Goal: Task Accomplishment & Management: Use online tool/utility

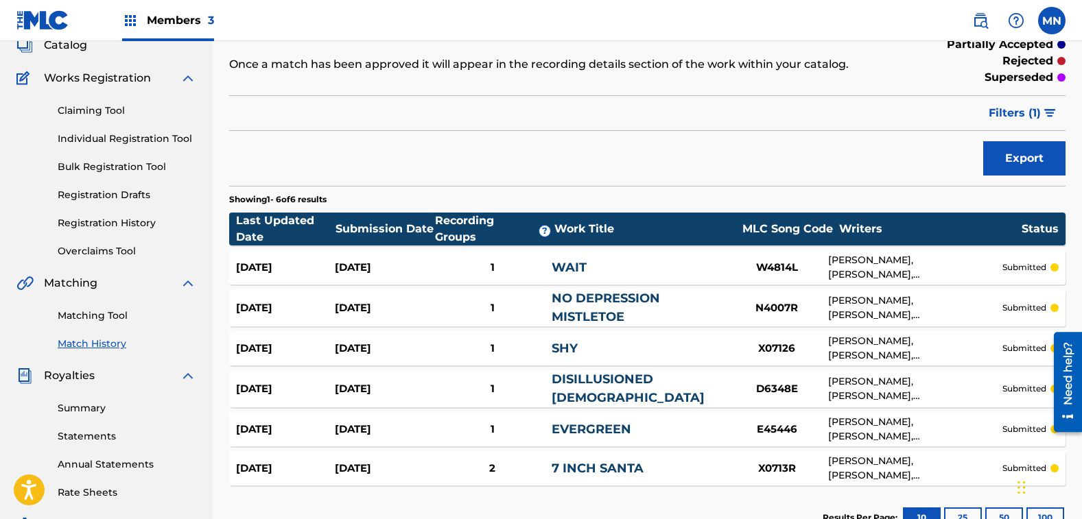
scroll to position [69, 0]
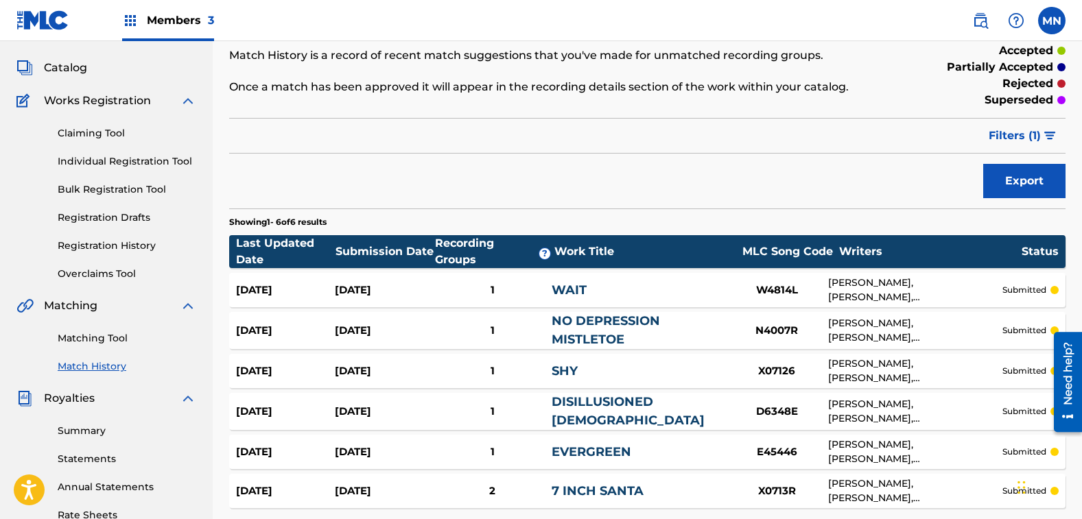
click at [91, 334] on link "Matching Tool" at bounding box center [127, 338] width 139 height 14
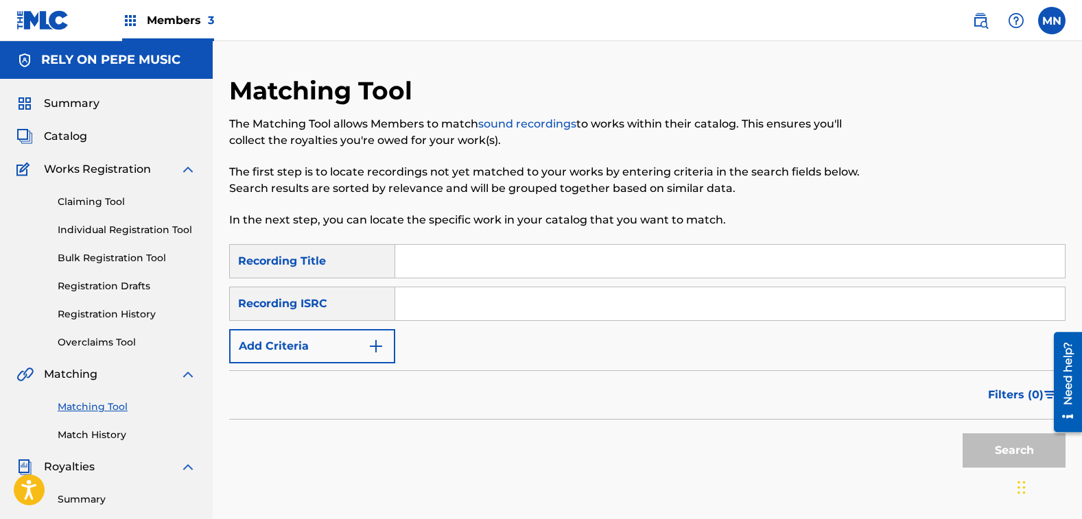
click at [316, 359] on button "Add Criteria" at bounding box center [312, 346] width 166 height 34
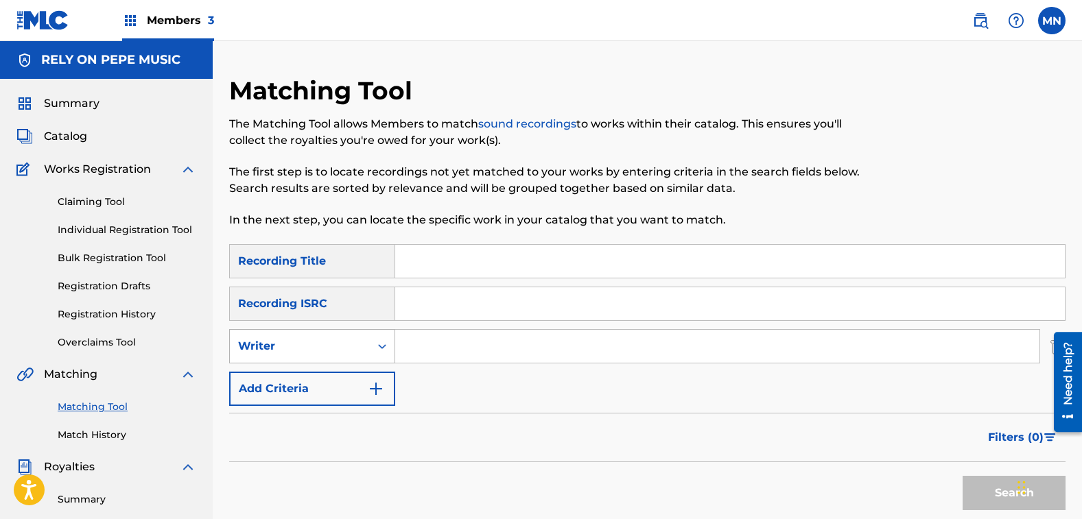
click at [301, 349] on div "Writer" at bounding box center [300, 346] width 124 height 16
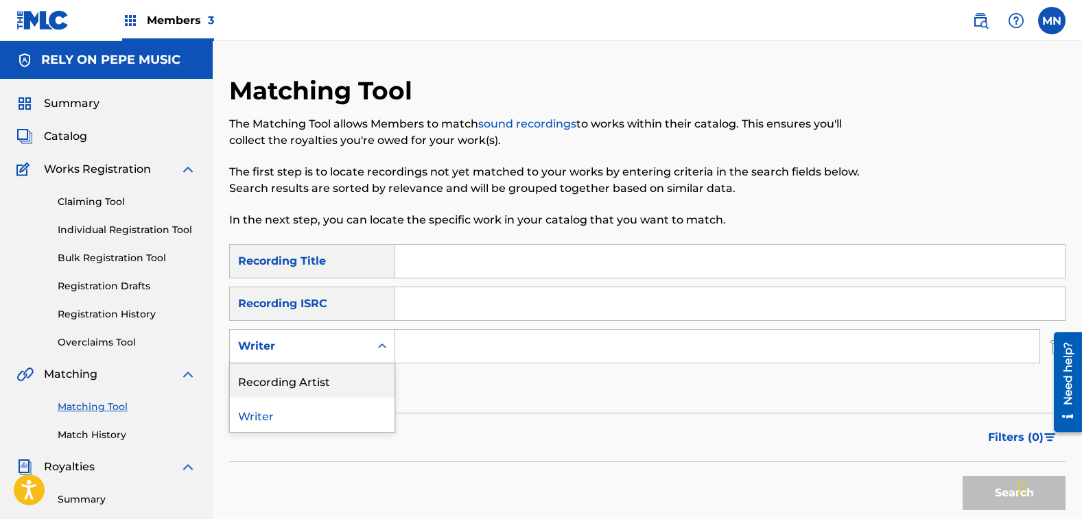
click at [292, 391] on div "Recording Artist" at bounding box center [312, 381] width 165 height 34
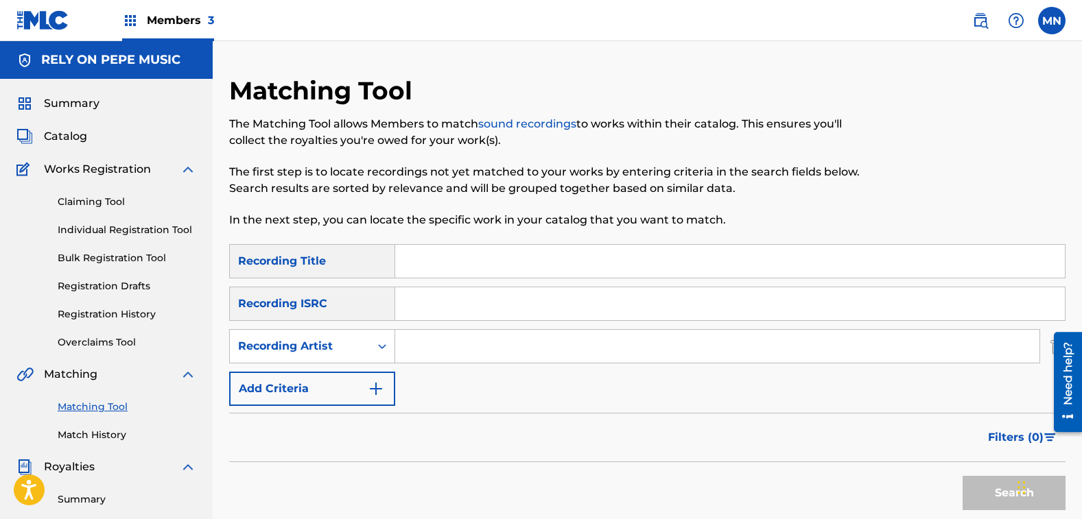
click at [459, 343] on input "Search Form" at bounding box center [717, 346] width 644 height 33
type input "[PERSON_NAME]"
click at [963, 476] on button "Search" at bounding box center [1014, 493] width 103 height 34
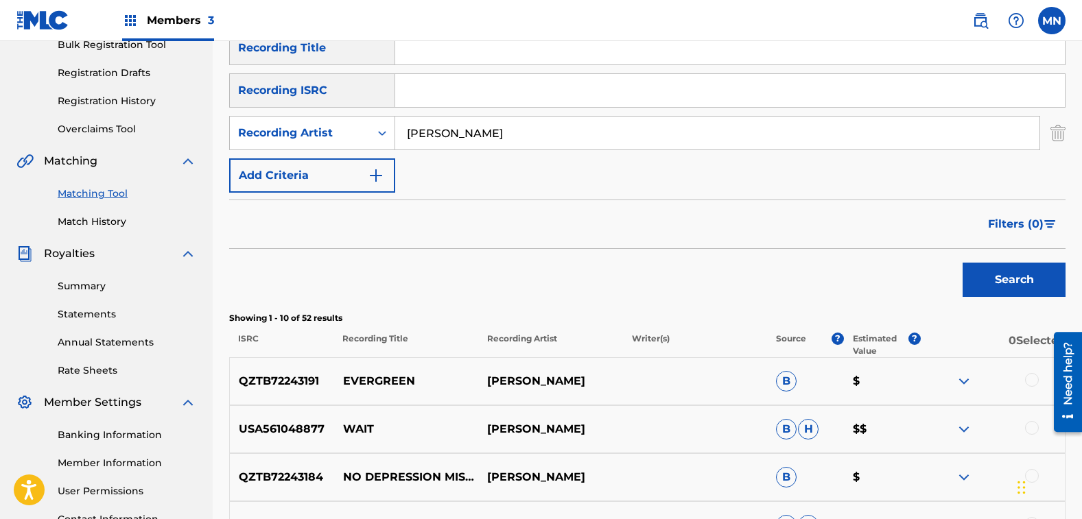
scroll to position [206, 0]
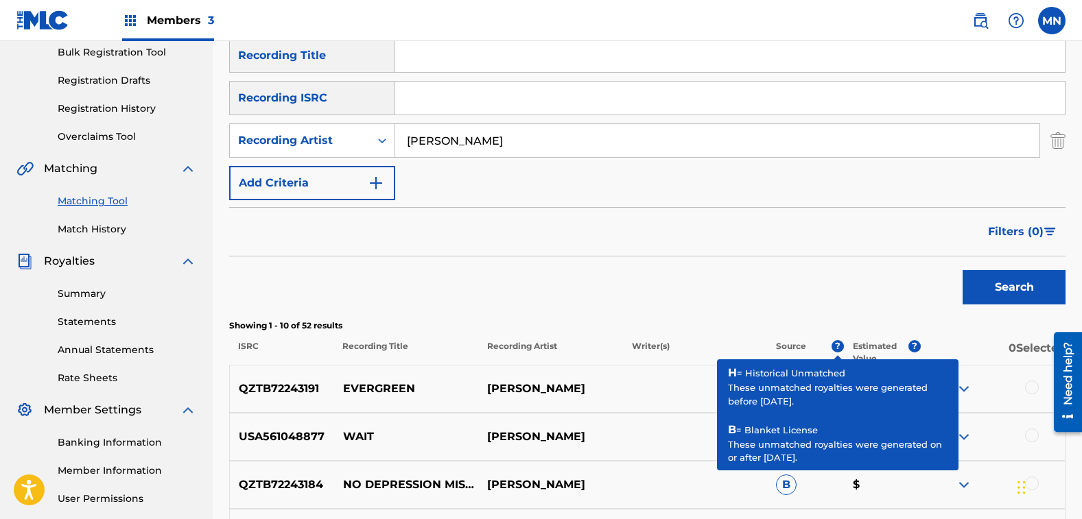
click at [836, 344] on span "?" at bounding box center [838, 346] width 12 height 12
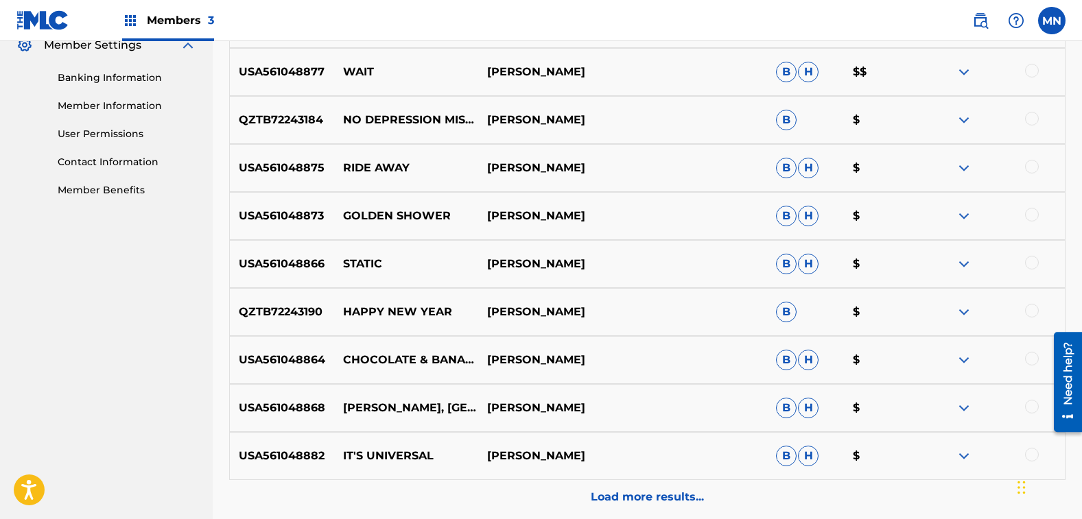
scroll to position [549, 0]
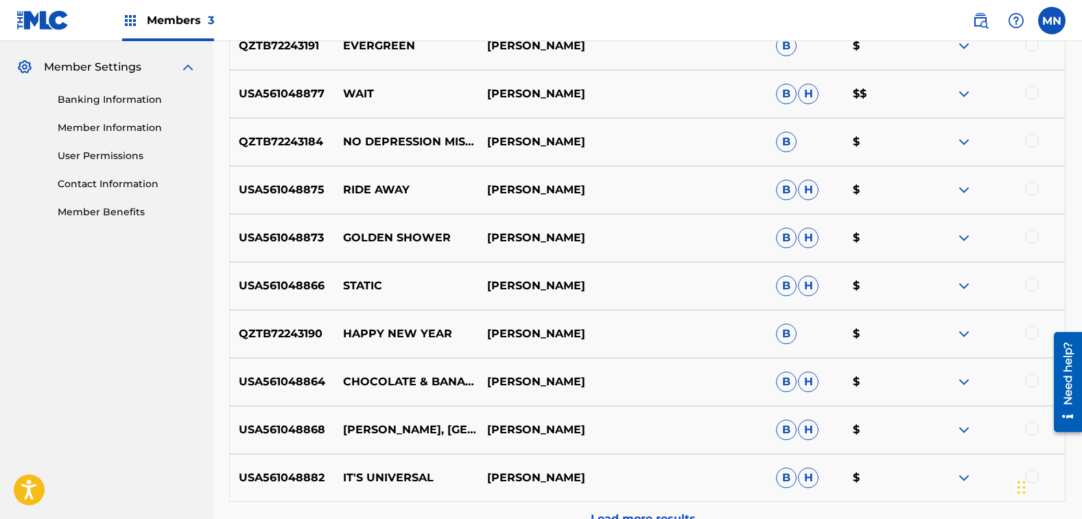
click at [1032, 333] on div at bounding box center [1032, 333] width 14 height 14
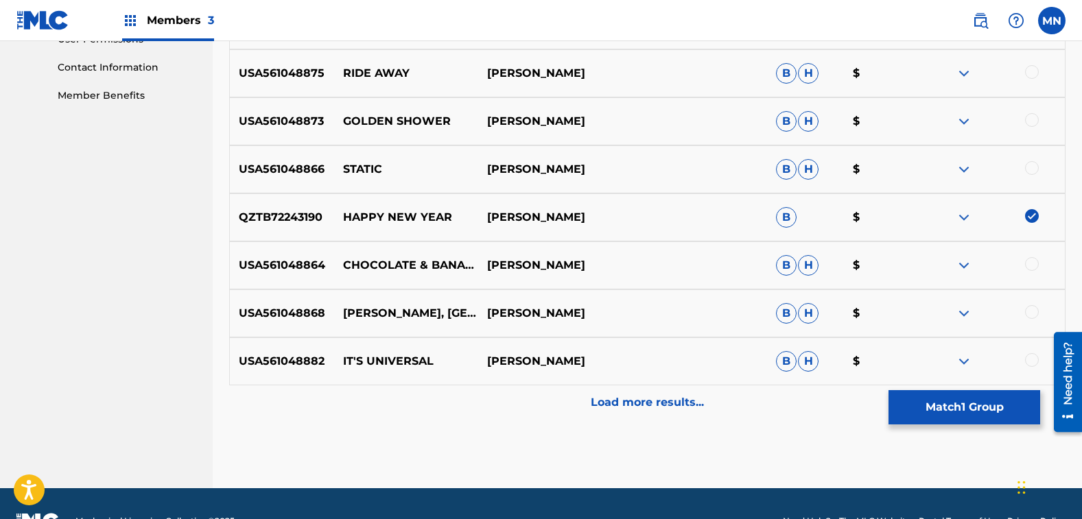
scroll to position [686, 0]
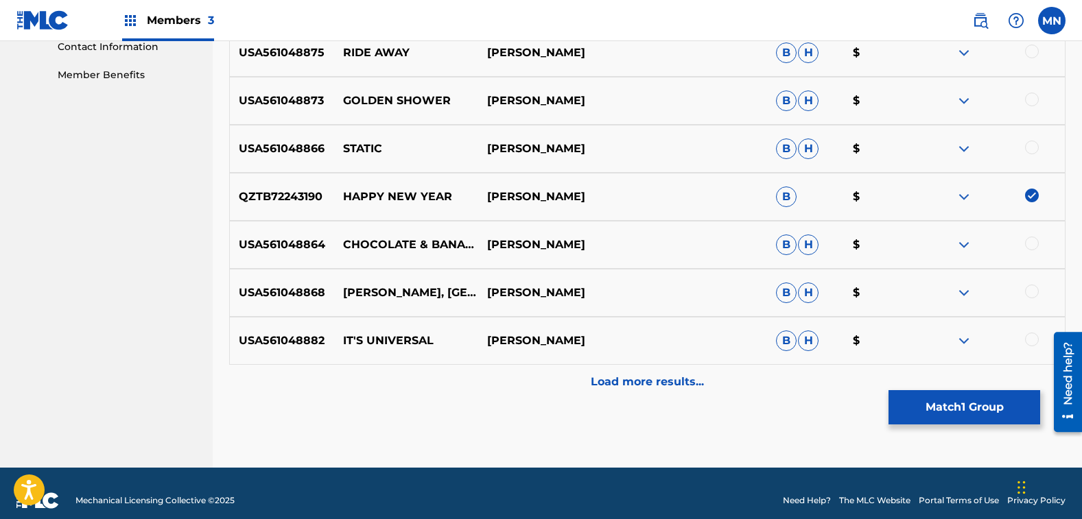
click at [935, 400] on button "Match 1 Group" at bounding box center [965, 407] width 152 height 34
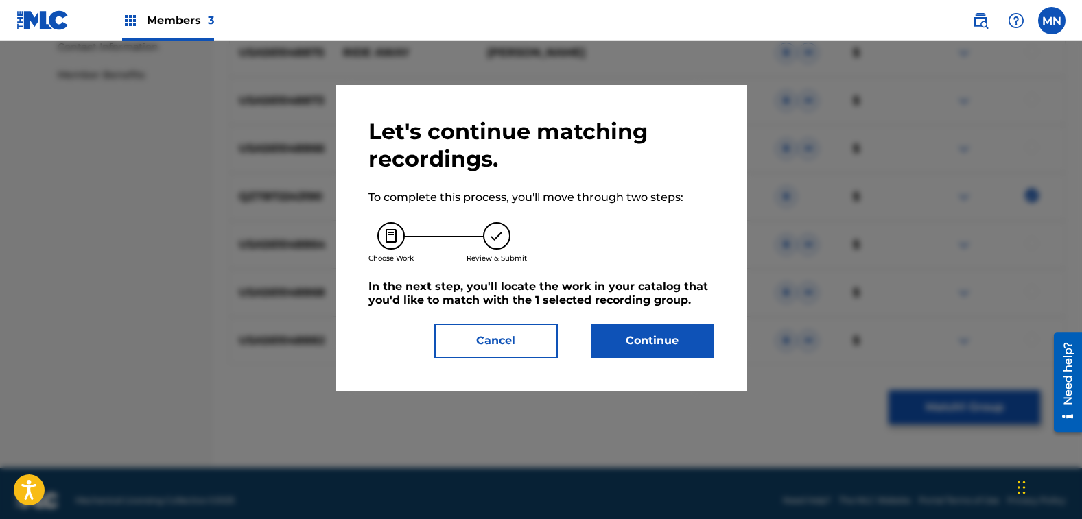
click at [661, 336] on button "Continue" at bounding box center [653, 341] width 124 height 34
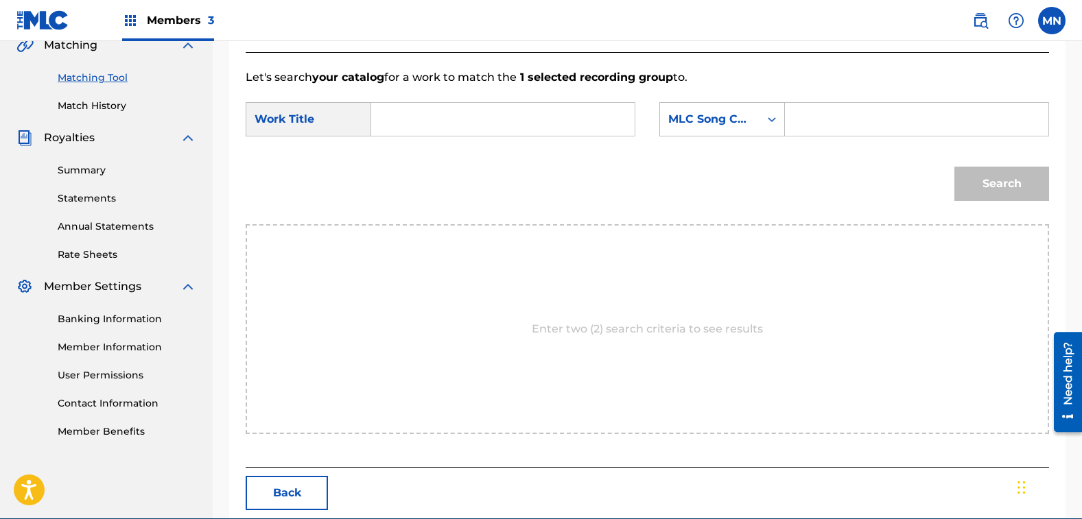
scroll to position [189, 0]
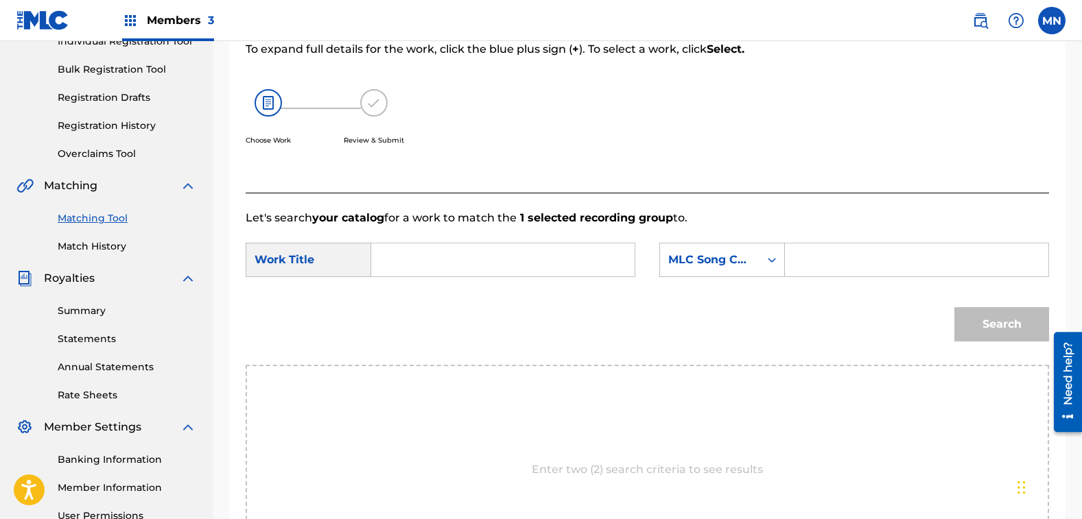
click at [487, 254] on input "Search Form" at bounding box center [503, 260] width 240 height 33
type input "happy new year"
click at [399, 299] on div "happy new year" at bounding box center [400, 308] width 34 height 58
click at [703, 248] on div "MLC Song Code" at bounding box center [709, 260] width 99 height 26
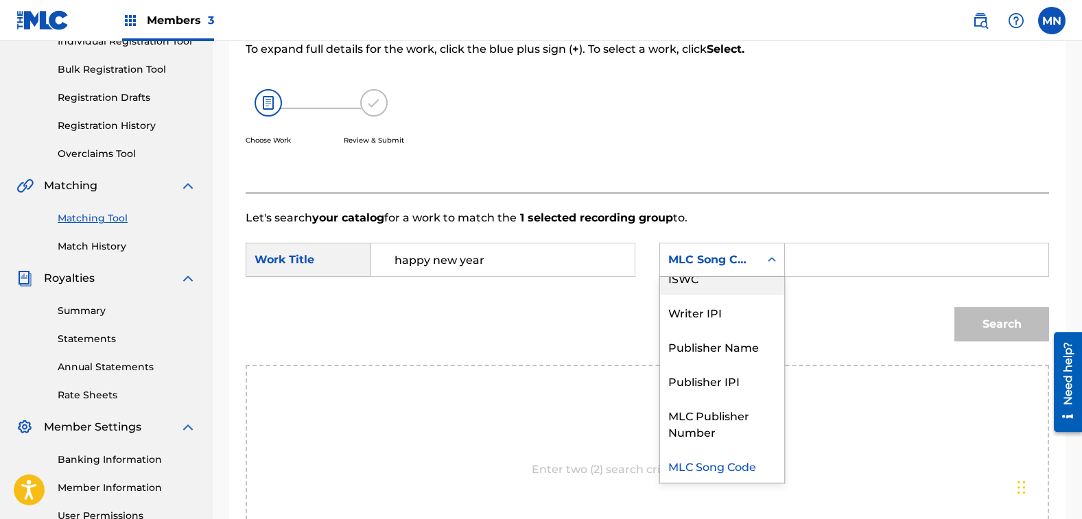
scroll to position [0, 0]
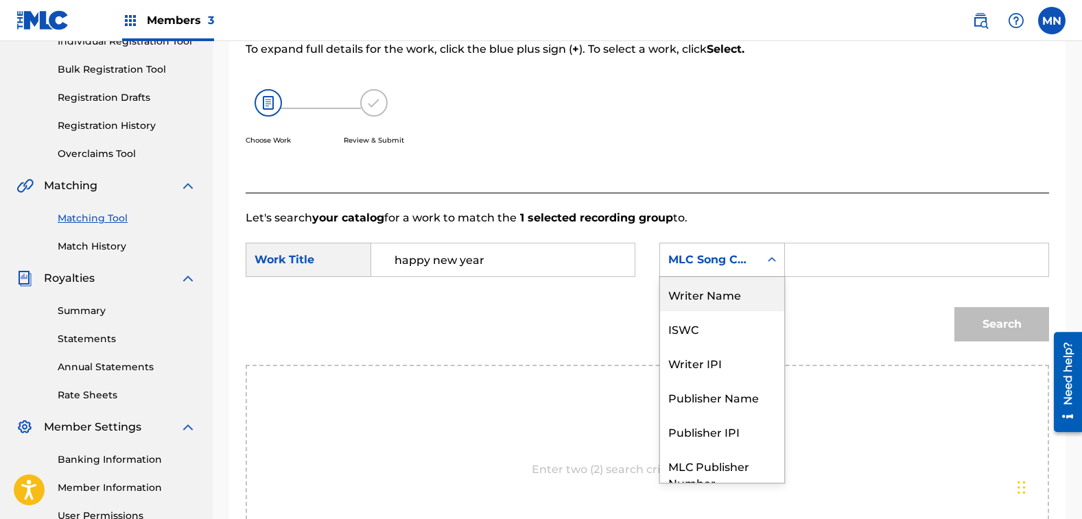
click at [716, 294] on div "Writer Name" at bounding box center [722, 294] width 124 height 34
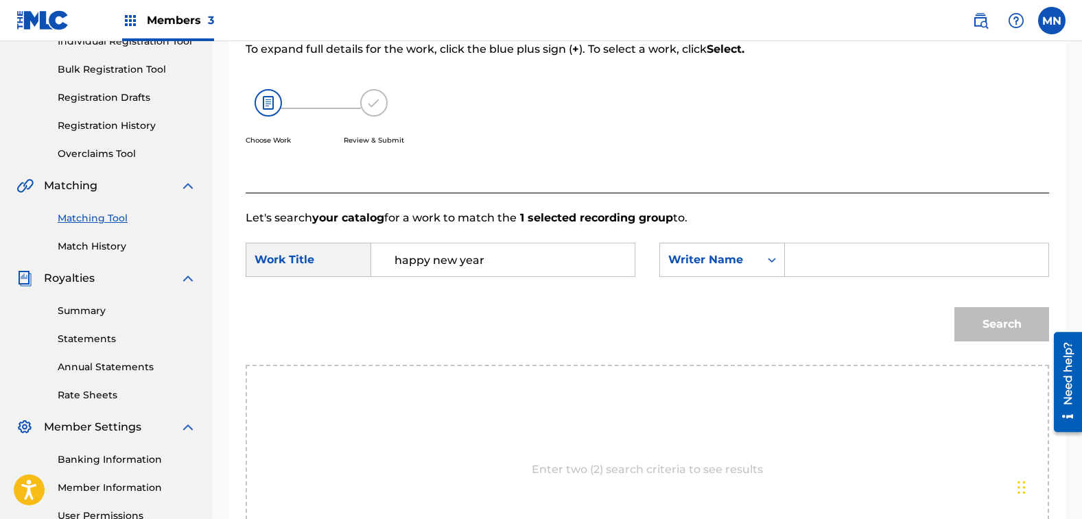
click at [856, 259] on input "Search Form" at bounding box center [917, 260] width 240 height 33
type input "[PERSON_NAME]"
click at [954, 307] on button "Search" at bounding box center [1001, 324] width 95 height 34
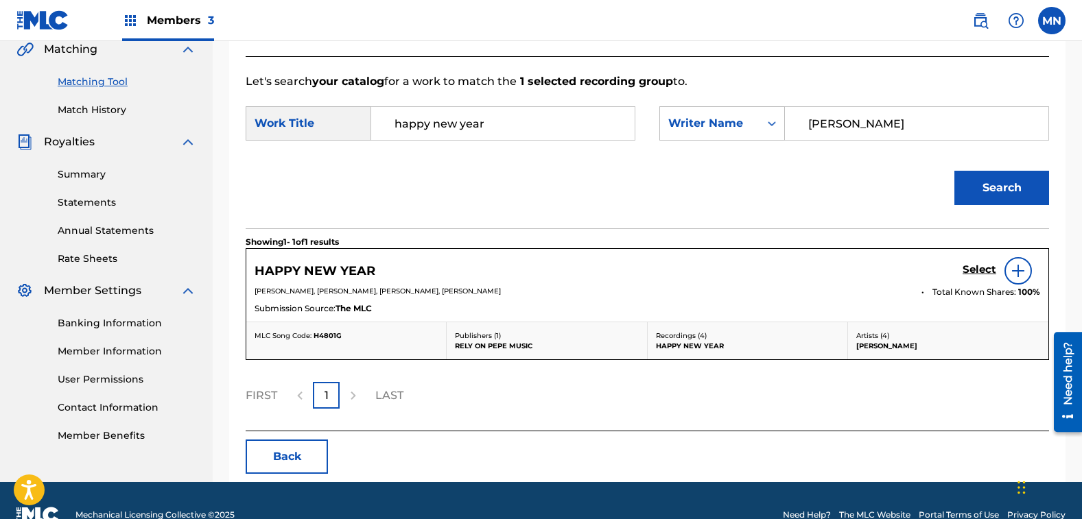
scroll to position [326, 0]
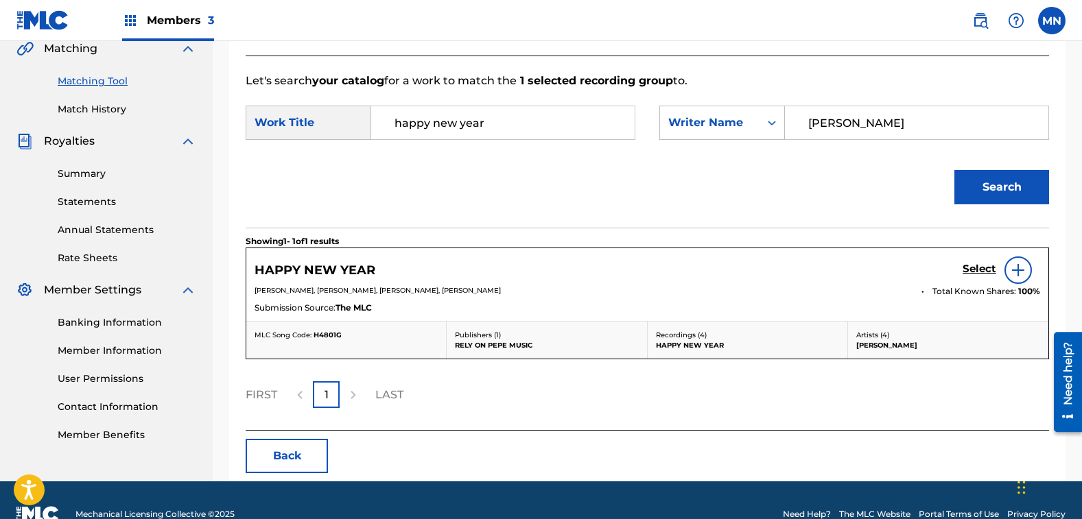
click at [965, 270] on h5 "Select" at bounding box center [980, 269] width 34 height 13
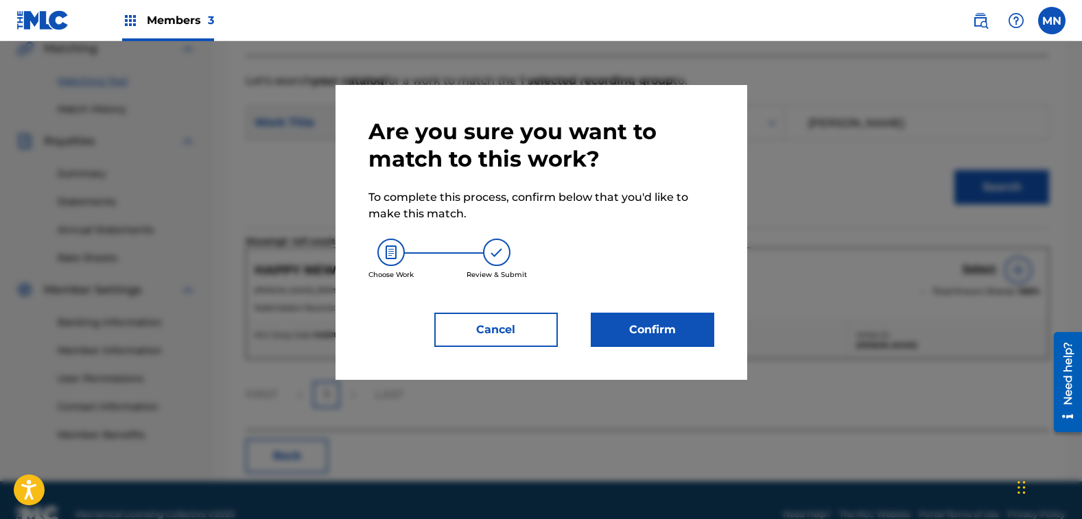
click at [668, 341] on button "Confirm" at bounding box center [653, 330] width 124 height 34
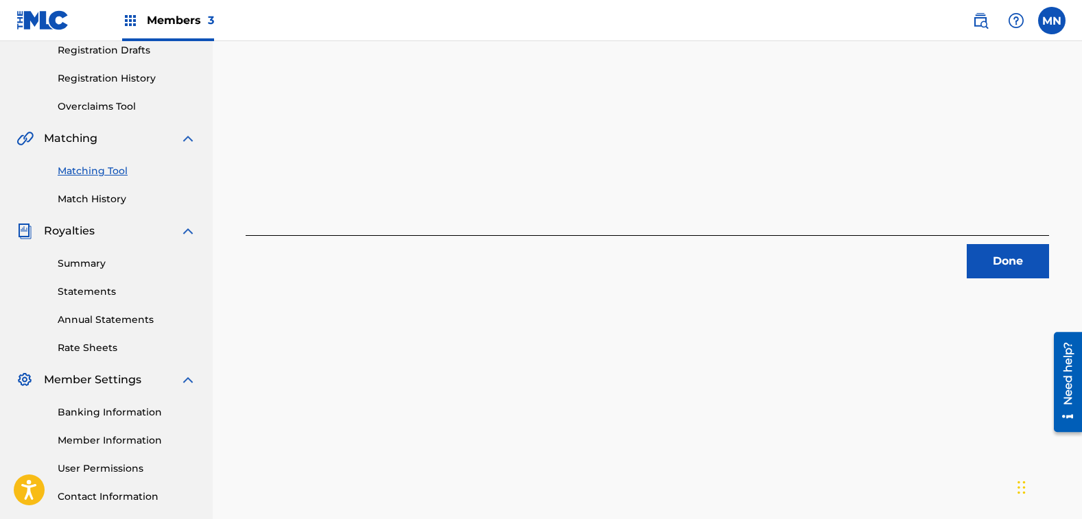
scroll to position [120, 0]
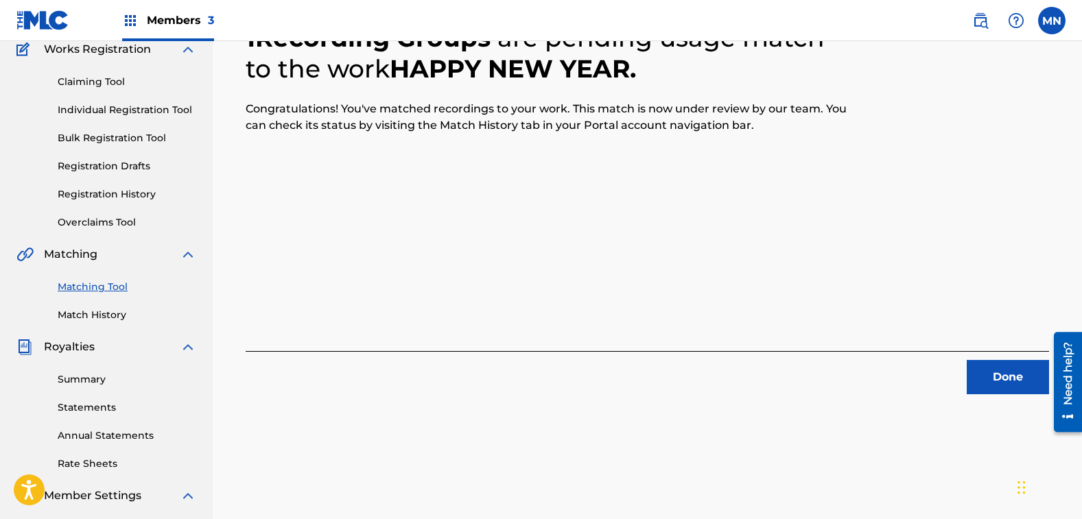
click at [105, 290] on link "Matching Tool" at bounding box center [127, 287] width 139 height 14
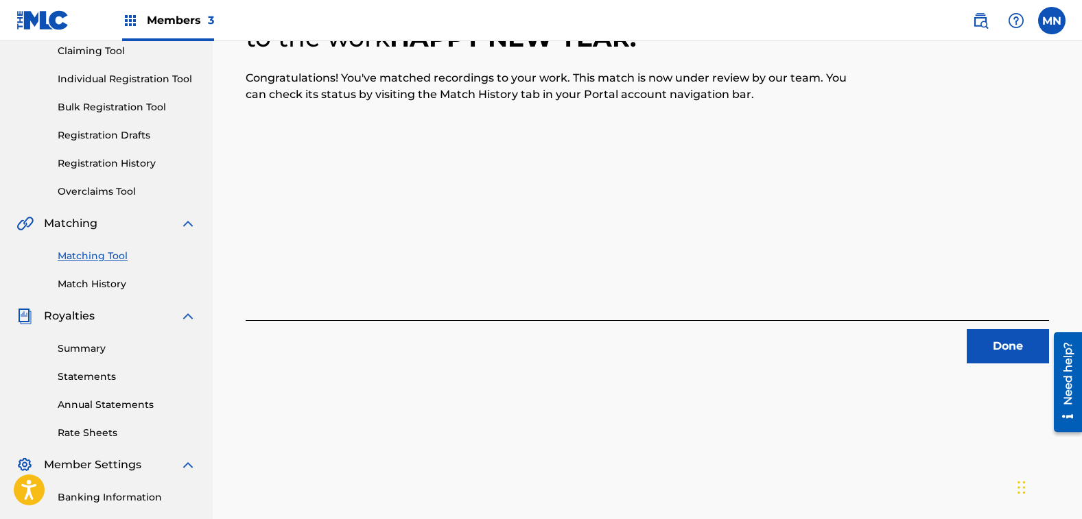
scroll to position [274, 0]
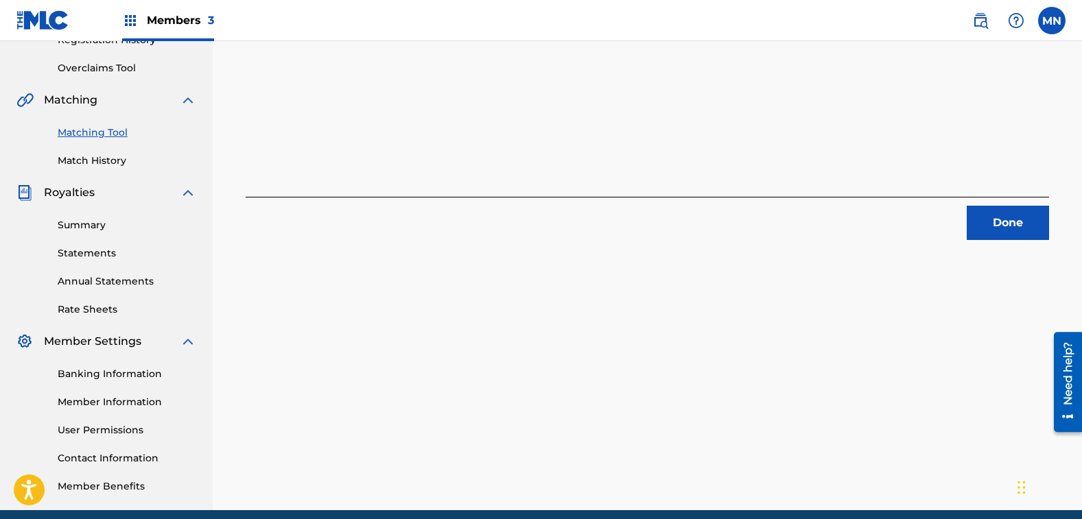
click at [1005, 224] on button "Done" at bounding box center [1008, 223] width 82 height 34
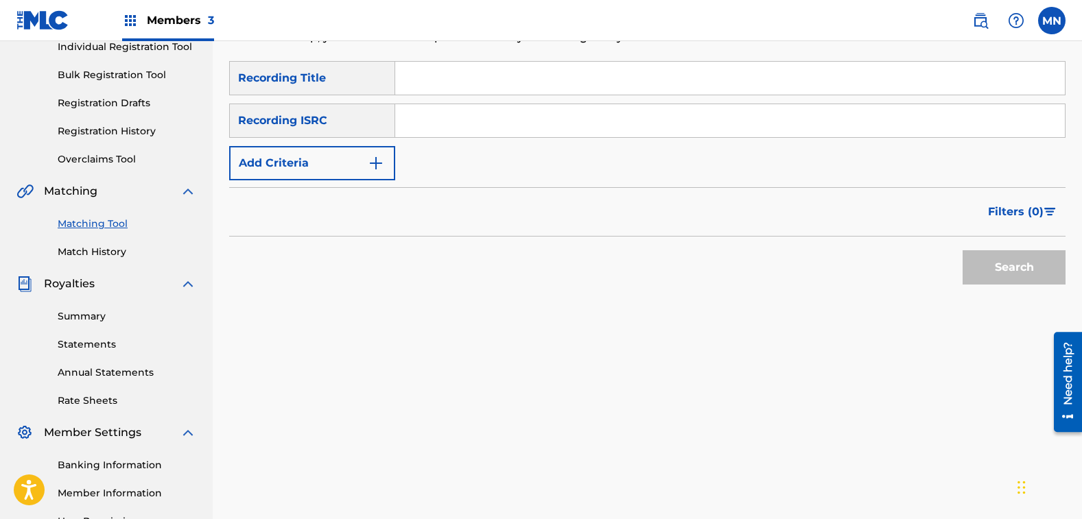
scroll to position [69, 0]
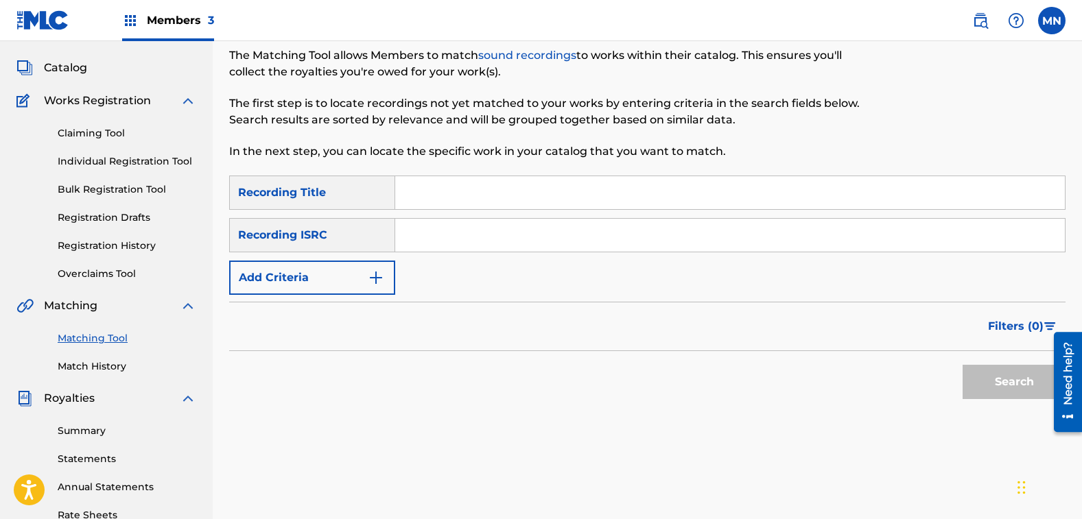
click at [285, 260] on div "SearchWithCriteriac4e78645-157d-447e-be26-274a6e9da637 Recording Title SearchWi…" at bounding box center [647, 235] width 836 height 119
click at [286, 276] on button "Add Criteria" at bounding box center [312, 278] width 166 height 34
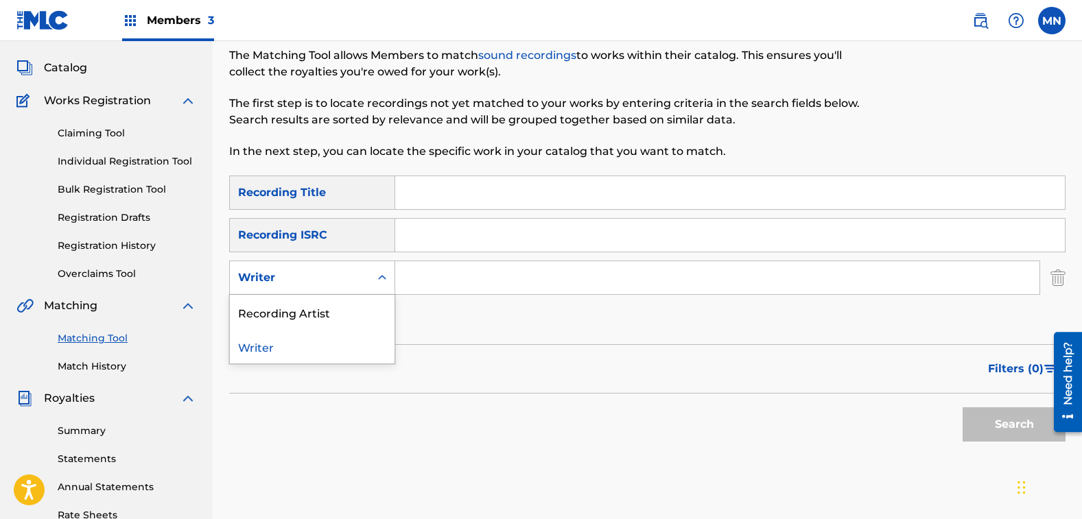
click at [279, 268] on div "Writer" at bounding box center [300, 278] width 140 height 26
click at [282, 308] on div "Recording Artist" at bounding box center [312, 312] width 165 height 34
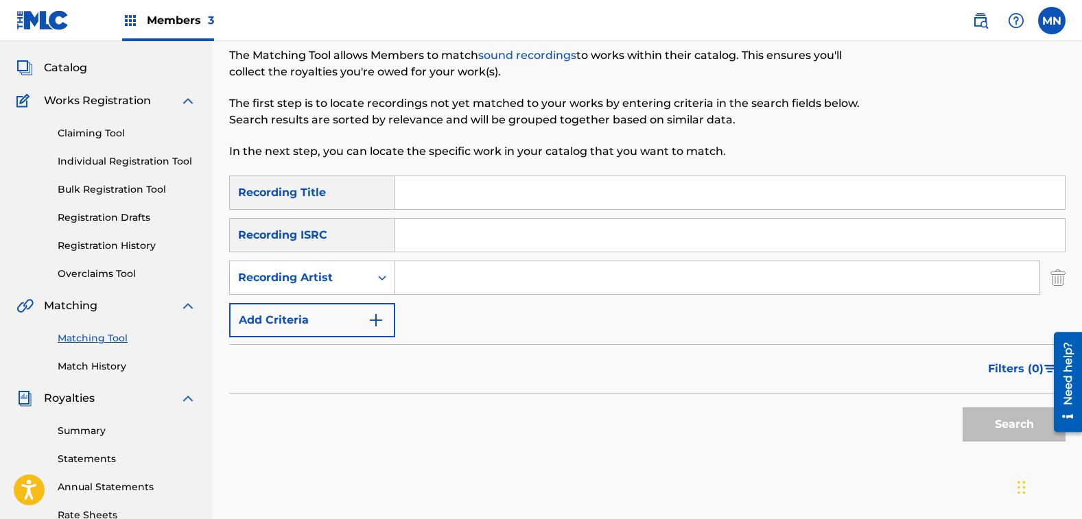
click at [427, 267] on input "Search Form" at bounding box center [717, 277] width 644 height 33
type input "[PERSON_NAME]"
click at [963, 408] on button "Search" at bounding box center [1014, 425] width 103 height 34
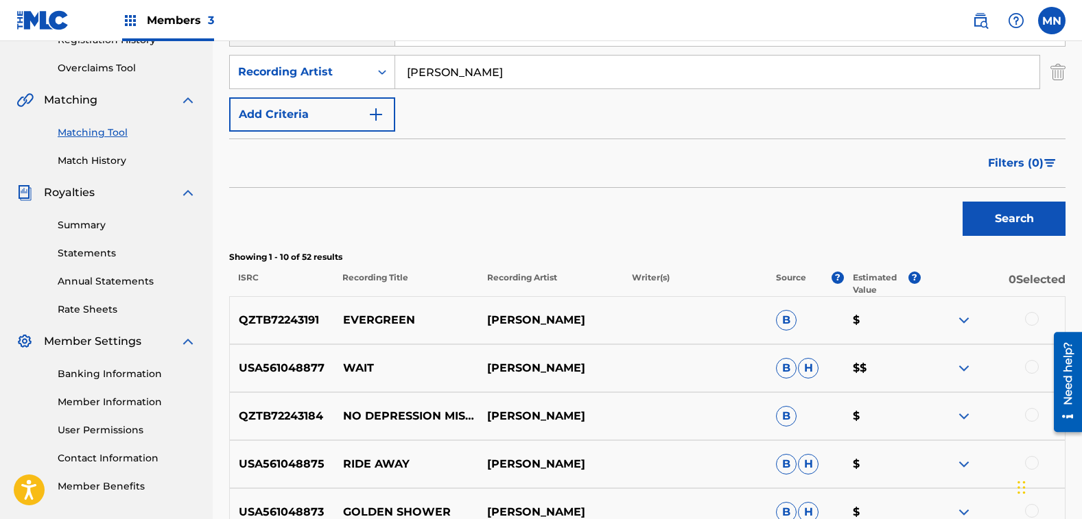
scroll to position [412, 0]
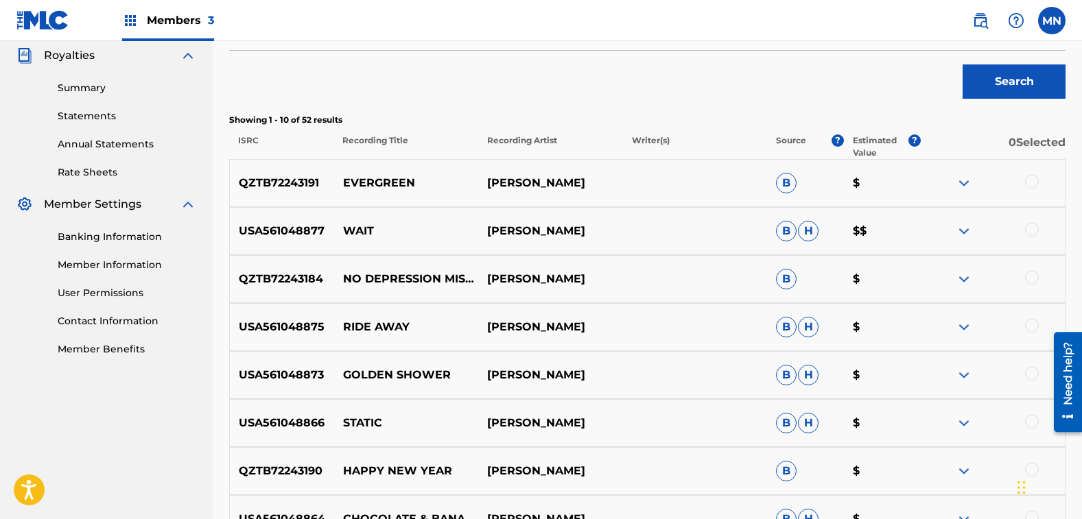
click at [966, 326] on img at bounding box center [964, 327] width 16 height 16
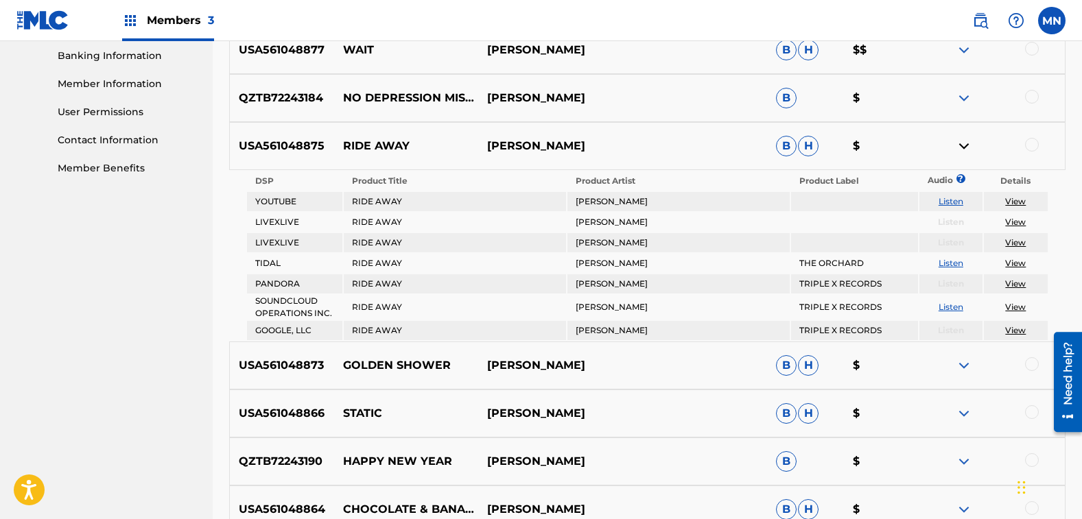
scroll to position [618, 0]
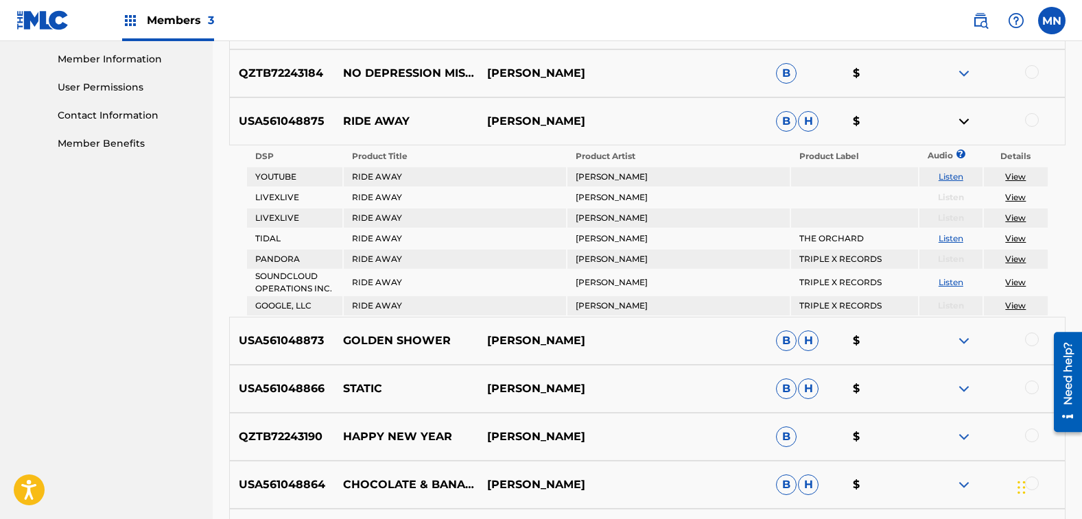
click at [1011, 173] on link "View" at bounding box center [1015, 177] width 21 height 10
click at [959, 126] on img at bounding box center [964, 121] width 16 height 16
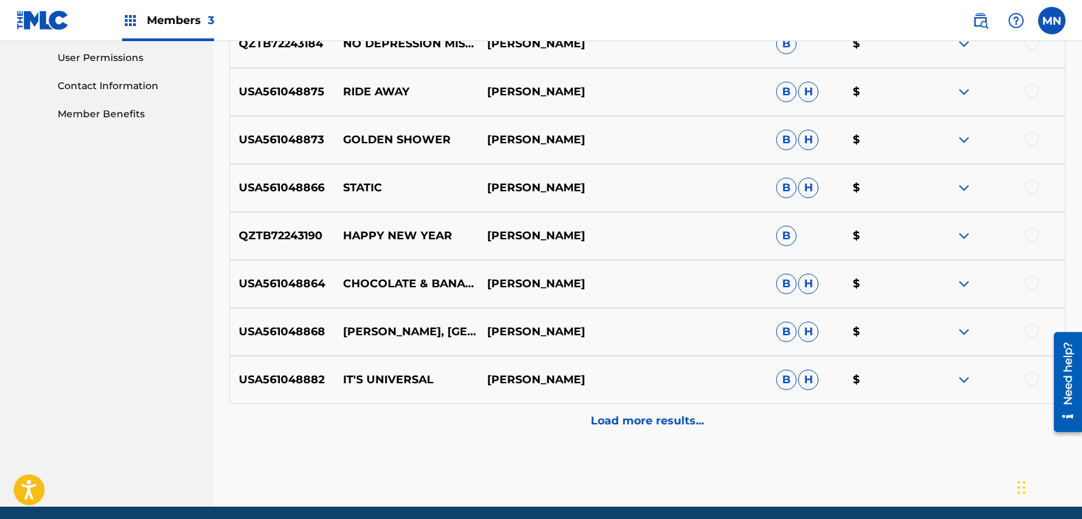
scroll to position [686, 0]
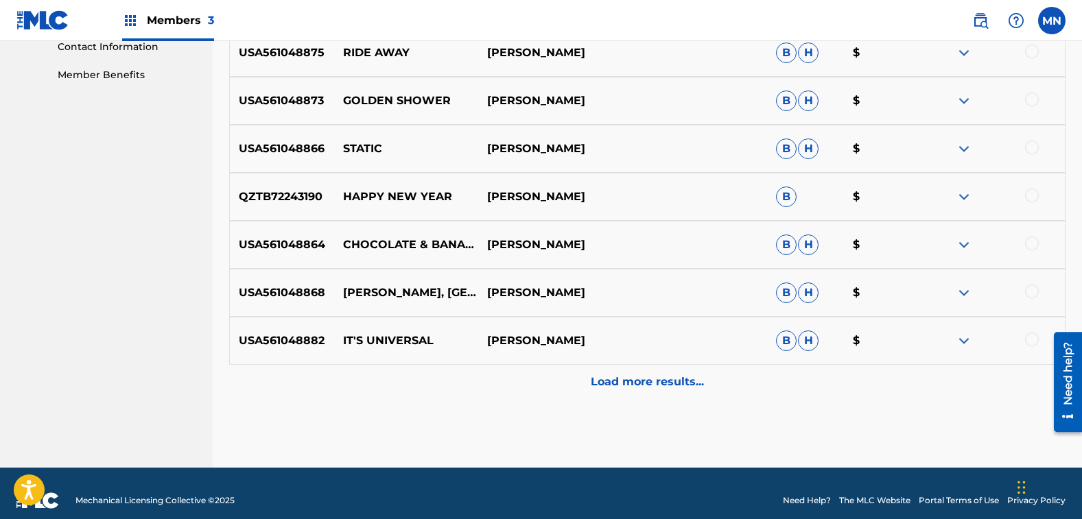
click at [1035, 244] on div at bounding box center [1032, 244] width 14 height 14
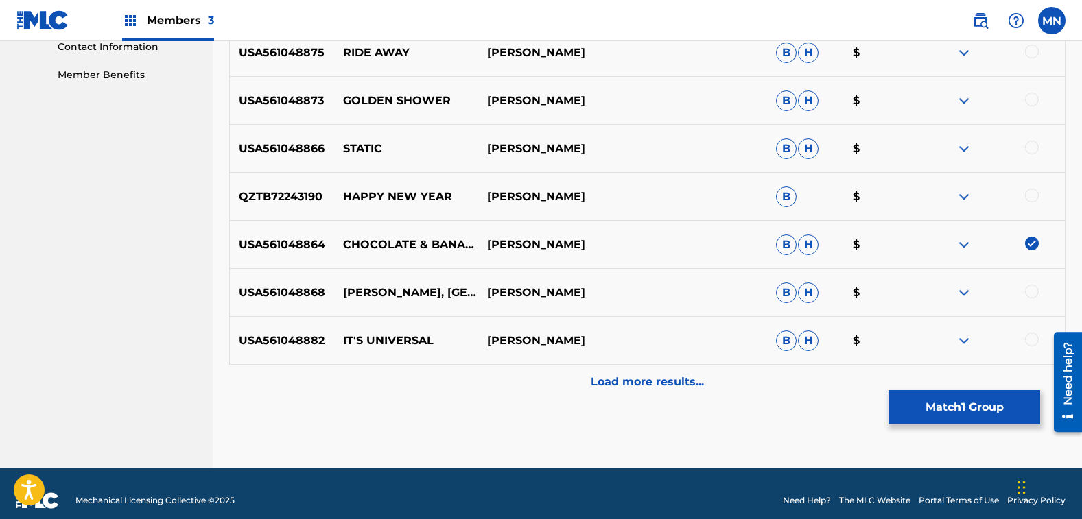
click at [945, 397] on button "Match 1 Group" at bounding box center [965, 407] width 152 height 34
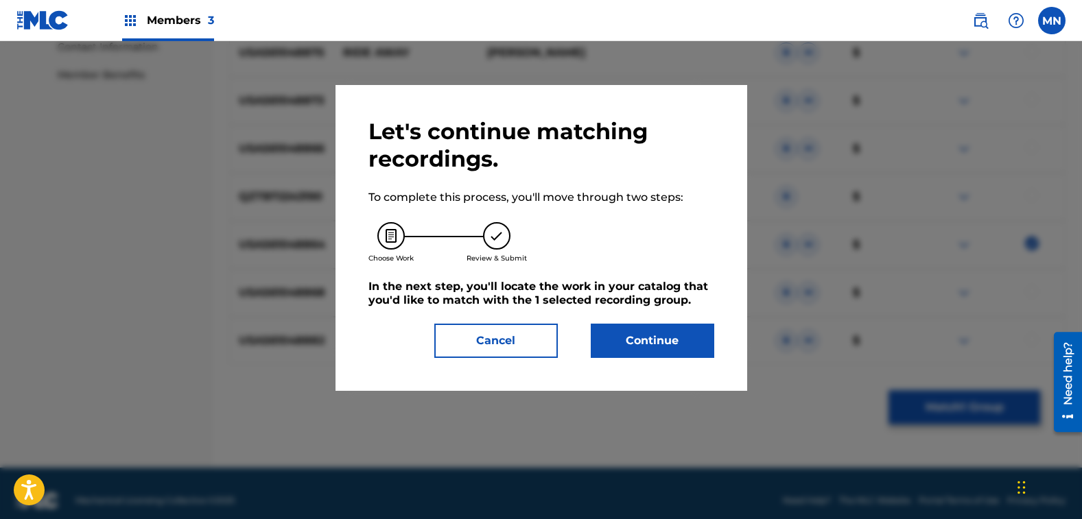
click at [632, 356] on button "Continue" at bounding box center [653, 341] width 124 height 34
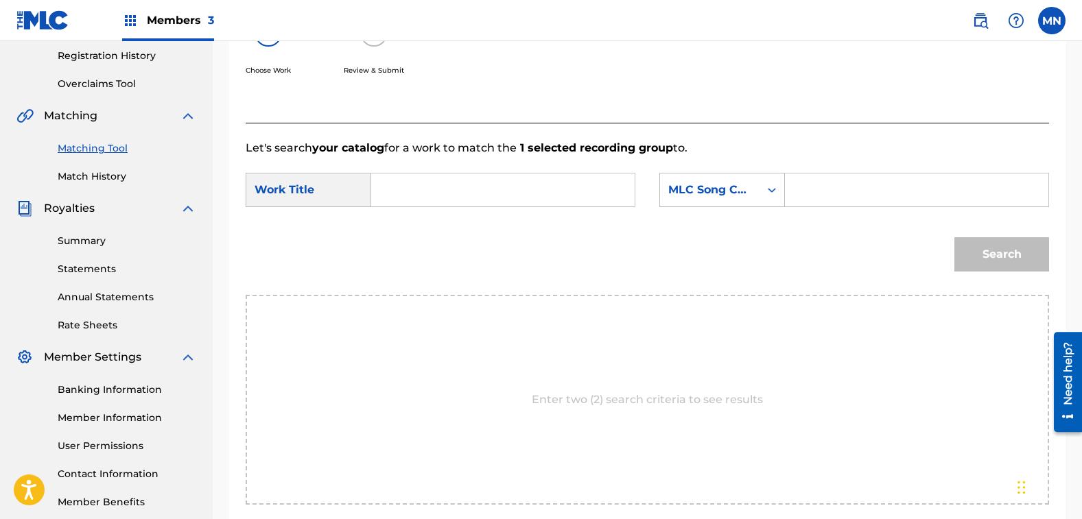
scroll to position [257, 0]
click at [455, 198] on input "Search Form" at bounding box center [503, 191] width 240 height 33
type input "chocolate"
click at [510, 198] on input "chocolate" at bounding box center [503, 191] width 240 height 33
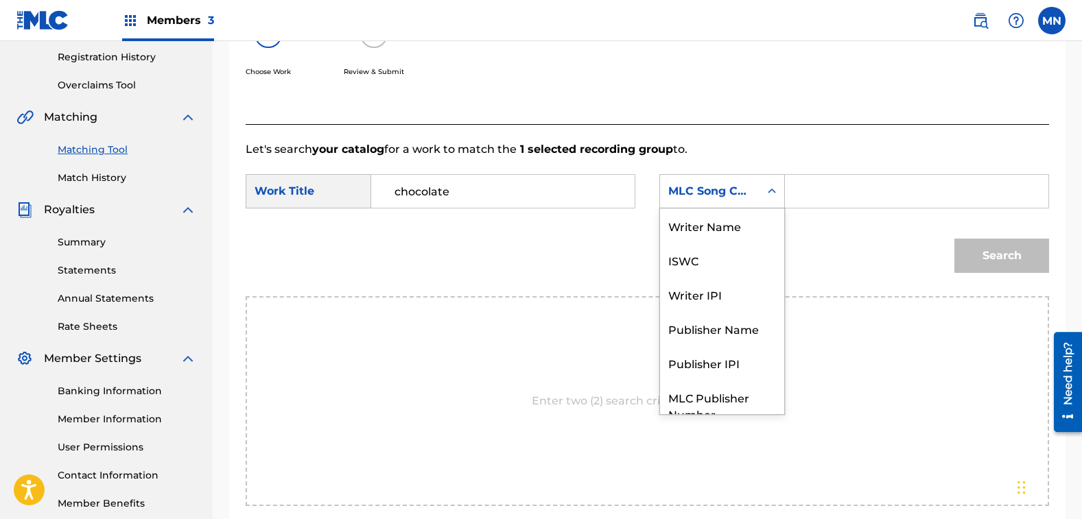
click at [725, 200] on div "MLC Song Code" at bounding box center [709, 191] width 99 height 26
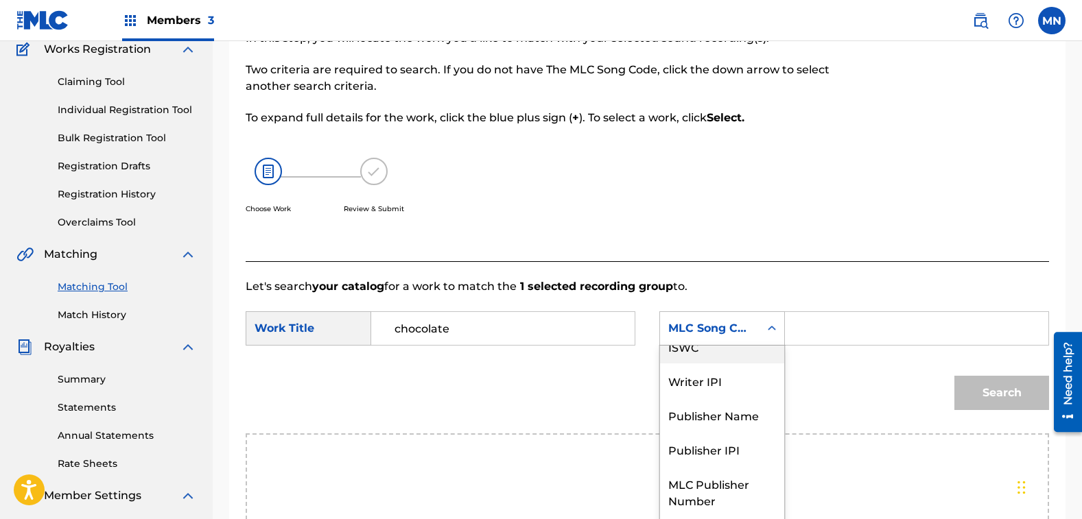
scroll to position [0, 0]
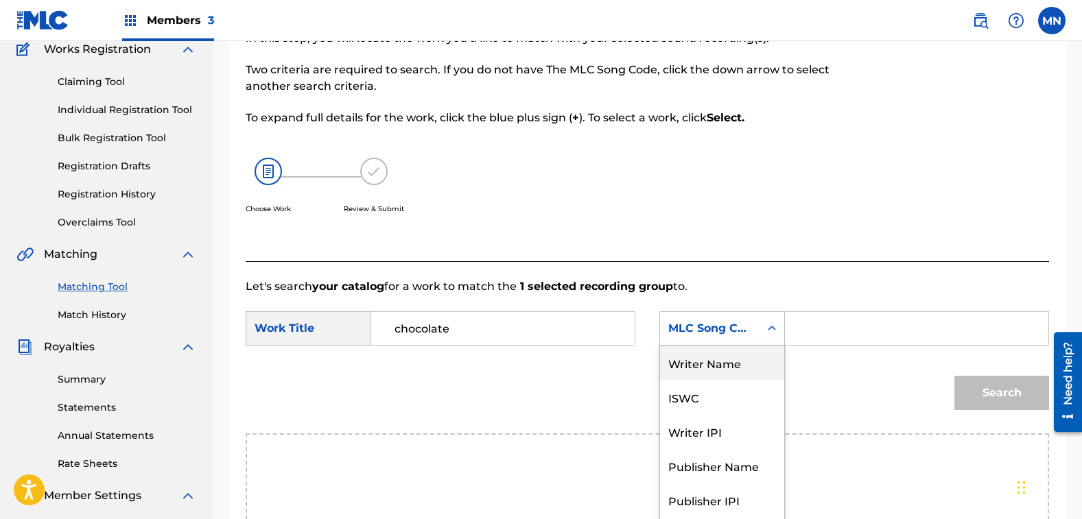
click at [724, 371] on div "Writer Name" at bounding box center [722, 363] width 124 height 34
click at [830, 328] on input "Search Form" at bounding box center [917, 328] width 240 height 33
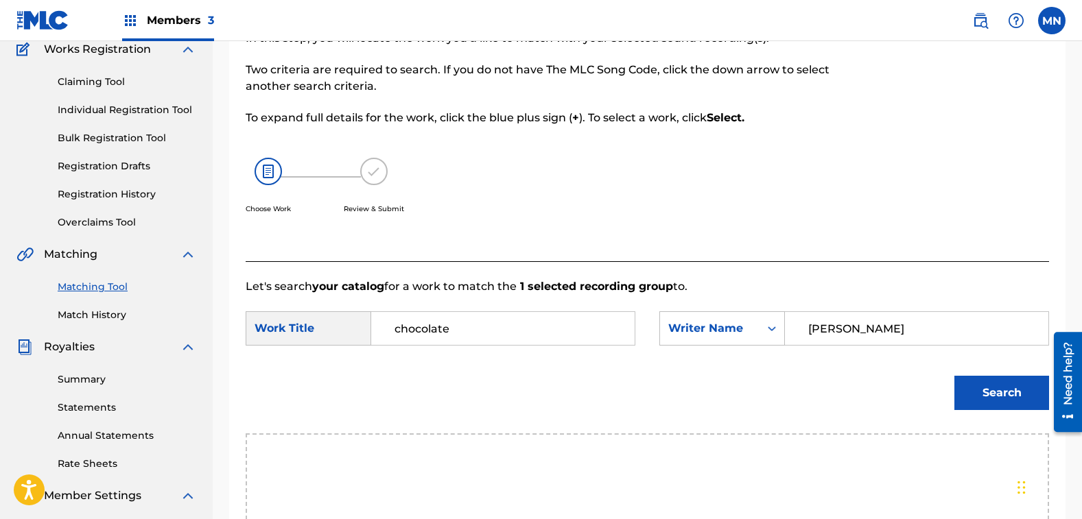
type input "[PERSON_NAME]"
click at [987, 384] on button "Search" at bounding box center [1001, 393] width 95 height 34
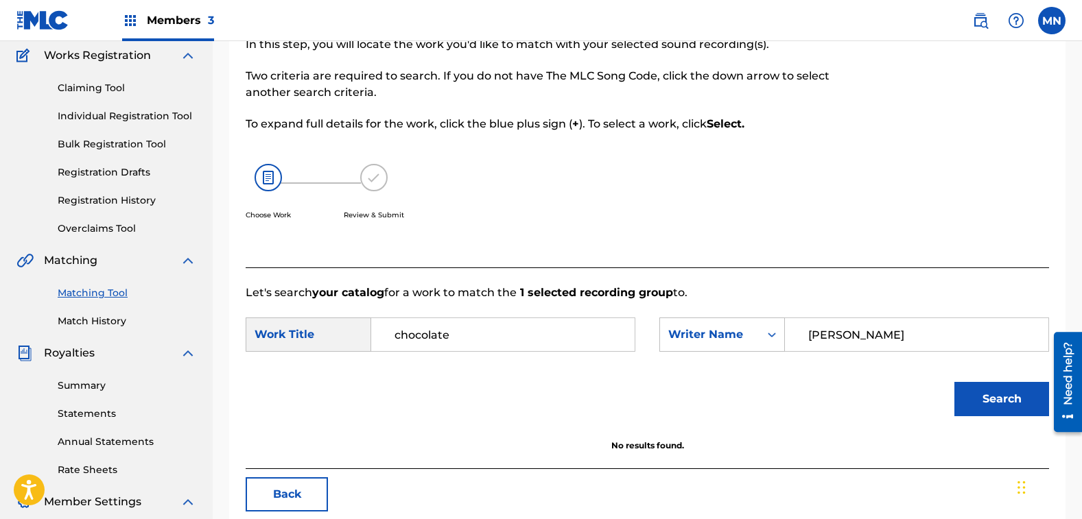
scroll to position [137, 0]
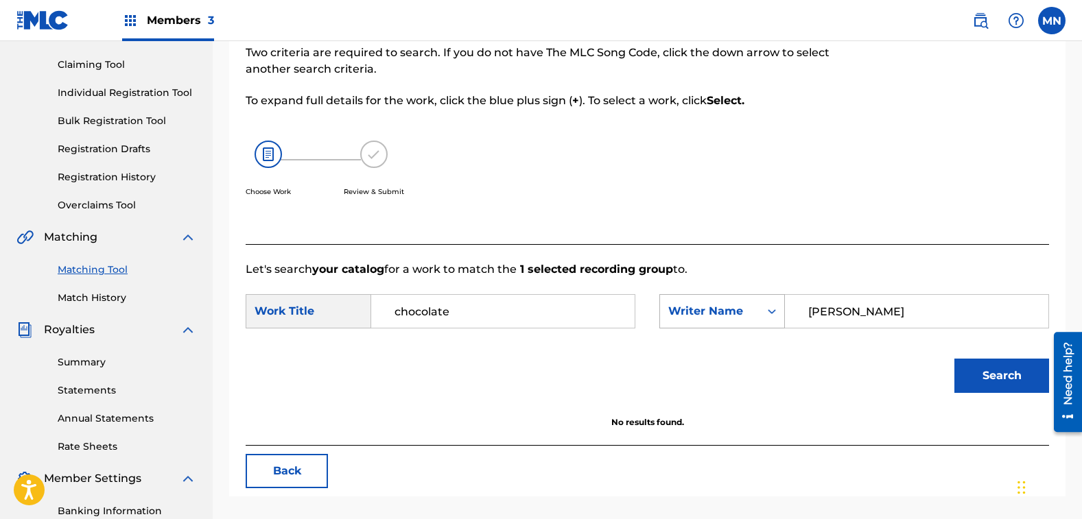
click at [743, 317] on div "Writer Name" at bounding box center [709, 311] width 83 height 16
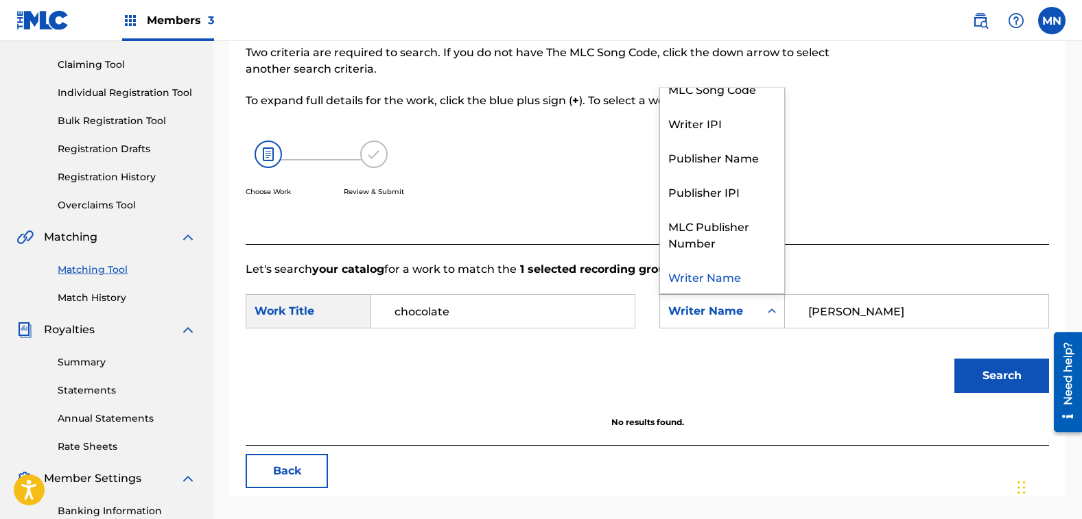
scroll to position [0, 0]
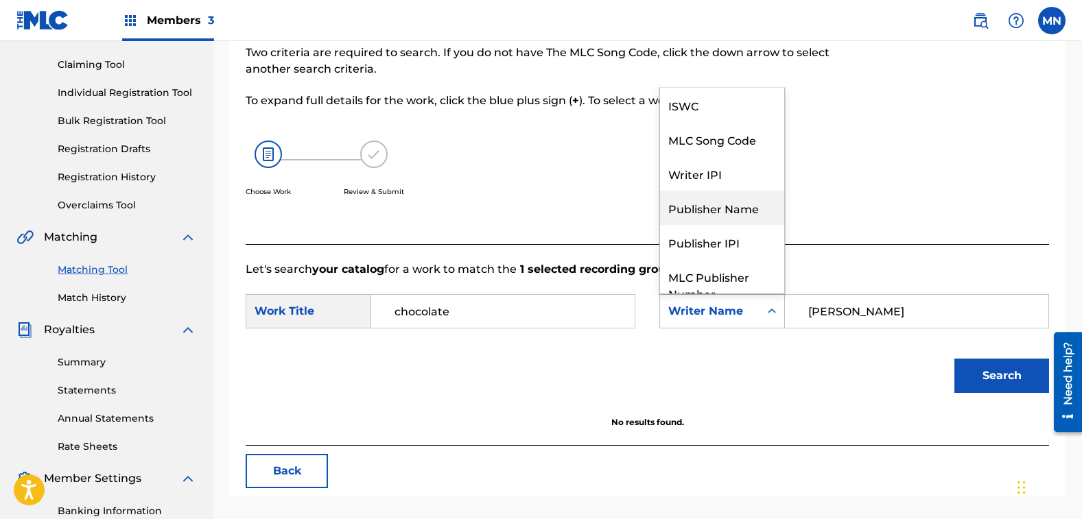
click at [714, 207] on div "Publisher Name" at bounding box center [722, 208] width 124 height 34
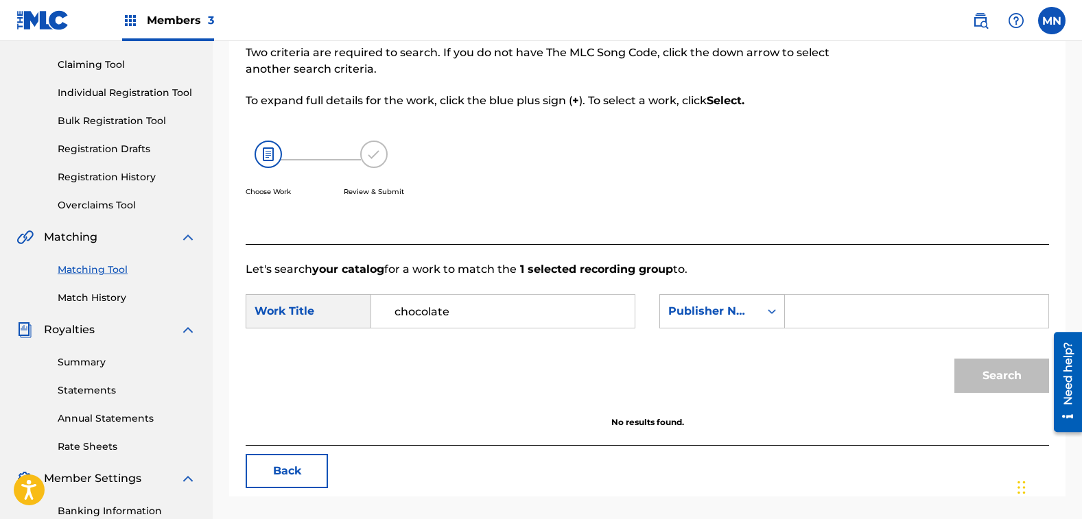
click at [859, 308] on input "Search Form" at bounding box center [917, 311] width 240 height 33
type input "windswept"
click at [954, 359] on button "Search" at bounding box center [1001, 376] width 95 height 34
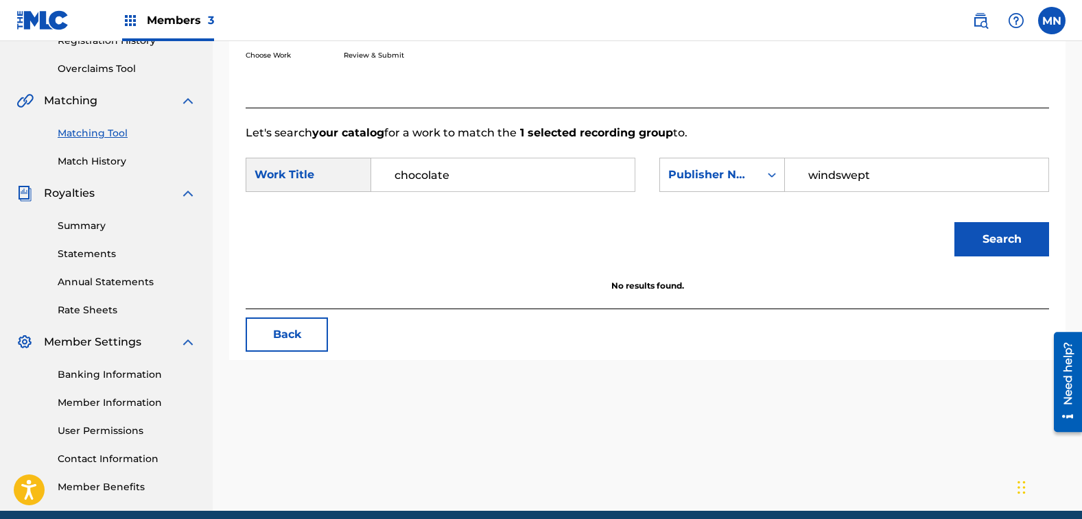
scroll to position [274, 0]
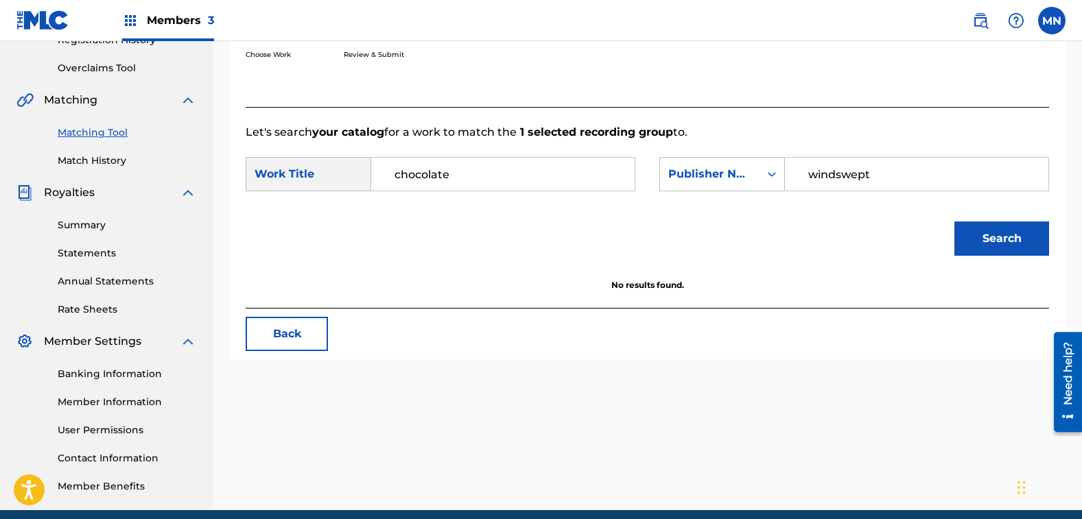
click at [720, 191] on div "SearchWithCriteria0a47ea3a-b7bb-4cf7-a657-979ee780720a Work Title chocolate Sea…" at bounding box center [648, 178] width 804 height 43
click at [729, 184] on div "Publisher Name" at bounding box center [709, 174] width 99 height 26
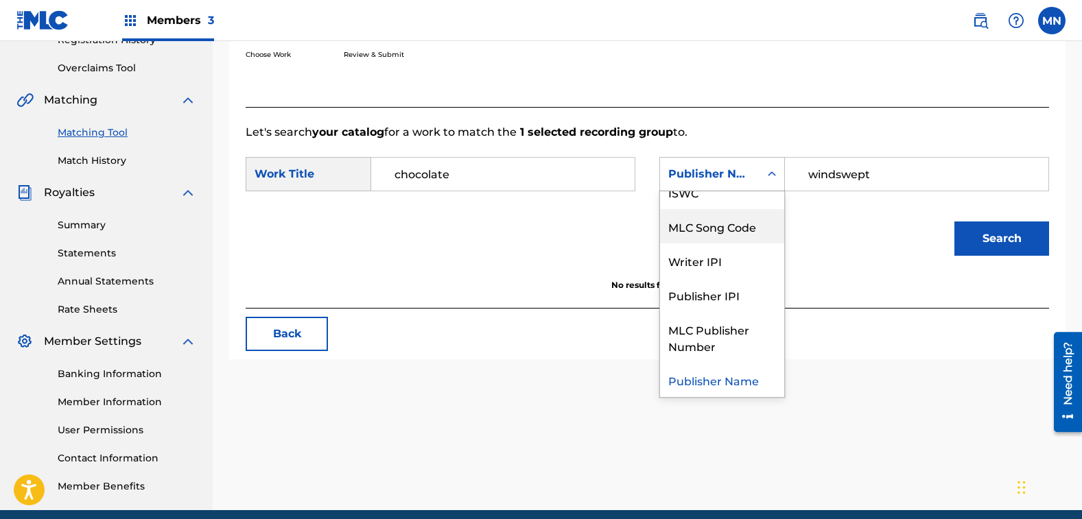
scroll to position [0, 0]
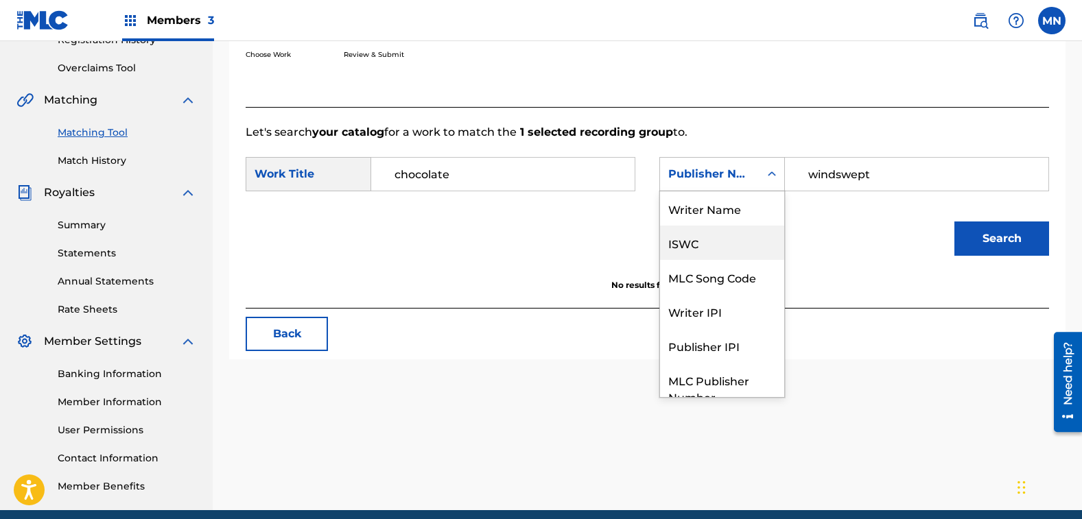
click at [732, 250] on div "ISWC" at bounding box center [722, 243] width 124 height 34
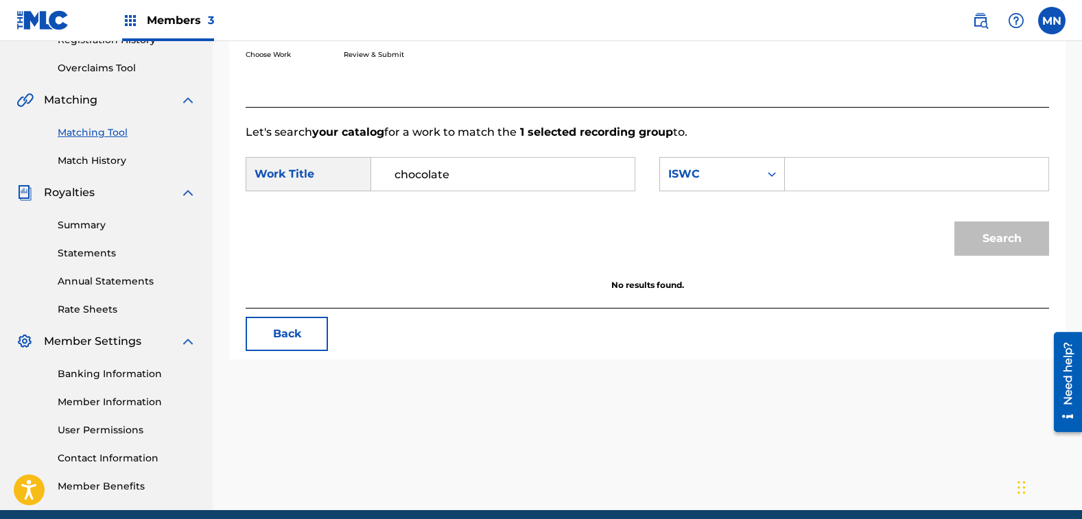
click at [525, 179] on input "chocolate" at bounding box center [503, 174] width 240 height 33
type input "chocolate and banana"
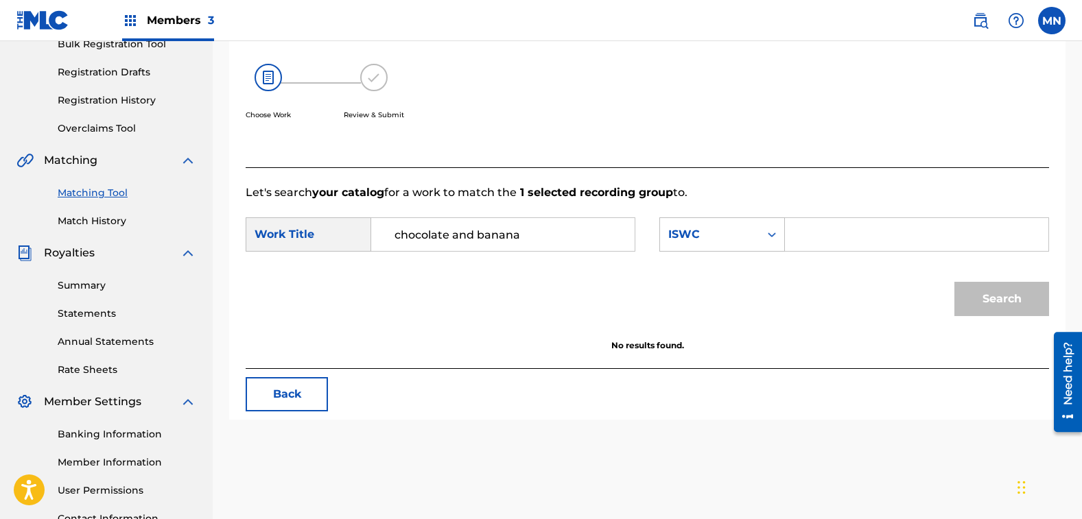
scroll to position [137, 0]
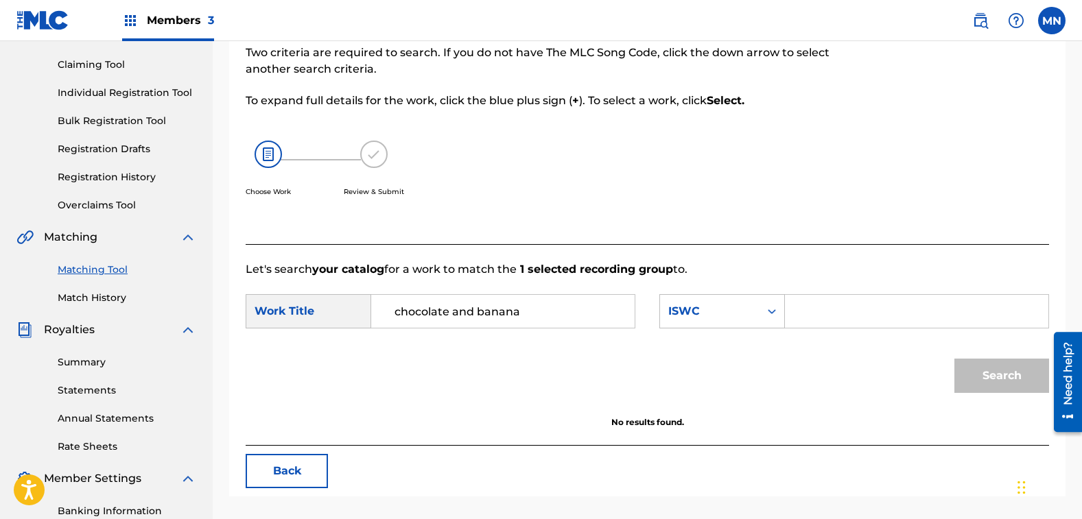
click at [86, 270] on link "Matching Tool" at bounding box center [127, 270] width 139 height 14
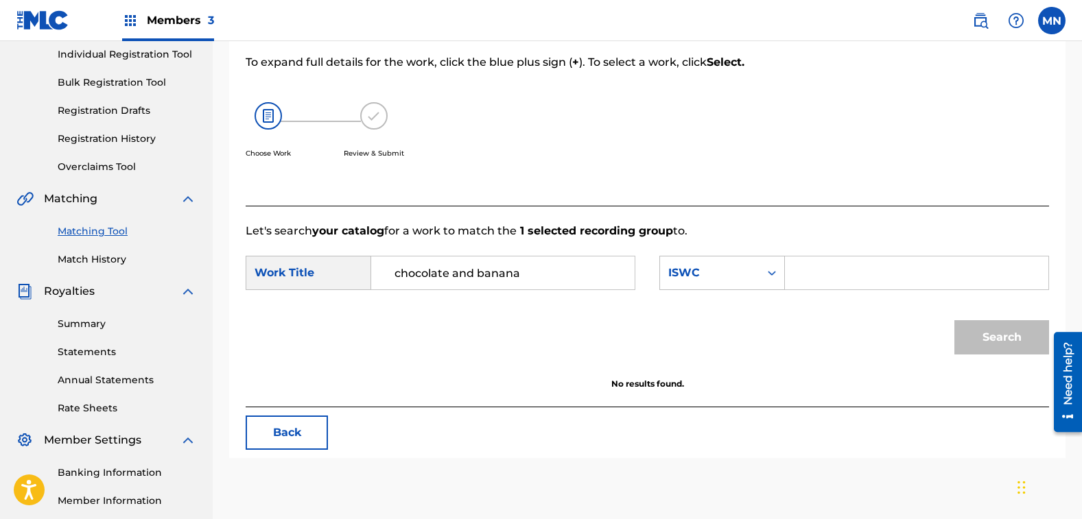
scroll to position [274, 0]
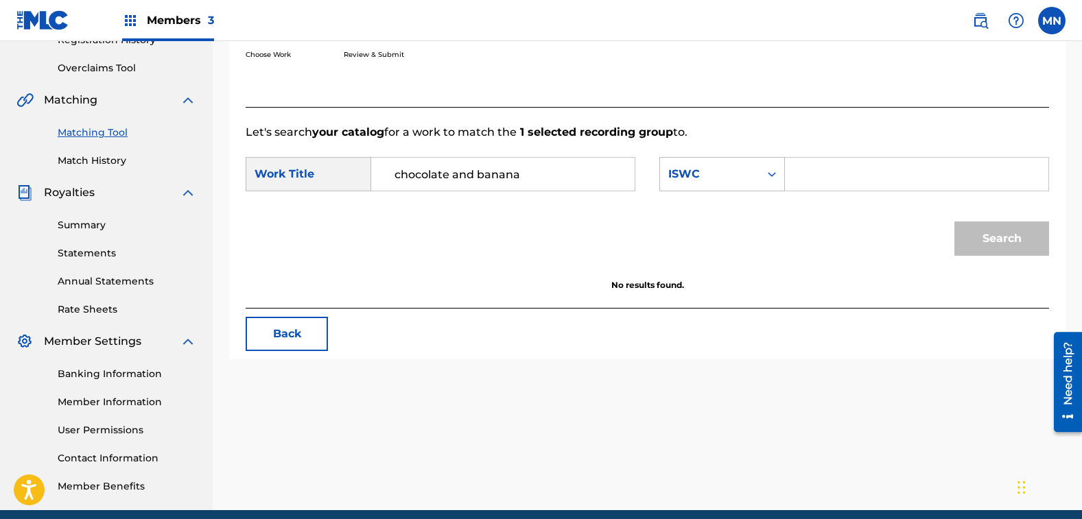
click at [289, 336] on button "Back" at bounding box center [287, 334] width 82 height 34
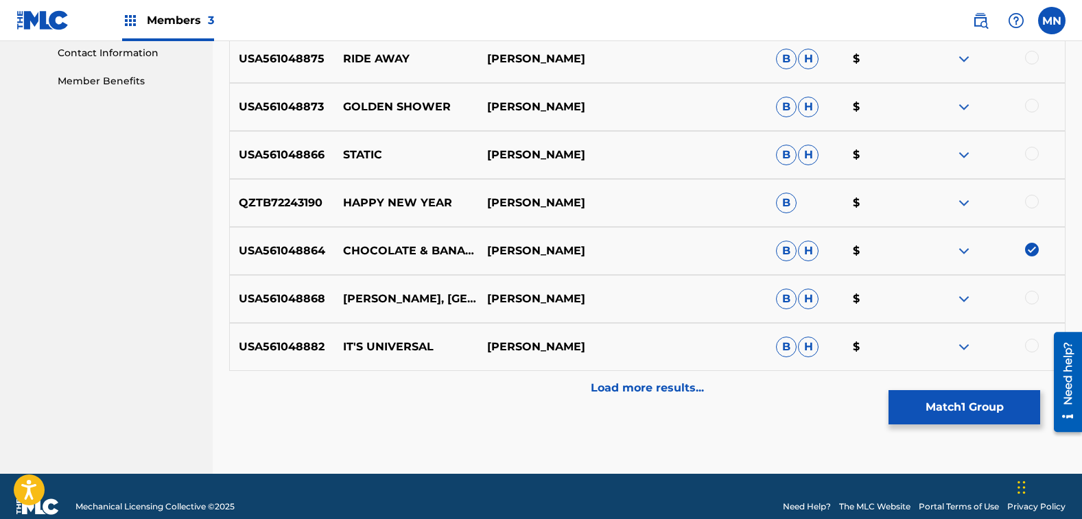
scroll to position [686, 0]
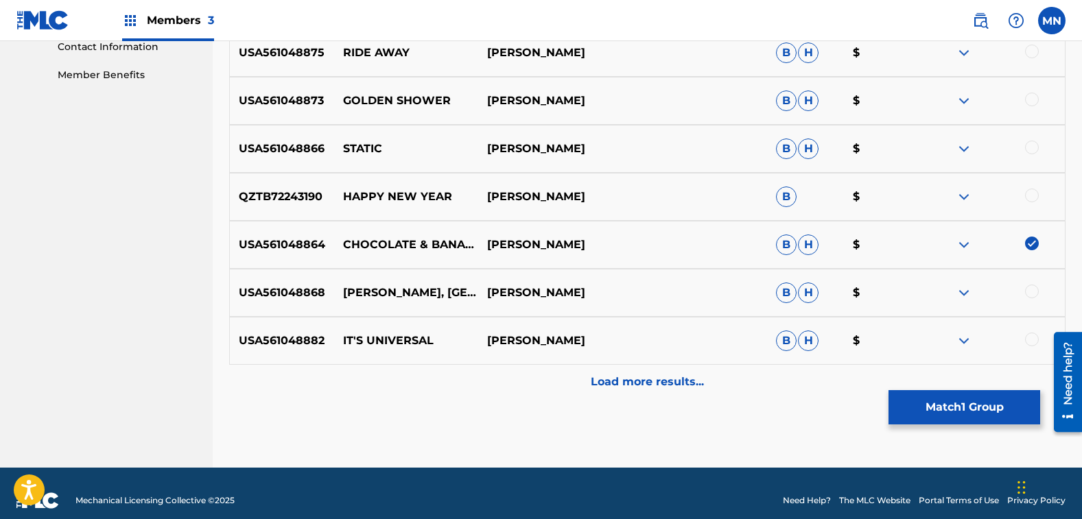
click at [1031, 243] on img at bounding box center [1032, 244] width 14 height 14
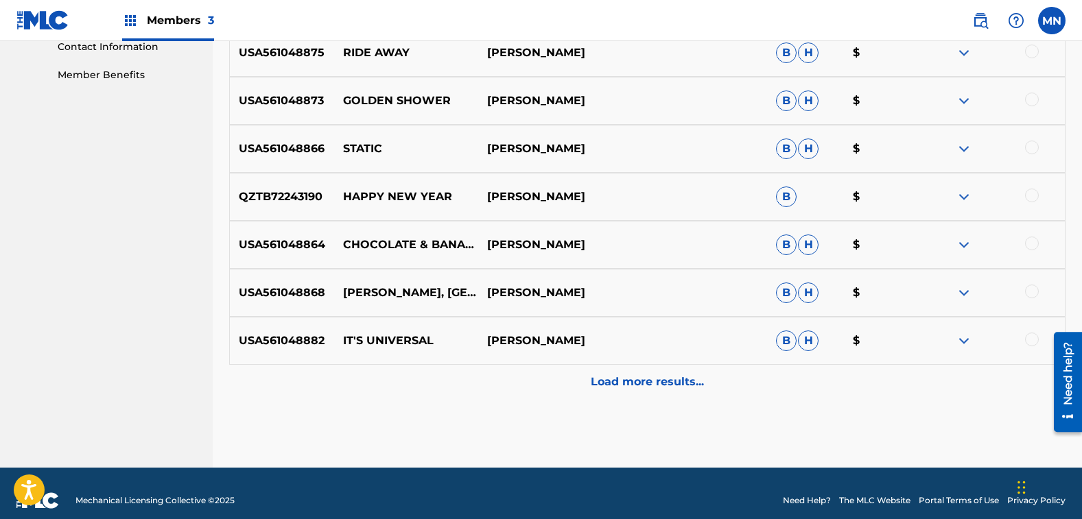
click at [1030, 286] on div at bounding box center [1032, 292] width 14 height 14
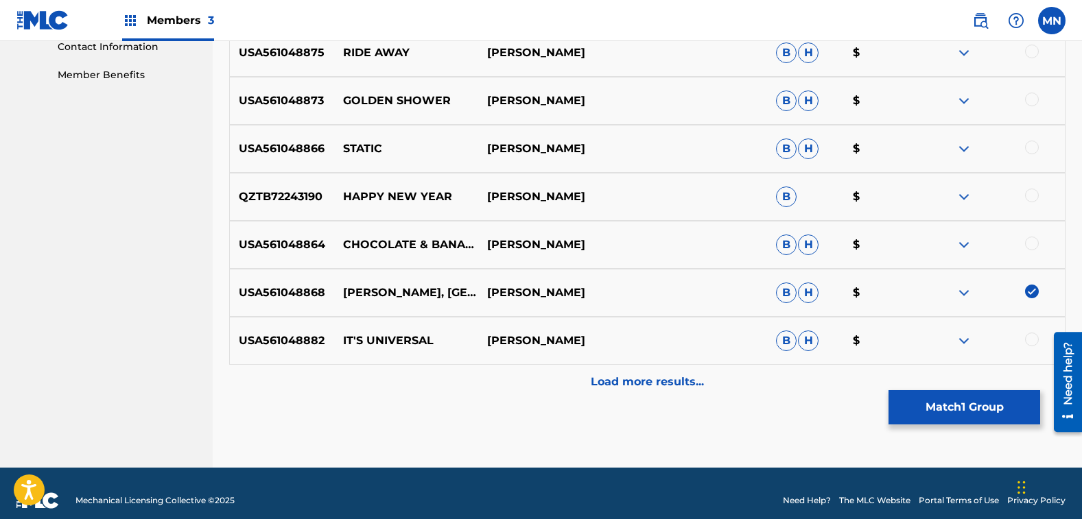
click at [922, 415] on button "Match 1 Group" at bounding box center [965, 407] width 152 height 34
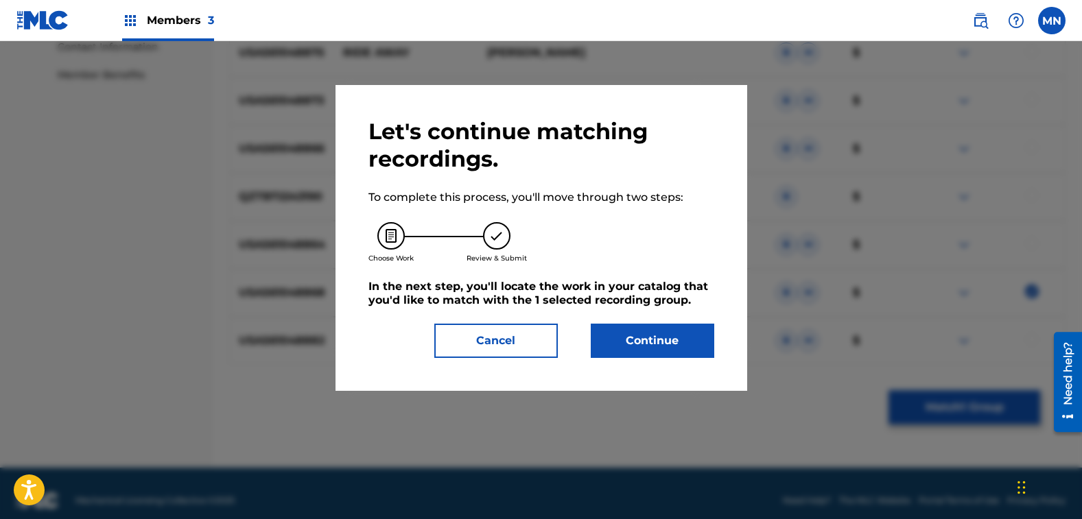
click at [628, 341] on button "Continue" at bounding box center [653, 341] width 124 height 34
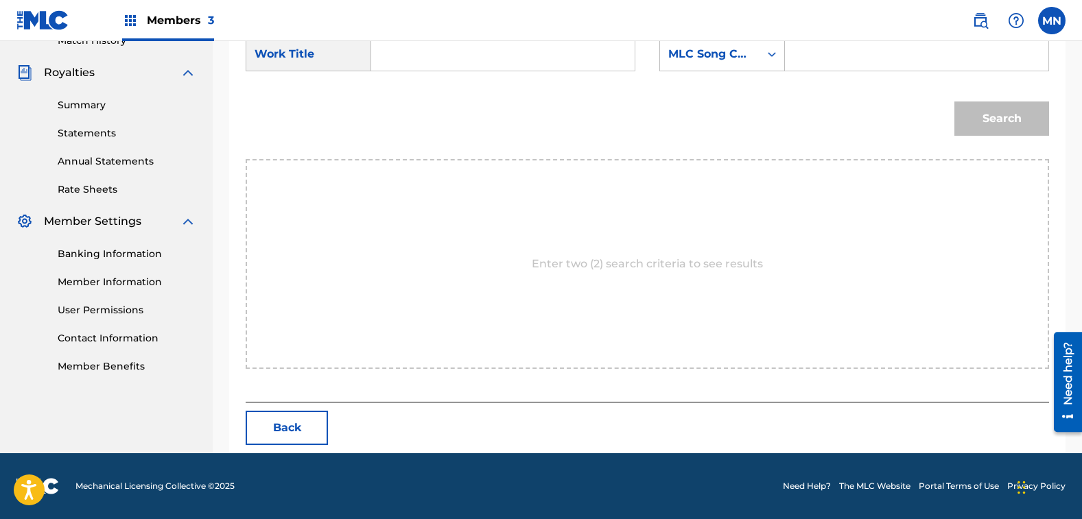
scroll to position [326, 0]
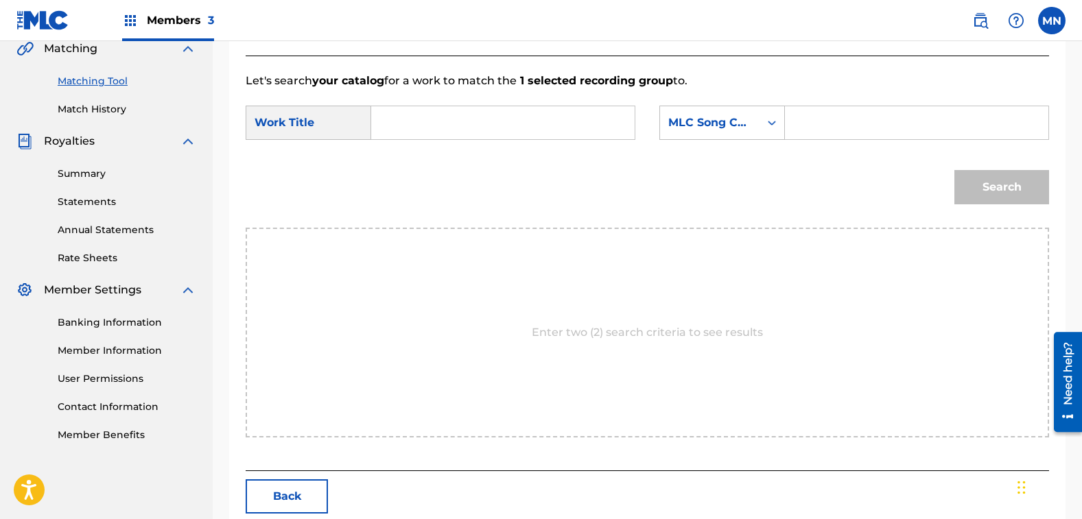
click at [480, 128] on input "Search Form" at bounding box center [503, 122] width 240 height 33
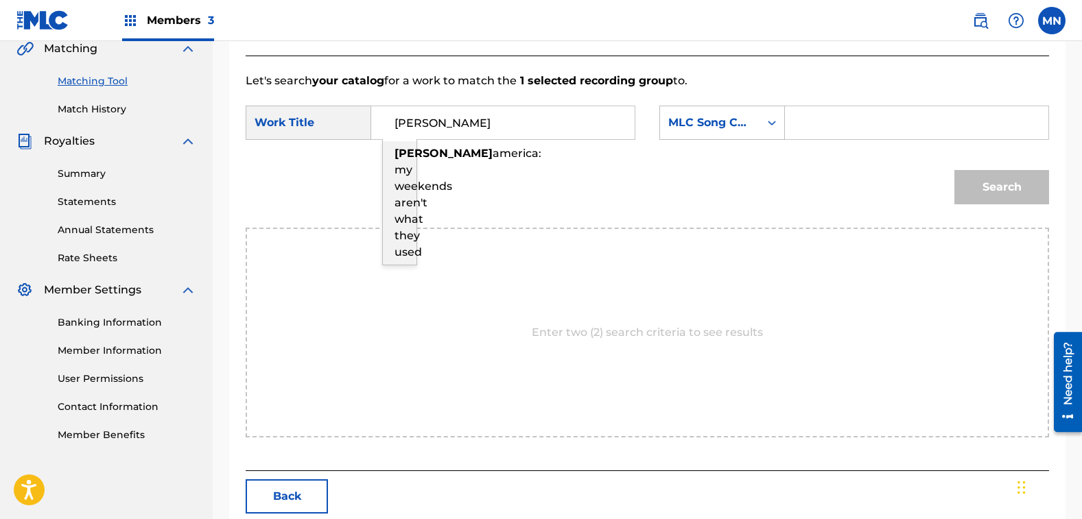
click at [402, 171] on span "america: my weekends aren't what they used" at bounding box center [468, 203] width 147 height 112
type input "[PERSON_NAME] america: my weekends aren't what they used"
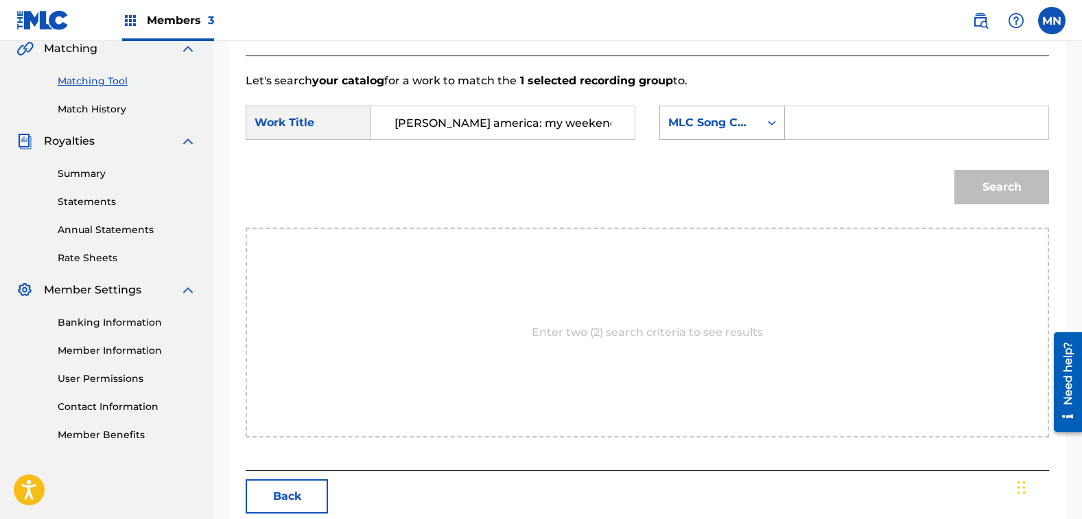
click at [719, 125] on div "MLC Song Code" at bounding box center [709, 123] width 83 height 16
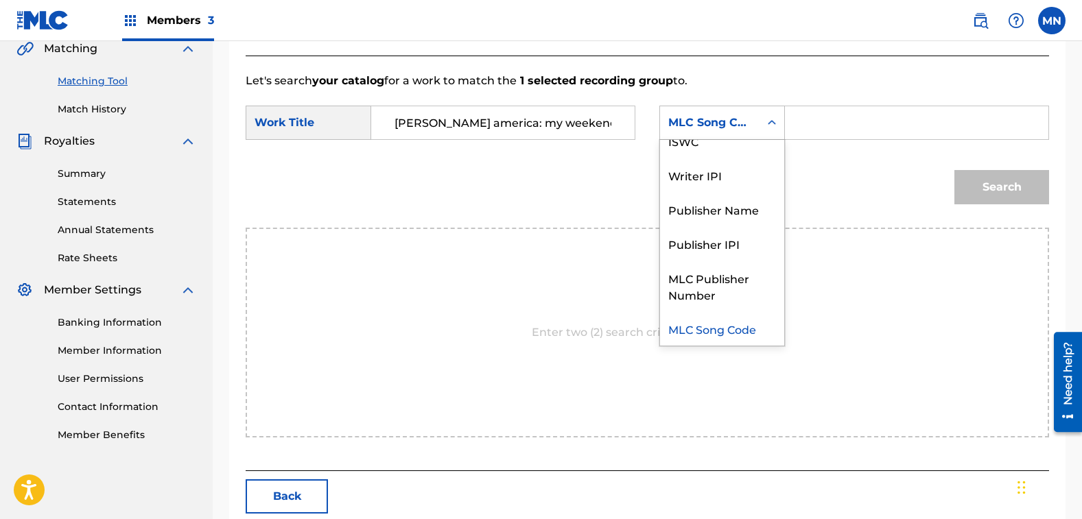
scroll to position [0, 0]
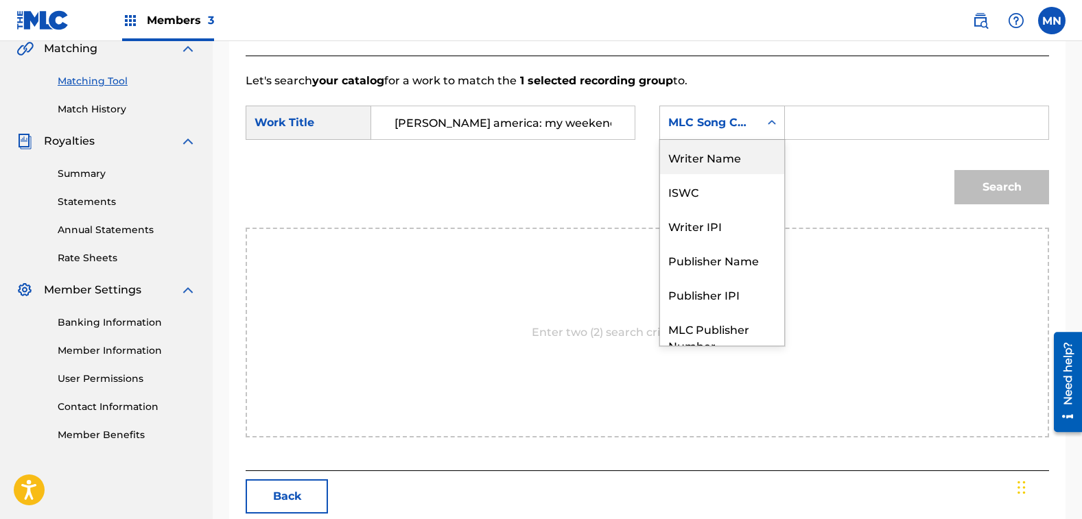
click at [723, 160] on div "Writer Name" at bounding box center [722, 157] width 124 height 34
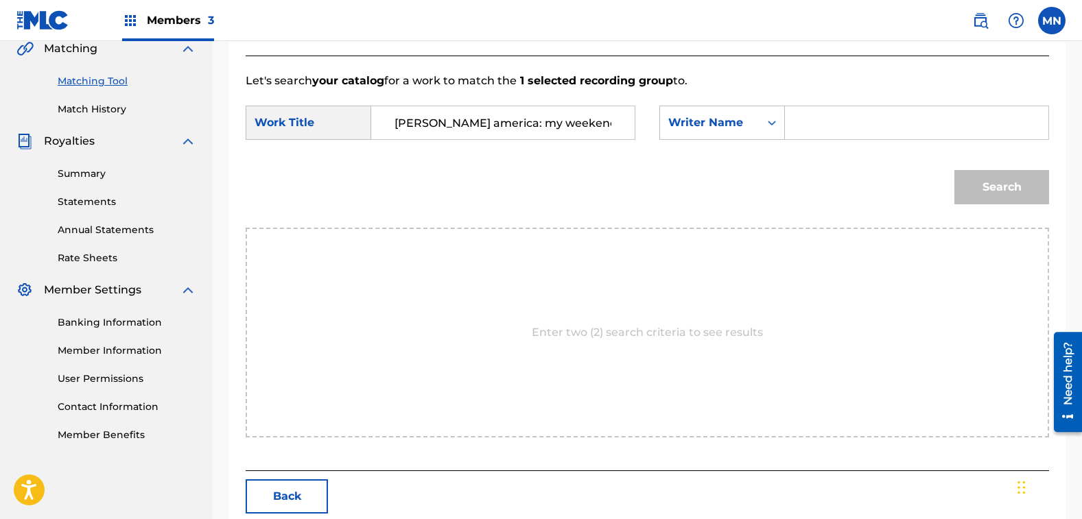
click at [841, 119] on input "Search Form" at bounding box center [917, 122] width 240 height 33
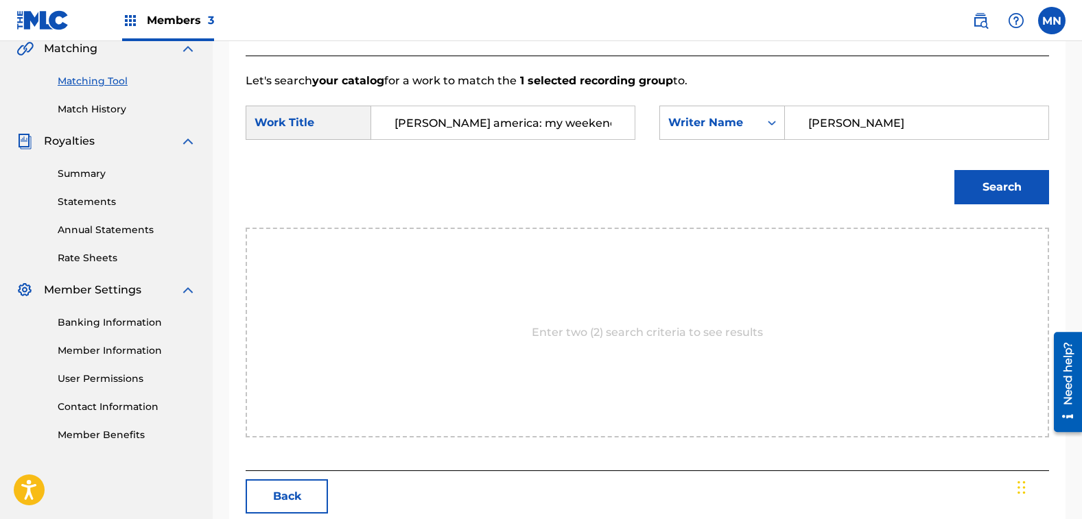
type input "[PERSON_NAME]"
click at [1009, 195] on button "Search" at bounding box center [1001, 187] width 95 height 34
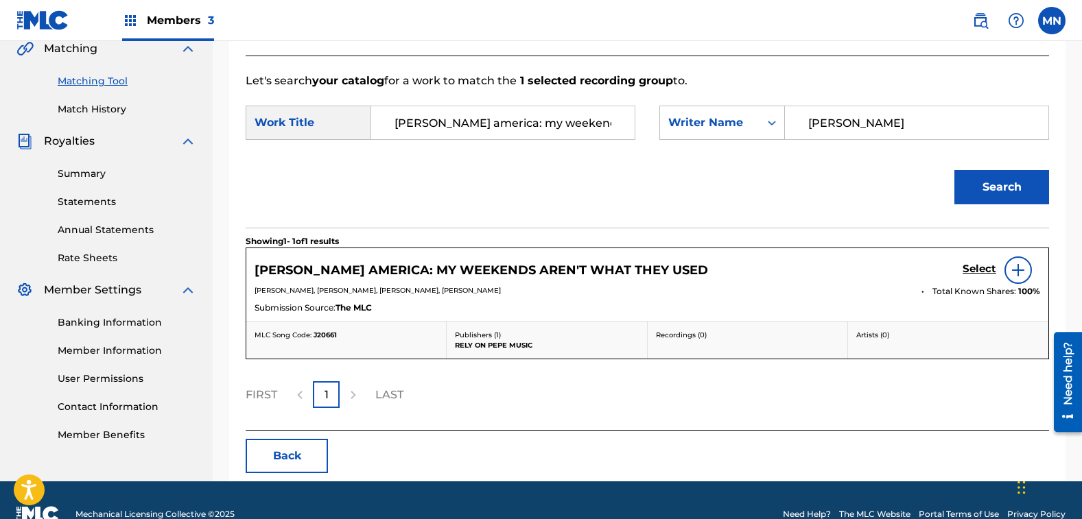
click at [688, 277] on div "[PERSON_NAME] AMERICA: MY WEEKENDS AREN'T WHAT THEY USED Select" at bounding box center [648, 270] width 786 height 27
click at [971, 270] on h5 "Select" at bounding box center [980, 269] width 34 height 13
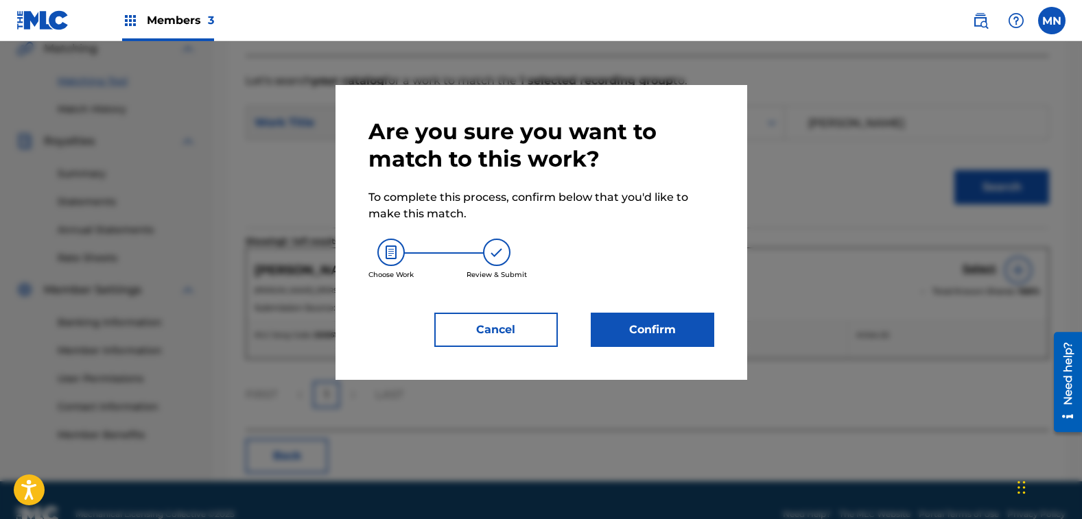
click at [682, 331] on button "Confirm" at bounding box center [653, 330] width 124 height 34
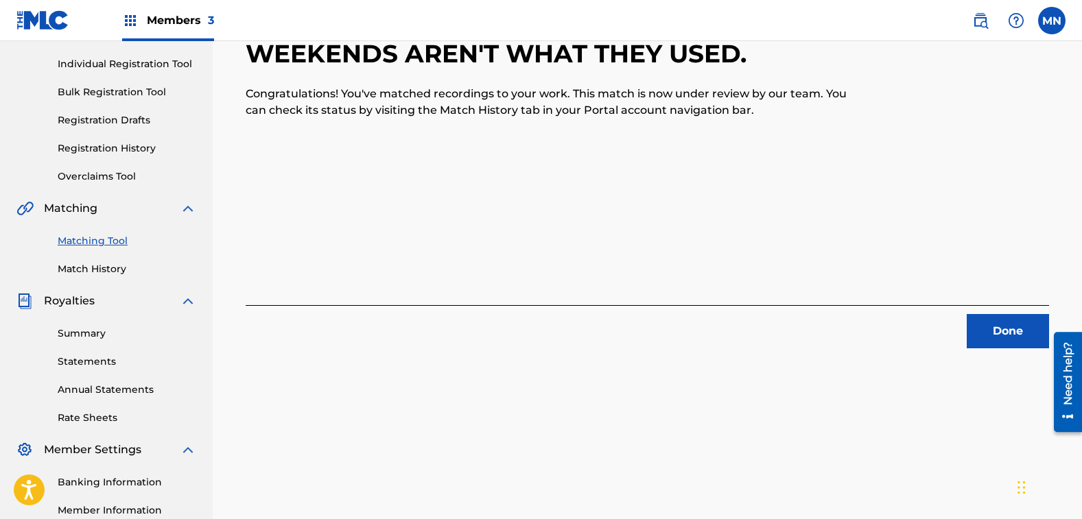
scroll to position [189, 0]
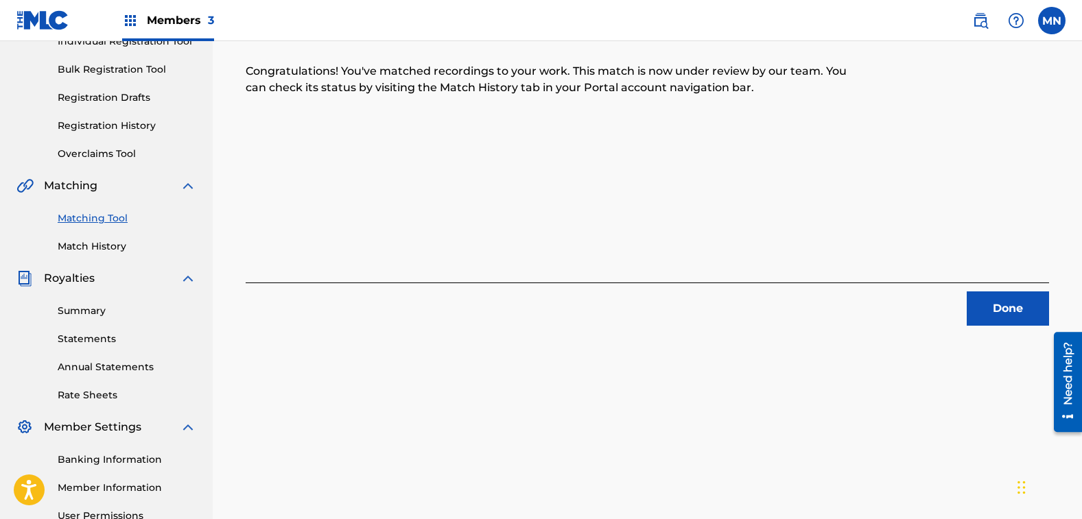
click at [1005, 307] on button "Done" at bounding box center [1008, 309] width 82 height 34
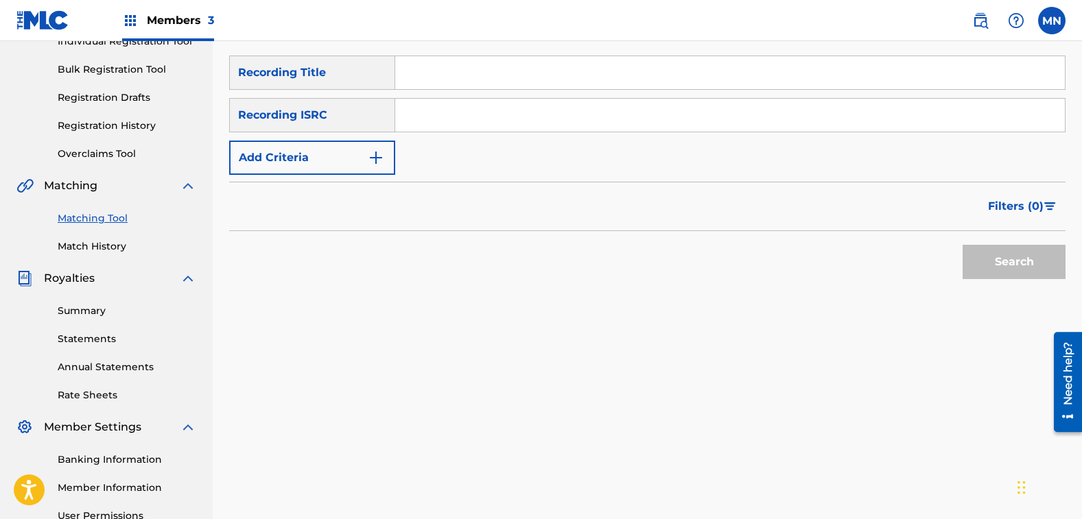
click at [281, 162] on button "Add Criteria" at bounding box center [312, 158] width 166 height 34
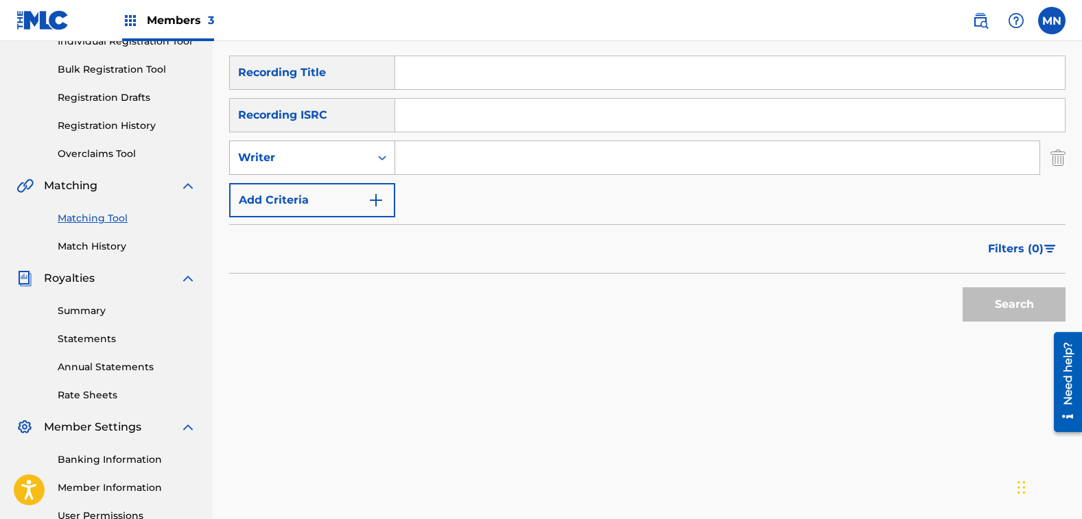
click at [300, 163] on div "Writer" at bounding box center [300, 158] width 124 height 16
drag, startPoint x: 300, startPoint y: 193, endPoint x: 316, endPoint y: 179, distance: 20.9
click at [301, 194] on div "Recording Artist" at bounding box center [312, 192] width 165 height 34
click at [438, 156] on input "Search Form" at bounding box center [717, 157] width 644 height 33
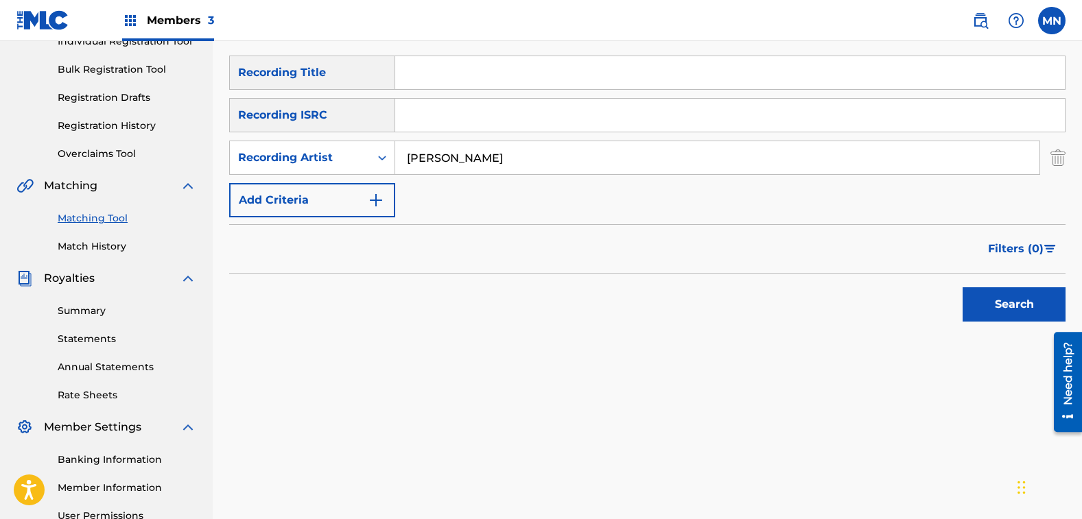
type input "[PERSON_NAME]"
click at [963, 288] on button "Search" at bounding box center [1014, 305] width 103 height 34
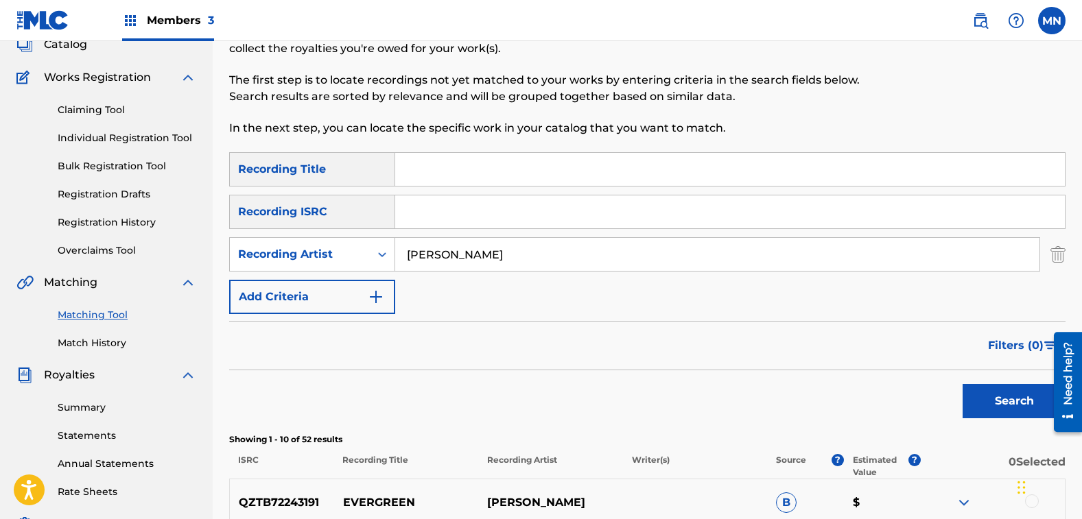
scroll to position [0, 0]
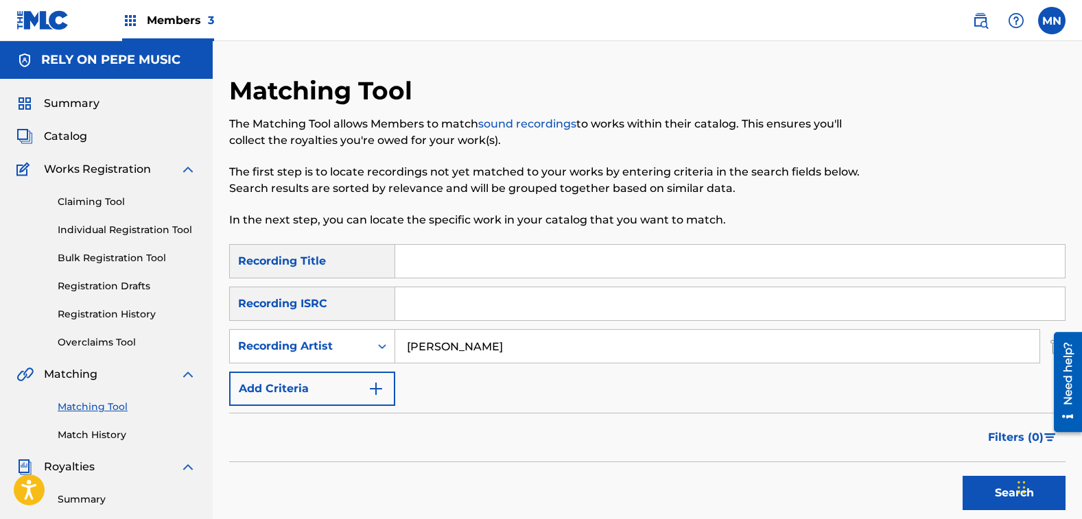
click at [64, 132] on span "Catalog" at bounding box center [65, 136] width 43 height 16
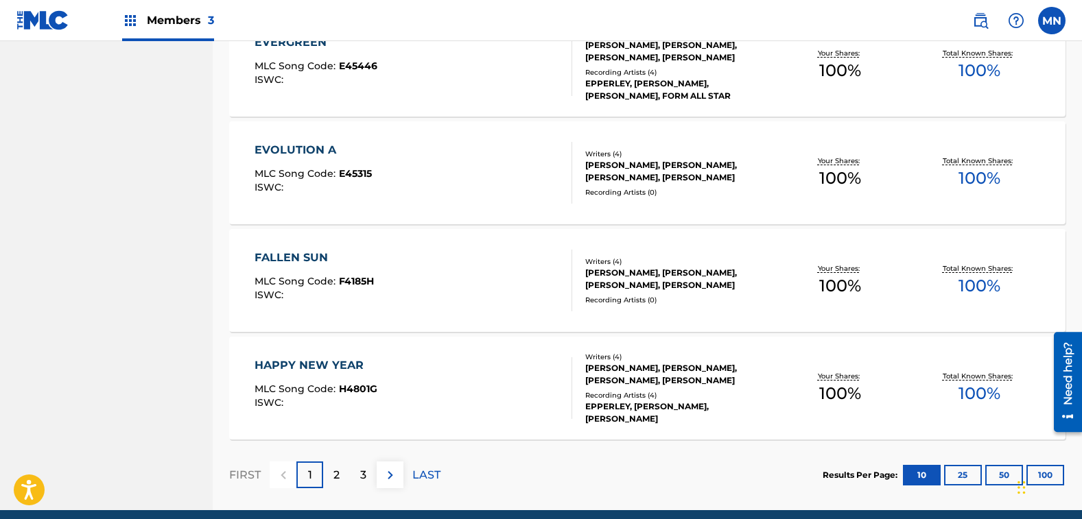
scroll to position [1051, 0]
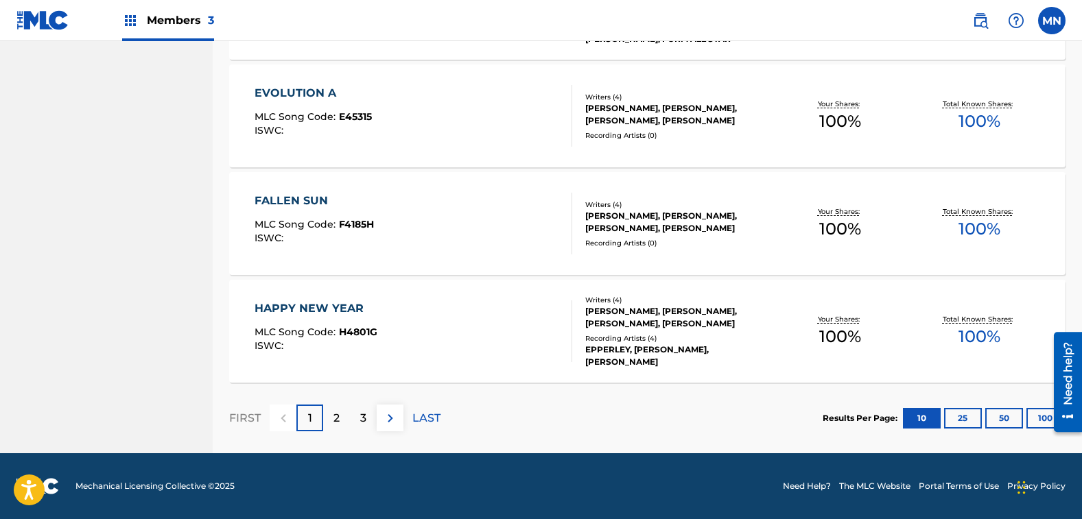
click at [1042, 422] on button "100" at bounding box center [1046, 418] width 38 height 21
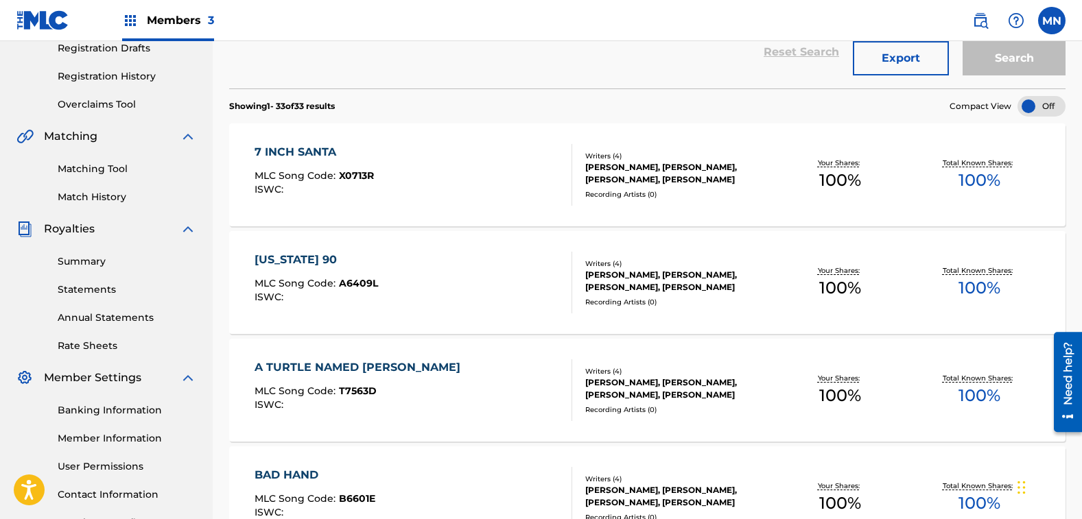
scroll to position [22, 0]
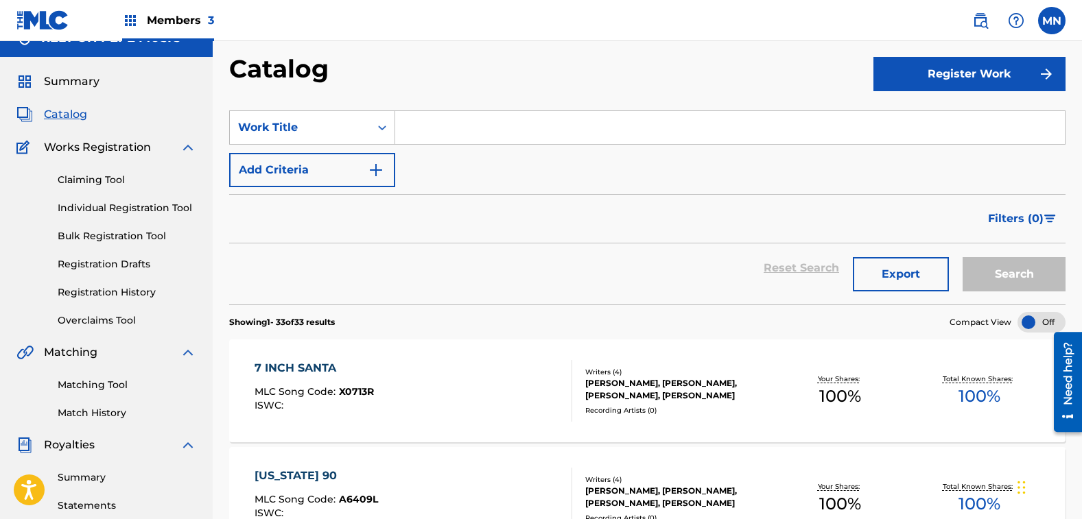
click at [905, 281] on button "Export" at bounding box center [901, 274] width 96 height 34
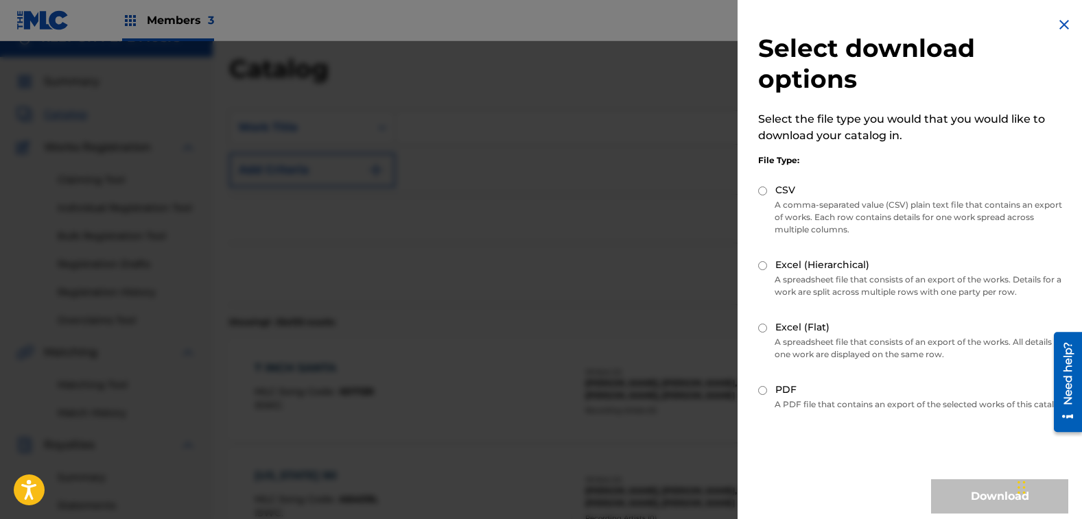
click at [762, 390] on input "PDF" at bounding box center [762, 390] width 9 height 9
radio input "true"
click at [932, 497] on button "Download" at bounding box center [999, 497] width 137 height 34
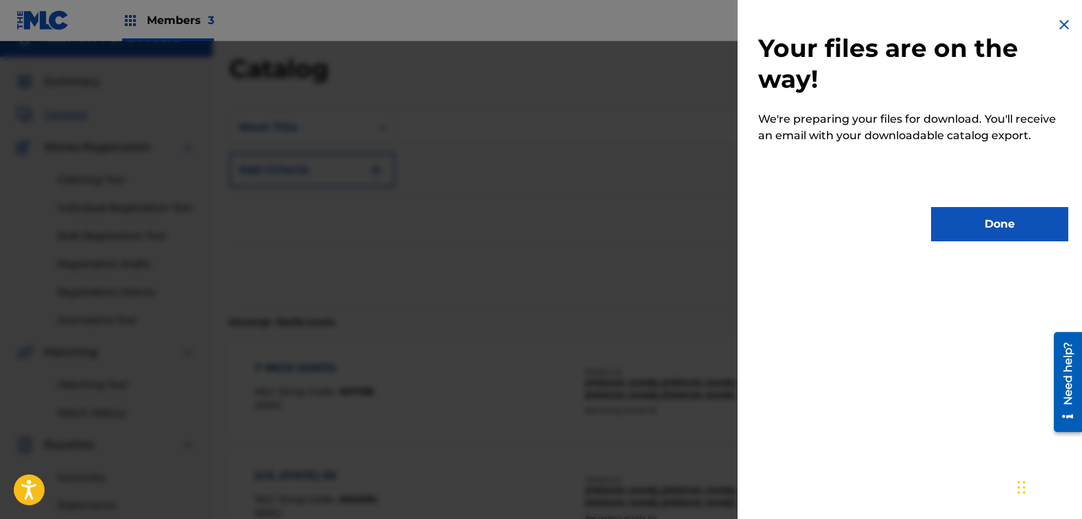
click at [948, 224] on button "Done" at bounding box center [999, 224] width 137 height 34
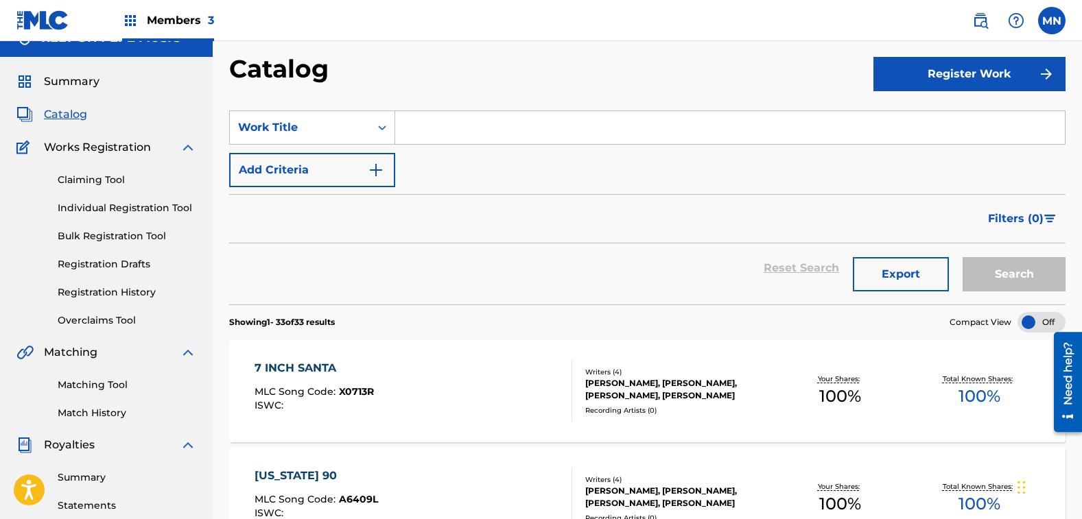
click at [79, 390] on link "Matching Tool" at bounding box center [127, 385] width 139 height 14
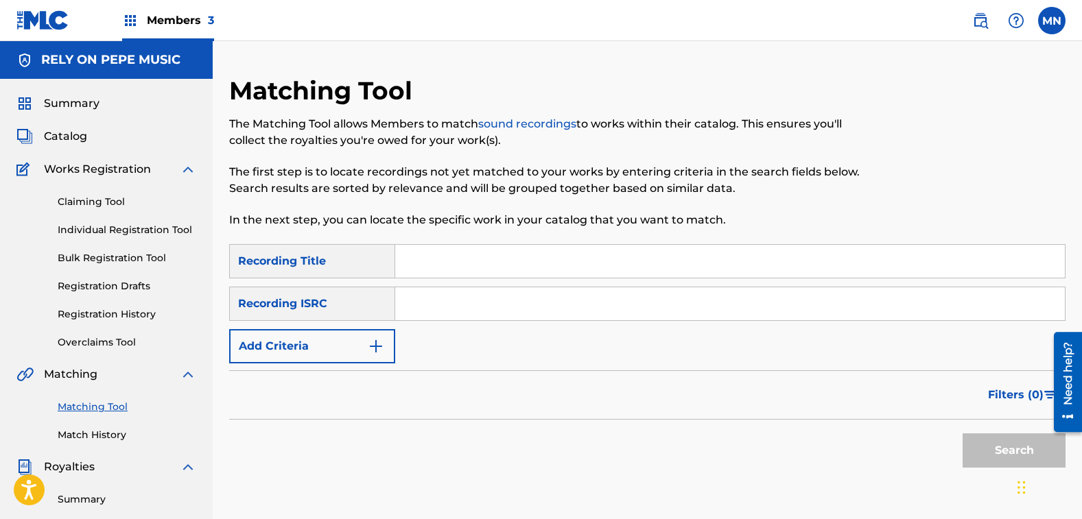
click at [307, 348] on button "Add Criteria" at bounding box center [312, 346] width 166 height 34
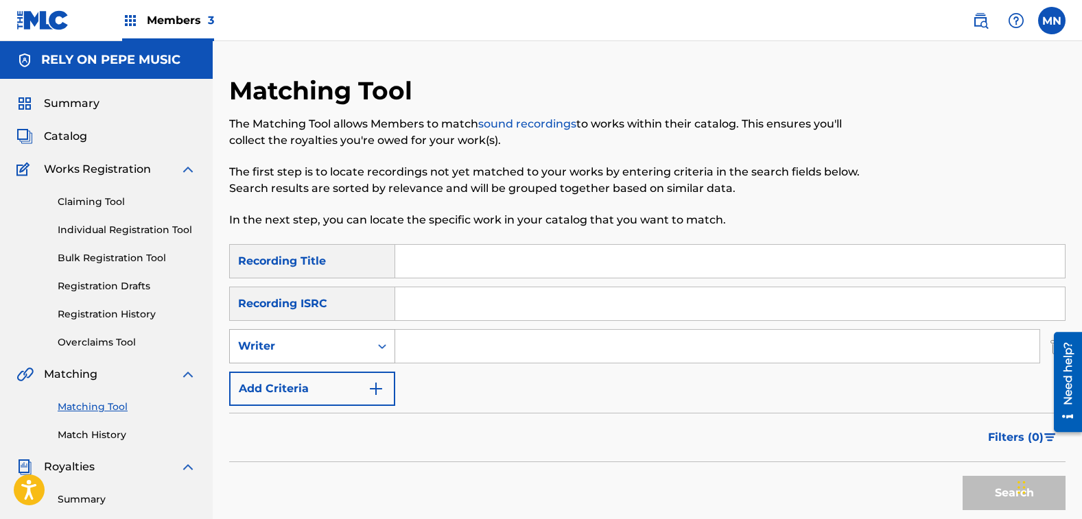
click at [369, 347] on div "Writer" at bounding box center [300, 346] width 140 height 26
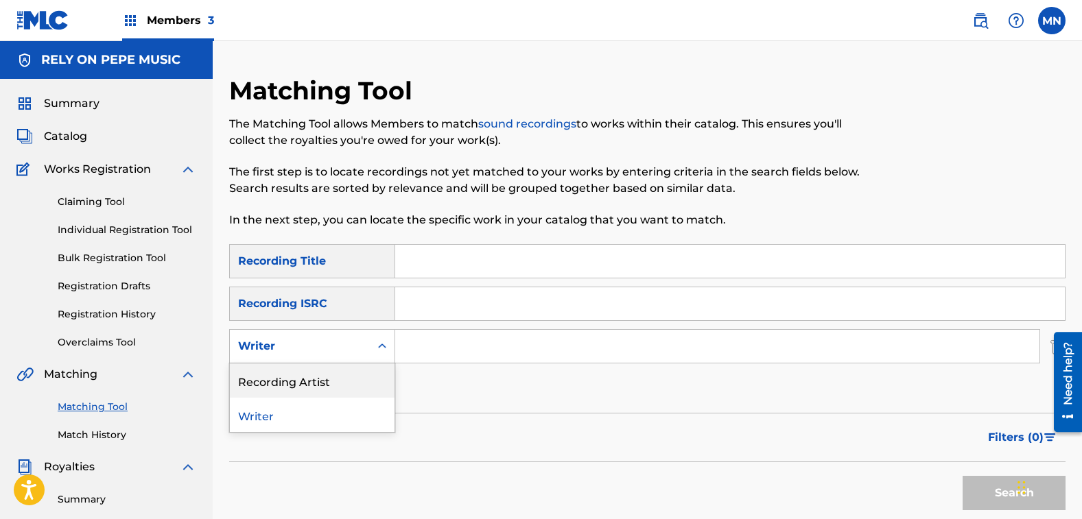
click at [323, 384] on div "Recording Artist" at bounding box center [312, 381] width 165 height 34
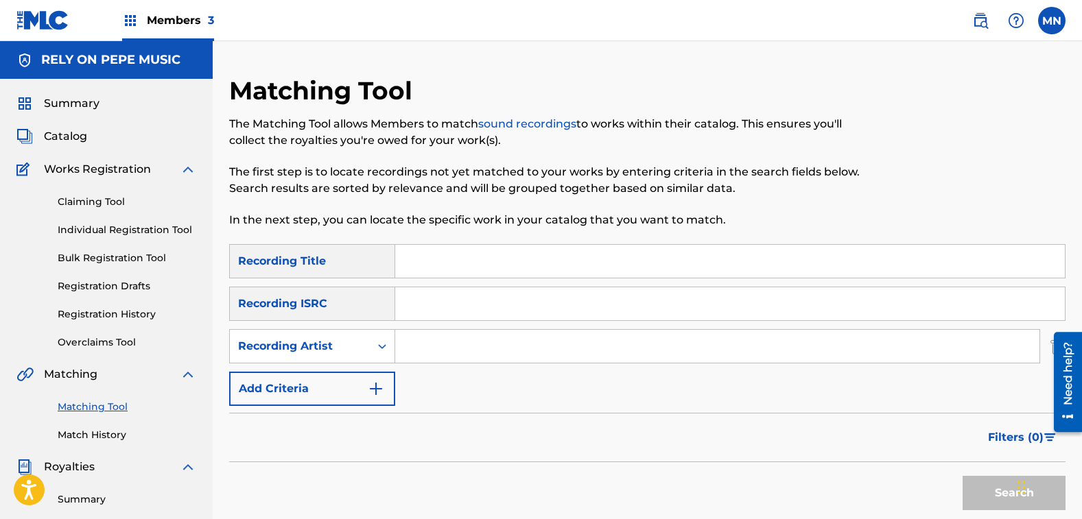
click at [459, 358] on input "Search Form" at bounding box center [717, 346] width 644 height 33
click at [963, 476] on button "Search" at bounding box center [1014, 493] width 103 height 34
drag, startPoint x: 401, startPoint y: 339, endPoint x: 281, endPoint y: 326, distance: 120.8
click at [281, 326] on div "SearchWithCriteriac4e78645-157d-447e-be26-274a6e9da637 Recording Title SearchWi…" at bounding box center [647, 325] width 836 height 162
type input "[PERSON_NAME]"
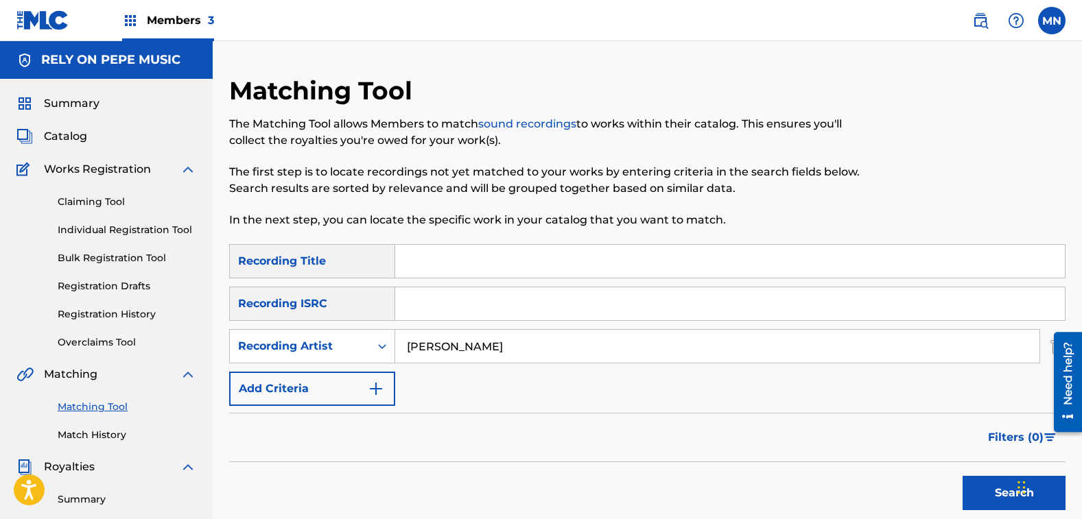
click at [963, 476] on button "Search" at bounding box center [1014, 493] width 103 height 34
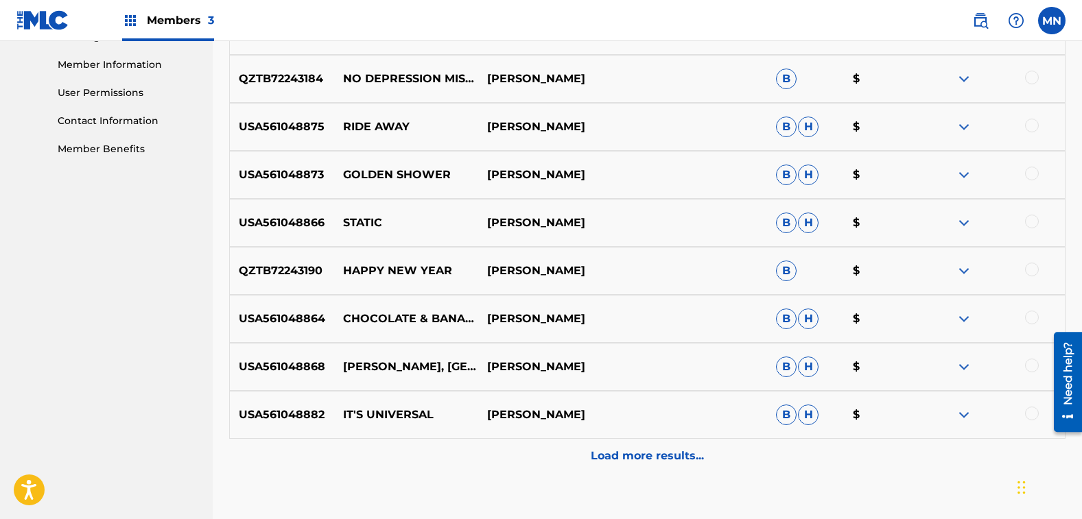
scroll to position [618, 0]
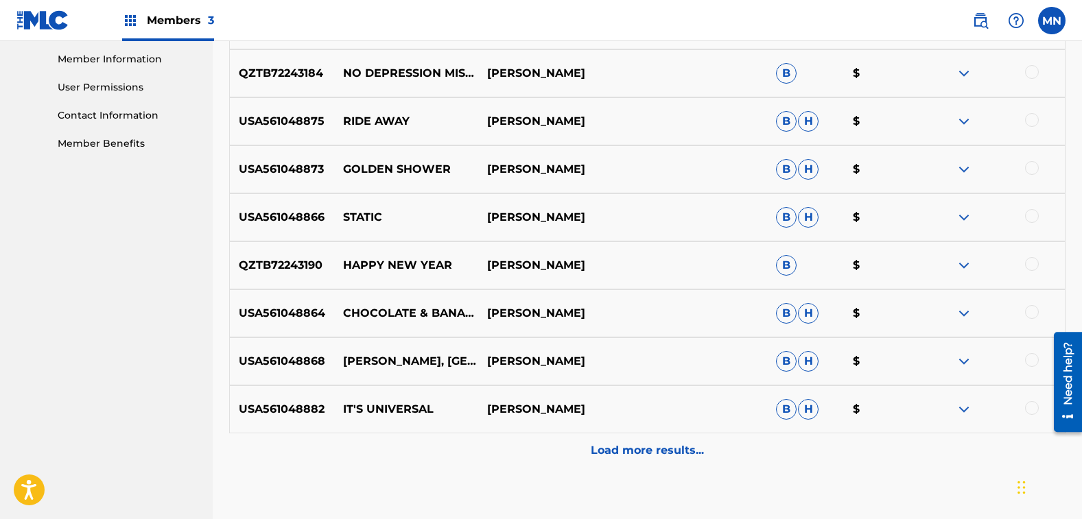
click at [1035, 262] on div at bounding box center [1032, 264] width 14 height 14
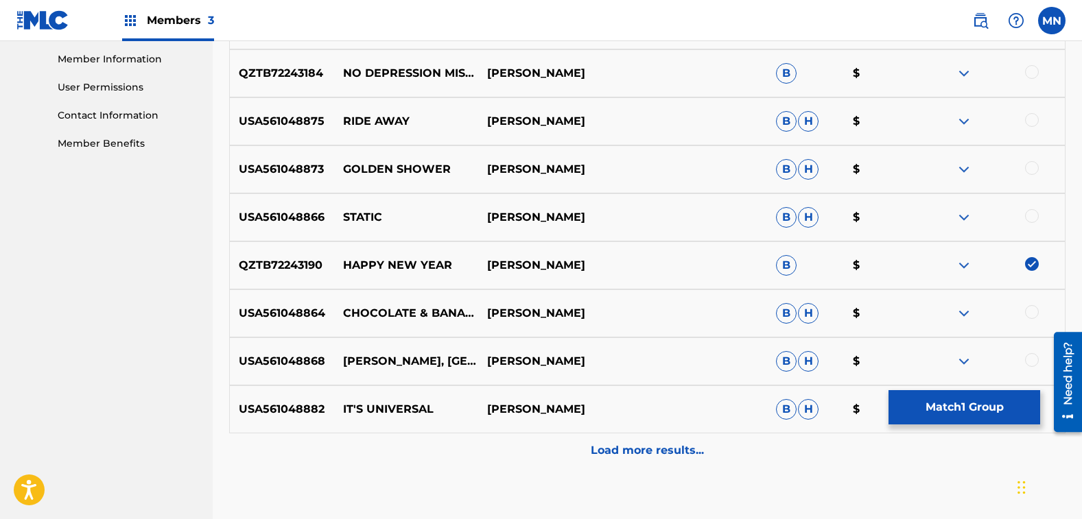
click at [982, 412] on button "Match 1 Group" at bounding box center [965, 407] width 152 height 34
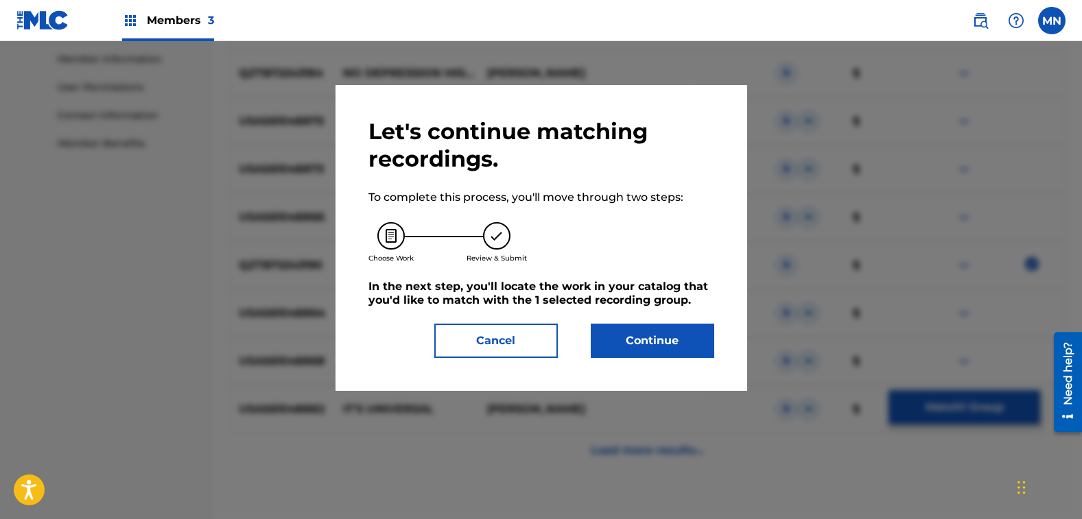
click at [675, 336] on button "Continue" at bounding box center [653, 341] width 124 height 34
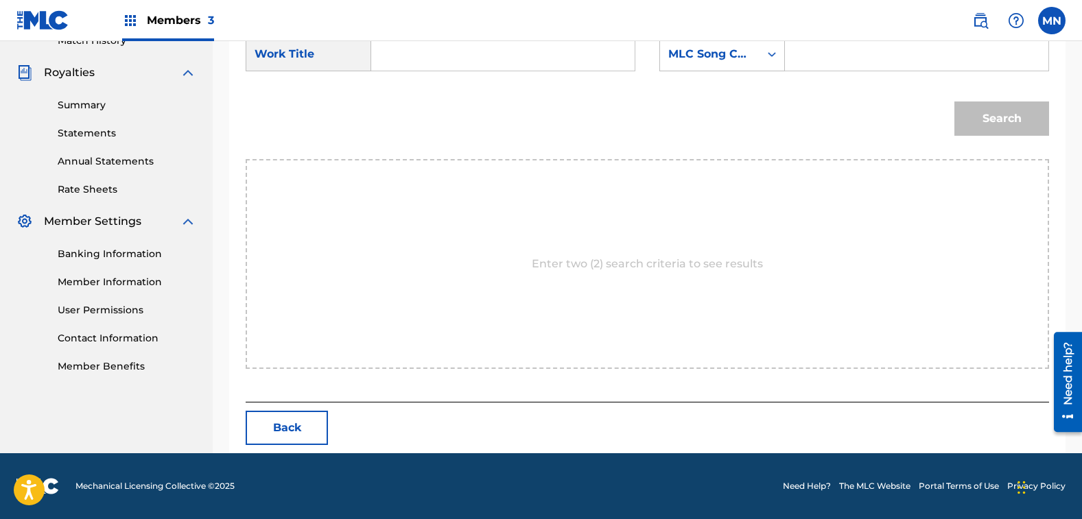
scroll to position [257, 0]
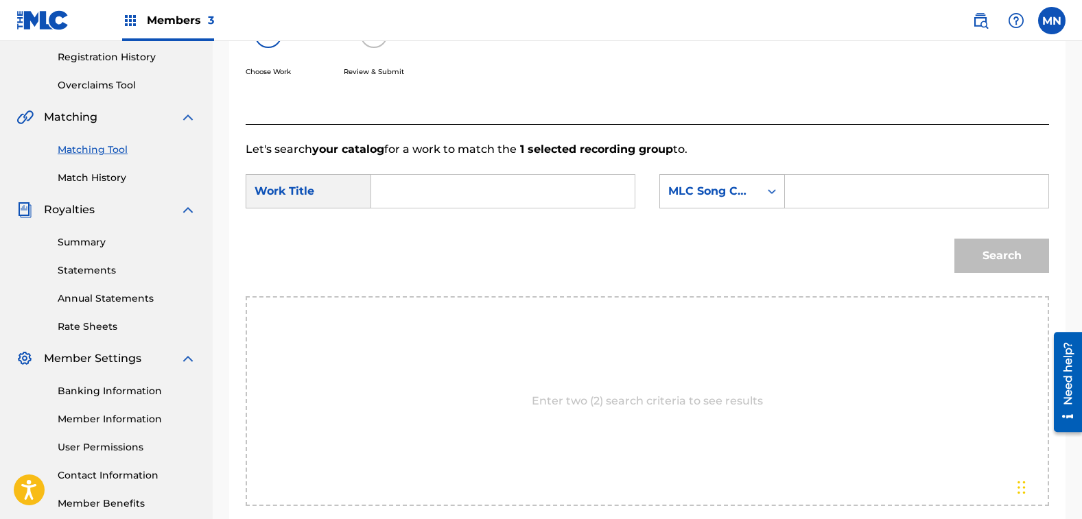
click at [478, 191] on input "Search Form" at bounding box center [503, 191] width 240 height 33
type input "happy new year"
drag, startPoint x: 397, startPoint y: 240, endPoint x: 640, endPoint y: 168, distance: 253.4
click at [402, 236] on strong "new" at bounding box center [407, 238] width 25 height 13
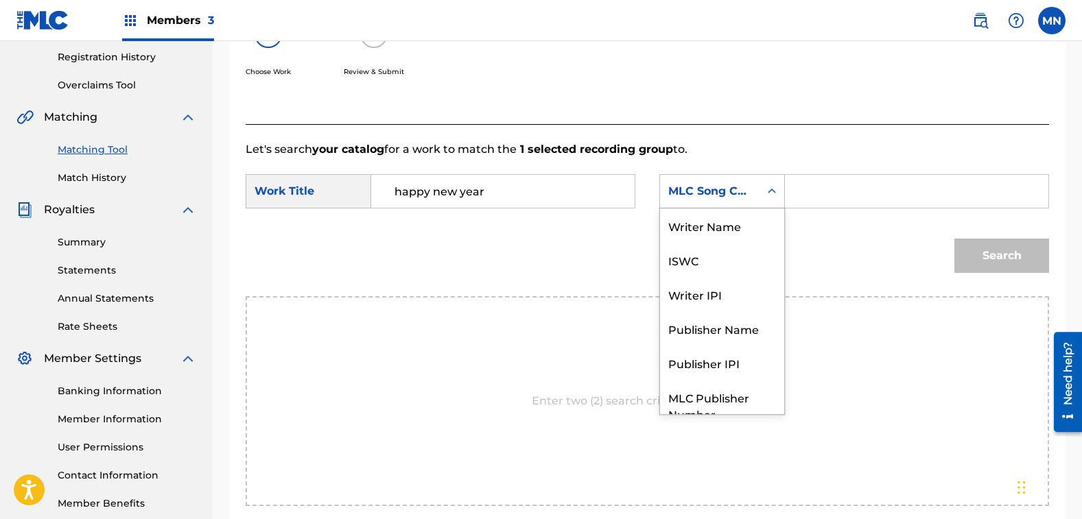
click at [692, 186] on div "MLC Song Code" at bounding box center [709, 191] width 83 height 16
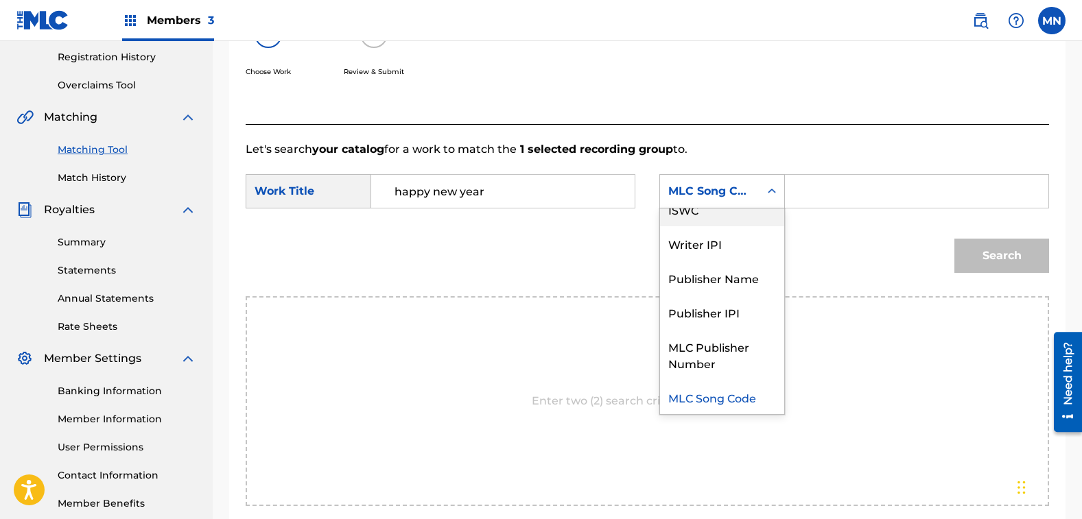
scroll to position [0, 0]
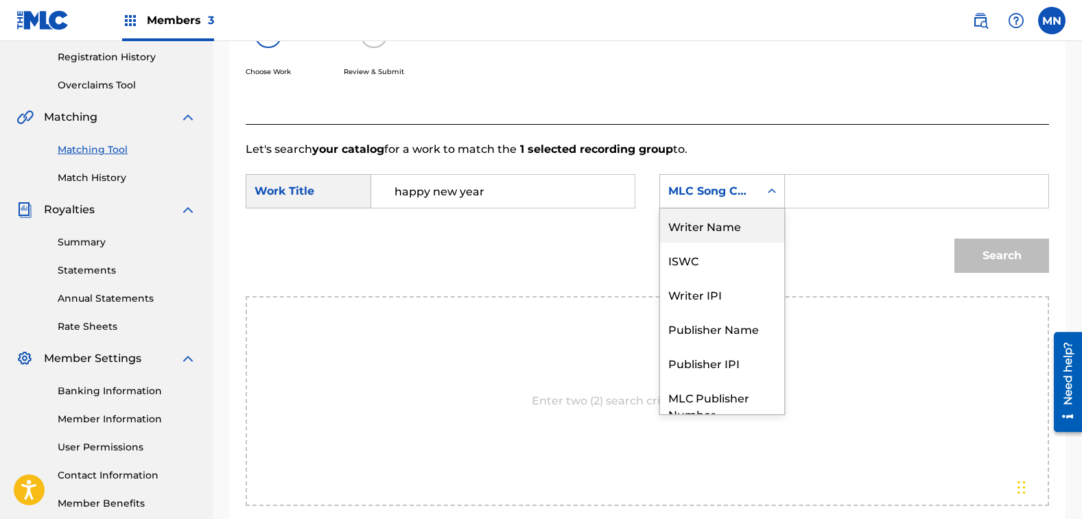
click at [729, 226] on div "Writer Name" at bounding box center [722, 226] width 124 height 34
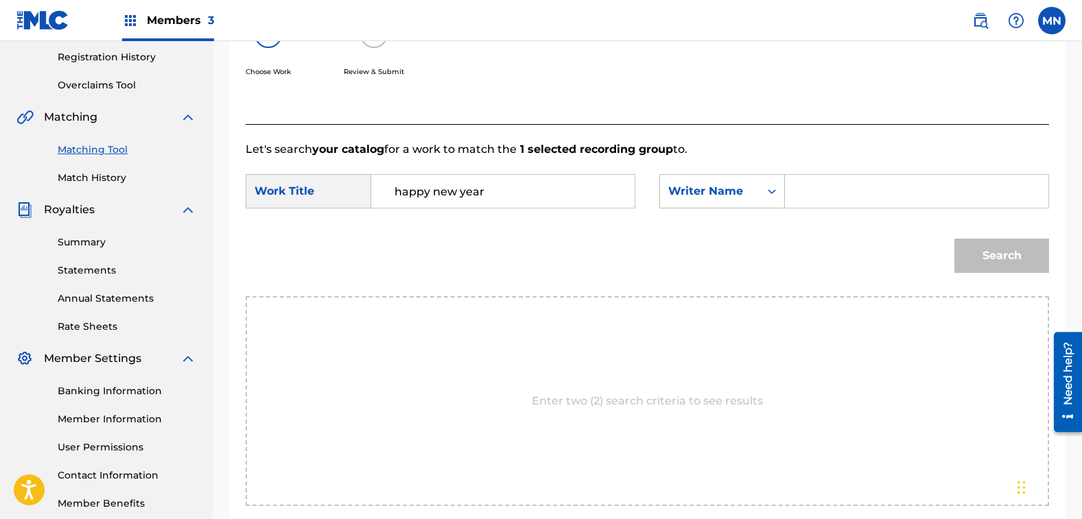
click at [817, 194] on input "Search Form" at bounding box center [917, 191] width 240 height 33
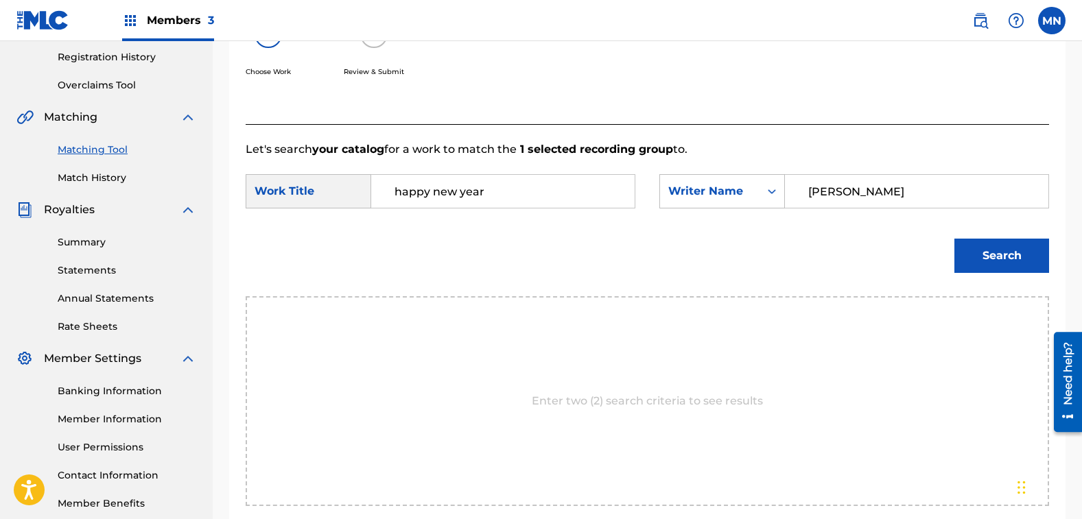
type input "[PERSON_NAME]"
click at [954, 239] on button "Search" at bounding box center [1001, 256] width 95 height 34
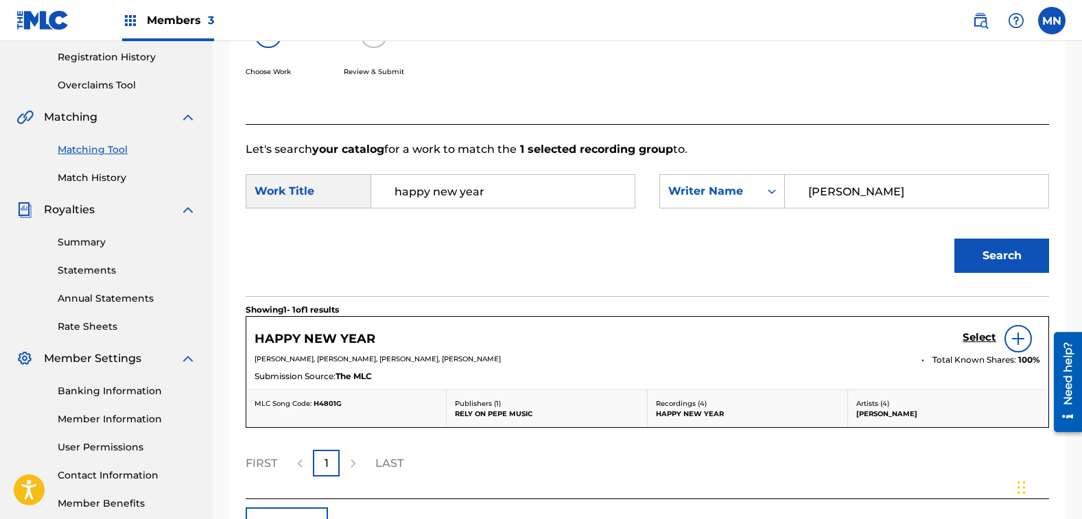
click at [970, 339] on h5 "Select" at bounding box center [980, 337] width 34 height 13
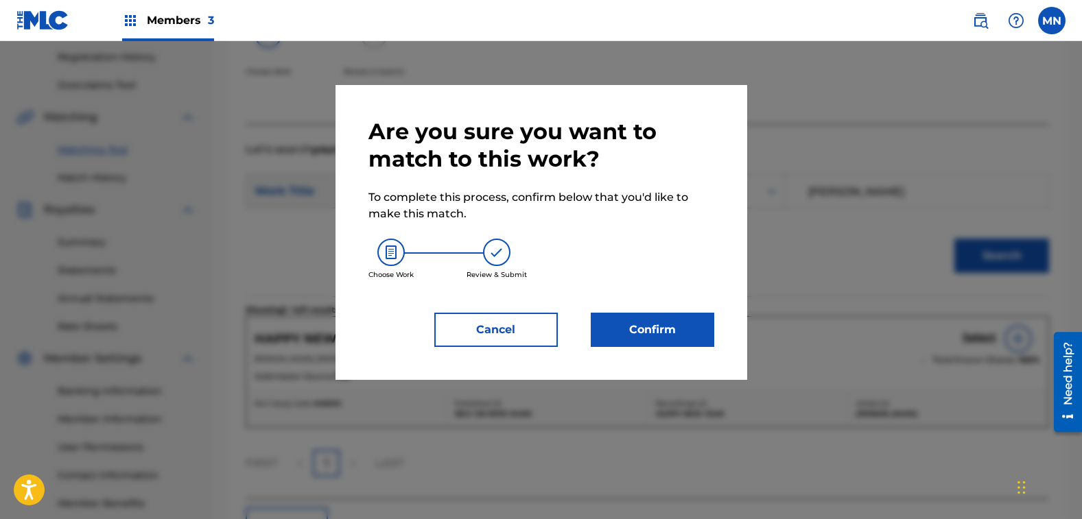
click at [664, 332] on button "Confirm" at bounding box center [653, 330] width 124 height 34
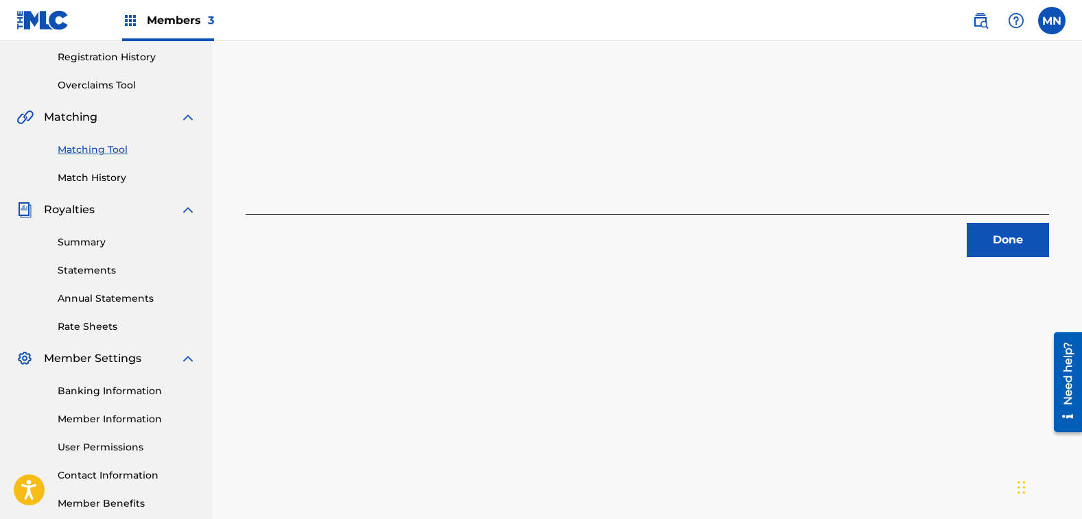
click at [1005, 249] on button "Done" at bounding box center [1008, 240] width 82 height 34
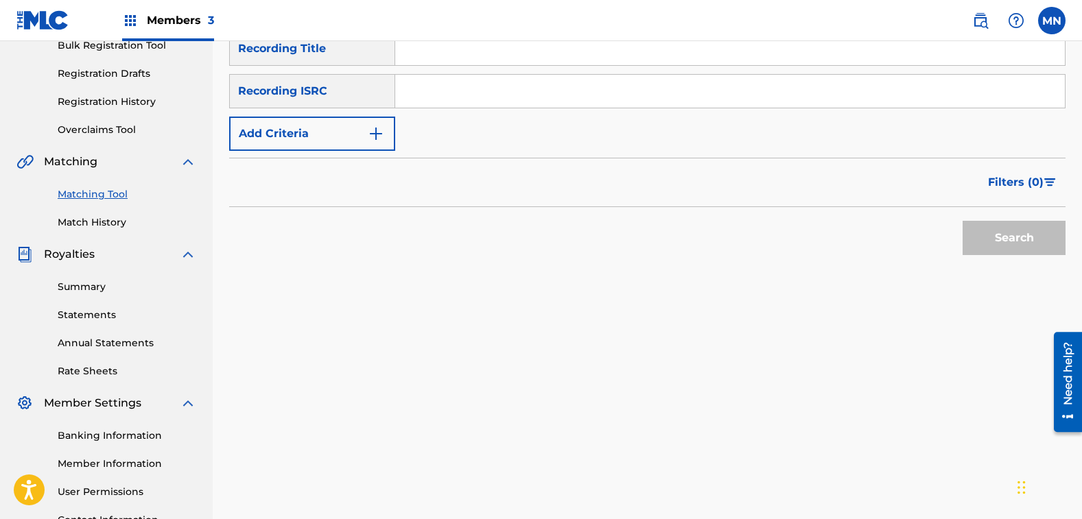
scroll to position [189, 0]
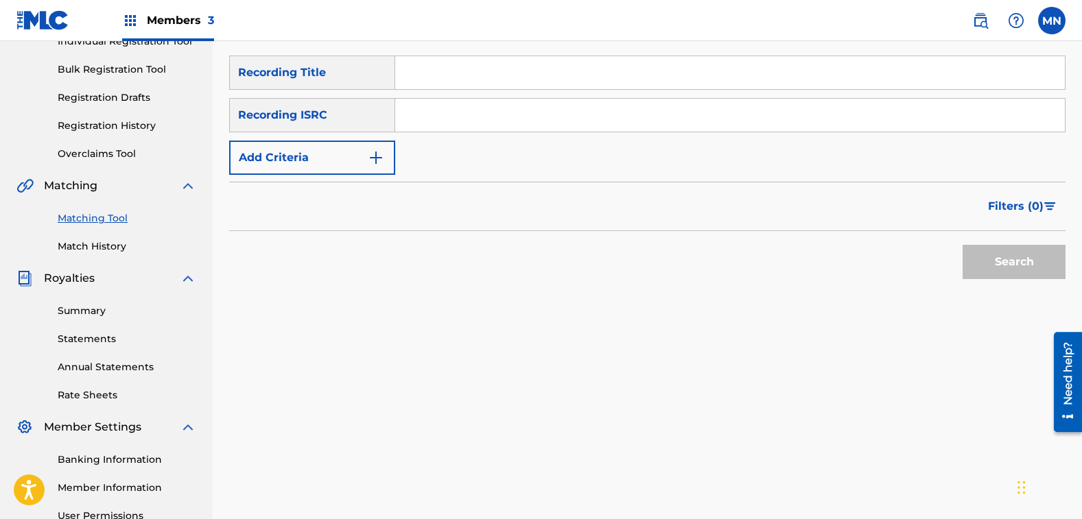
click at [309, 154] on button "Add Criteria" at bounding box center [312, 158] width 166 height 34
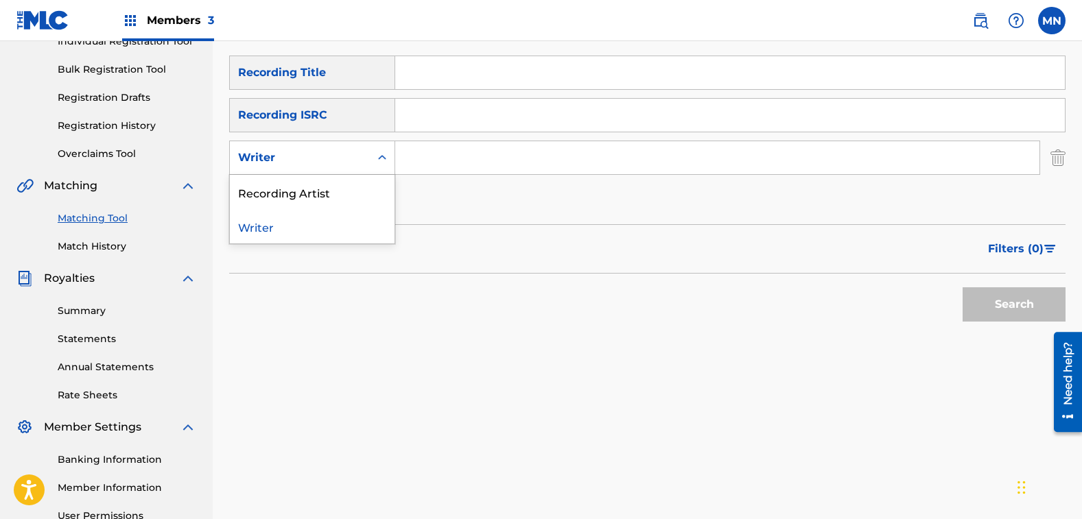
click at [309, 147] on div "Writer" at bounding box center [300, 158] width 140 height 26
click at [307, 187] on div "Recording Artist" at bounding box center [312, 192] width 165 height 34
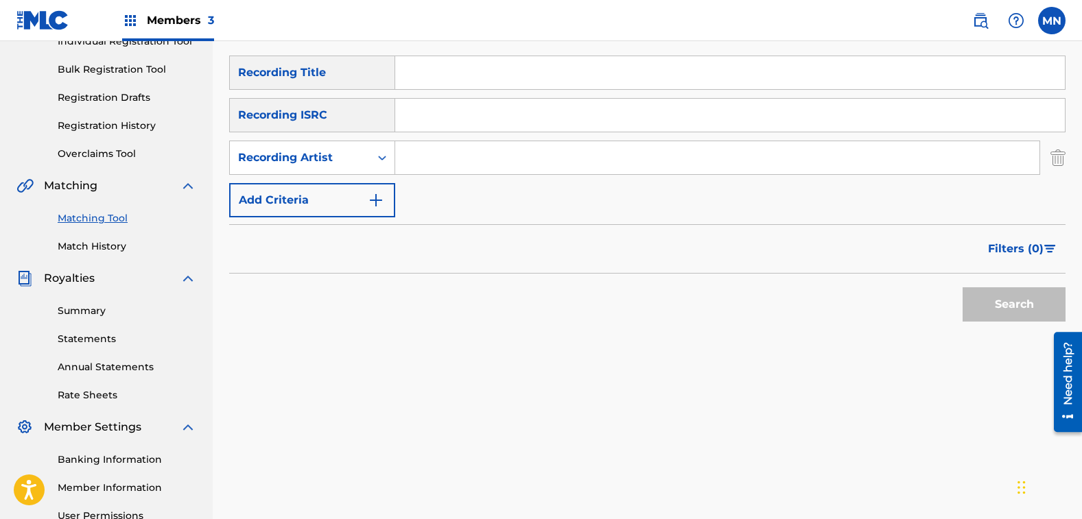
click at [441, 156] on input "Search Form" at bounding box center [717, 157] width 644 height 33
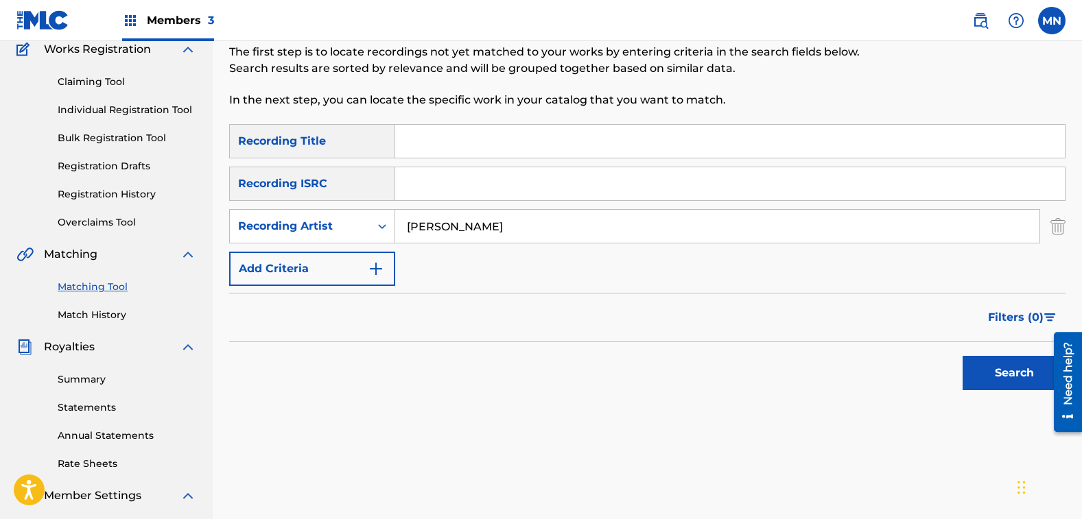
type input "[PERSON_NAME]"
click at [963, 356] on button "Search" at bounding box center [1014, 373] width 103 height 34
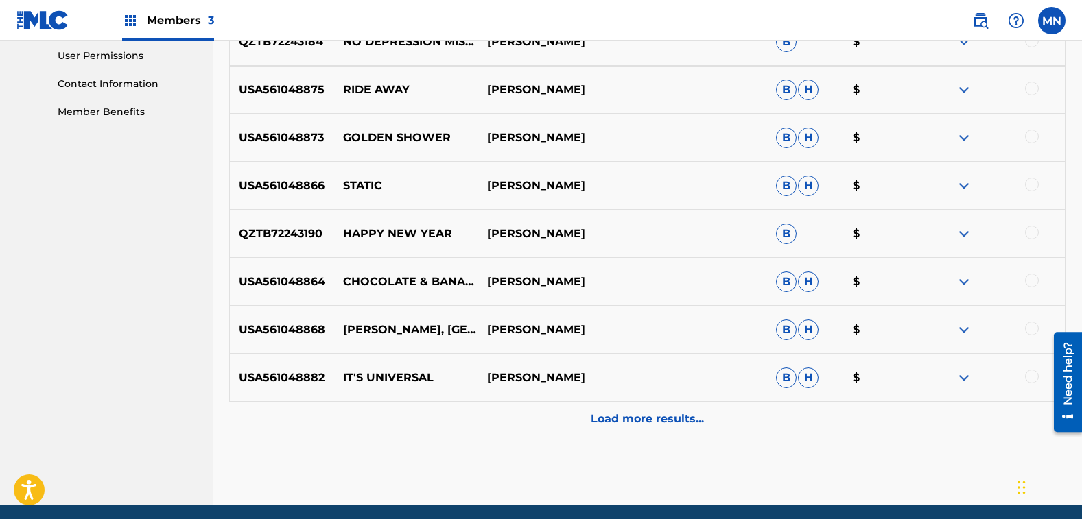
scroll to position [669, 0]
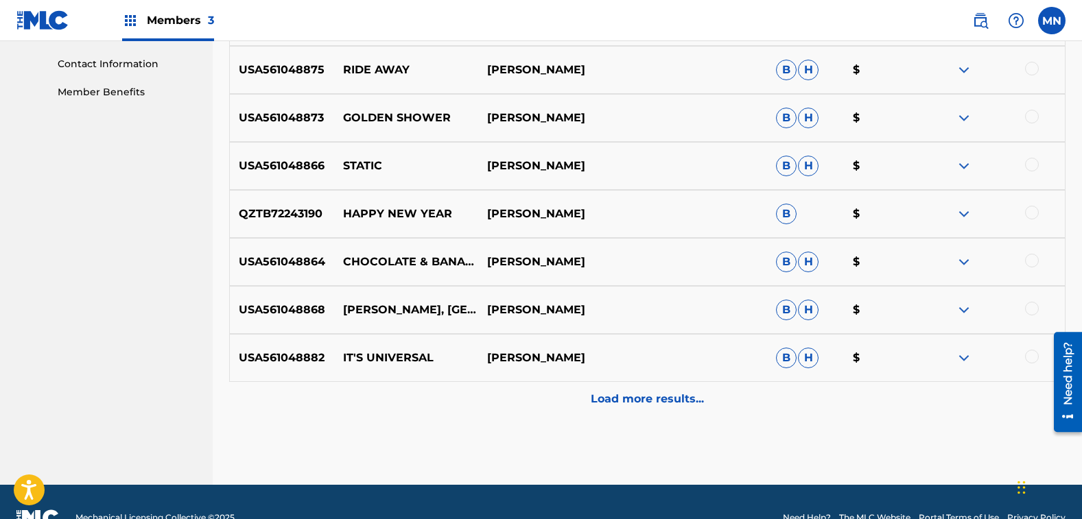
click at [678, 405] on p "Load more results..." at bounding box center [647, 399] width 113 height 16
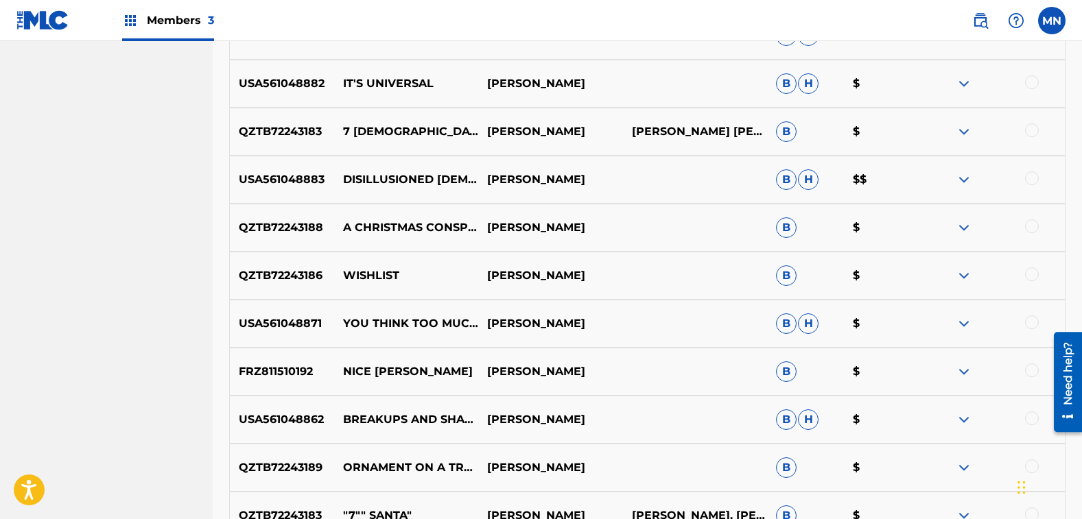
scroll to position [1012, 0]
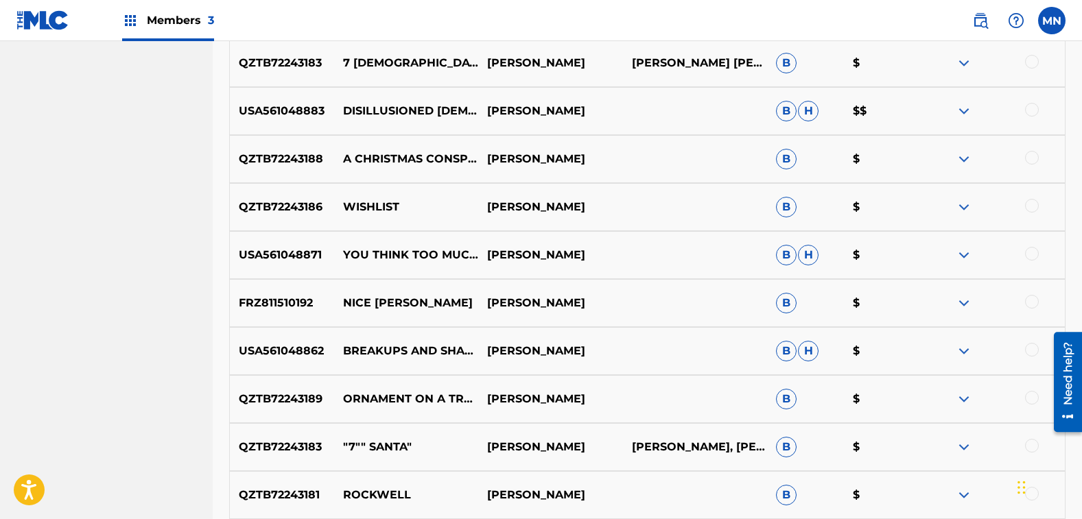
click at [1033, 157] on div at bounding box center [1032, 158] width 14 height 14
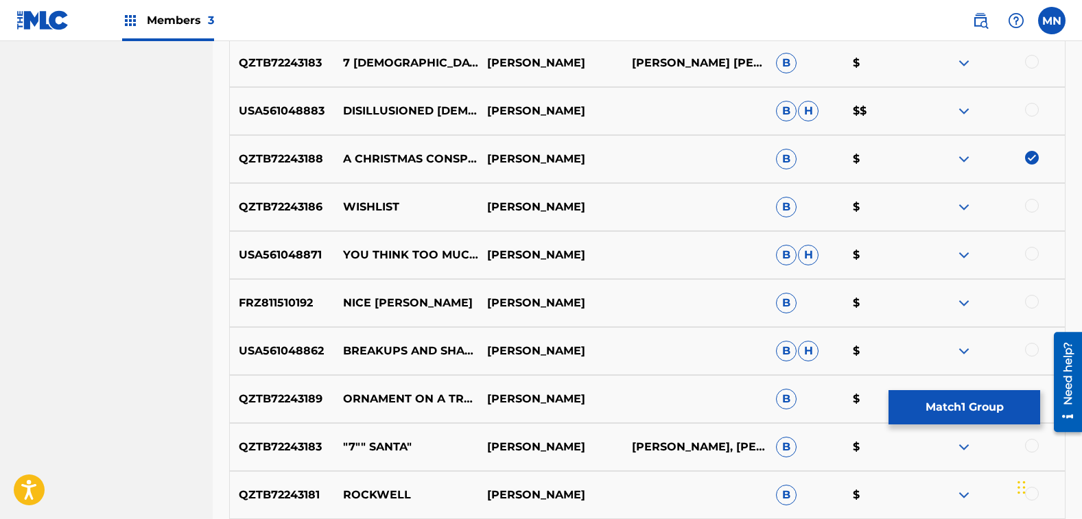
click at [950, 408] on button "Match 1 Group" at bounding box center [965, 407] width 152 height 34
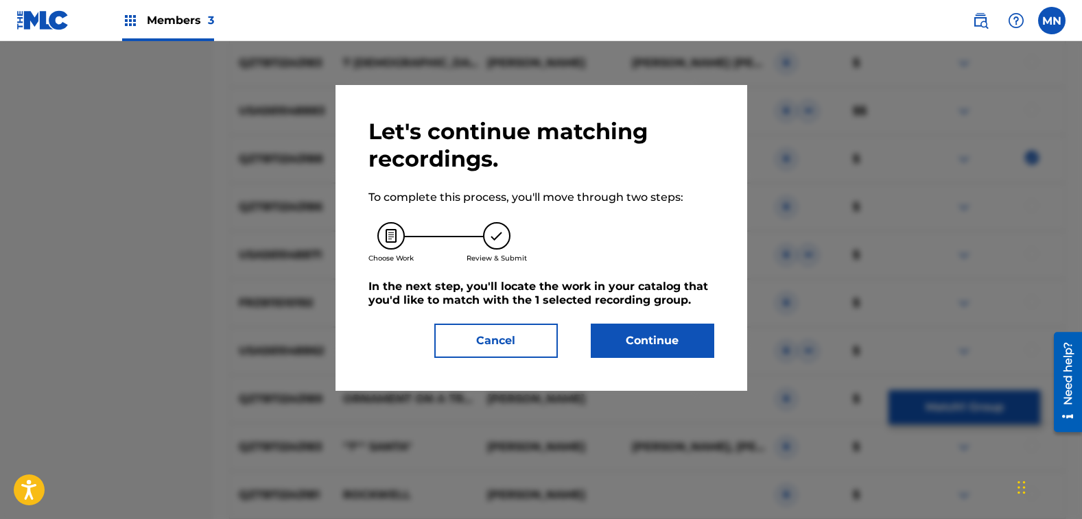
click at [660, 346] on button "Continue" at bounding box center [653, 341] width 124 height 34
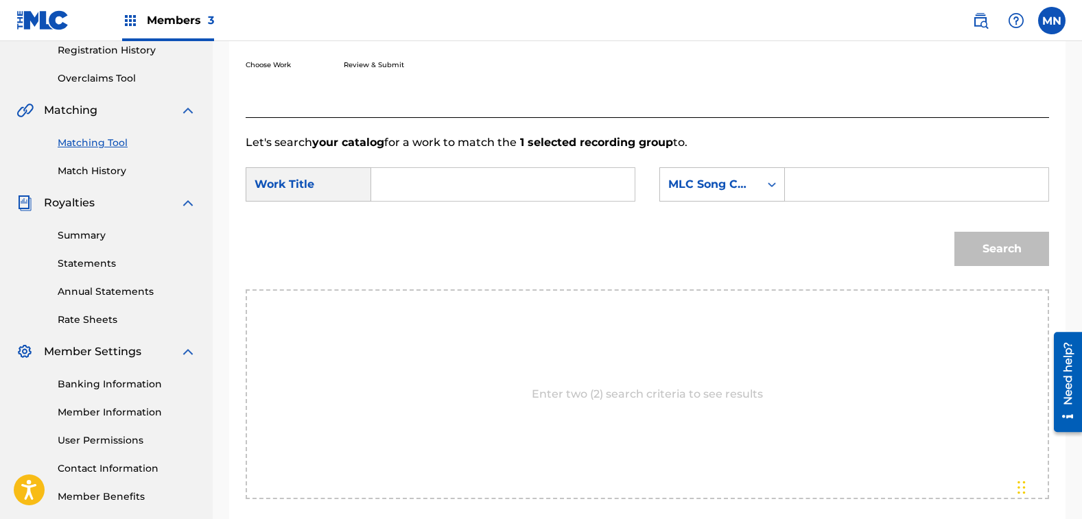
scroll to position [51, 0]
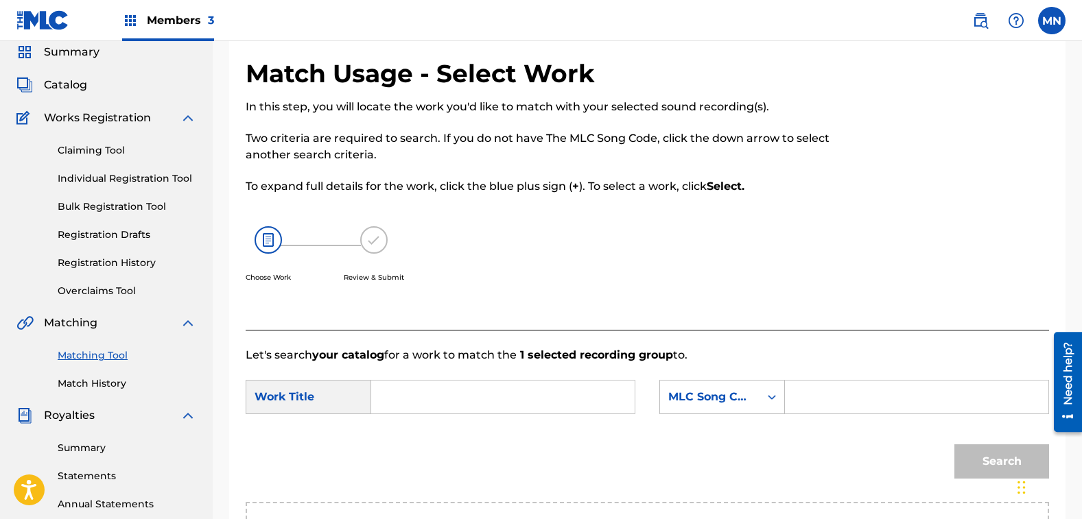
click at [447, 392] on input "Search Form" at bounding box center [503, 397] width 240 height 33
click at [406, 395] on input "a christmas conspiracy" at bounding box center [503, 397] width 240 height 33
type input "christmas conspiracy"
click at [421, 447] on strong "conspiracy" at bounding box center [426, 444] width 62 height 13
click at [739, 399] on div "MLC Song Code" at bounding box center [709, 397] width 83 height 16
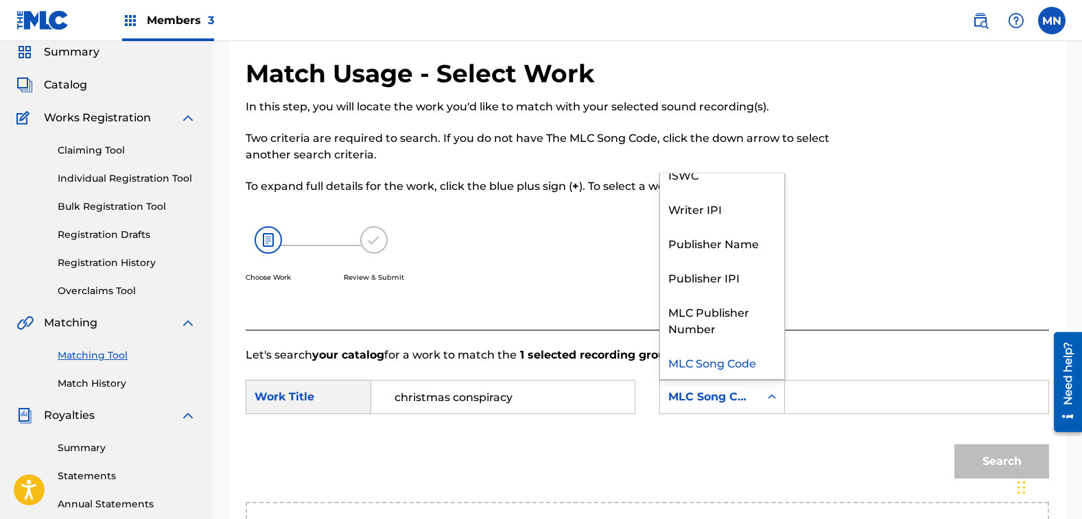
scroll to position [0, 0]
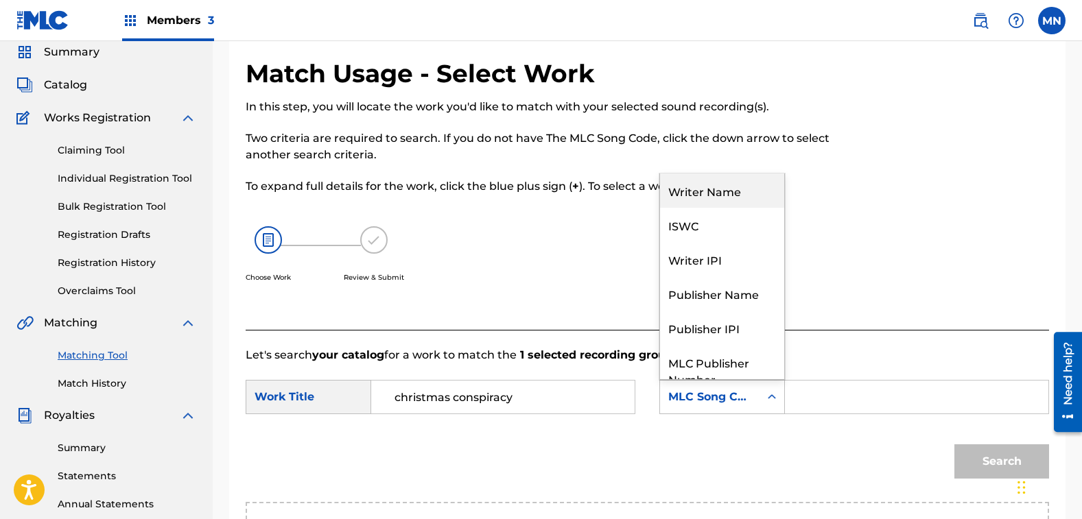
click at [721, 190] on div "Writer Name" at bounding box center [722, 191] width 124 height 34
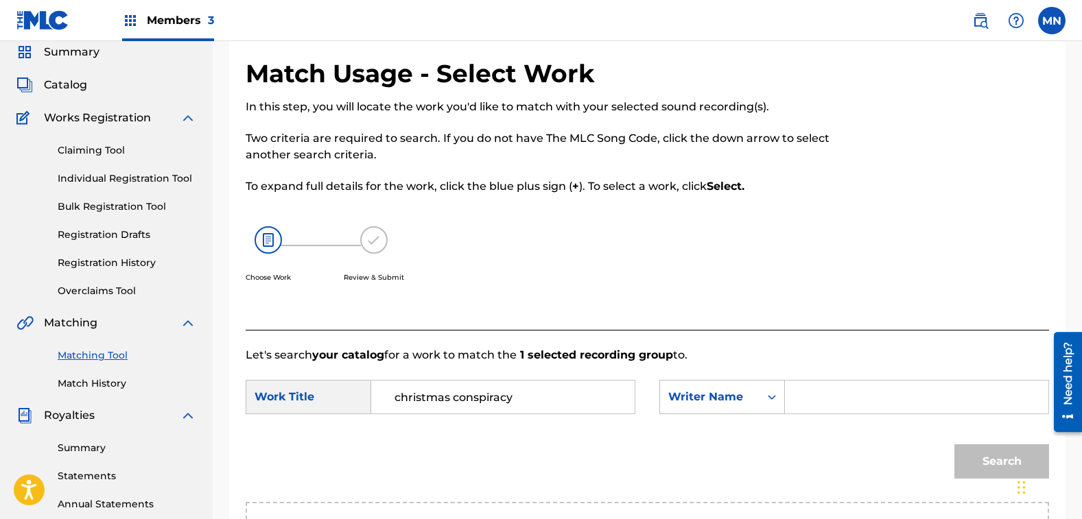
click at [839, 410] on input "Search Form" at bounding box center [917, 397] width 240 height 33
type input "a"
type input "[PERSON_NAME]"
click at [980, 454] on button "Search" at bounding box center [1001, 462] width 95 height 34
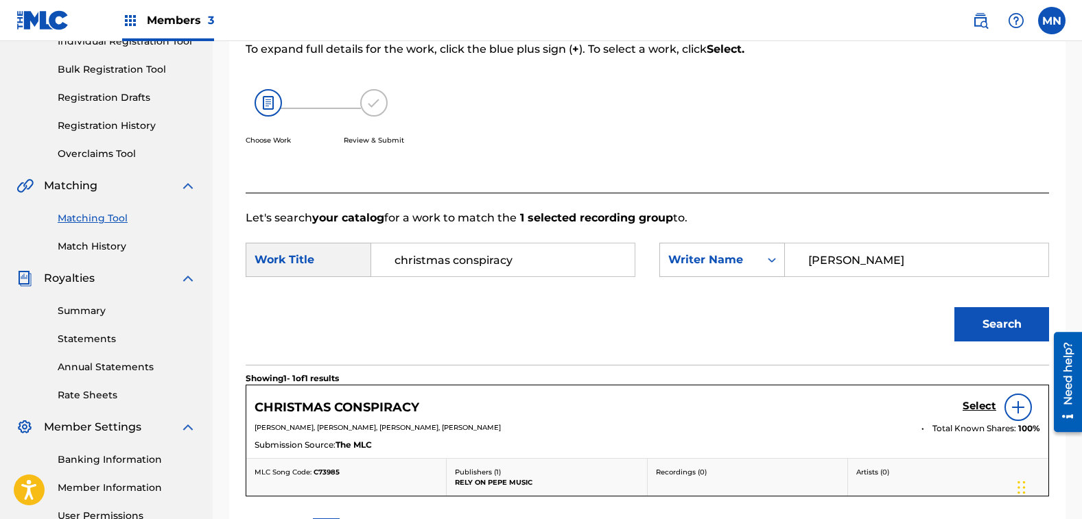
scroll to position [257, 0]
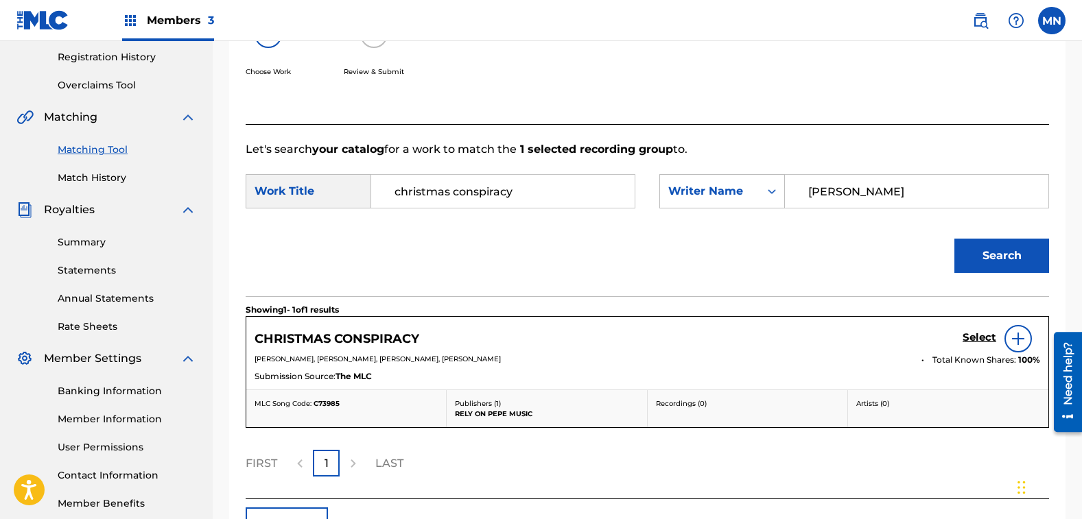
click at [973, 340] on h5 "Select" at bounding box center [980, 337] width 34 height 13
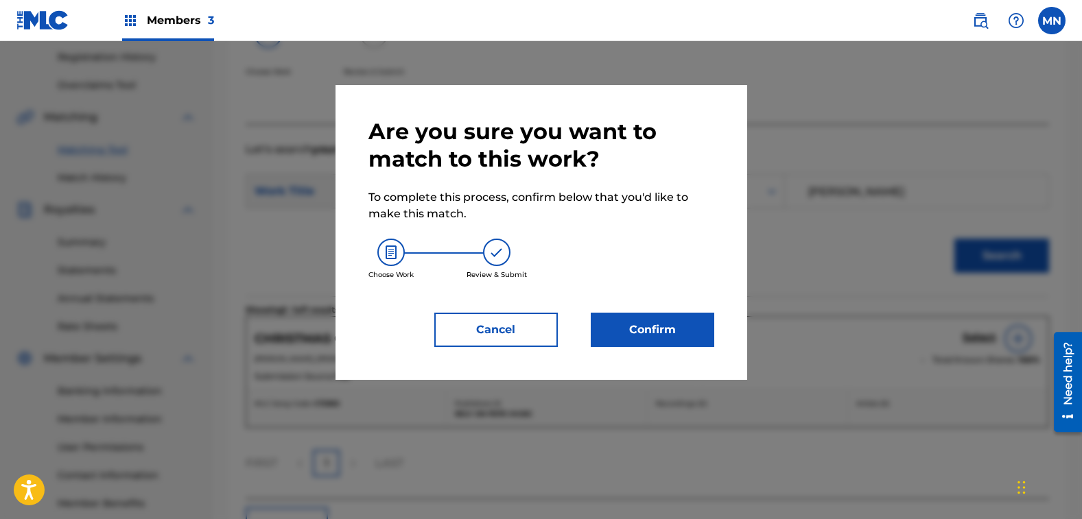
click at [641, 327] on button "Confirm" at bounding box center [653, 330] width 124 height 34
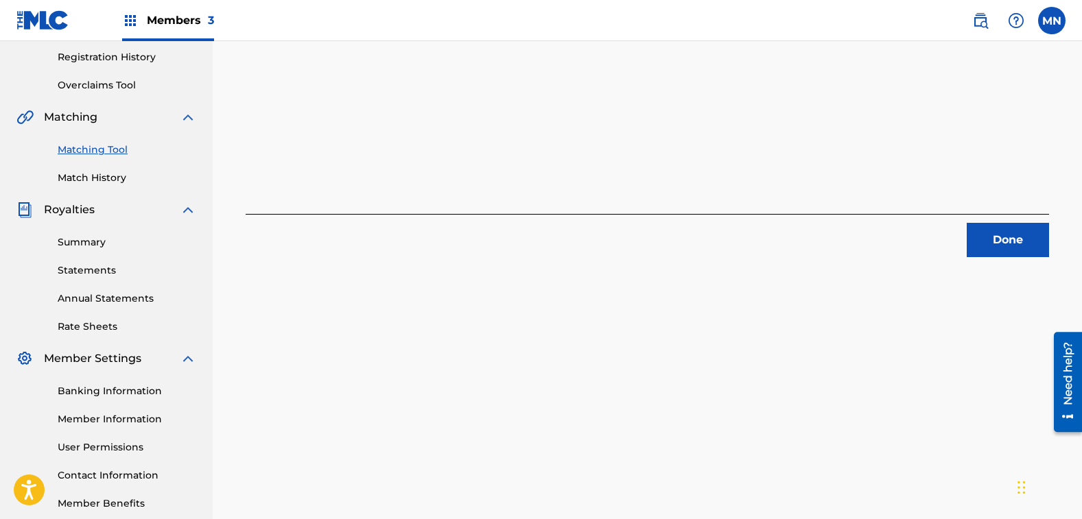
click at [992, 233] on button "Done" at bounding box center [1008, 240] width 82 height 34
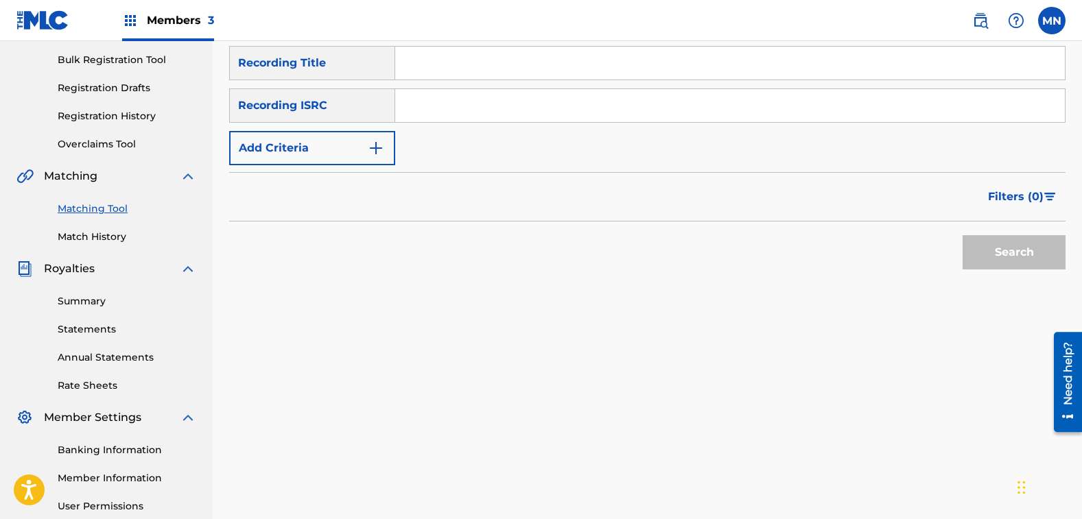
scroll to position [120, 0]
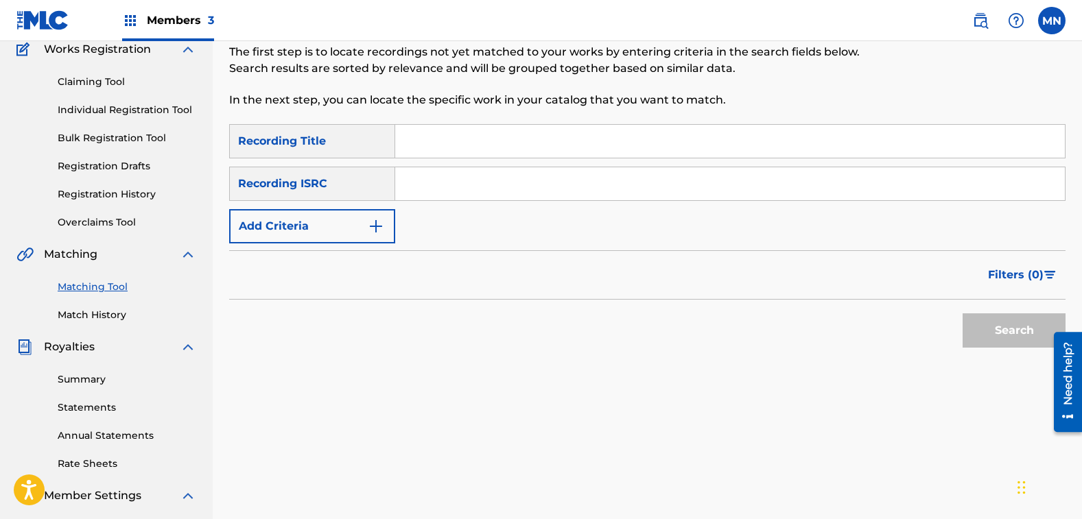
click at [269, 225] on button "Add Criteria" at bounding box center [312, 226] width 166 height 34
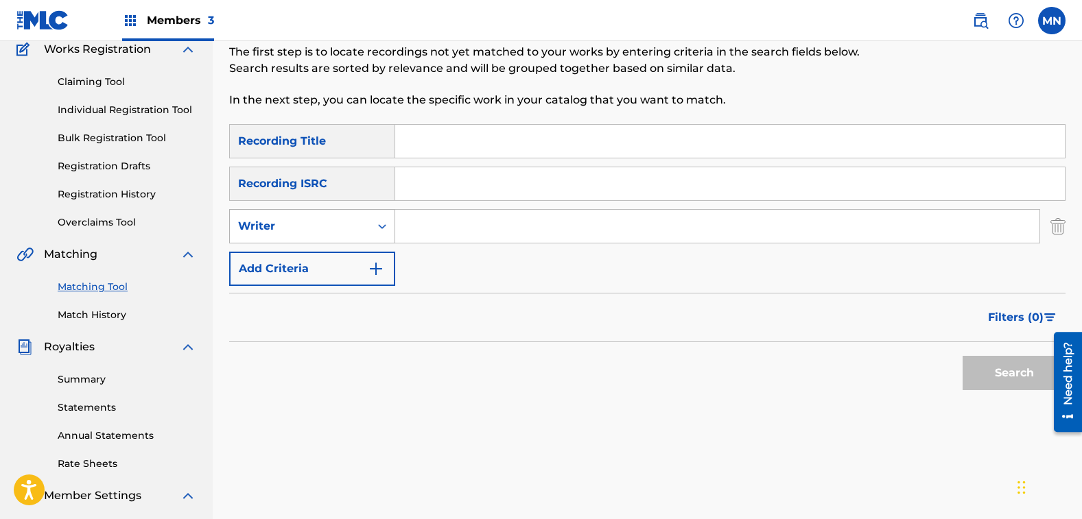
click at [279, 231] on div "Writer" at bounding box center [300, 226] width 124 height 16
click at [284, 253] on div "Recording Artist" at bounding box center [312, 261] width 165 height 34
click at [452, 211] on input "Search Form" at bounding box center [717, 226] width 644 height 33
click at [963, 356] on button "Search" at bounding box center [1014, 373] width 103 height 34
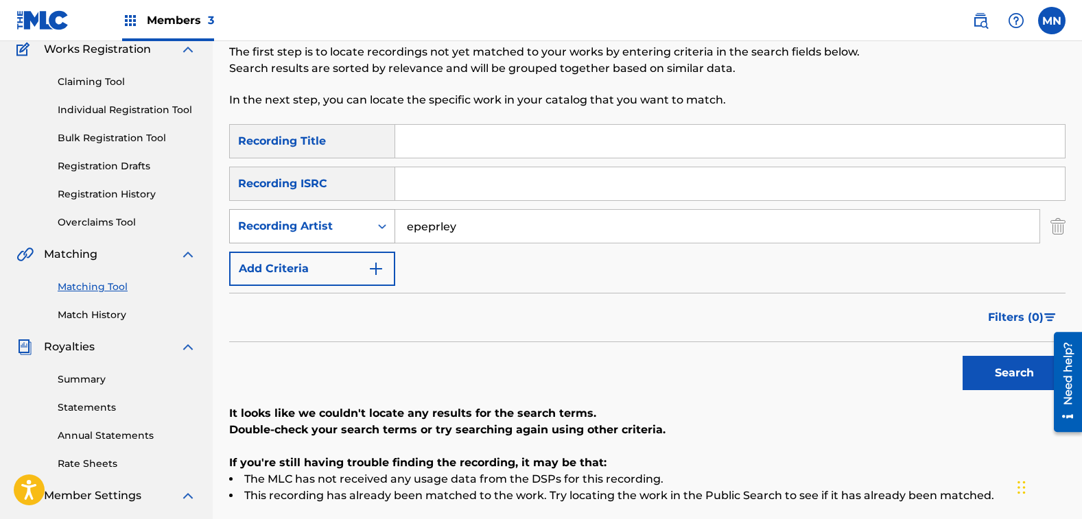
drag, startPoint x: 516, startPoint y: 227, endPoint x: 279, endPoint y: 227, distance: 236.7
click at [279, 227] on div "SearchWithCriteria0e228c66-bc52-4ba0-a7b3-8b4cf014e21c Recording Artist epeprley" at bounding box center [647, 226] width 836 height 34
type input "[PERSON_NAME]"
click at [963, 356] on button "Search" at bounding box center [1014, 373] width 103 height 34
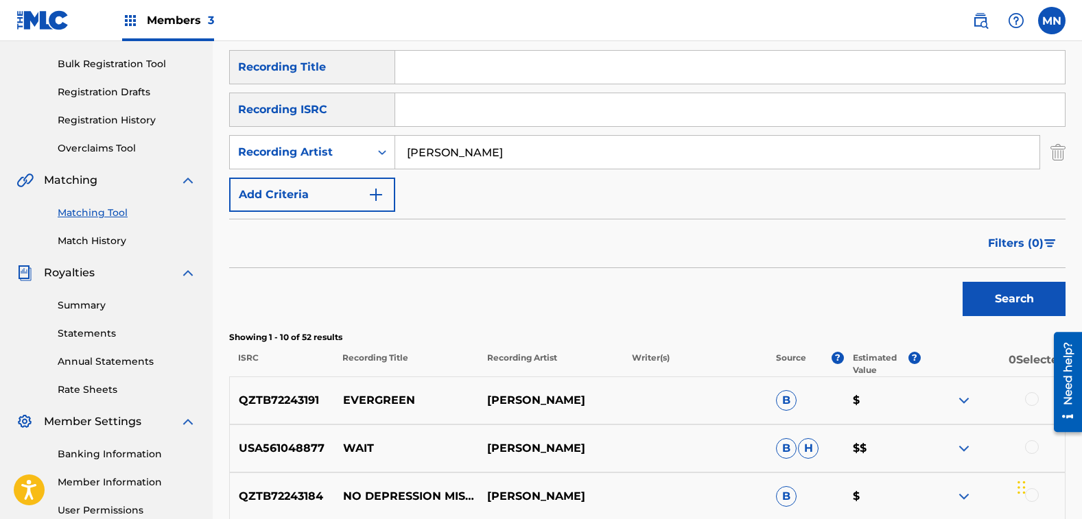
scroll to position [257, 0]
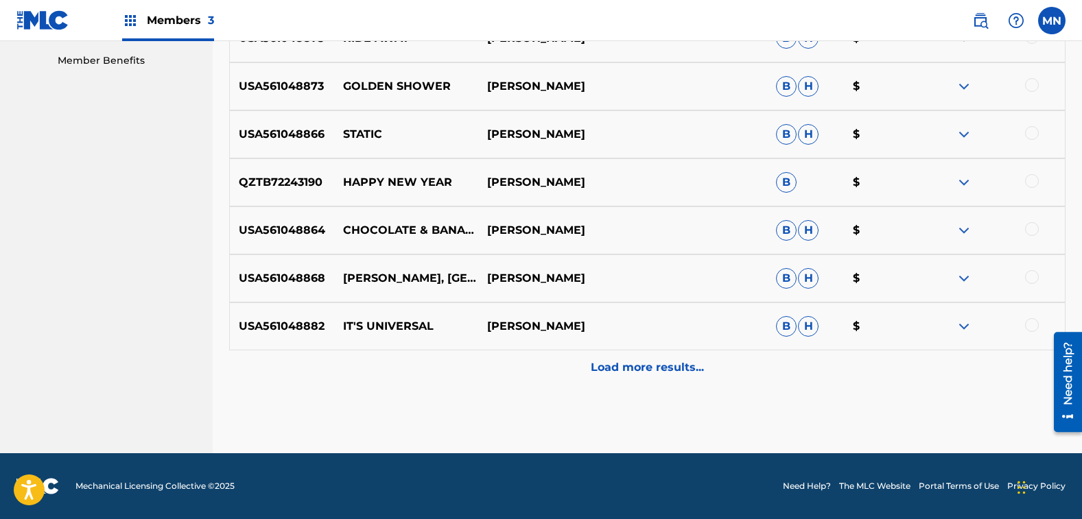
click at [688, 371] on p "Load more results..." at bounding box center [647, 368] width 113 height 16
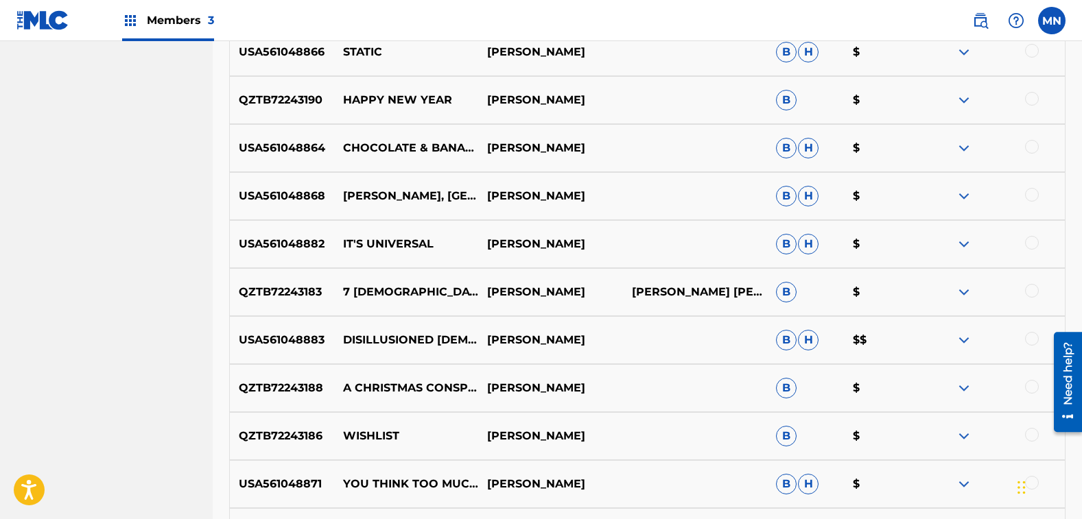
scroll to position [906, 0]
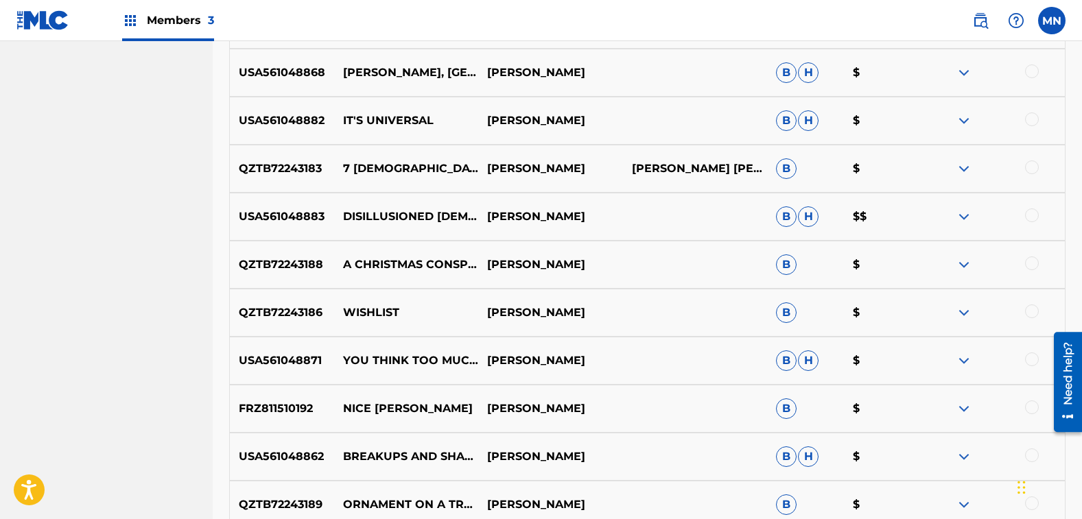
click at [1029, 309] on div at bounding box center [1032, 312] width 14 height 14
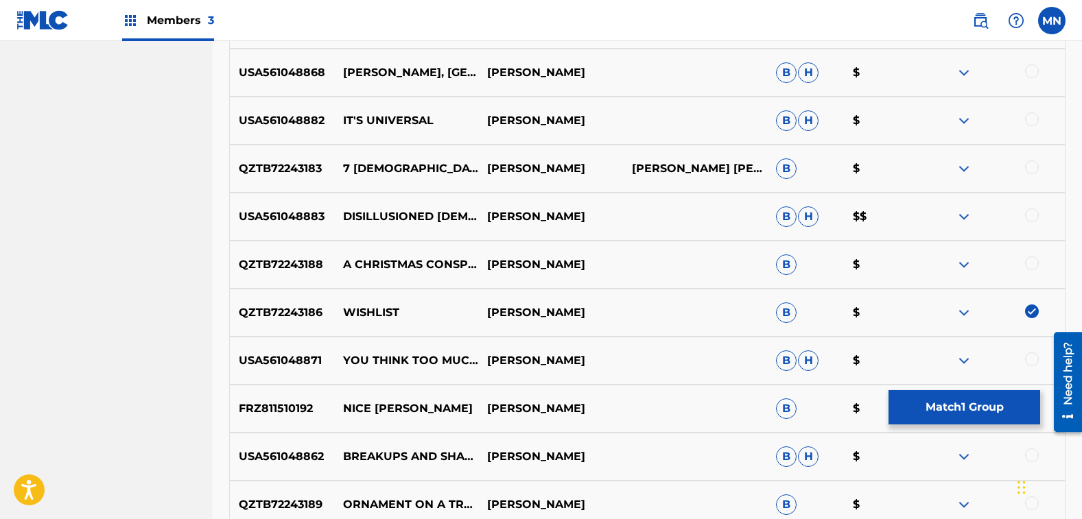
click at [954, 415] on button "Match 1 Group" at bounding box center [965, 407] width 152 height 34
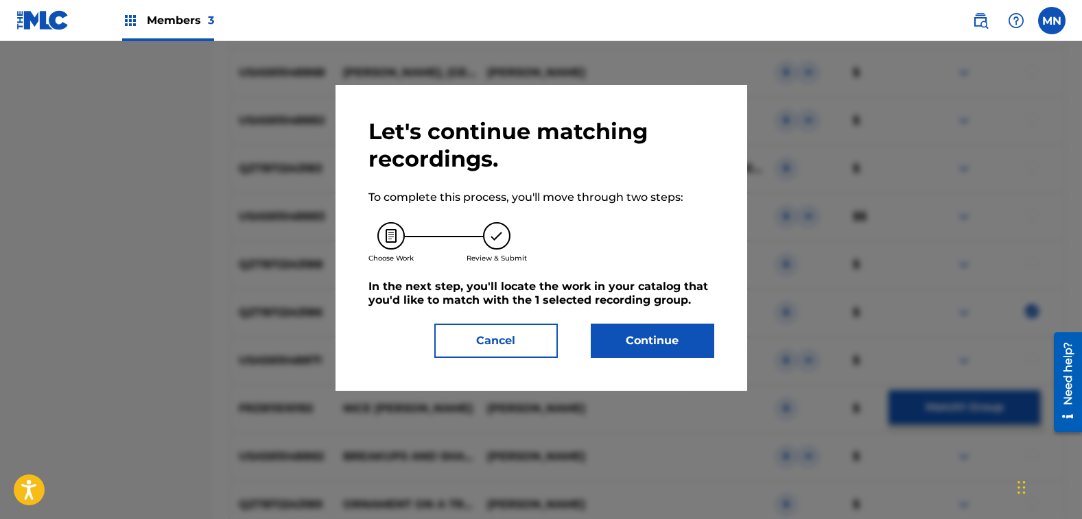
click at [640, 346] on button "Continue" at bounding box center [653, 341] width 124 height 34
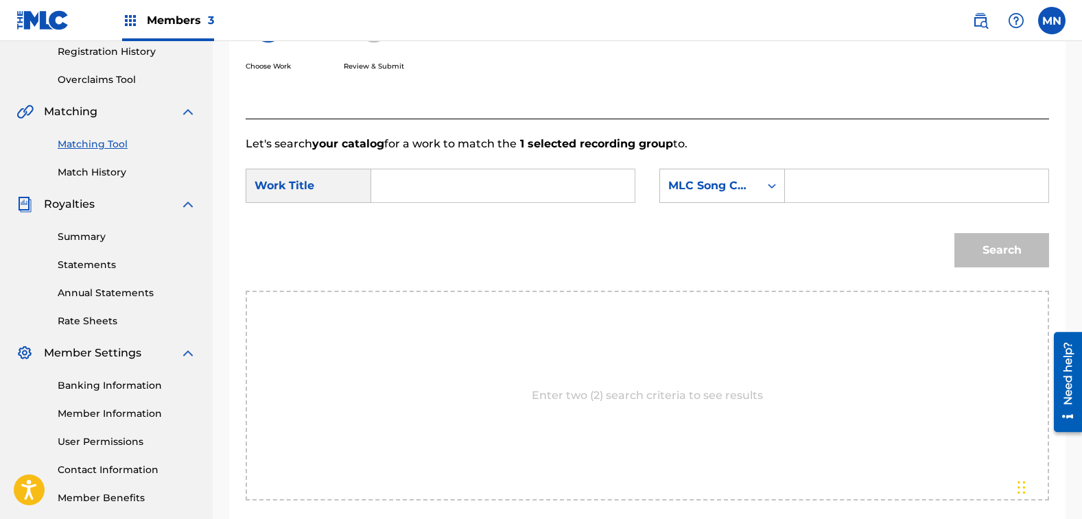
scroll to position [257, 0]
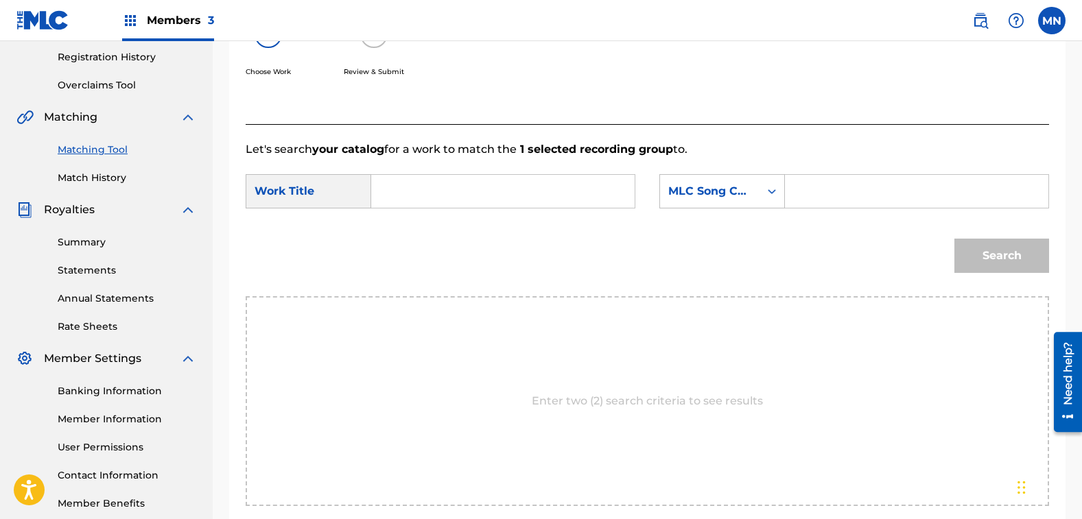
click at [443, 210] on div "SearchWithCriteria0a47ea3a-b7bb-4cf7-a657-979ee780720a Work Title SearchWithCri…" at bounding box center [648, 195] width 804 height 43
click at [443, 193] on input "Search Form" at bounding box center [503, 191] width 240 height 33
click at [397, 228] on strong "wish" at bounding box center [408, 221] width 27 height 13
type input "wish list"
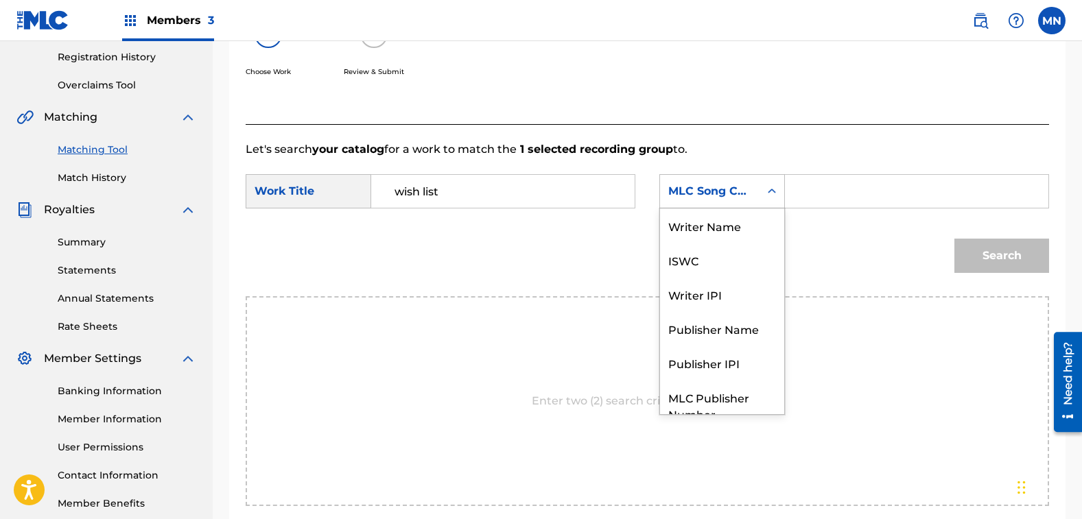
click at [703, 198] on div "MLC Song Code" at bounding box center [709, 191] width 83 height 16
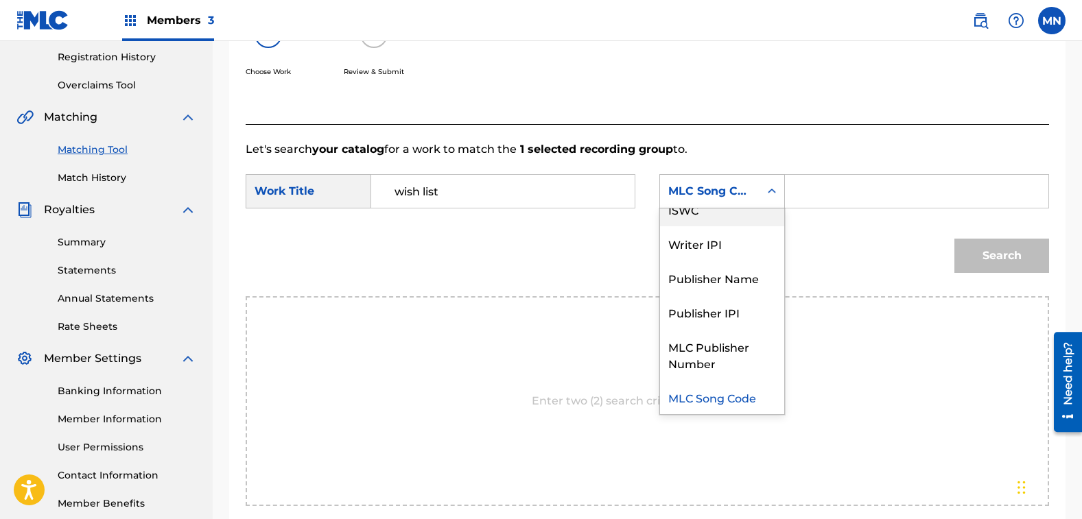
scroll to position [0, 0]
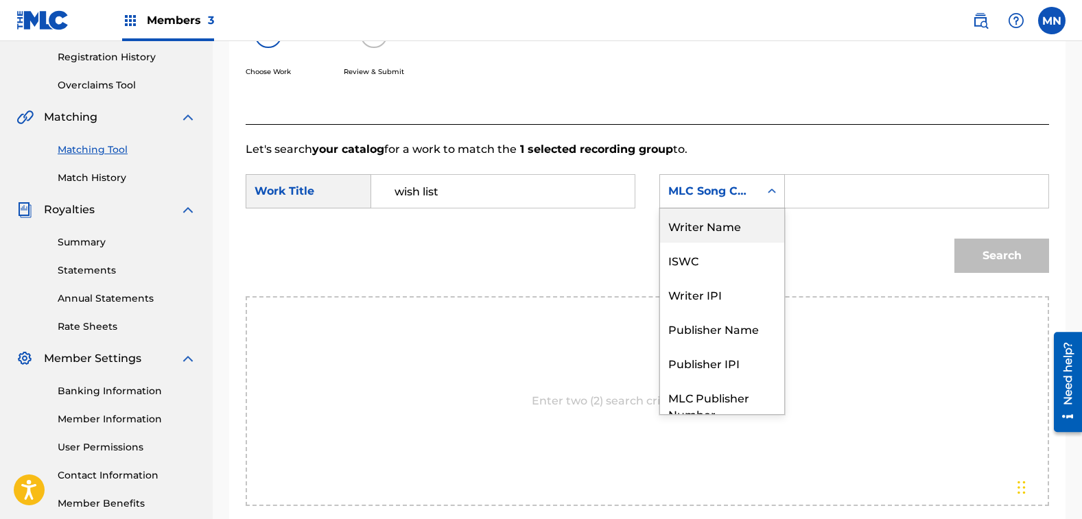
click at [699, 228] on div "Writer Name" at bounding box center [722, 226] width 124 height 34
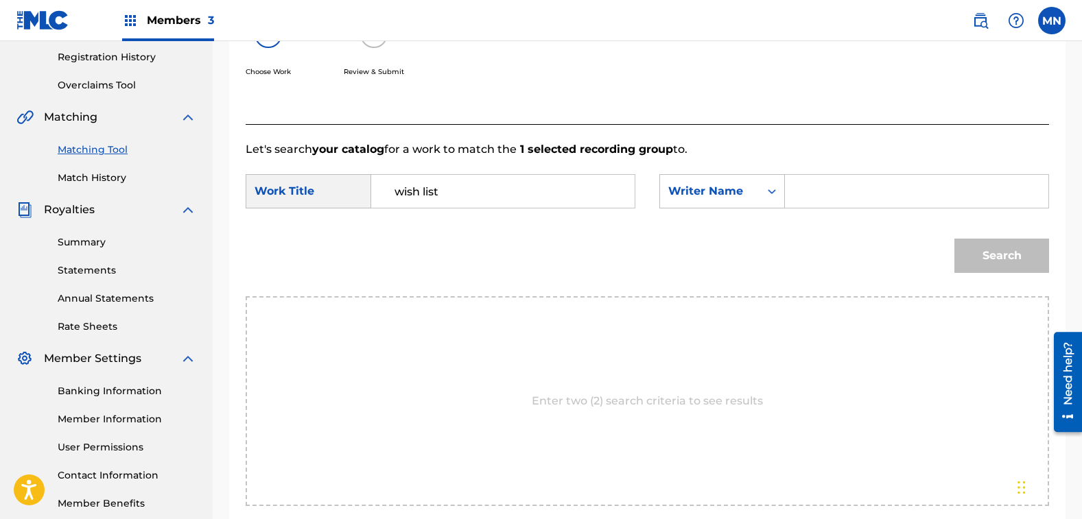
click at [816, 197] on input "Search Form" at bounding box center [917, 191] width 240 height 33
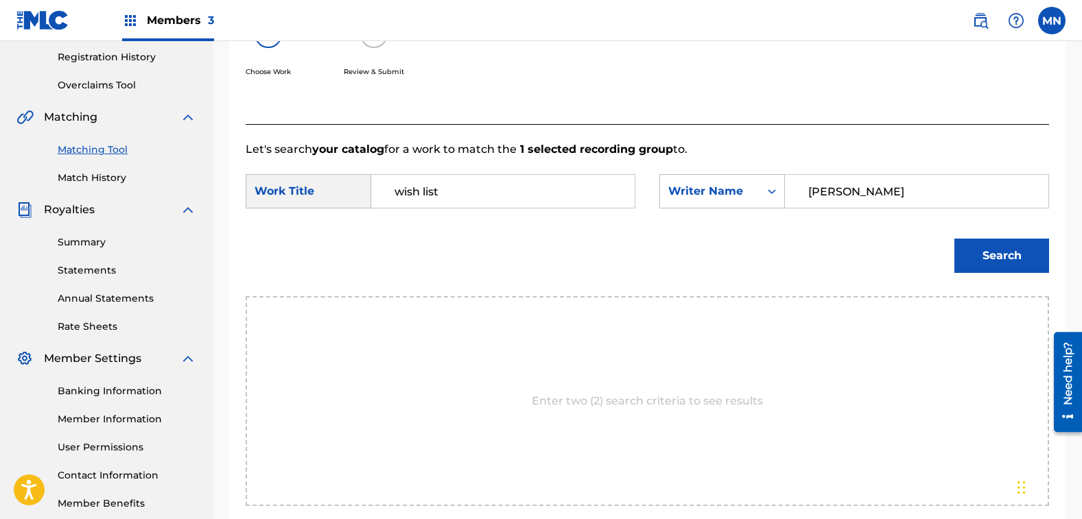
type input "[PERSON_NAME]"
click at [954, 239] on button "Search" at bounding box center [1001, 256] width 95 height 34
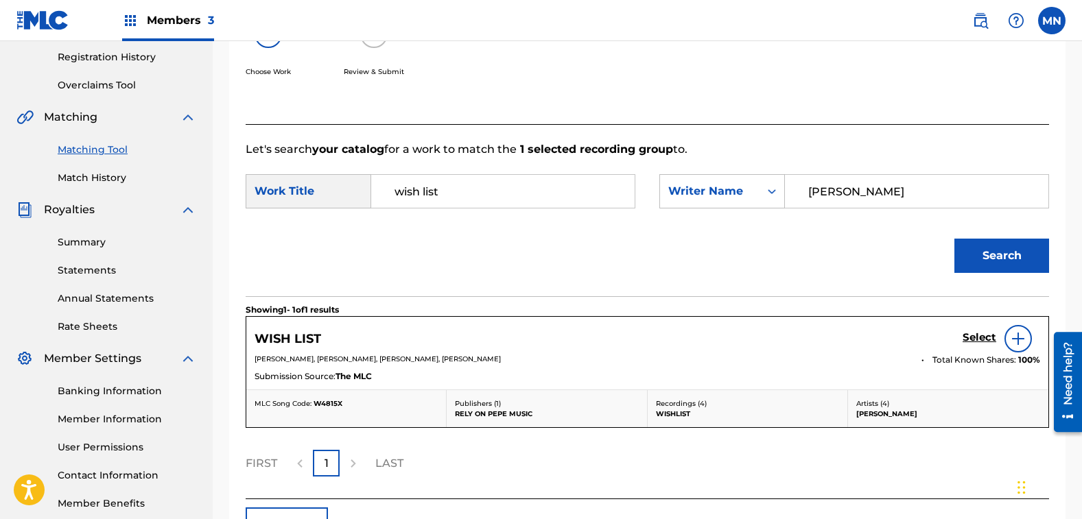
click at [971, 335] on h5 "Select" at bounding box center [980, 337] width 34 height 13
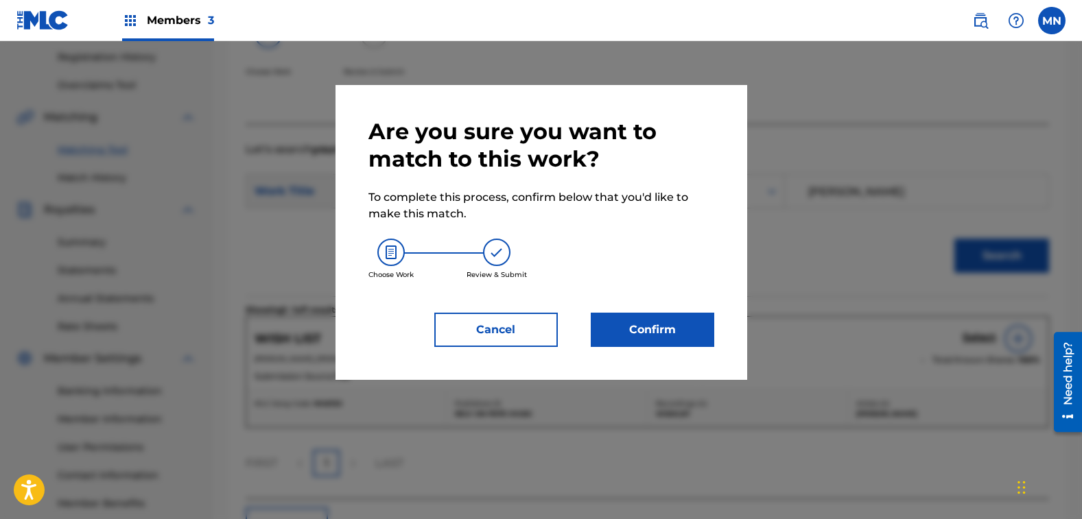
click at [678, 329] on button "Confirm" at bounding box center [653, 330] width 124 height 34
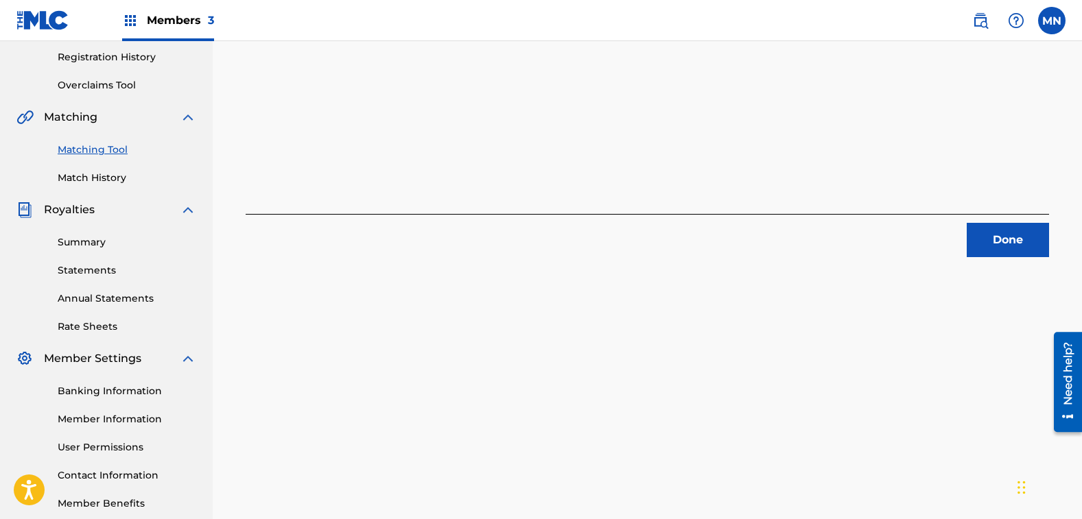
click at [1020, 242] on button "Done" at bounding box center [1008, 240] width 82 height 34
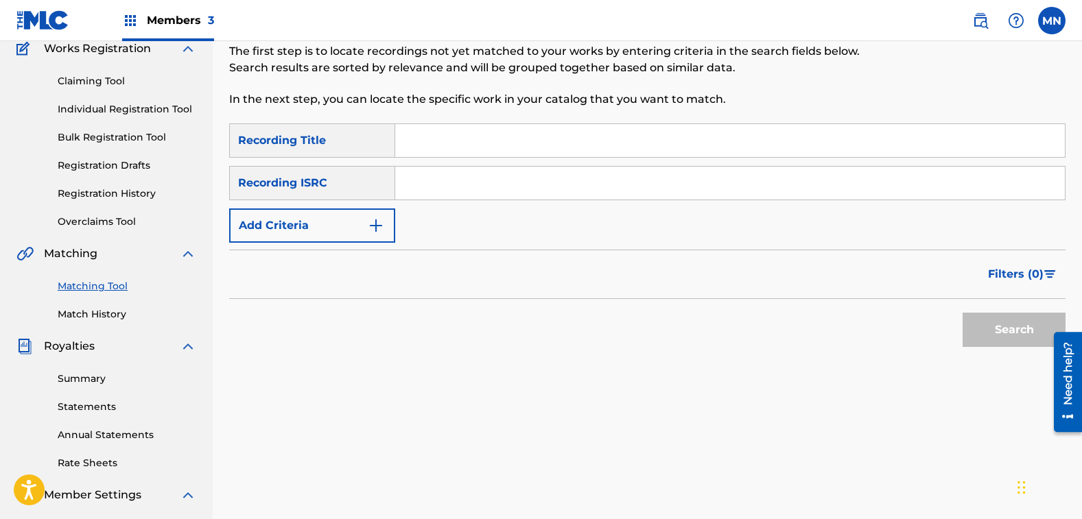
scroll to position [120, 0]
click at [299, 227] on button "Add Criteria" at bounding box center [312, 226] width 166 height 34
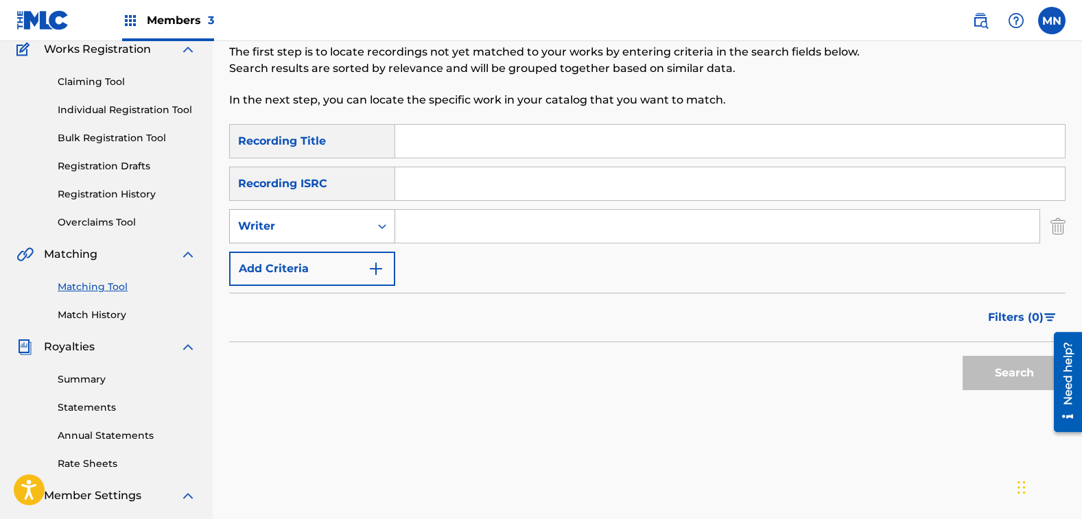
click at [298, 231] on div "Writer" at bounding box center [300, 226] width 124 height 16
drag, startPoint x: 300, startPoint y: 263, endPoint x: 366, endPoint y: 251, distance: 67.7
click at [301, 263] on div "Recording Artist" at bounding box center [312, 261] width 165 height 34
click at [458, 225] on input "Search Form" at bounding box center [717, 226] width 644 height 33
type input "[PERSON_NAME]"
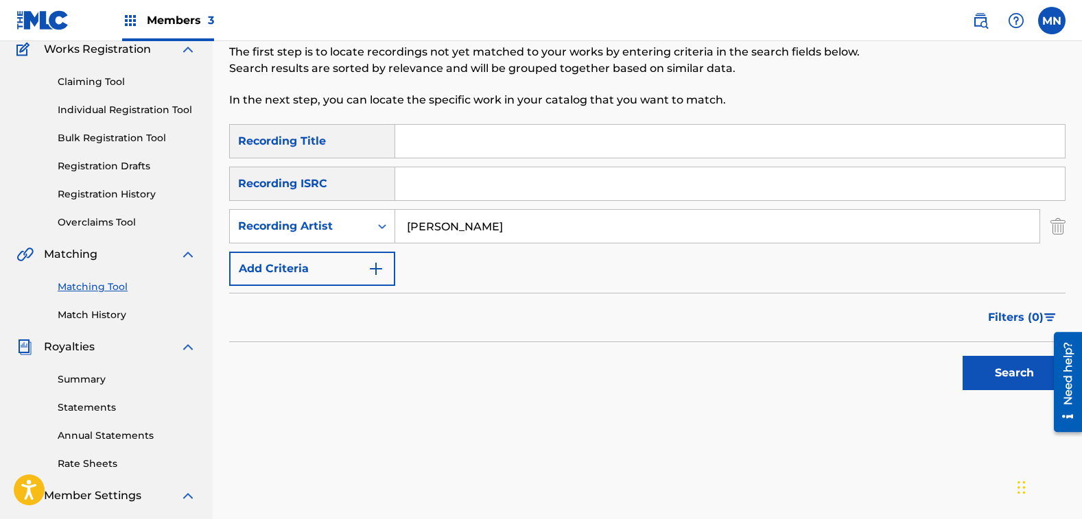
click at [963, 356] on button "Search" at bounding box center [1014, 373] width 103 height 34
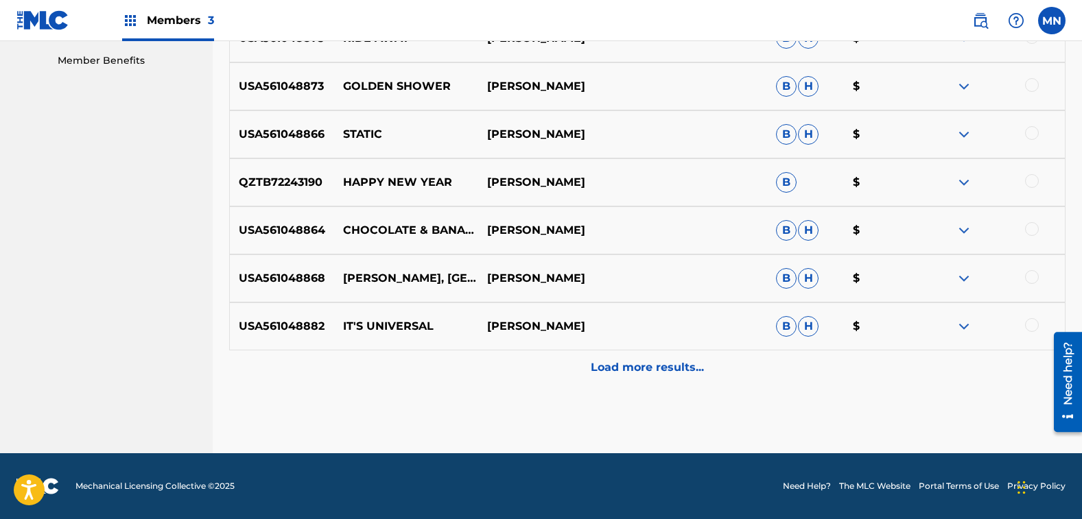
click at [648, 366] on p "Load more results..." at bounding box center [647, 368] width 113 height 16
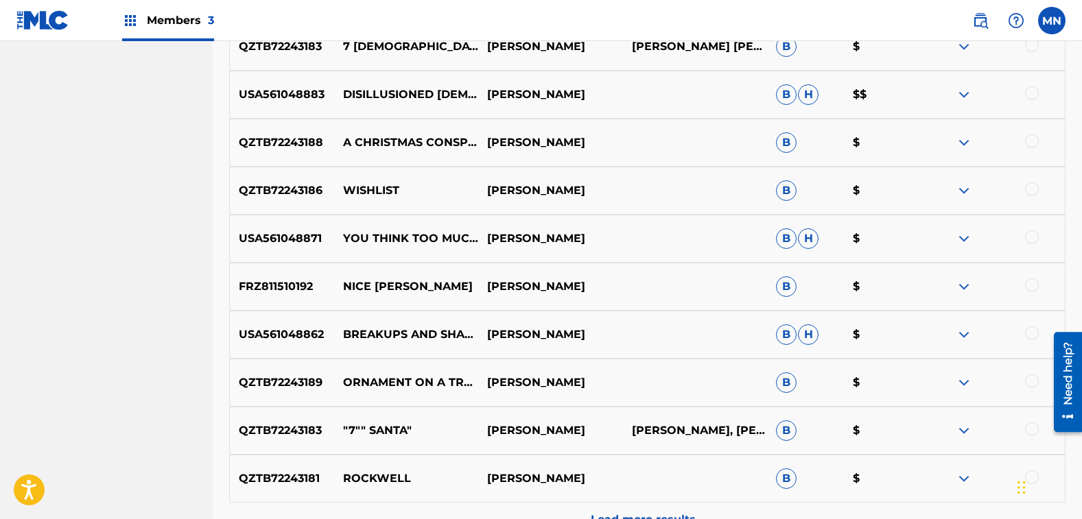
scroll to position [1044, 0]
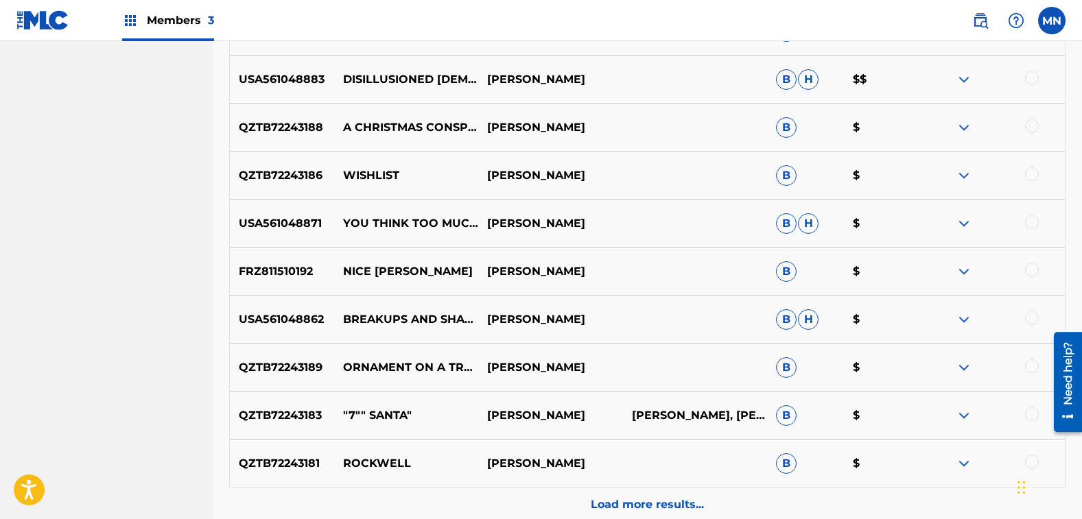
click at [1034, 364] on div at bounding box center [1032, 367] width 14 height 14
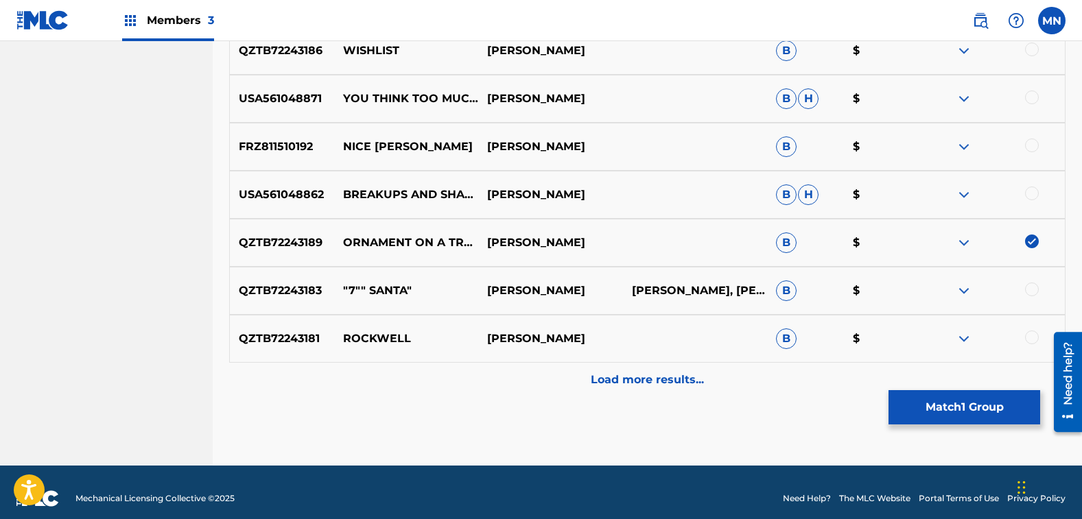
scroll to position [1181, 0]
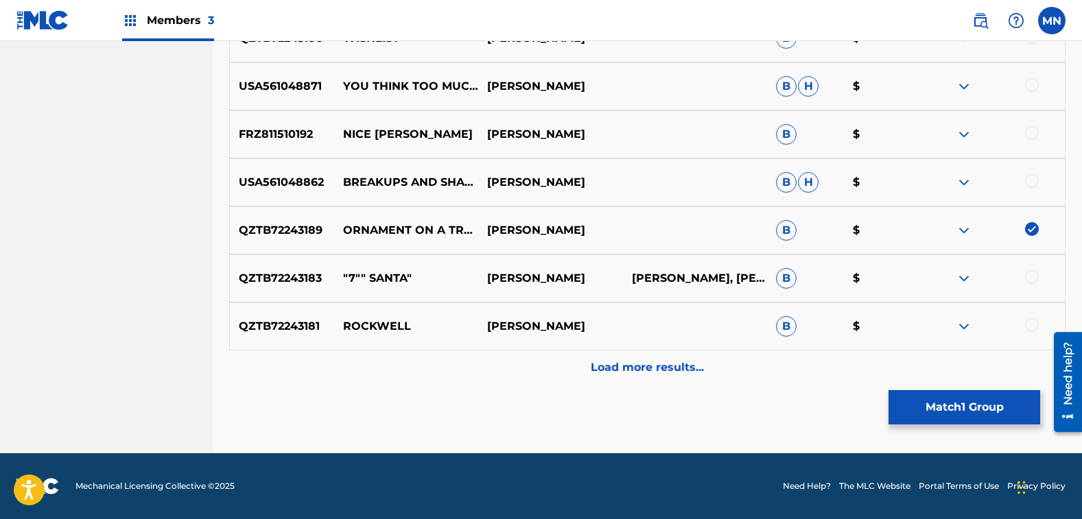
click at [957, 408] on button "Match 1 Group" at bounding box center [965, 407] width 152 height 34
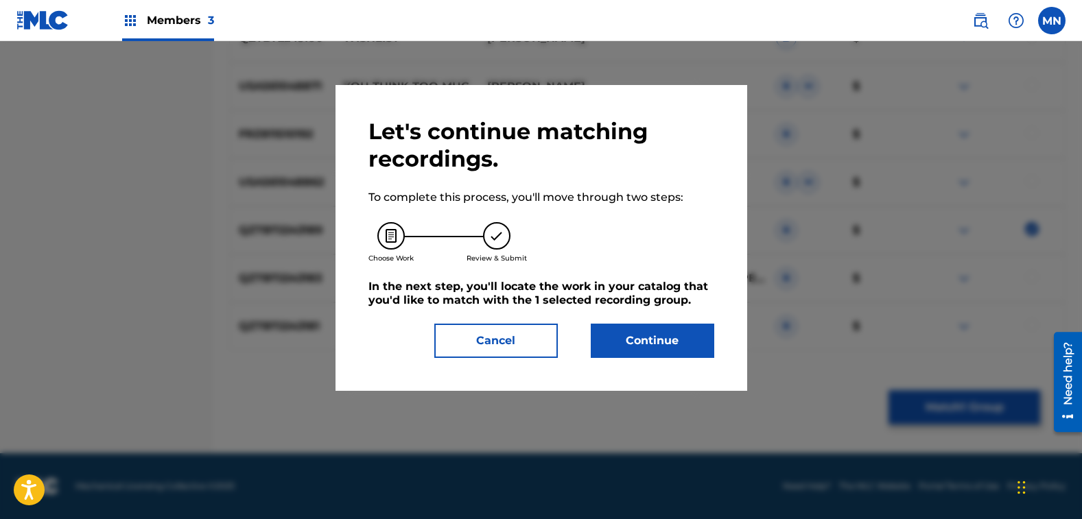
click at [657, 316] on div "Let's continue matching recordings. To complete this process, you'll move throu…" at bounding box center [541, 238] width 346 height 240
click at [650, 334] on button "Continue" at bounding box center [653, 341] width 124 height 34
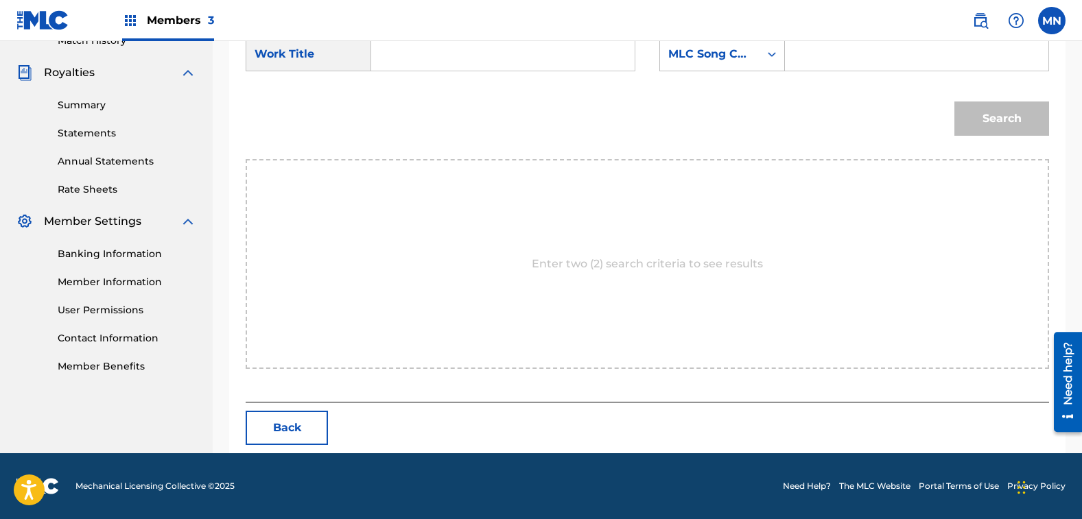
click at [433, 63] on input "Search Form" at bounding box center [503, 54] width 240 height 33
click at [400, 85] on strong "ornamen" at bounding box center [421, 84] width 52 height 13
type input "ornament on a tree"
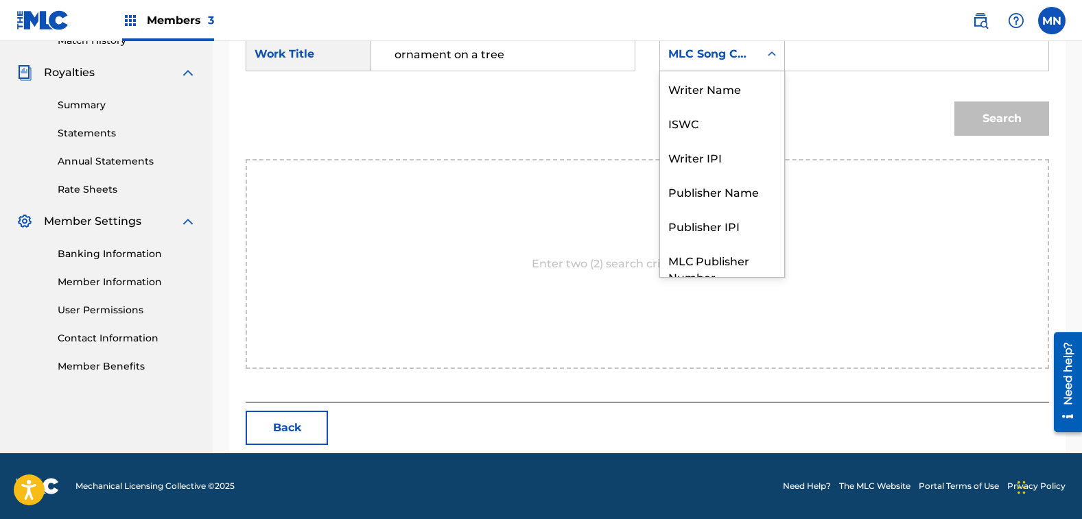
click at [688, 62] on div "MLC Song Code" at bounding box center [709, 54] width 99 height 26
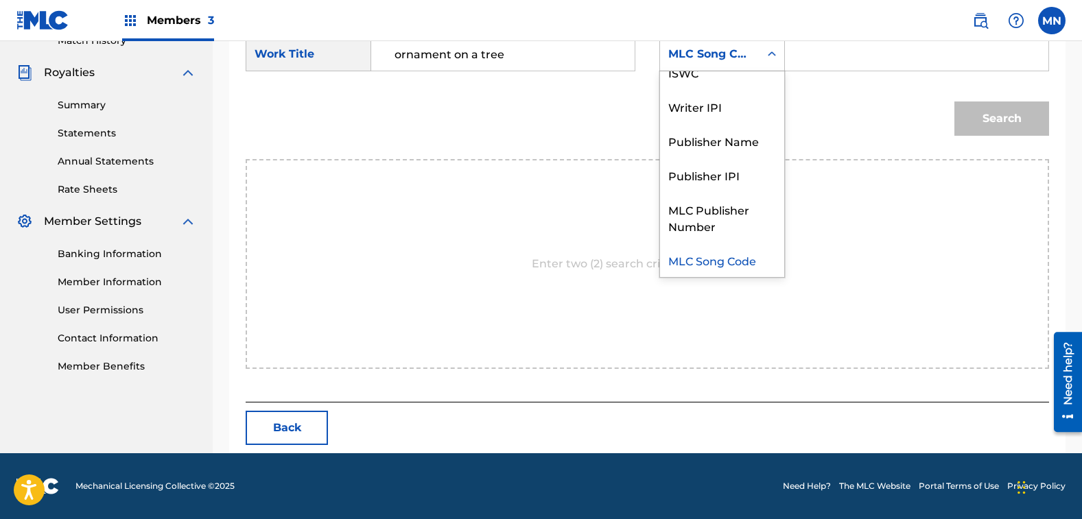
scroll to position [0, 0]
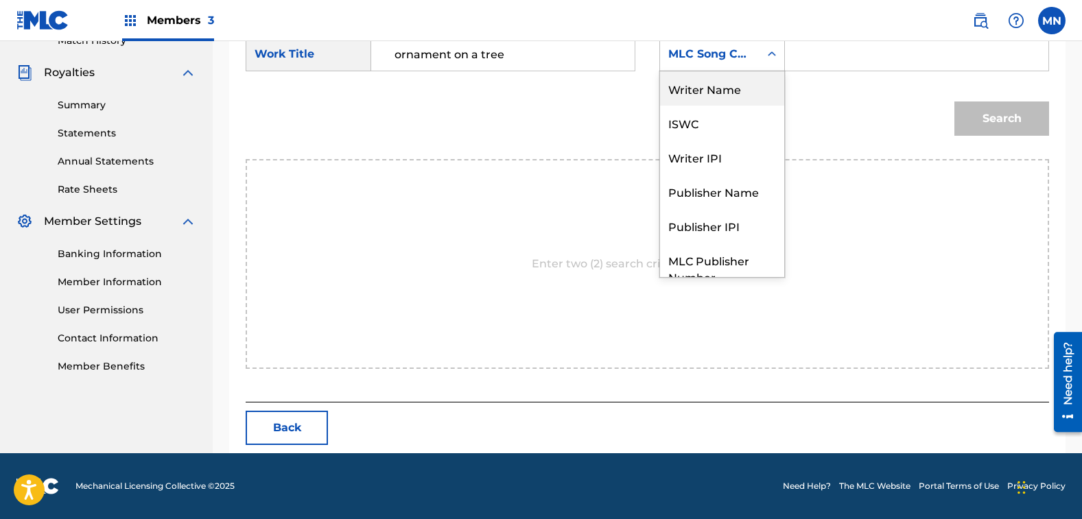
click at [735, 92] on div "Writer Name" at bounding box center [722, 88] width 124 height 34
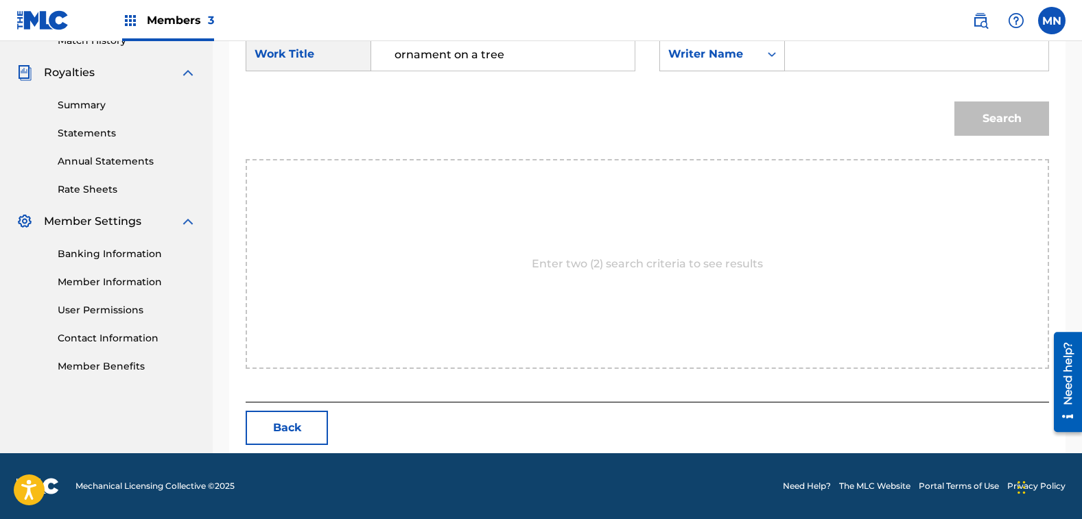
click at [845, 42] on input "Search Form" at bounding box center [917, 54] width 240 height 33
type input "[PERSON_NAME]"
click at [954, 102] on button "Search" at bounding box center [1001, 119] width 95 height 34
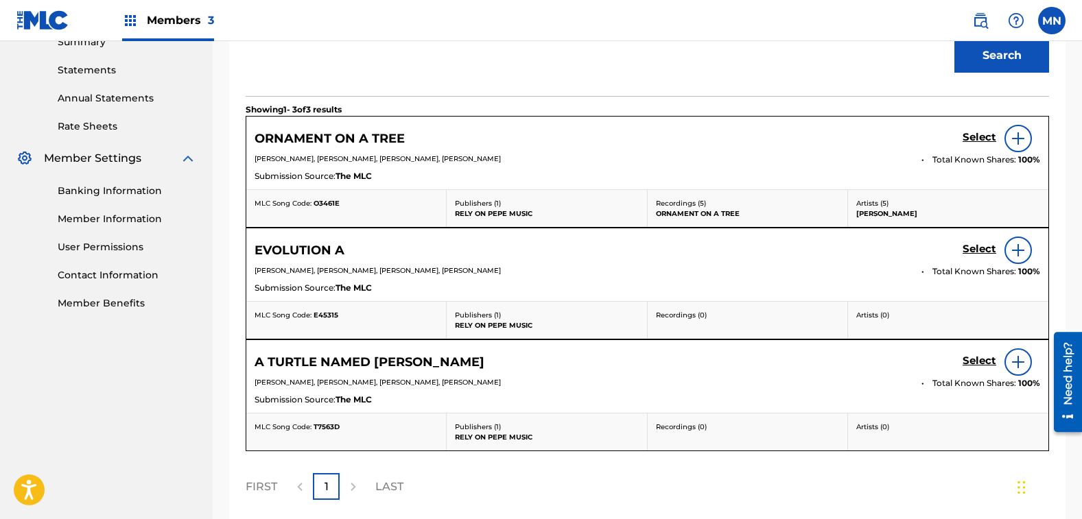
scroll to position [463, 0]
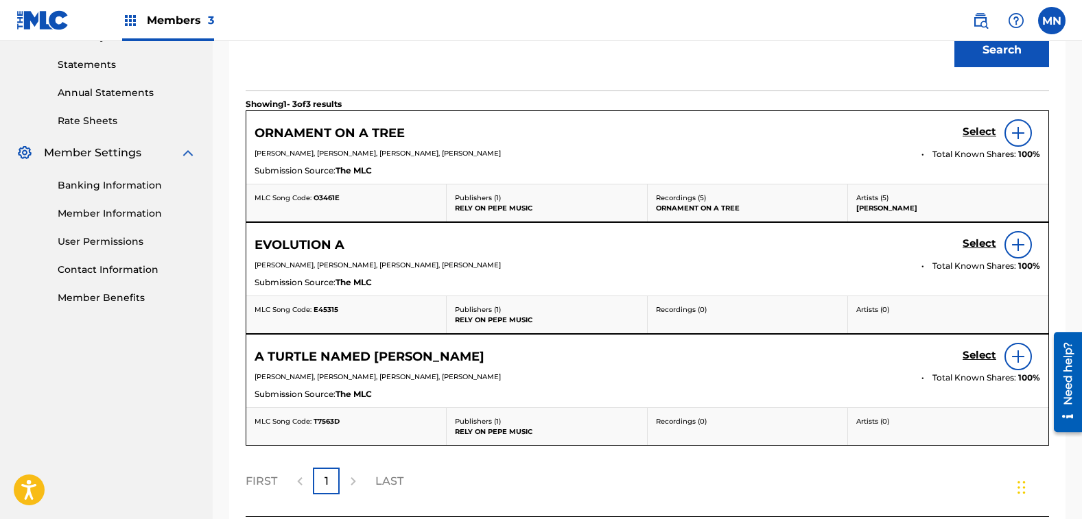
click at [986, 132] on h5 "Select" at bounding box center [980, 132] width 34 height 13
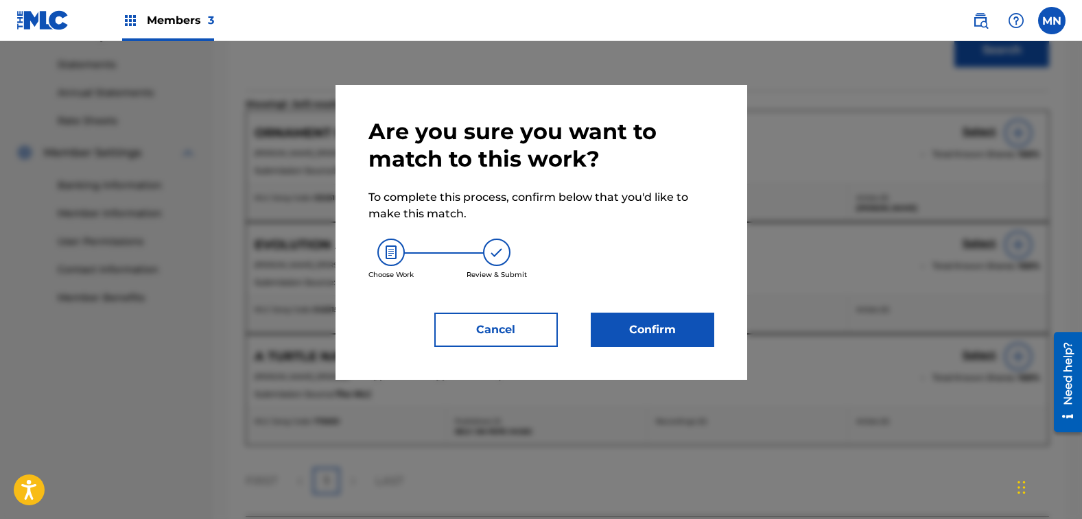
click at [666, 330] on button "Confirm" at bounding box center [653, 330] width 124 height 34
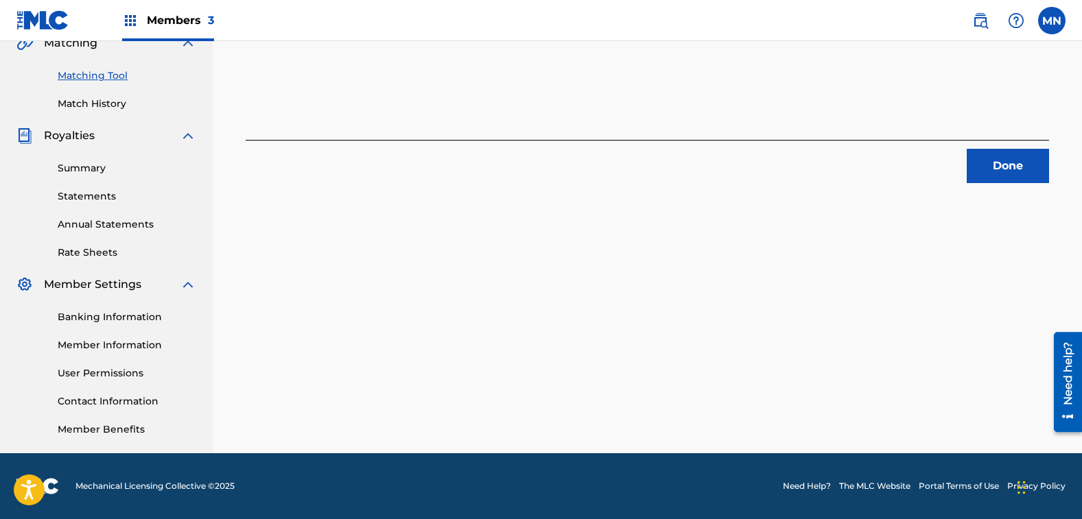
click at [1007, 172] on button "Done" at bounding box center [1008, 166] width 82 height 34
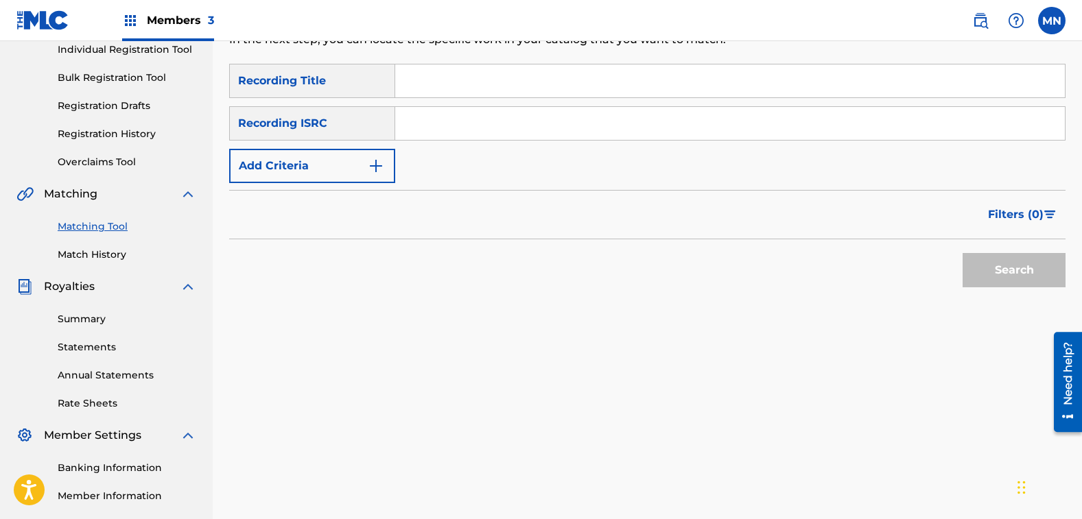
scroll to position [126, 0]
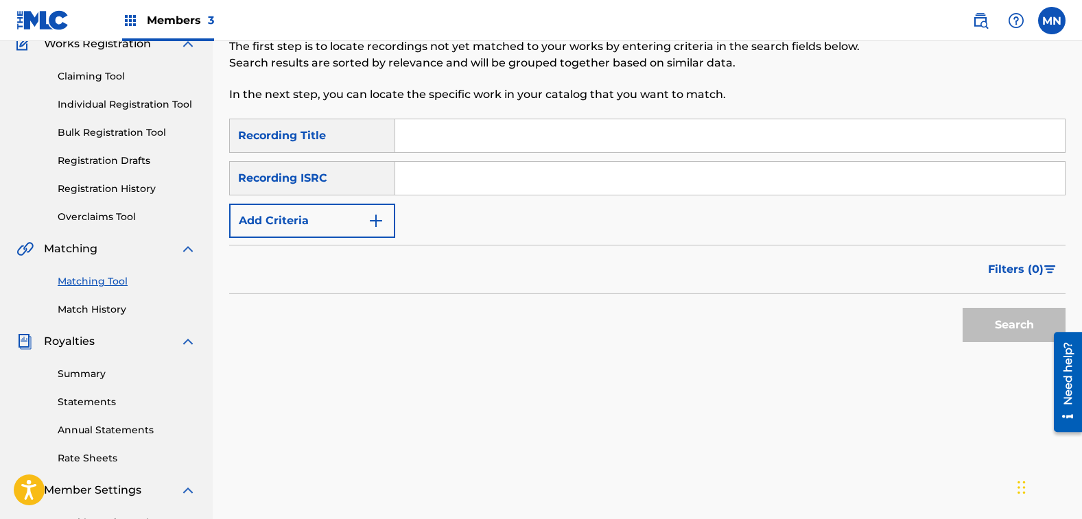
click at [299, 224] on button "Add Criteria" at bounding box center [312, 221] width 166 height 34
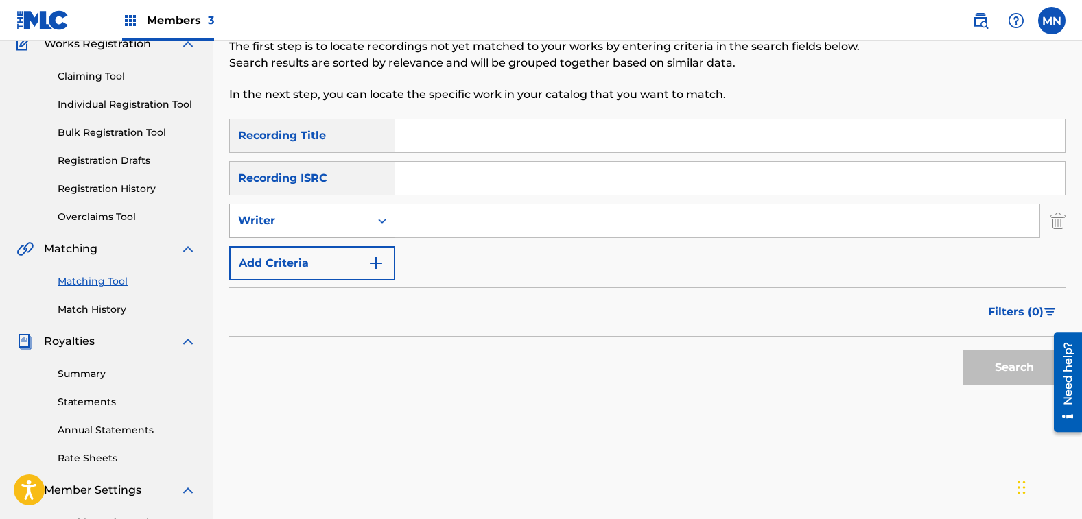
click at [303, 225] on div "Writer" at bounding box center [300, 221] width 124 height 16
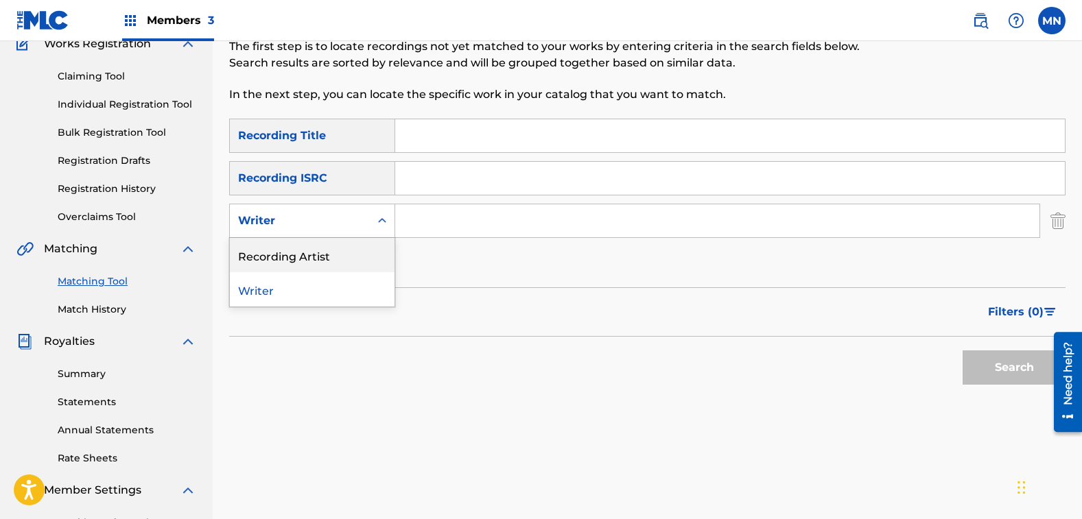
click at [303, 247] on div "Recording Artist" at bounding box center [312, 255] width 165 height 34
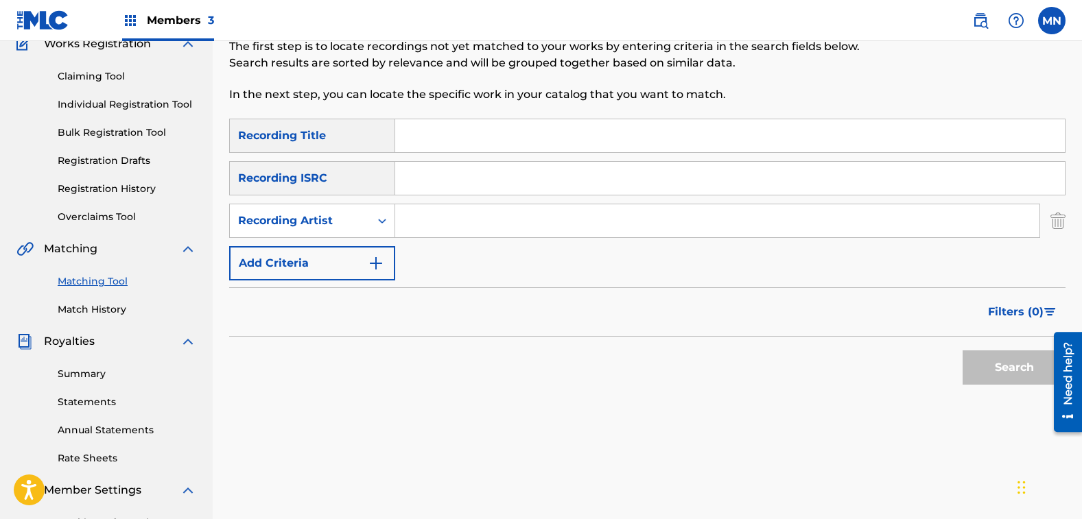
click at [462, 218] on input "Search Form" at bounding box center [717, 220] width 644 height 33
type input "[PERSON_NAME]"
click at [963, 351] on button "Search" at bounding box center [1014, 368] width 103 height 34
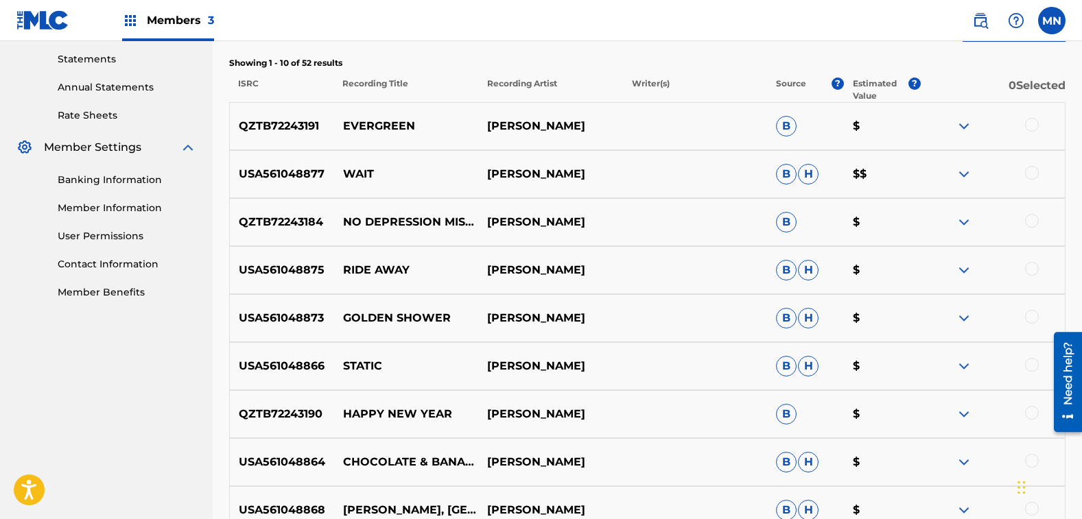
scroll to position [701, 0]
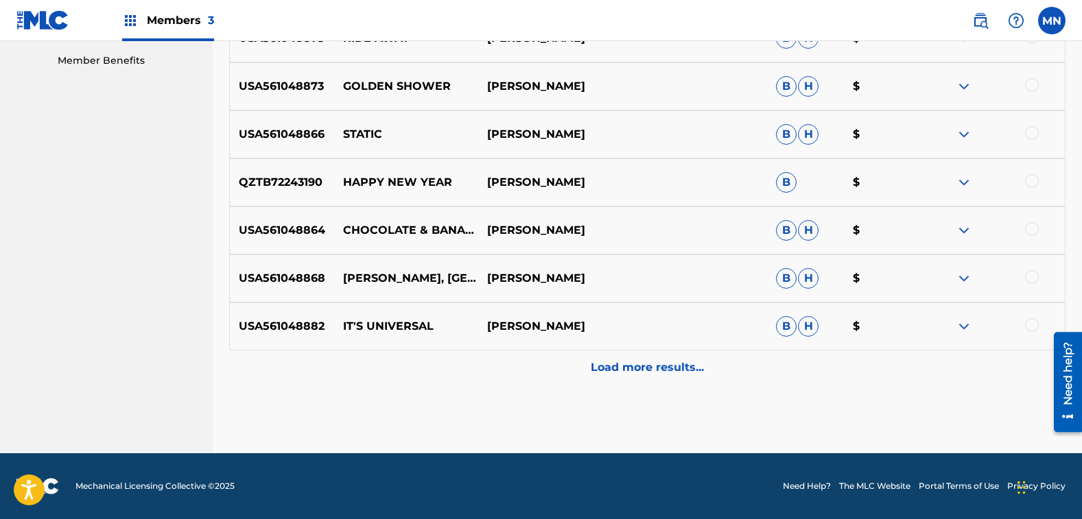
click at [621, 360] on p "Load more results..." at bounding box center [647, 368] width 113 height 16
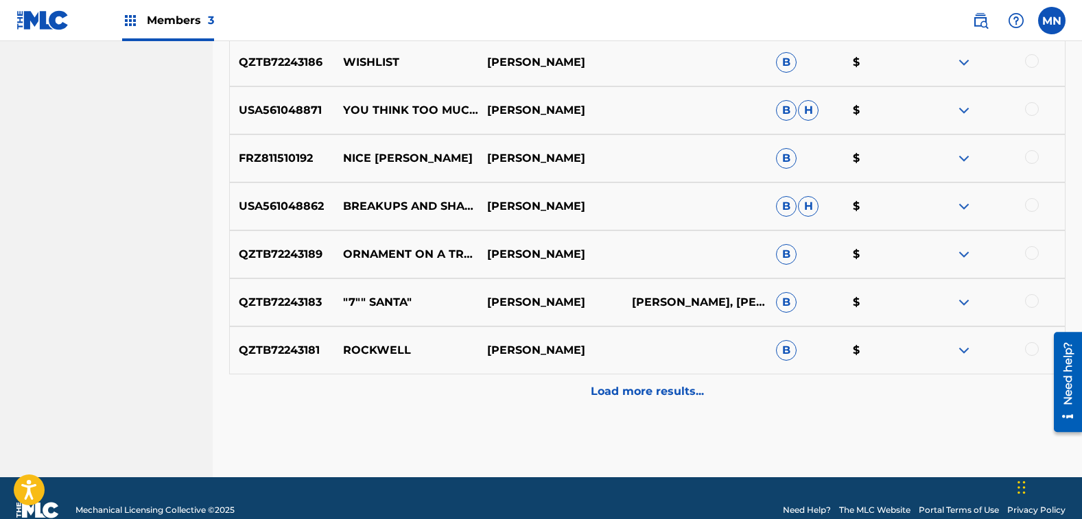
scroll to position [1181, 0]
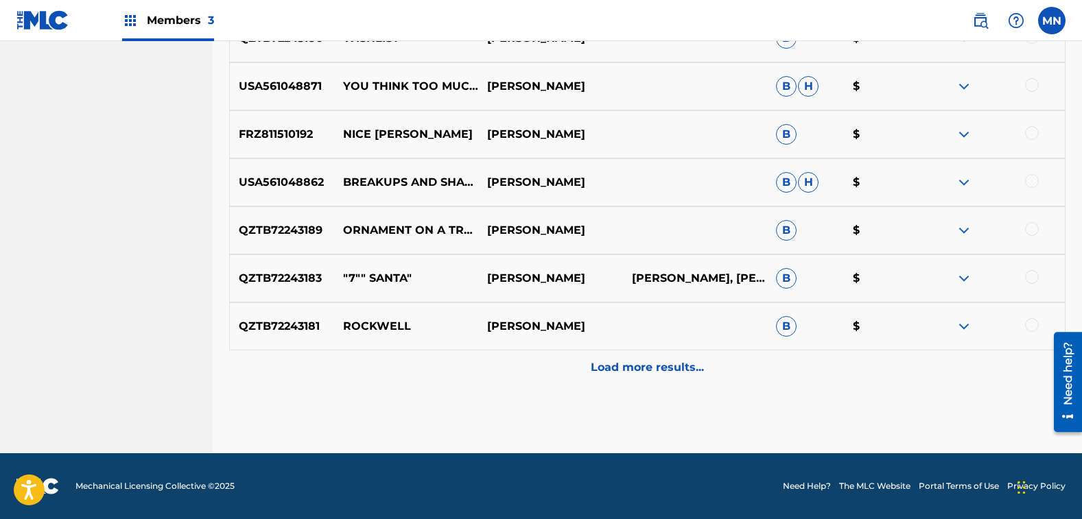
click at [1030, 319] on div at bounding box center [1032, 325] width 14 height 14
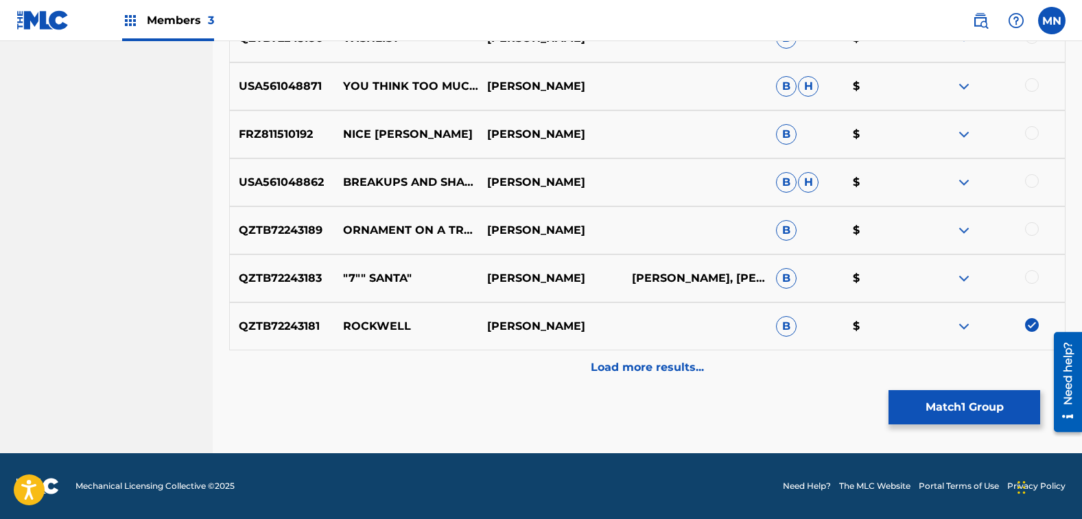
click at [987, 399] on button "Match 1 Group" at bounding box center [965, 407] width 152 height 34
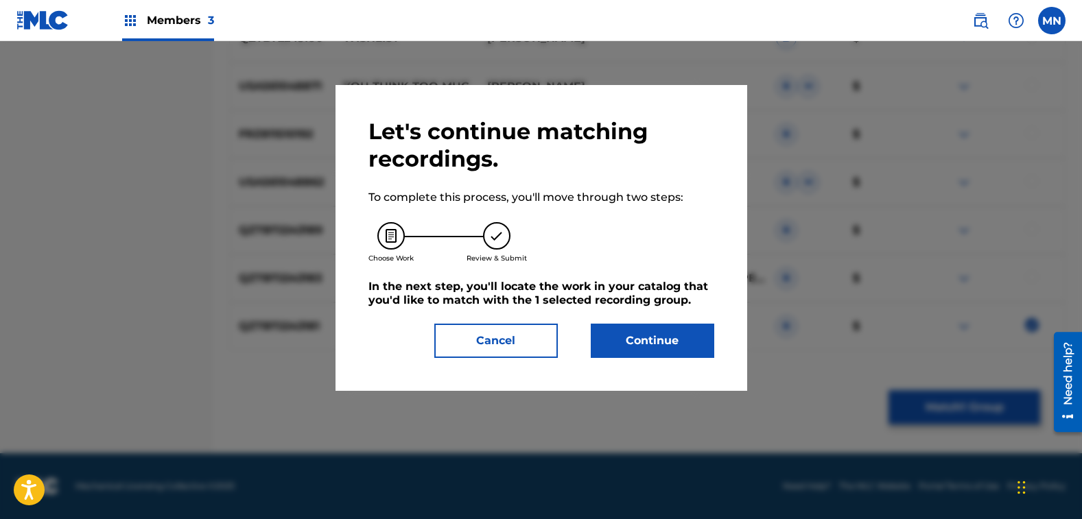
click at [648, 331] on button "Continue" at bounding box center [653, 341] width 124 height 34
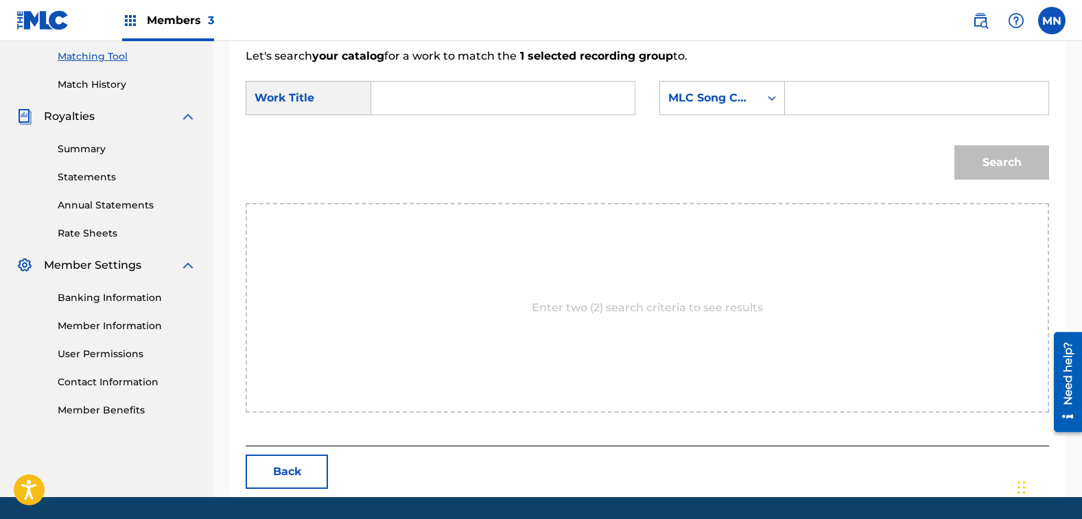
scroll to position [326, 0]
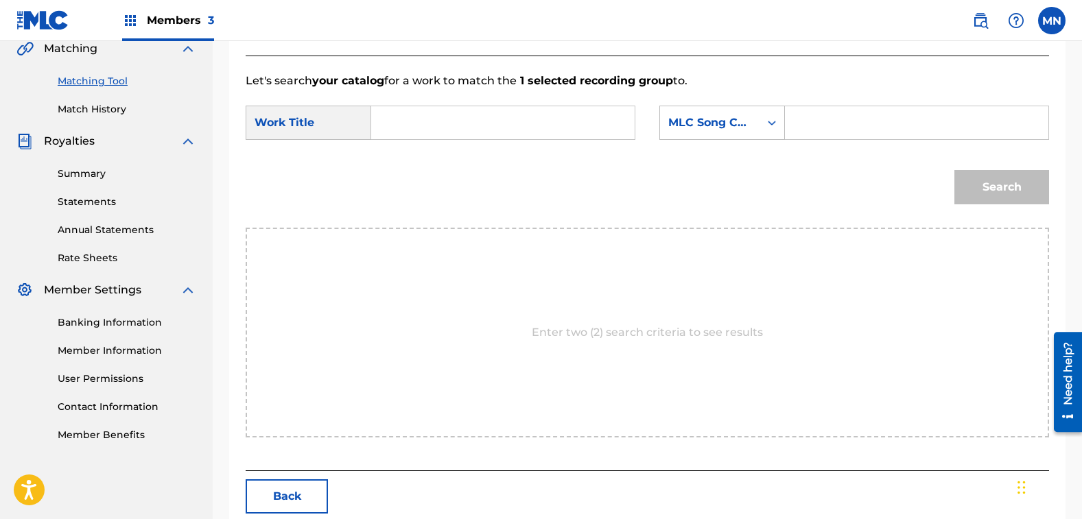
click at [394, 138] on input "Search Form" at bounding box center [503, 122] width 240 height 33
drag, startPoint x: 401, startPoint y: 155, endPoint x: 461, endPoint y: 149, distance: 60.7
click at [401, 155] on strong "rock" at bounding box center [407, 153] width 25 height 13
type input "rockwell"
click at [729, 130] on div "MLC Song Code" at bounding box center [709, 123] width 83 height 16
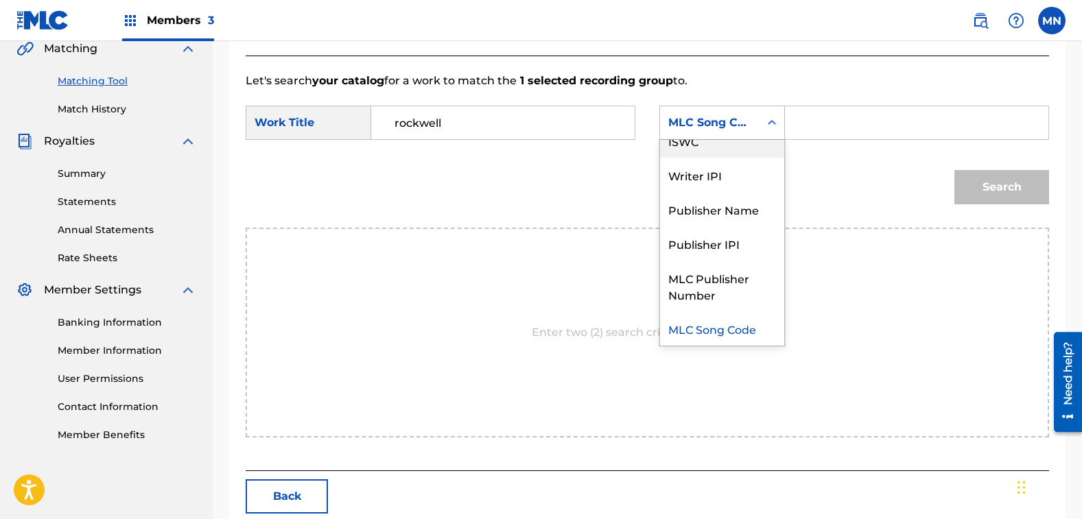
scroll to position [0, 0]
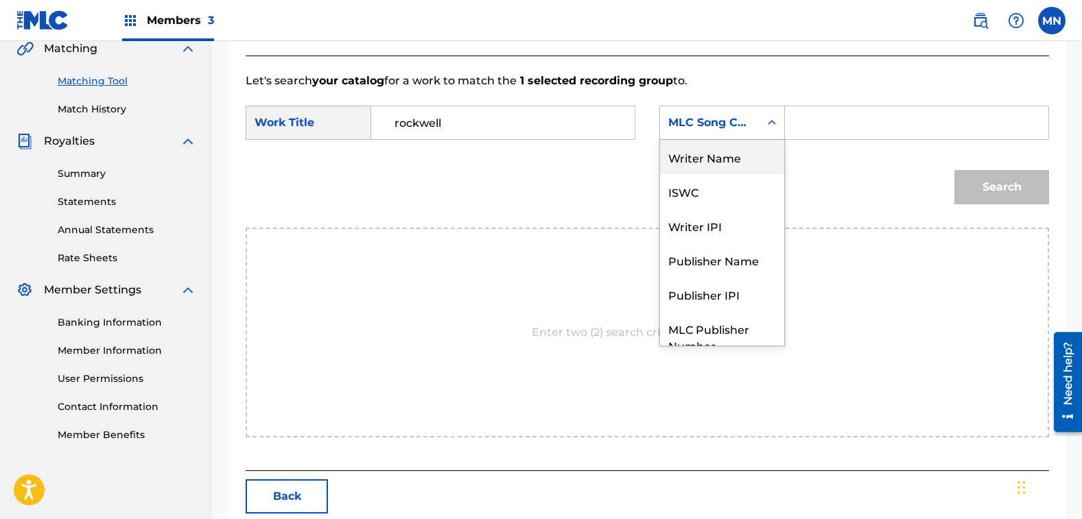
click at [727, 152] on div "Writer Name" at bounding box center [722, 157] width 124 height 34
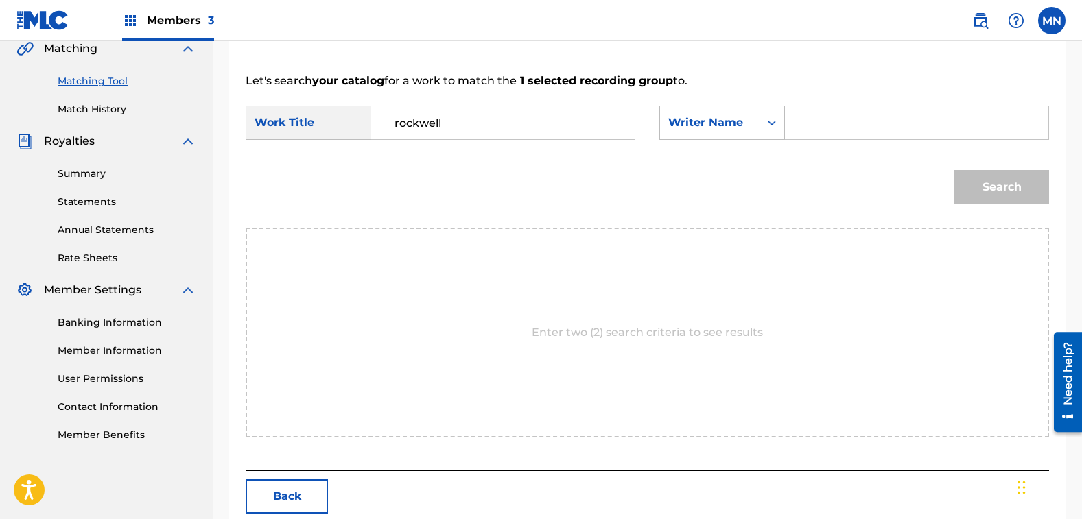
click at [786, 136] on div "Search Form" at bounding box center [917, 123] width 264 height 34
click at [826, 123] on input "Search Form" at bounding box center [917, 122] width 240 height 33
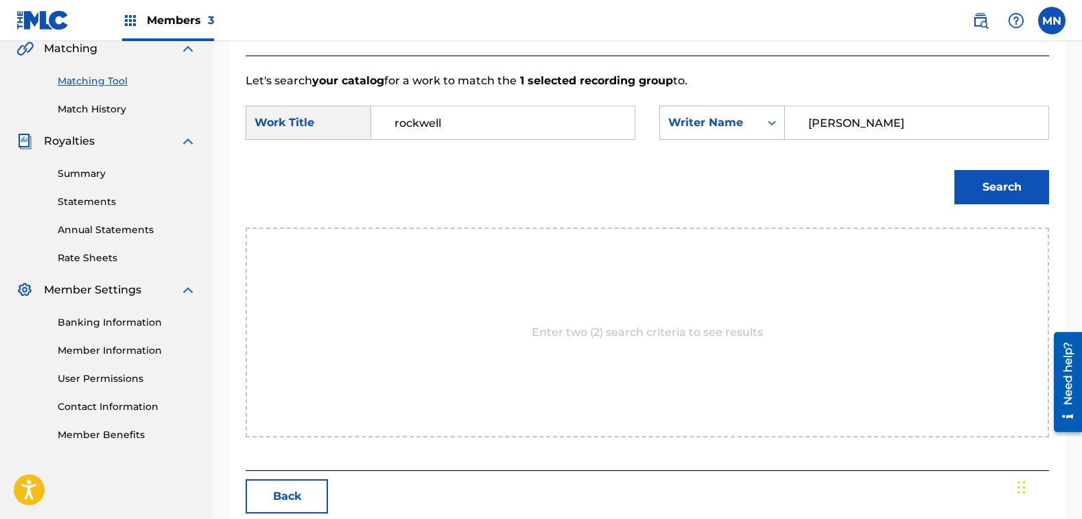
type input "[PERSON_NAME]"
click at [954, 170] on button "Search" at bounding box center [1001, 187] width 95 height 34
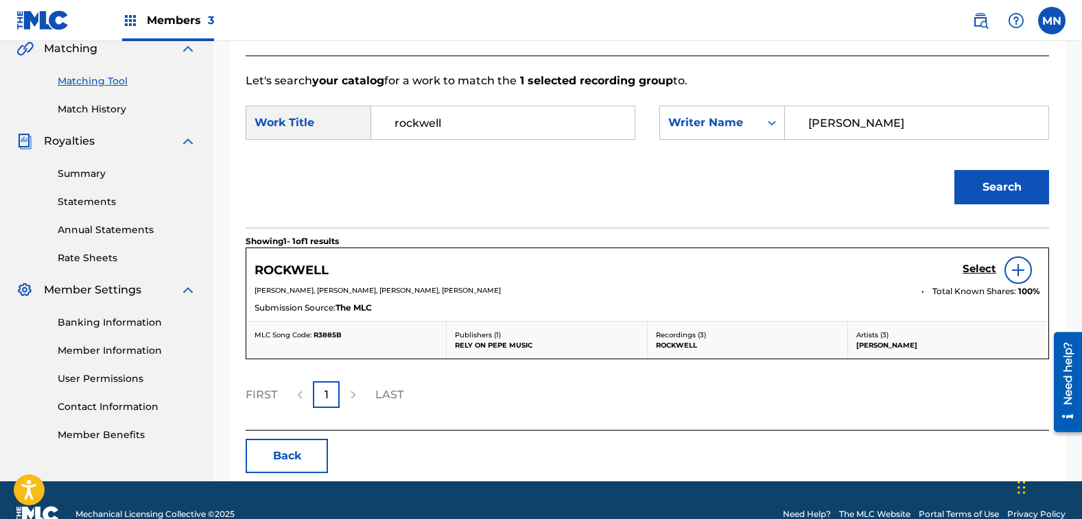
click at [977, 269] on h5 "Select" at bounding box center [980, 269] width 34 height 13
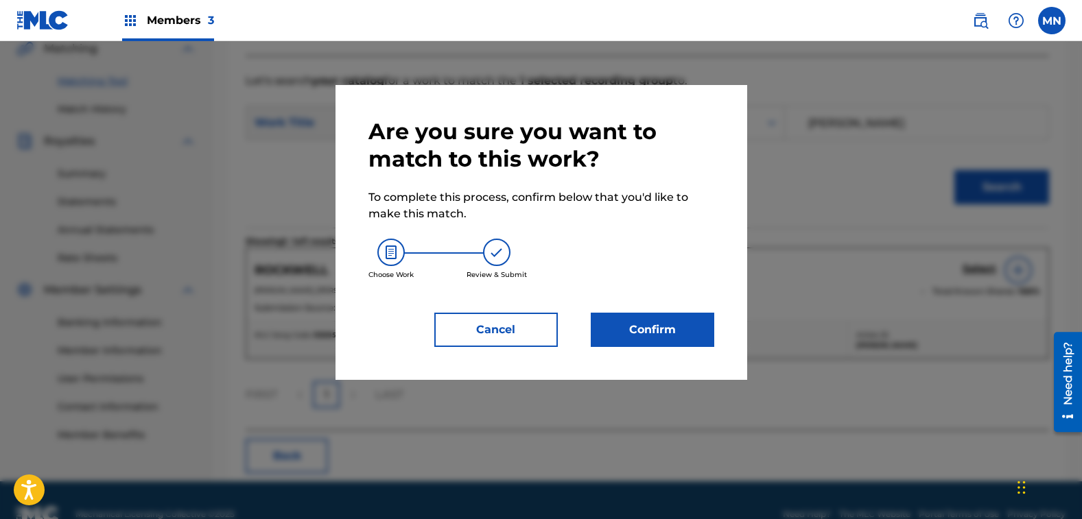
click at [677, 323] on button "Confirm" at bounding box center [653, 330] width 124 height 34
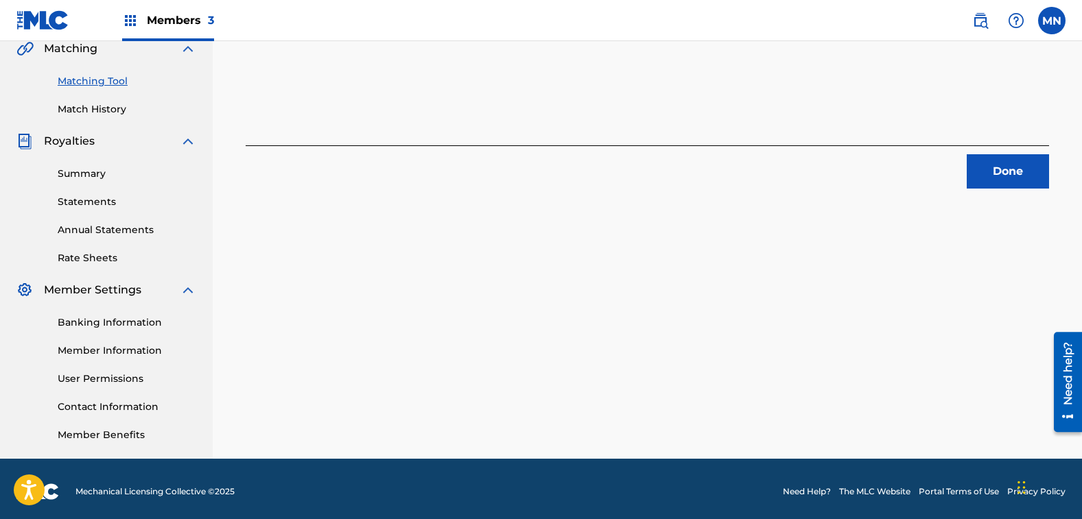
click at [1028, 176] on button "Done" at bounding box center [1008, 171] width 82 height 34
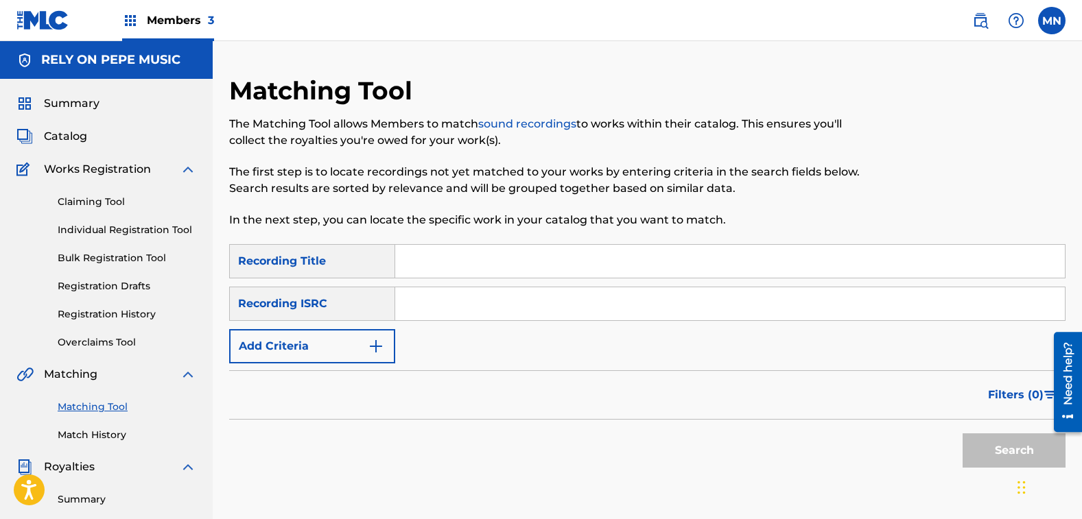
click at [280, 347] on button "Add Criteria" at bounding box center [312, 346] width 166 height 34
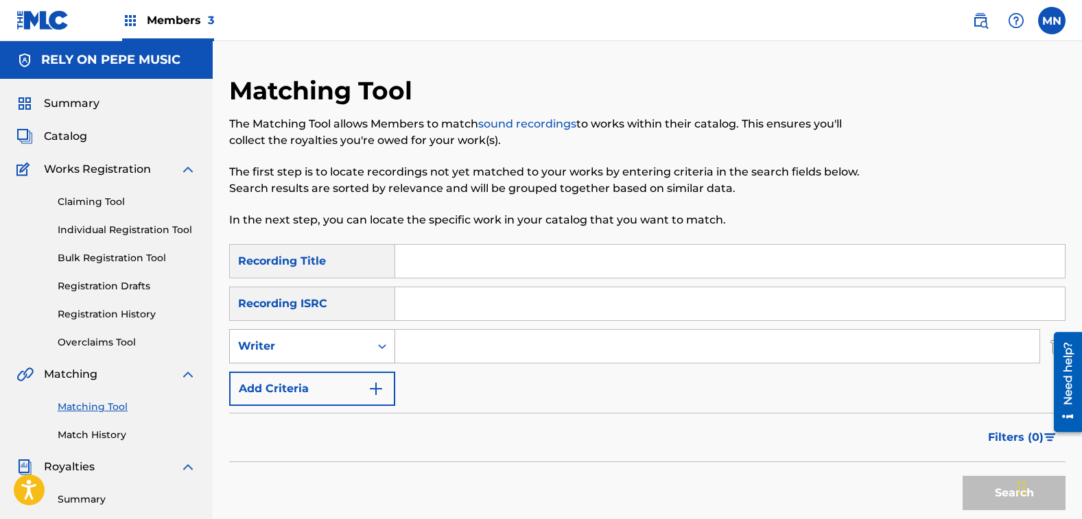
click at [281, 347] on div "Writer" at bounding box center [300, 346] width 124 height 16
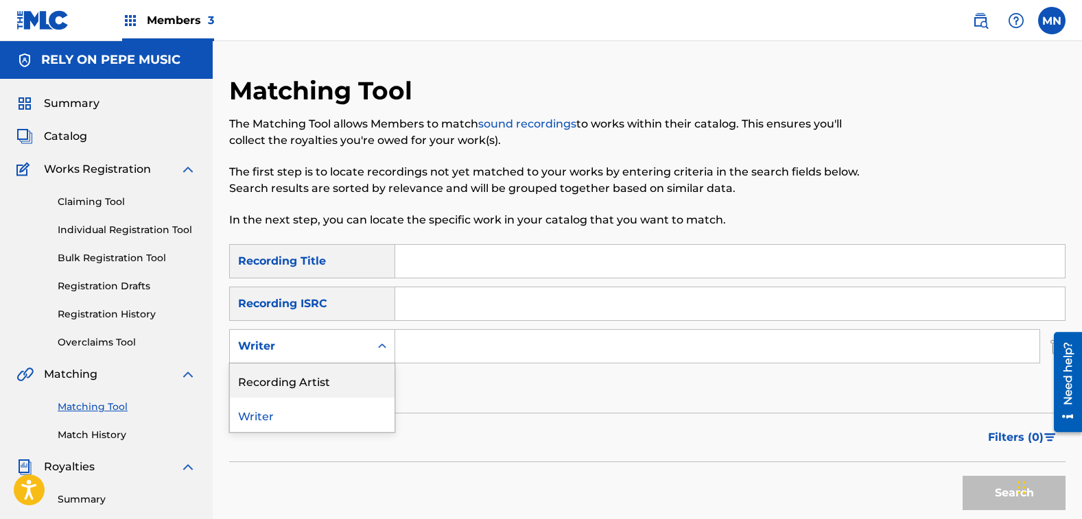
click at [285, 370] on div "Recording Artist" at bounding box center [312, 381] width 165 height 34
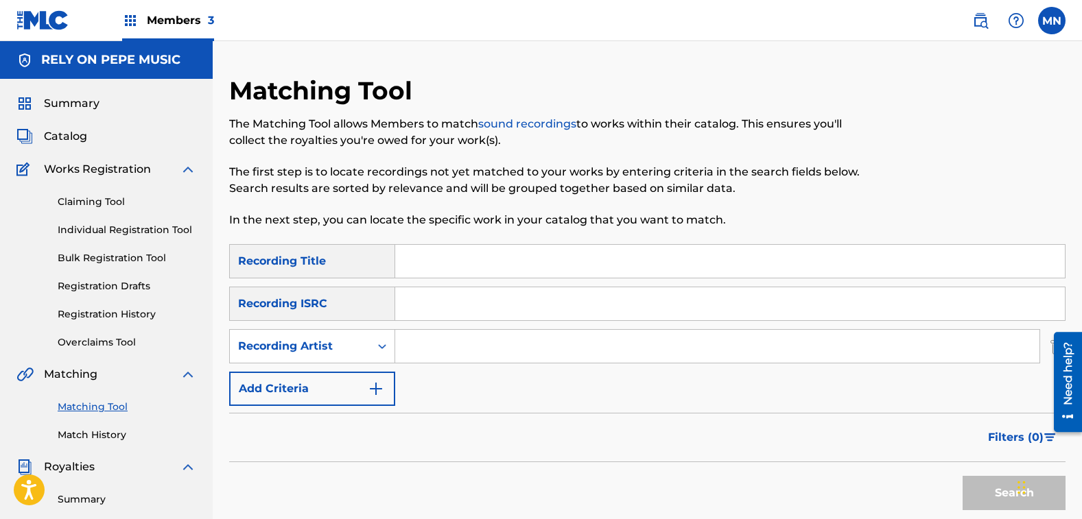
click at [421, 349] on input "Search Form" at bounding box center [717, 346] width 644 height 33
type input "[PERSON_NAME]"
click at [963, 476] on button "Search" at bounding box center [1014, 493] width 103 height 34
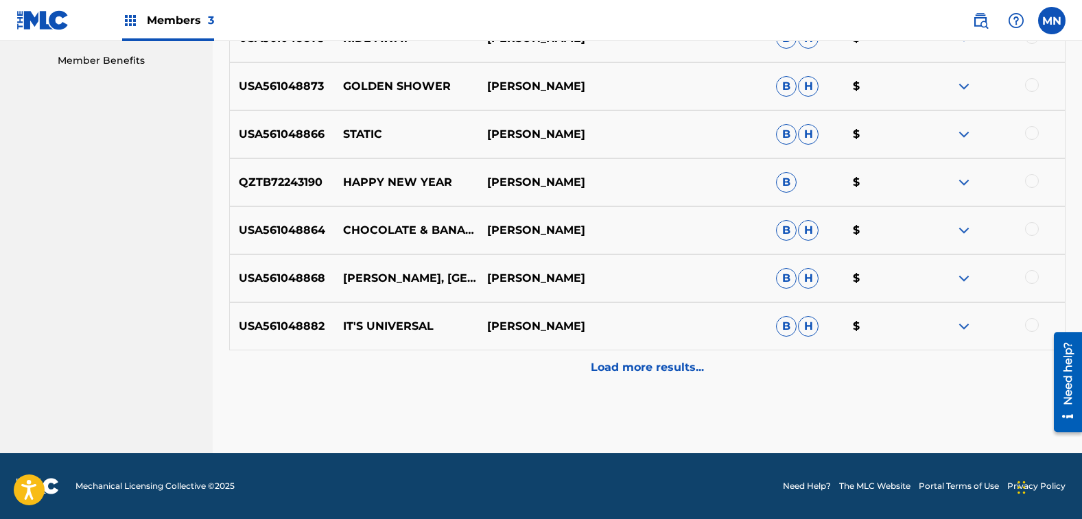
click at [671, 369] on p "Load more results..." at bounding box center [647, 368] width 113 height 16
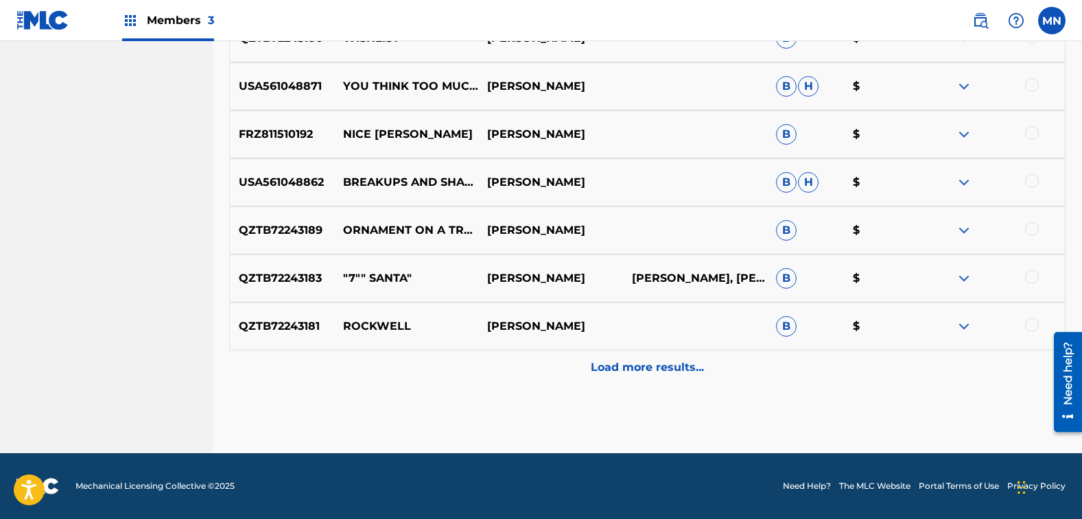
click at [647, 375] on p "Load more results..." at bounding box center [647, 368] width 113 height 16
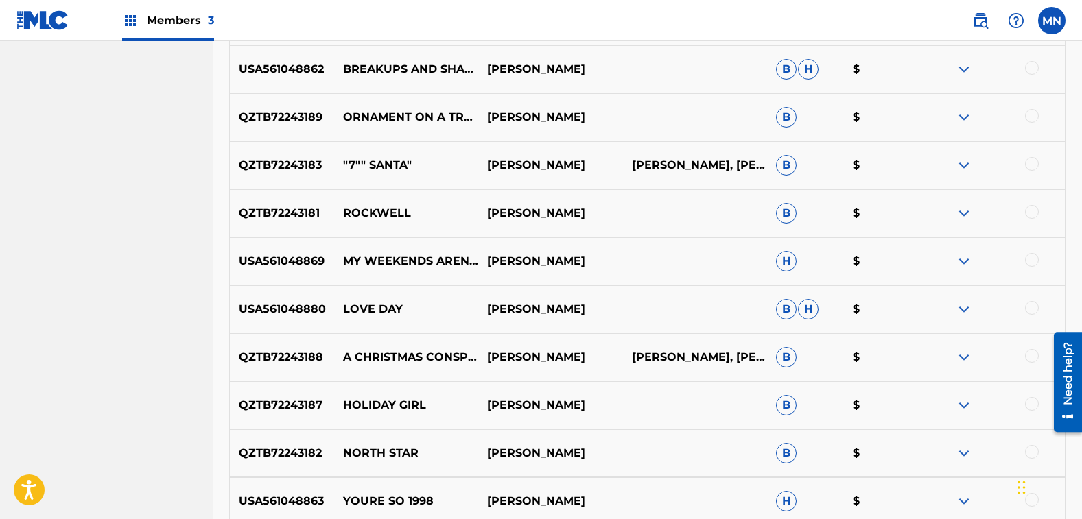
scroll to position [1318, 0]
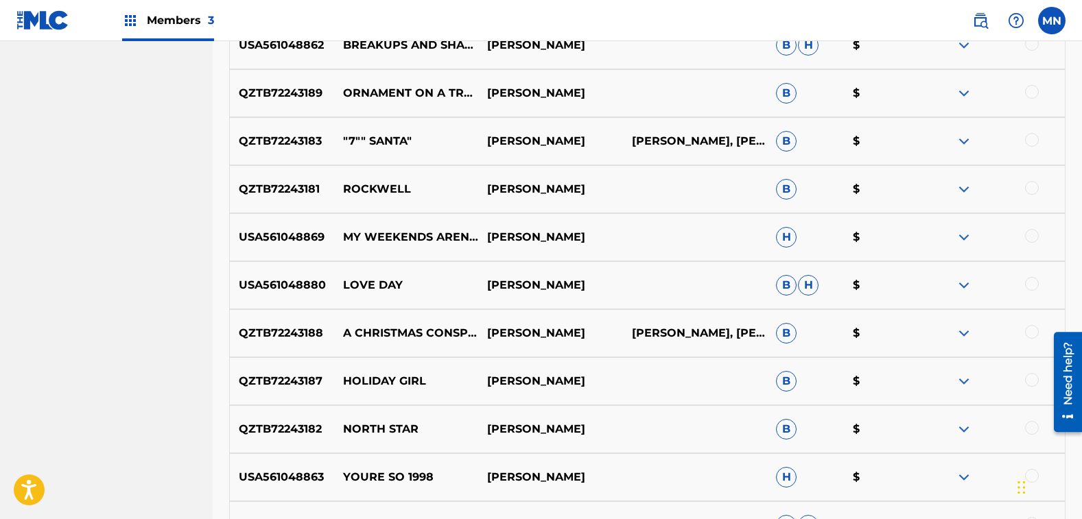
click at [1035, 237] on div at bounding box center [1032, 236] width 14 height 14
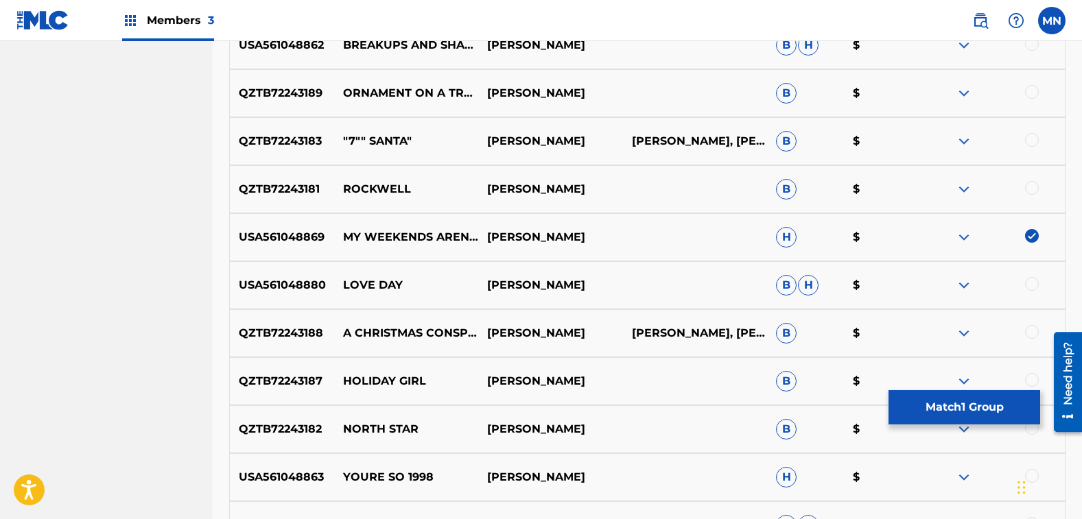
click at [954, 406] on button "Match 1 Group" at bounding box center [965, 407] width 152 height 34
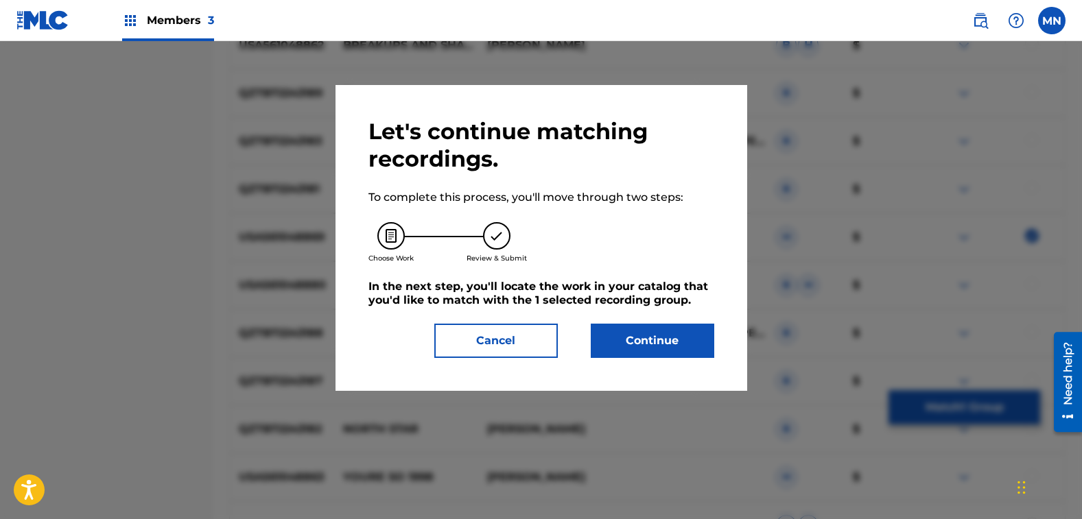
click at [653, 349] on button "Continue" at bounding box center [653, 341] width 124 height 34
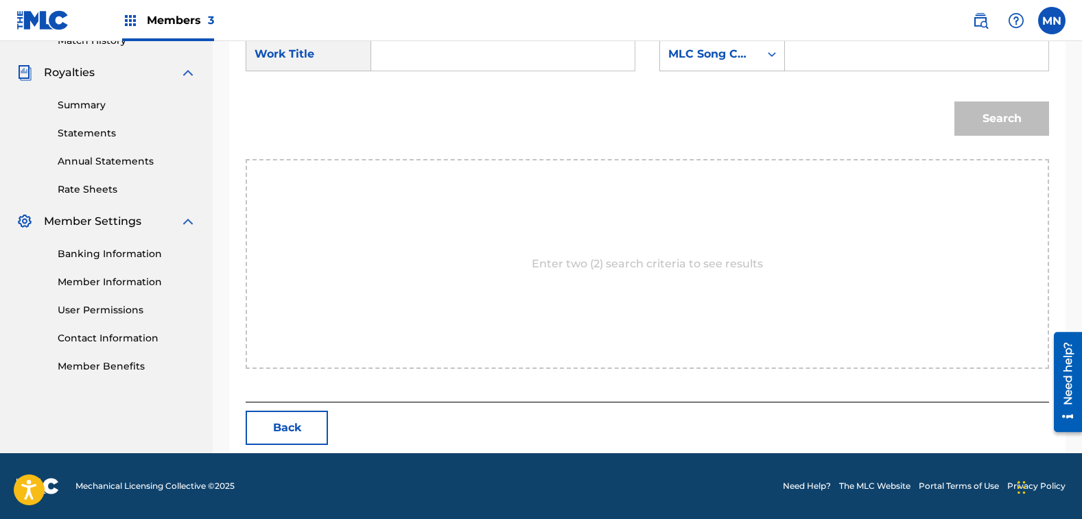
scroll to position [326, 0]
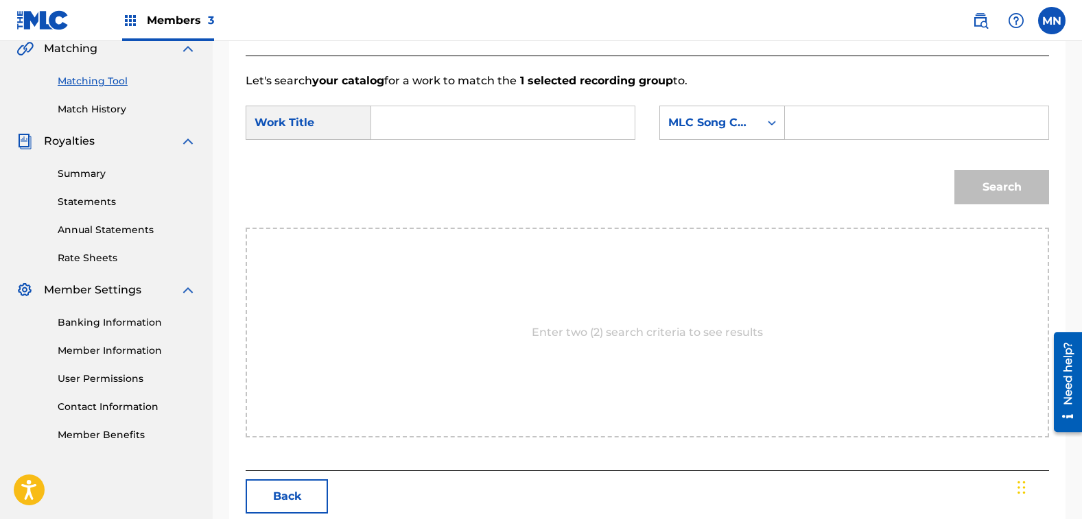
click at [438, 130] on input "Search Form" at bounding box center [503, 122] width 240 height 33
drag, startPoint x: 408, startPoint y: 172, endPoint x: 438, endPoint y: 171, distance: 30.2
click at [410, 172] on span "s america: my weekends aren't what they used" at bounding box center [424, 211] width 58 height 128
type input "[PERSON_NAME] america: my weekends aren't what they used"
click at [699, 124] on div "MLC Song Code" at bounding box center [709, 123] width 83 height 16
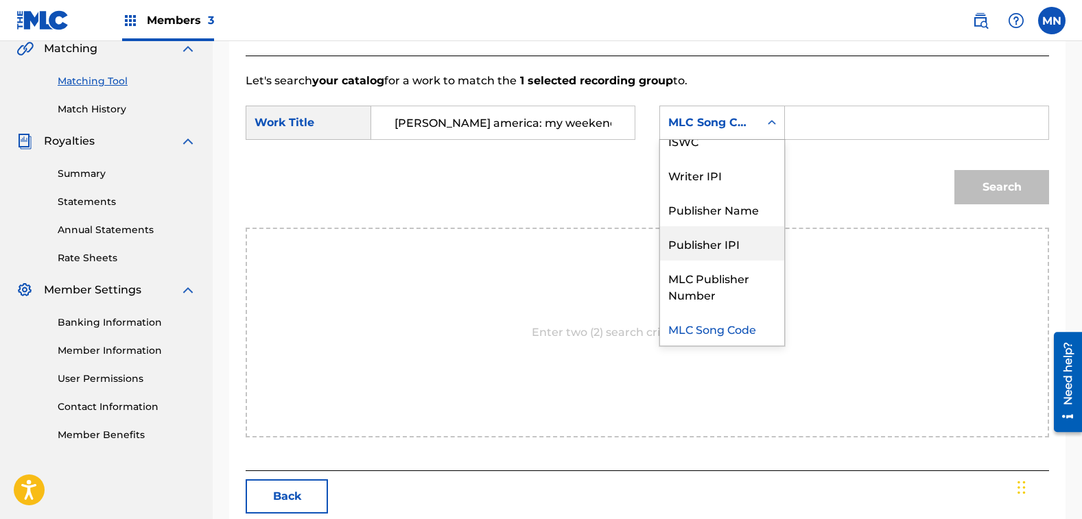
scroll to position [0, 0]
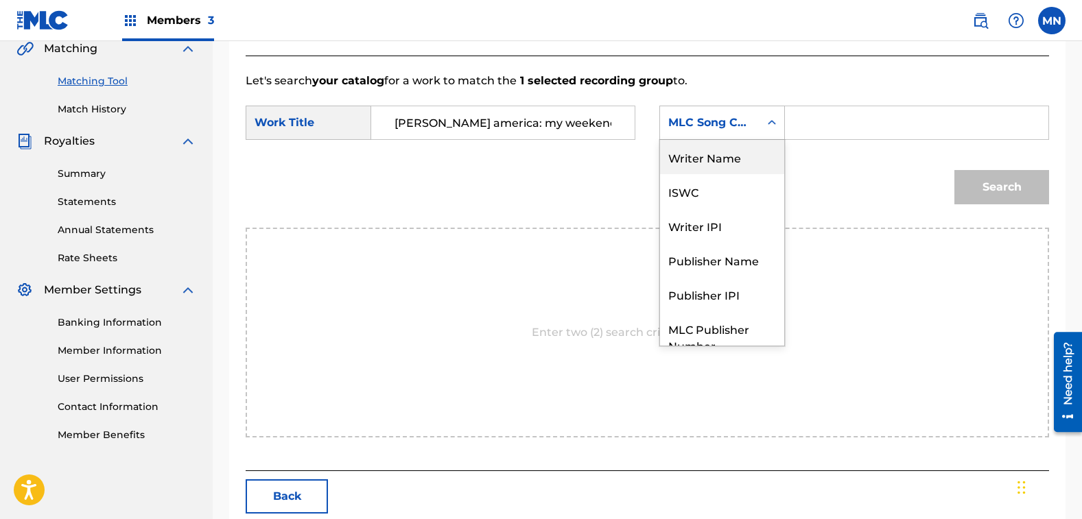
click at [742, 167] on div "Writer Name" at bounding box center [722, 157] width 124 height 34
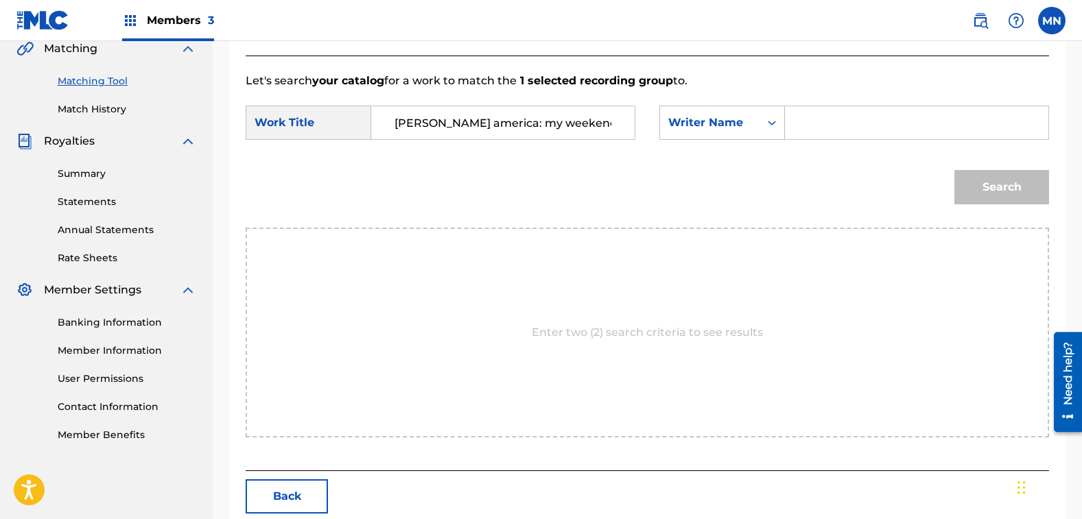
click at [821, 122] on input "Search Form" at bounding box center [917, 122] width 240 height 33
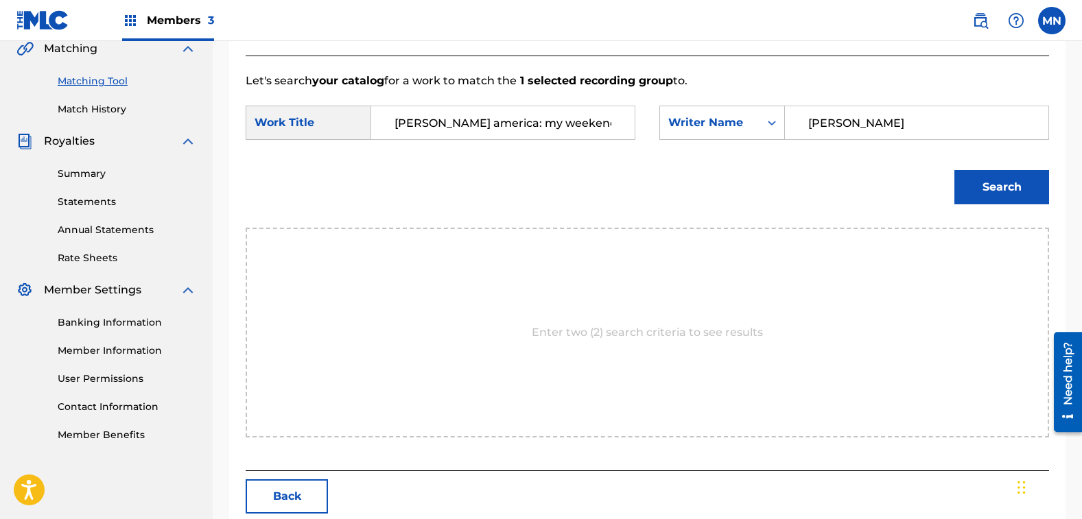
type input "[PERSON_NAME]"
drag, startPoint x: 1019, startPoint y: 195, endPoint x: 1013, endPoint y: 175, distance: 20.8
click at [1020, 194] on button "Search" at bounding box center [1001, 187] width 95 height 34
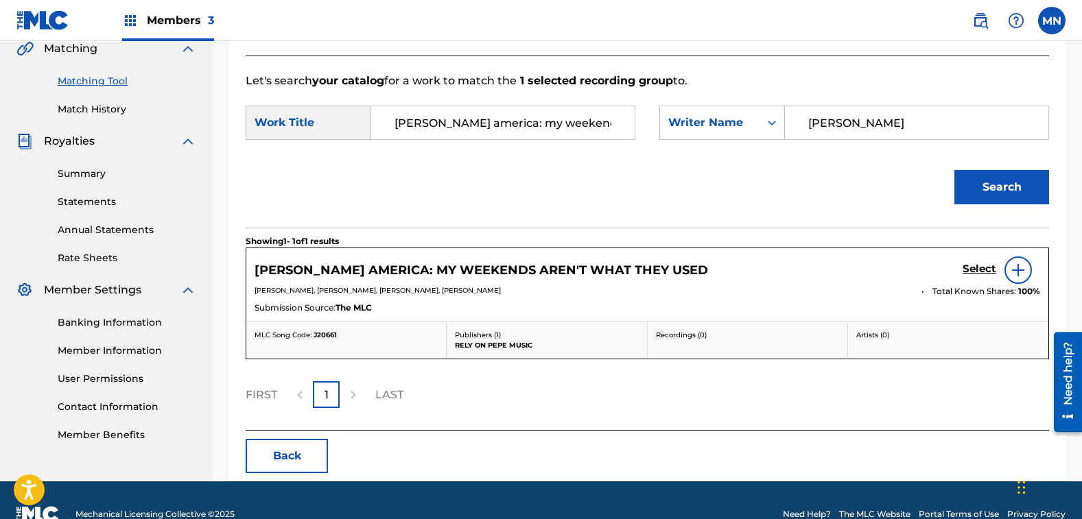
click at [975, 265] on h5 "Select" at bounding box center [980, 269] width 34 height 13
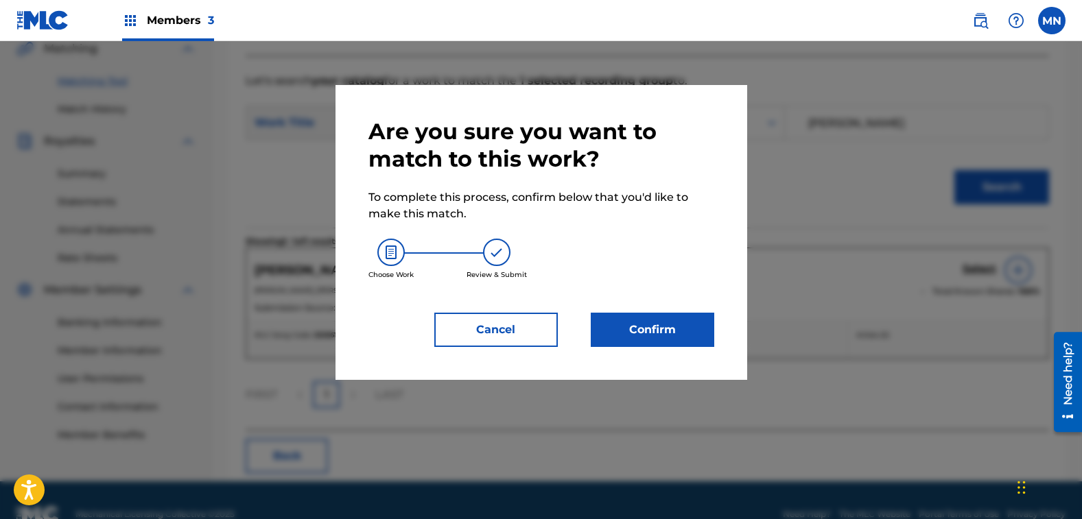
click at [629, 326] on button "Confirm" at bounding box center [653, 330] width 124 height 34
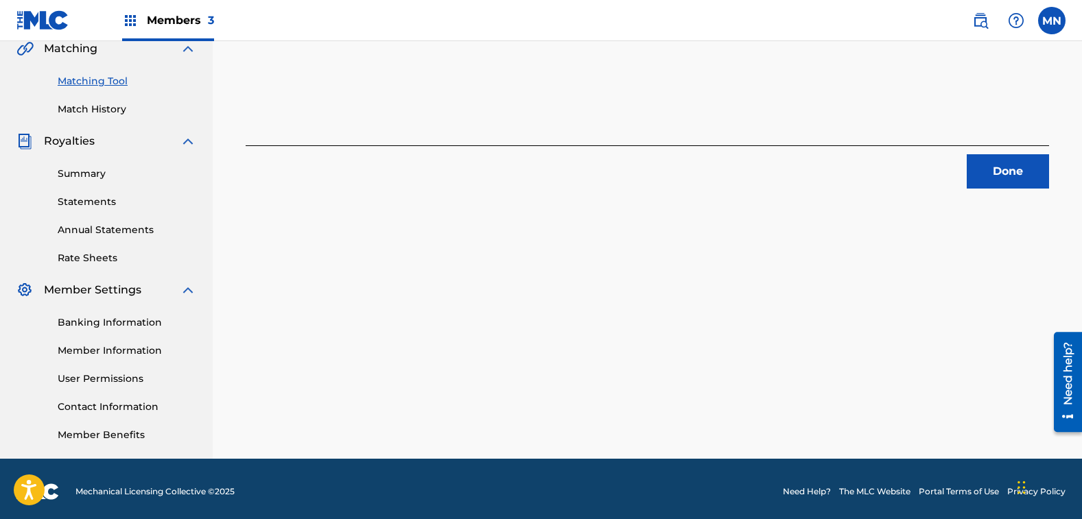
click at [1017, 157] on button "Done" at bounding box center [1008, 171] width 82 height 34
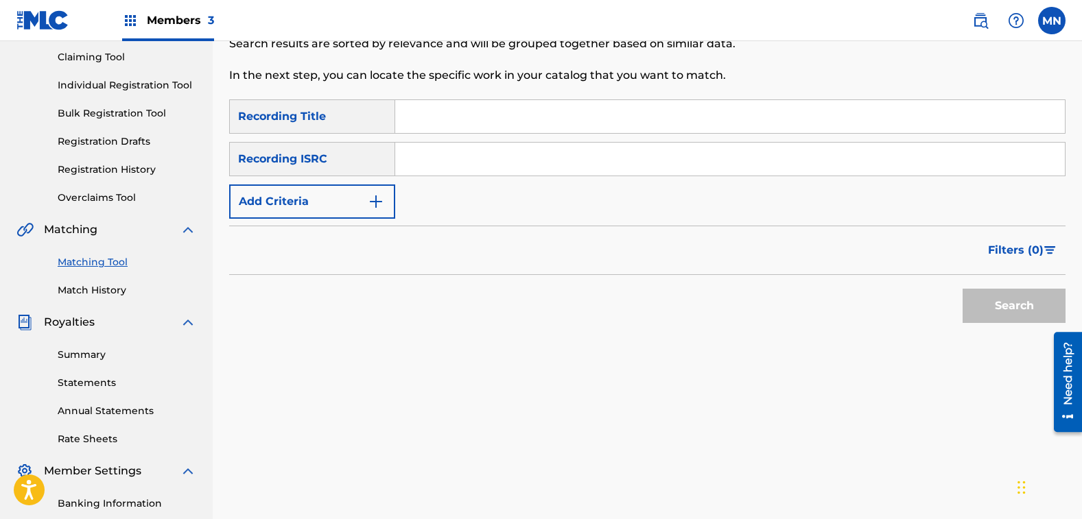
scroll to position [120, 0]
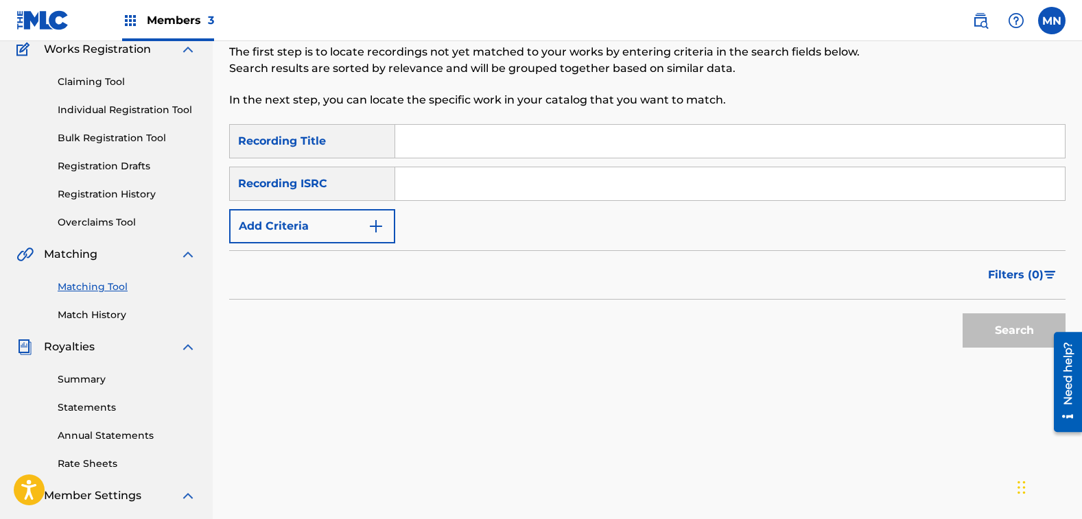
click at [272, 226] on button "Add Criteria" at bounding box center [312, 226] width 166 height 34
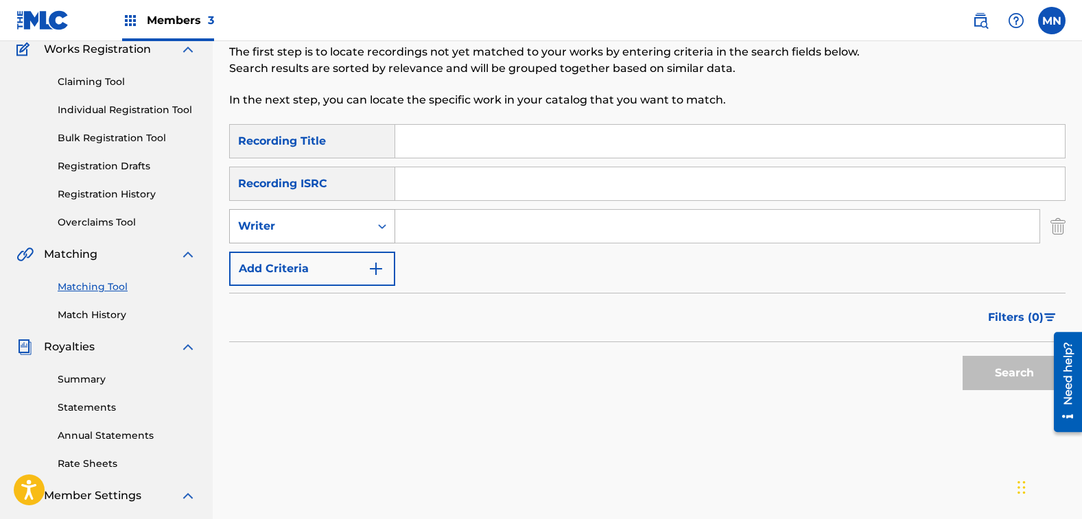
click at [309, 226] on div "Writer" at bounding box center [300, 226] width 124 height 16
click at [304, 257] on div "Recording Artist" at bounding box center [312, 261] width 165 height 34
click at [430, 229] on input "Search Form" at bounding box center [717, 226] width 644 height 33
type input "[PERSON_NAME]"
click at [963, 356] on button "Search" at bounding box center [1014, 373] width 103 height 34
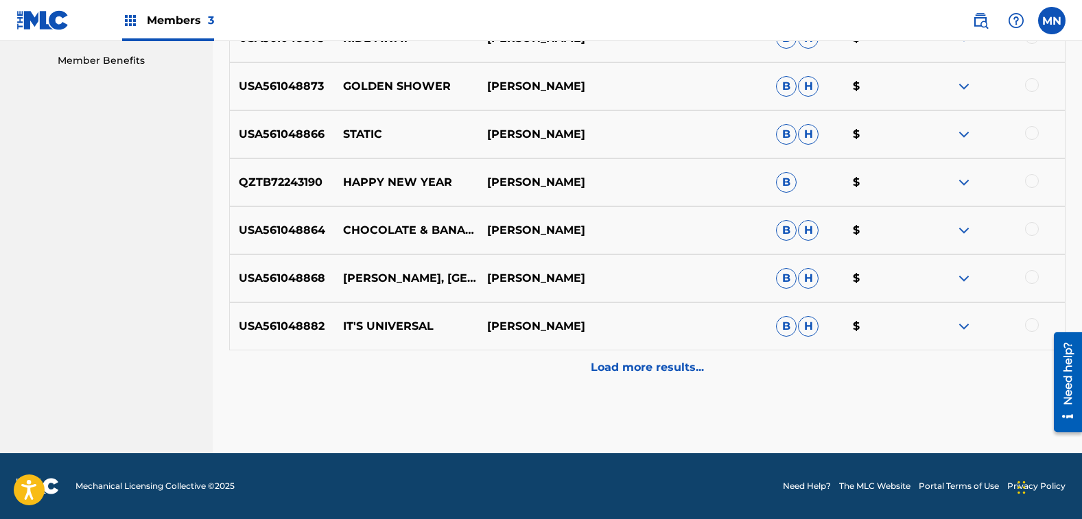
click at [692, 357] on div "Load more results..." at bounding box center [647, 368] width 836 height 34
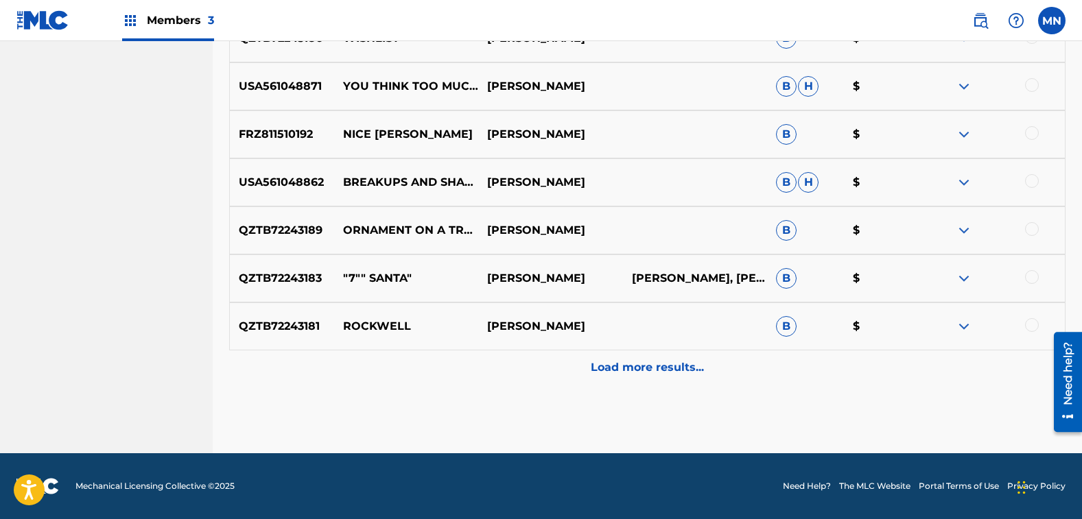
click at [621, 362] on p "Load more results..." at bounding box center [647, 368] width 113 height 16
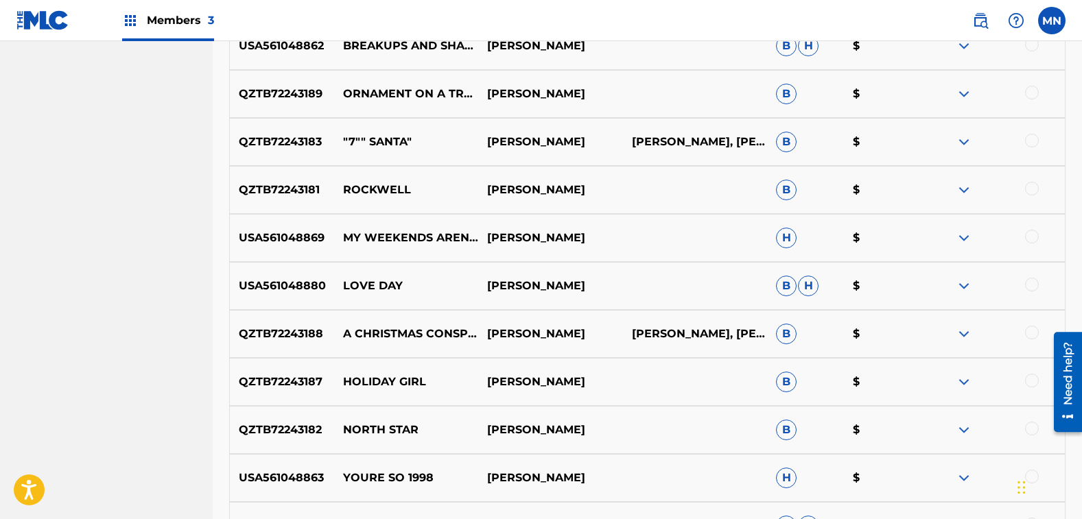
scroll to position [1318, 0]
click at [1032, 334] on div at bounding box center [1032, 332] width 14 height 14
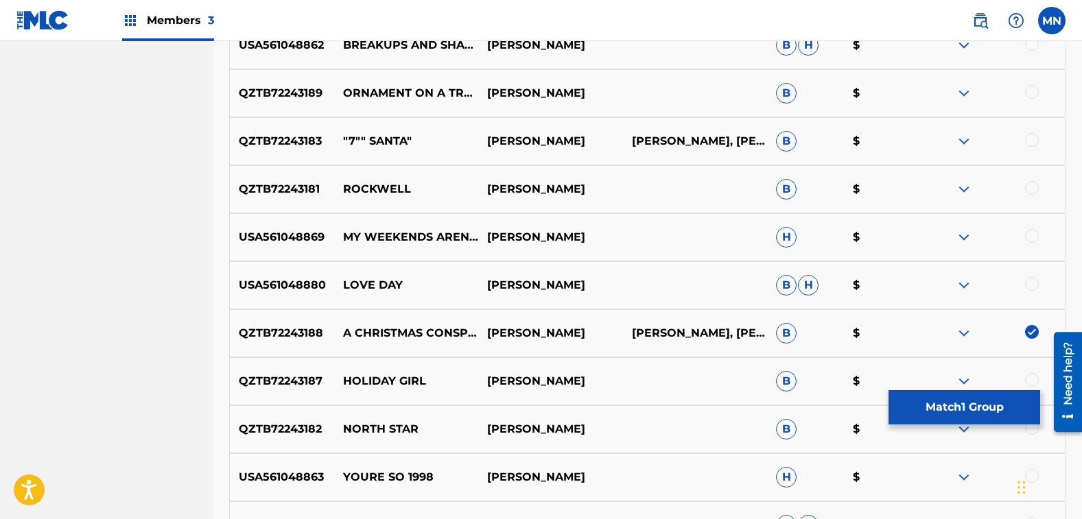
click at [937, 407] on button "Match 1 Group" at bounding box center [965, 407] width 152 height 34
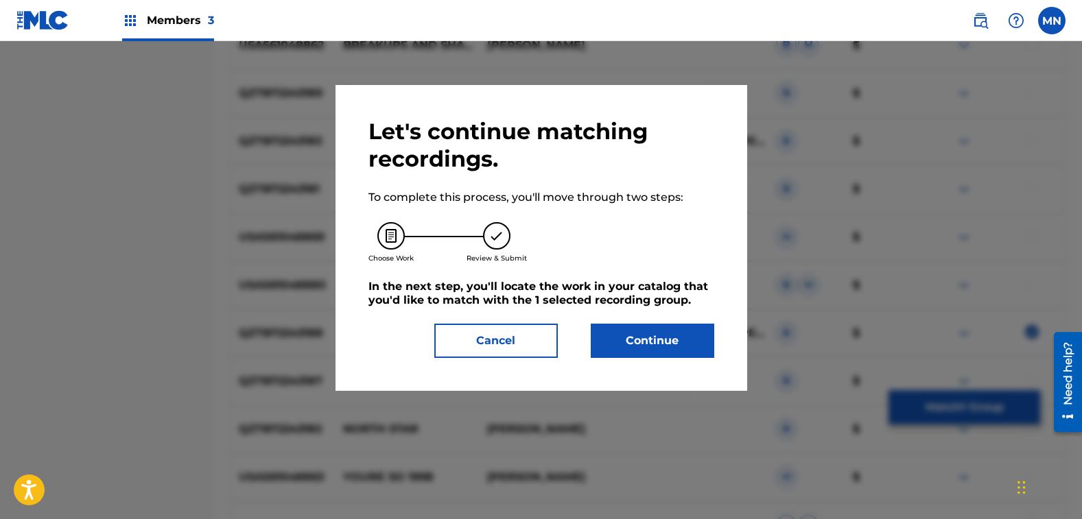
click at [611, 334] on button "Continue" at bounding box center [653, 341] width 124 height 34
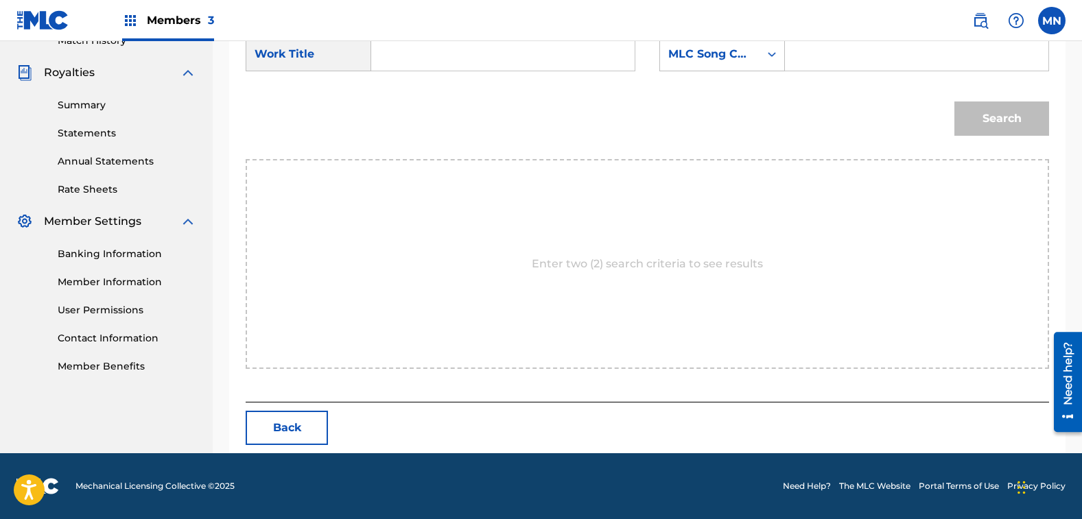
click at [388, 53] on input "Search Form" at bounding box center [503, 54] width 240 height 33
click at [412, 86] on strong "[DEMOGRAPHIC_DATA]" at bounding box center [462, 84] width 134 height 13
type input "christmas conspiracy"
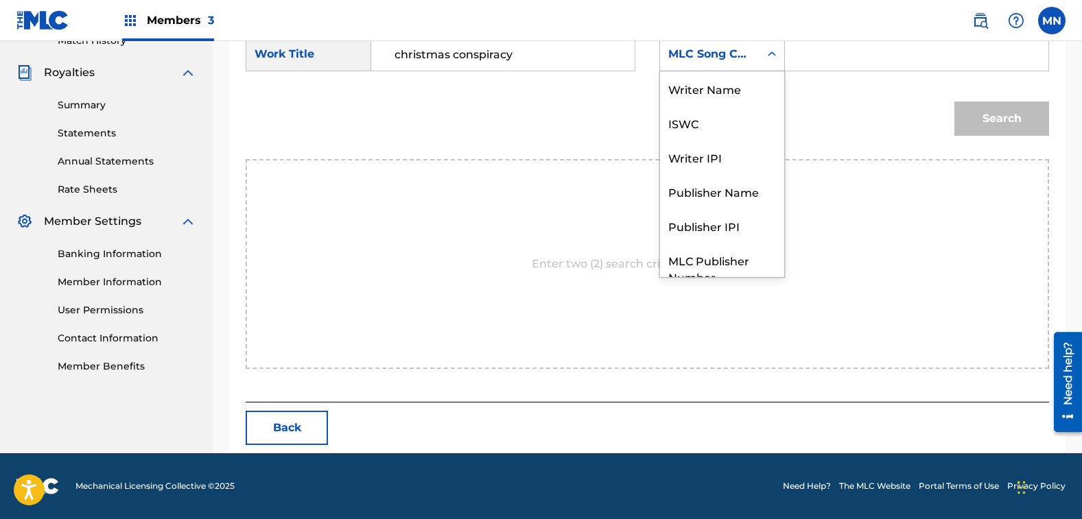
click at [723, 55] on div "MLC Song Code" at bounding box center [709, 54] width 83 height 16
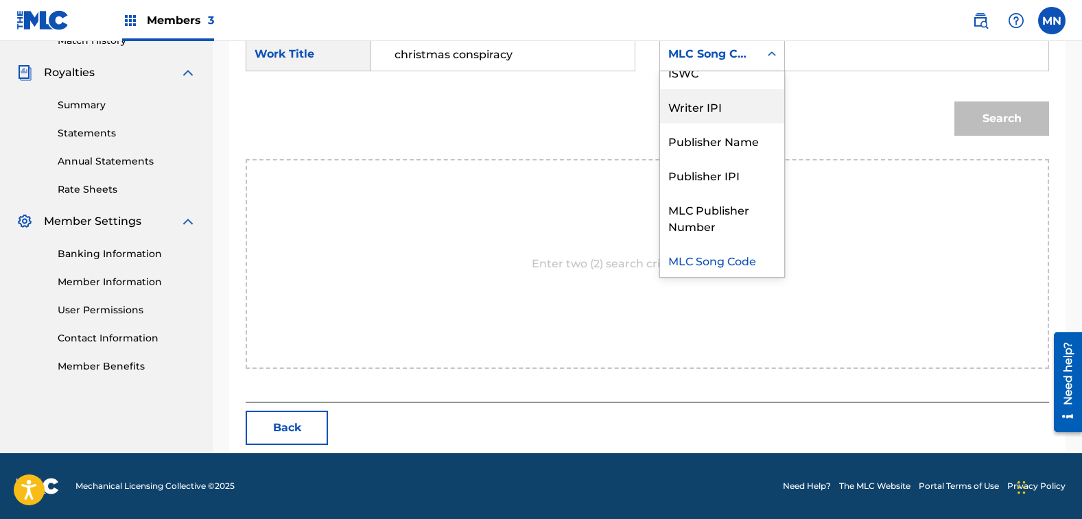
scroll to position [0, 0]
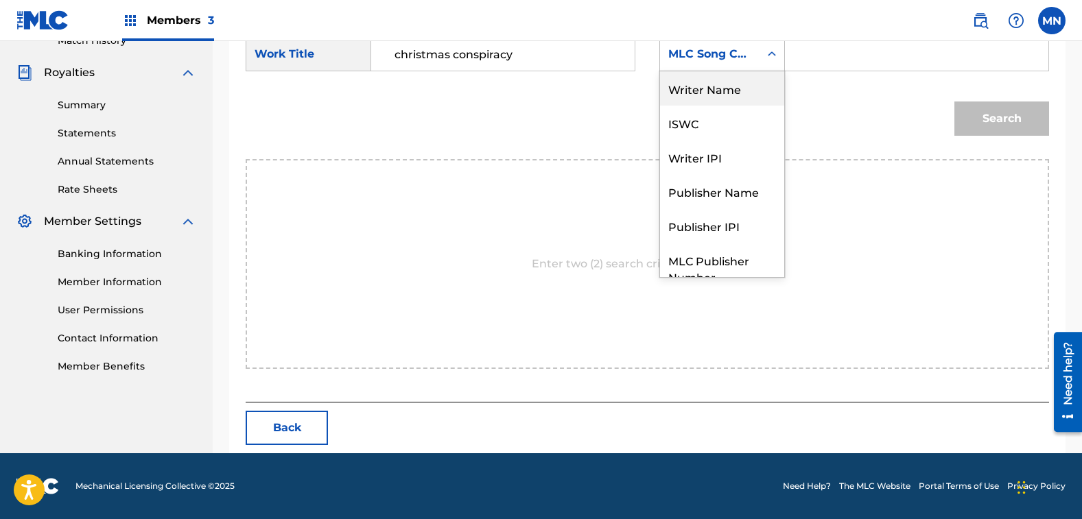
click at [726, 93] on div "Writer Name" at bounding box center [722, 88] width 124 height 34
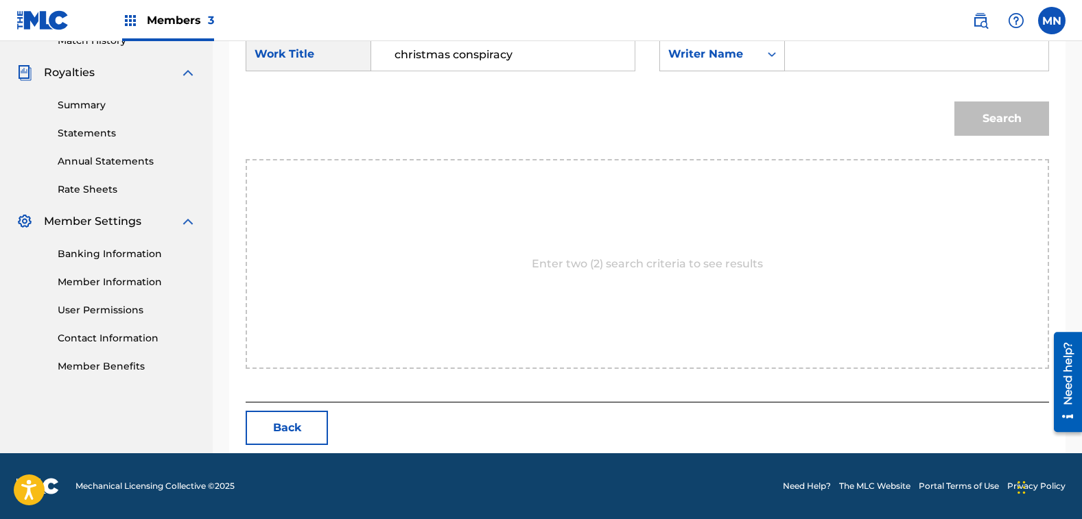
click at [826, 55] on input "Search Form" at bounding box center [917, 54] width 240 height 33
type input "[PERSON_NAME]"
click at [954, 102] on button "Search" at bounding box center [1001, 119] width 95 height 34
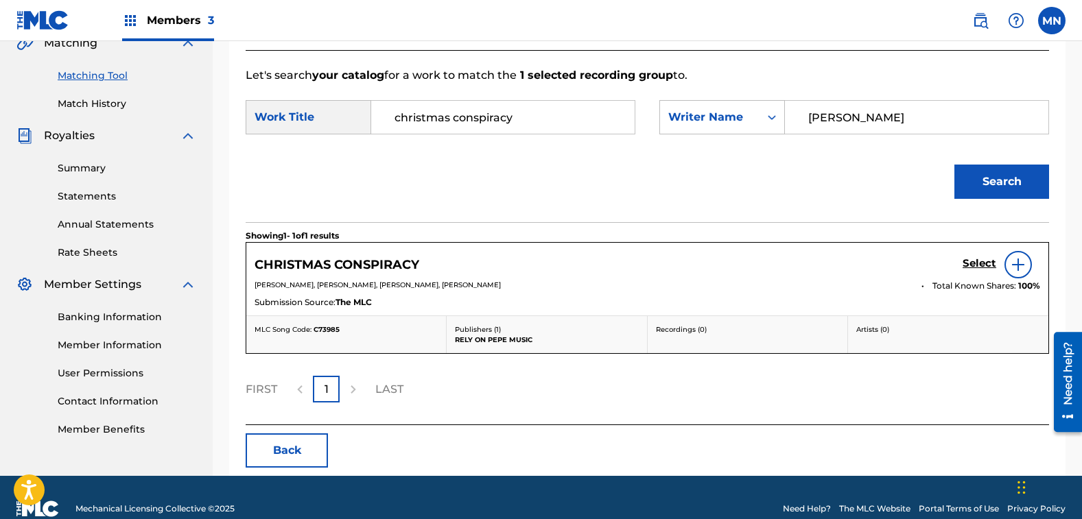
scroll to position [354, 0]
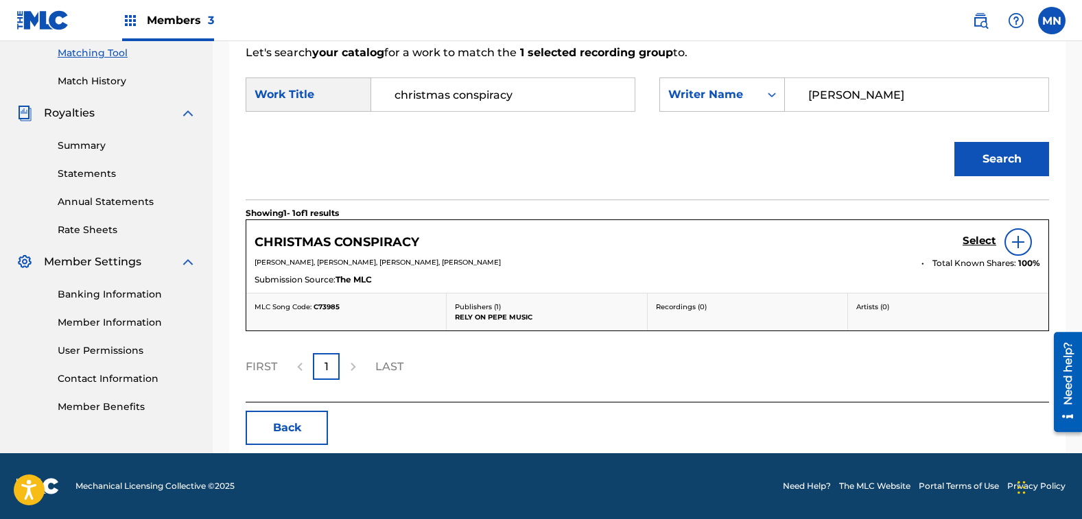
click at [972, 239] on h5 "Select" at bounding box center [980, 241] width 34 height 13
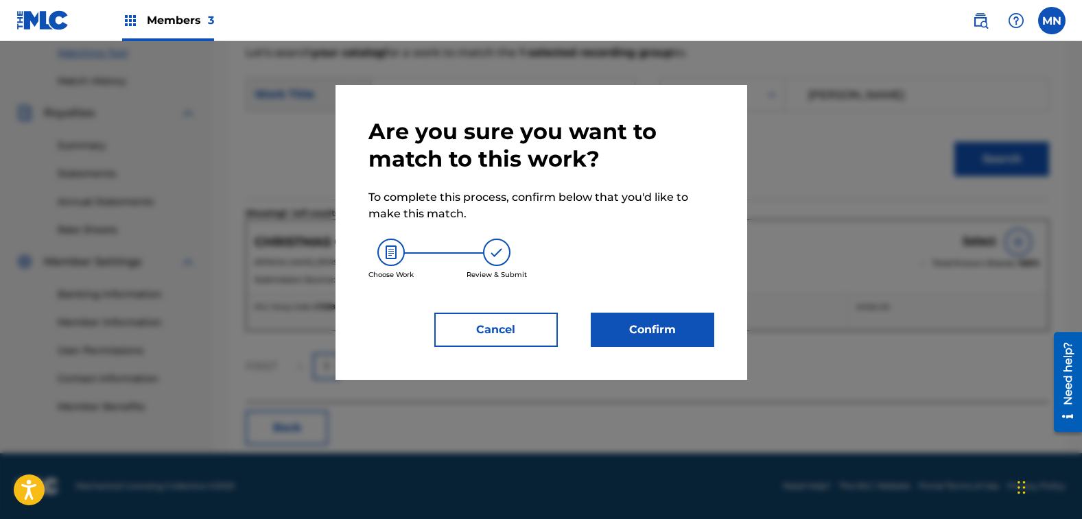
click at [657, 337] on button "Confirm" at bounding box center [653, 330] width 124 height 34
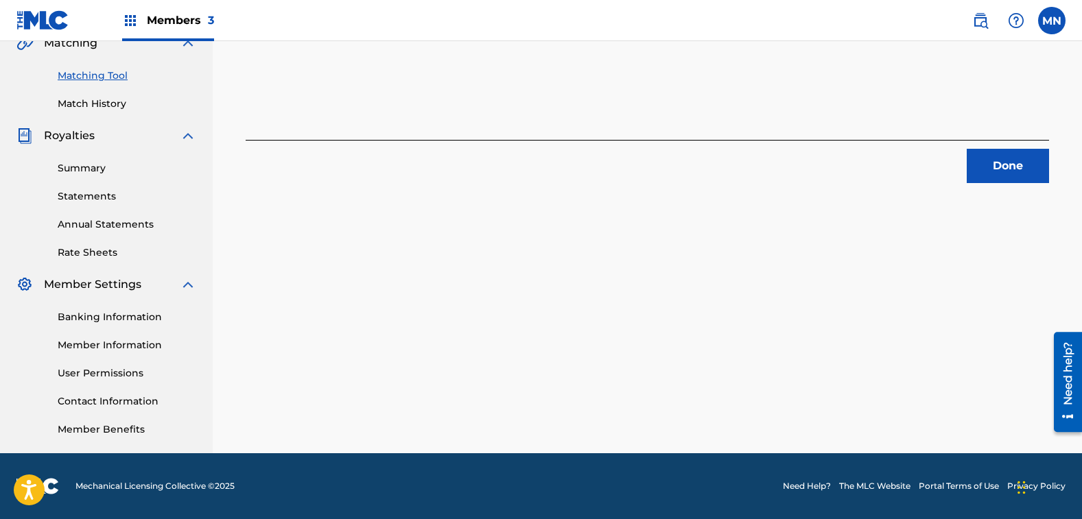
click at [1011, 162] on button "Done" at bounding box center [1008, 166] width 82 height 34
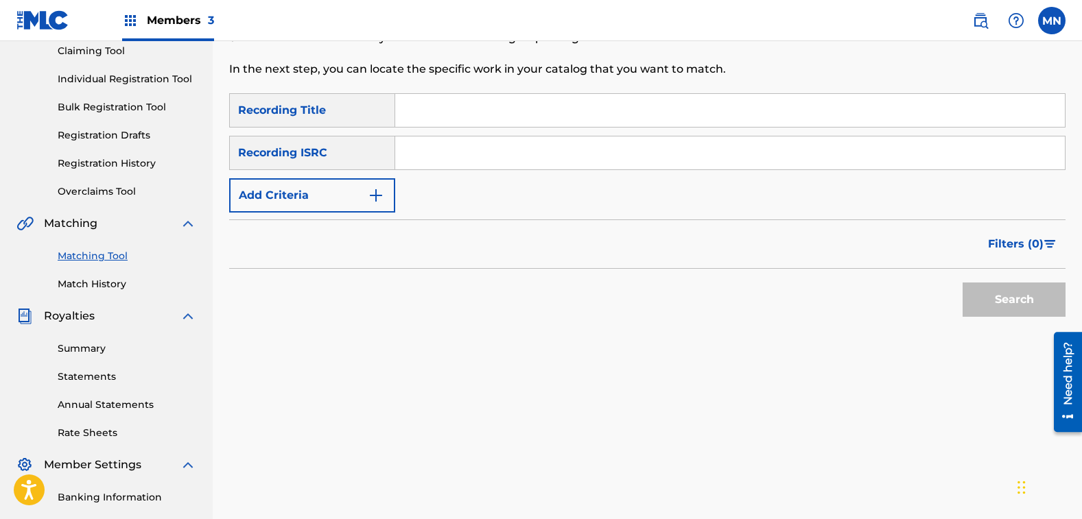
scroll to position [126, 0]
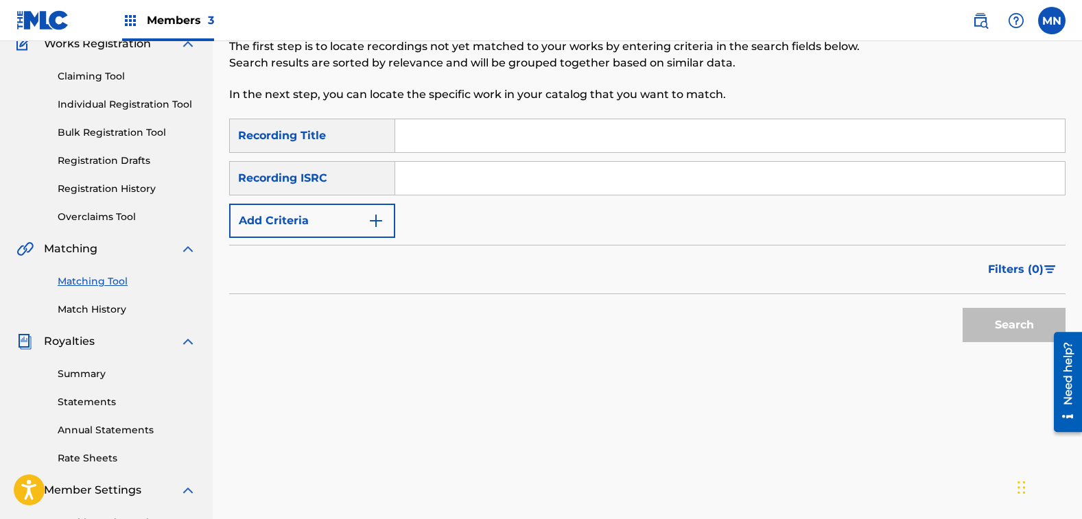
click at [285, 231] on button "Add Criteria" at bounding box center [312, 221] width 166 height 34
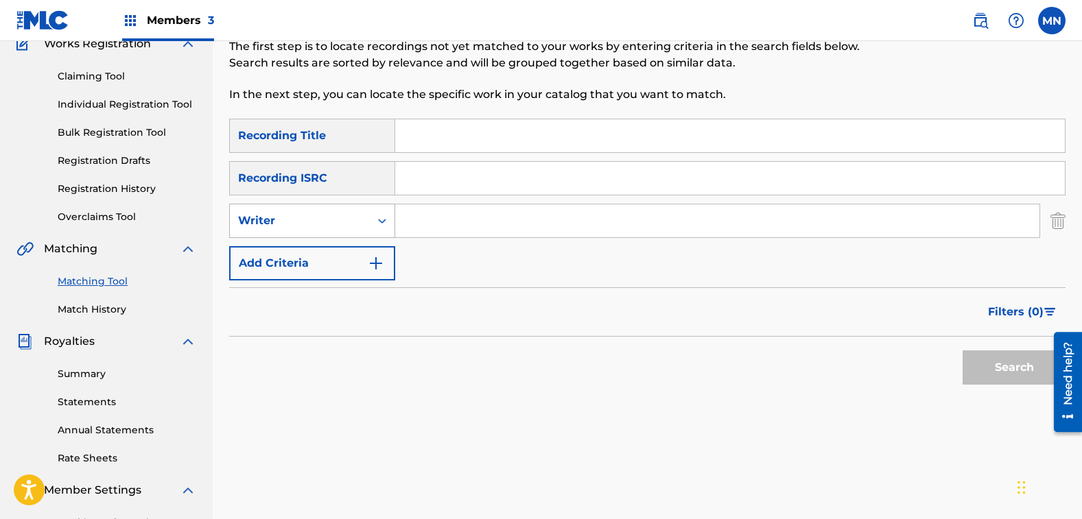
click at [295, 220] on div "Writer" at bounding box center [300, 221] width 124 height 16
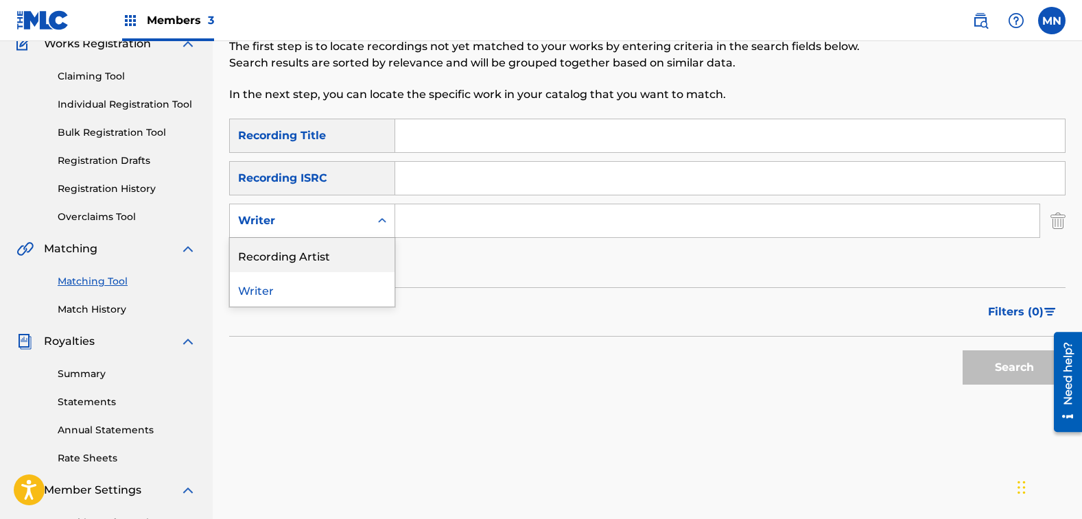
click at [292, 261] on div "Recording Artist" at bounding box center [312, 255] width 165 height 34
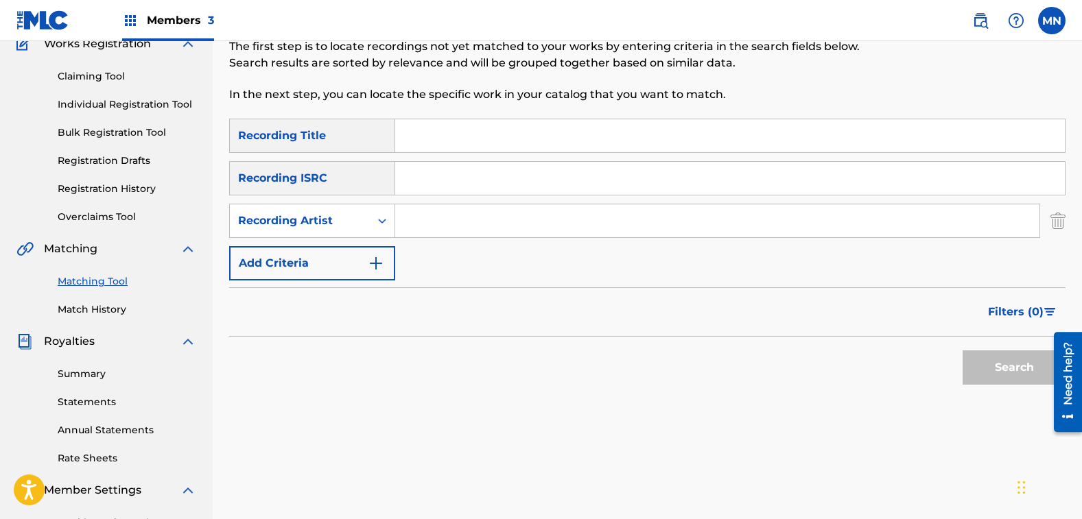
click at [430, 220] on input "Search Form" at bounding box center [717, 220] width 644 height 33
type input "[PERSON_NAME]"
click at [999, 372] on button "Search" at bounding box center [1014, 368] width 103 height 34
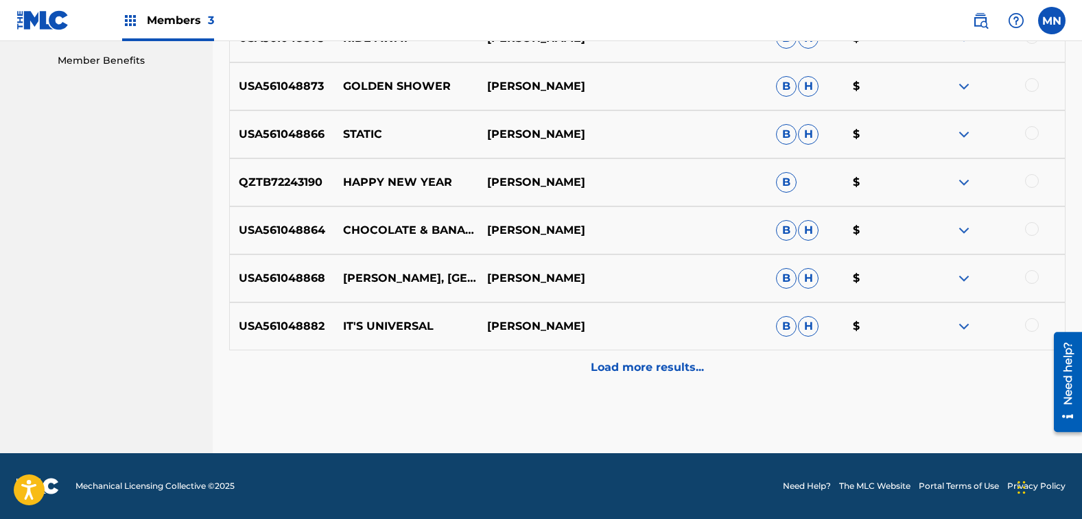
click at [725, 370] on div "Load more results..." at bounding box center [647, 368] width 836 height 34
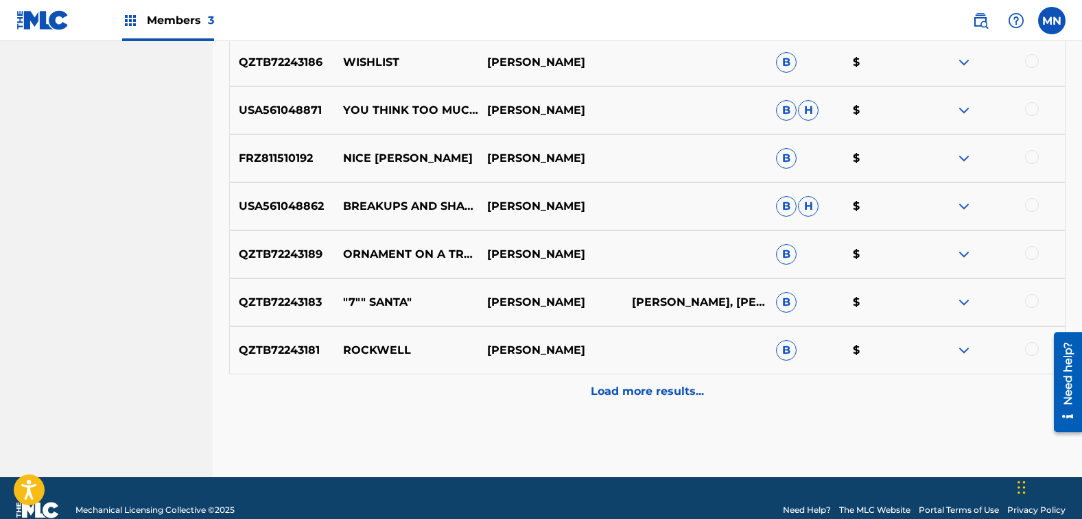
scroll to position [1181, 0]
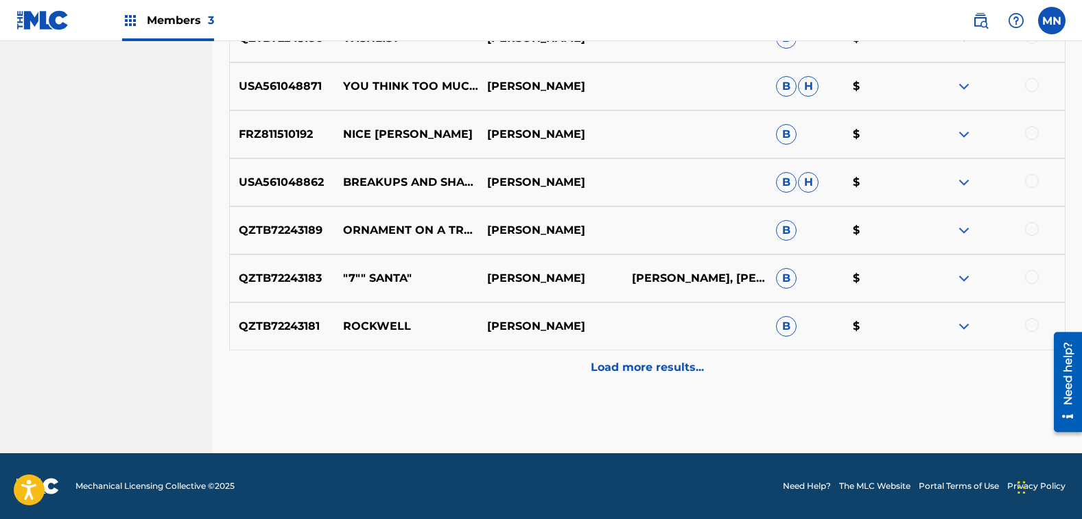
click at [647, 353] on div "Load more results..." at bounding box center [647, 368] width 836 height 34
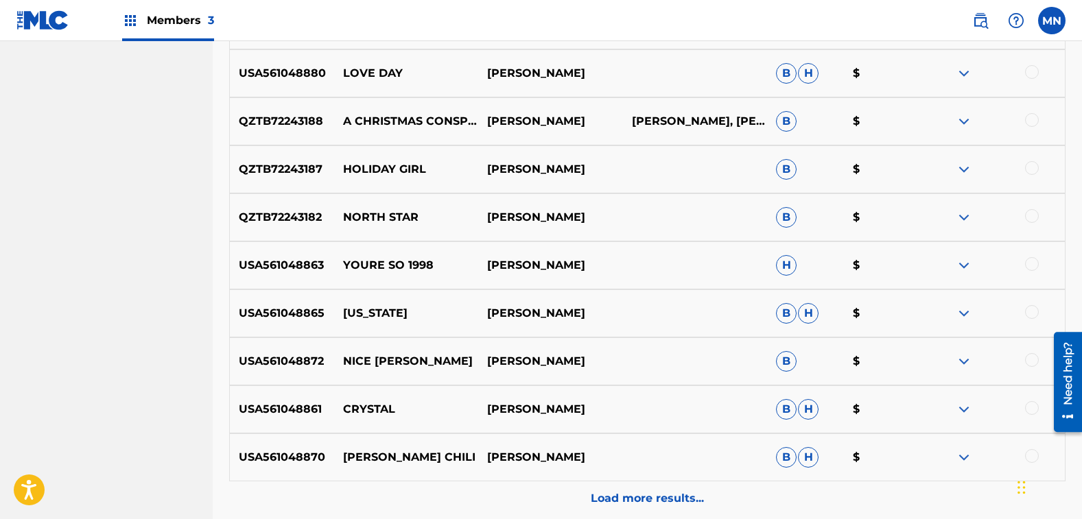
scroll to position [1524, 0]
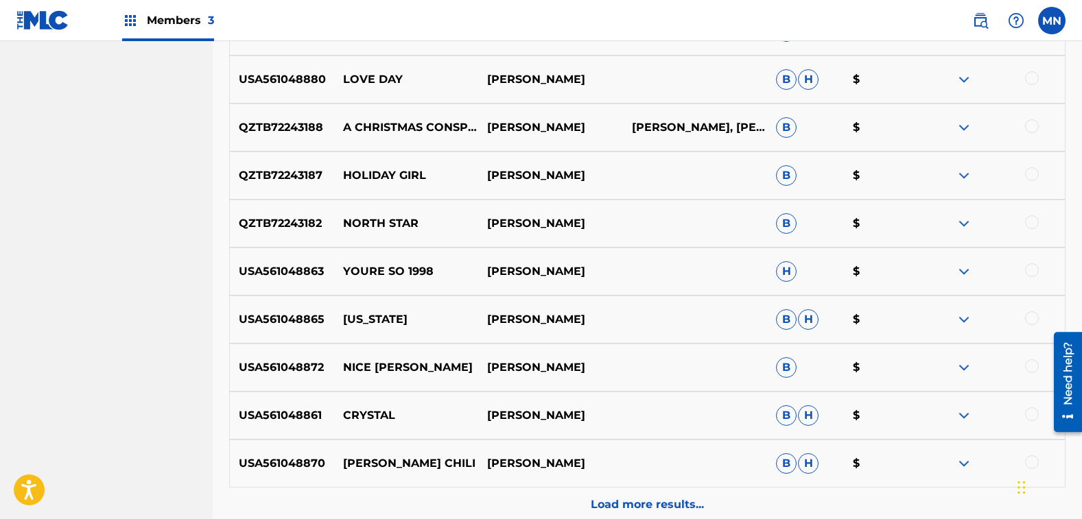
click at [1029, 177] on div at bounding box center [1032, 174] width 14 height 14
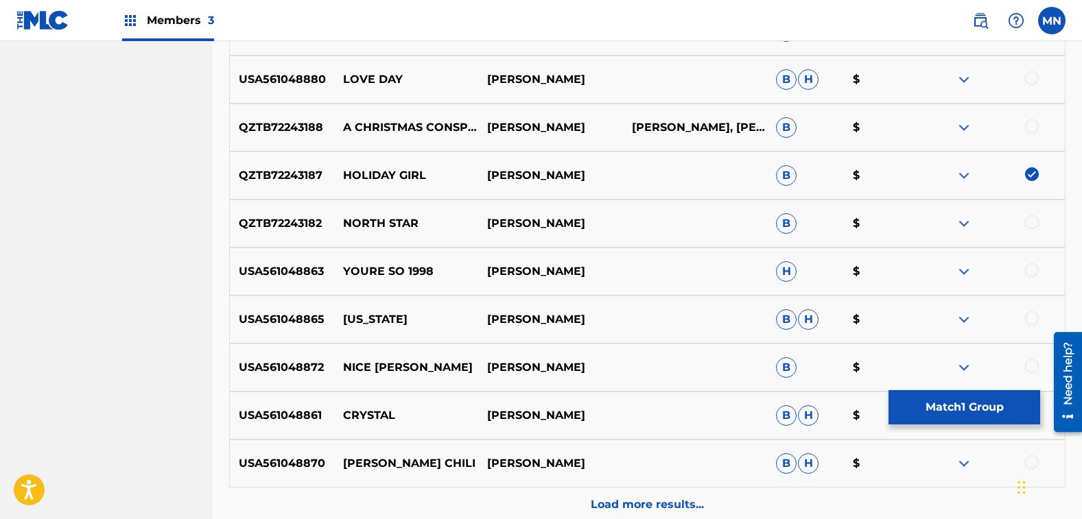
click at [954, 401] on button "Match 1 Group" at bounding box center [965, 407] width 152 height 34
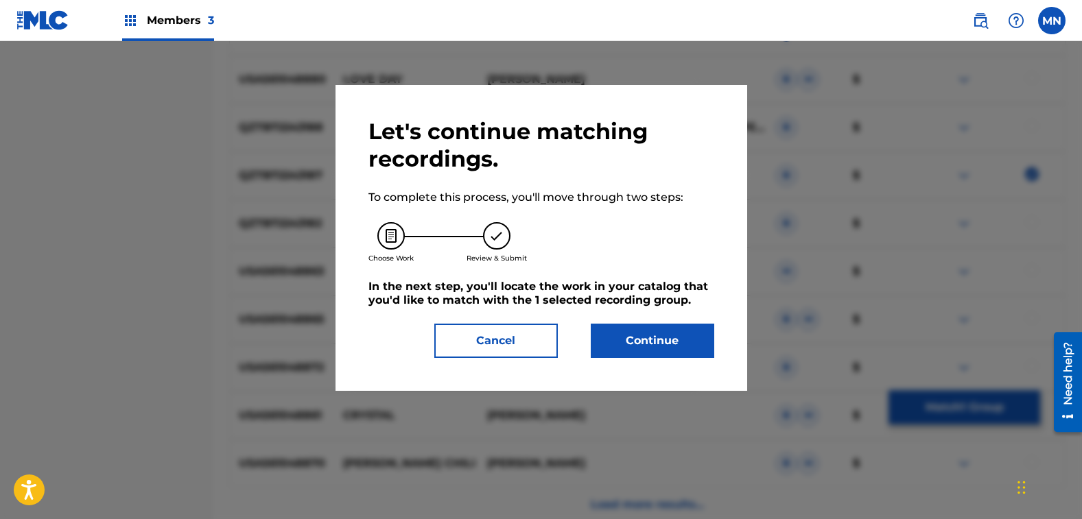
click at [640, 334] on button "Continue" at bounding box center [653, 341] width 124 height 34
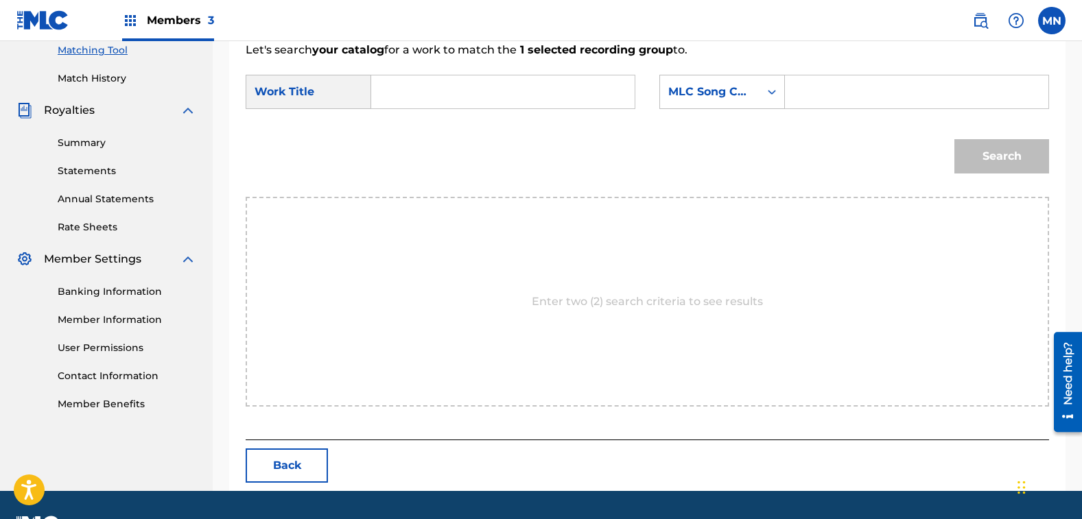
scroll to position [326, 0]
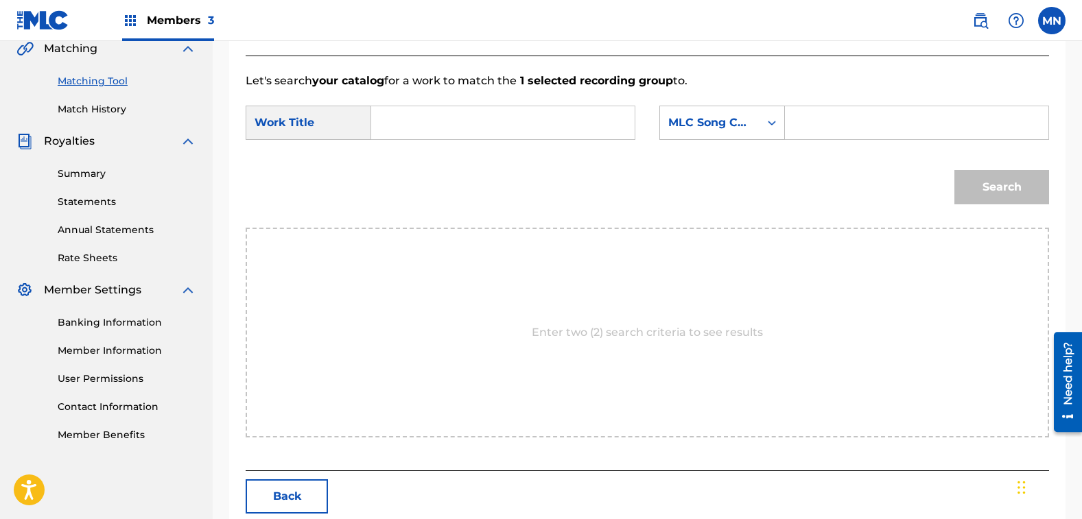
click at [448, 134] on input "Search Form" at bounding box center [503, 122] width 240 height 33
click at [437, 160] on span "girl" at bounding box center [446, 153] width 18 height 13
type input "holiday girl"
click at [732, 121] on div "MLC Song Code" at bounding box center [709, 123] width 83 height 16
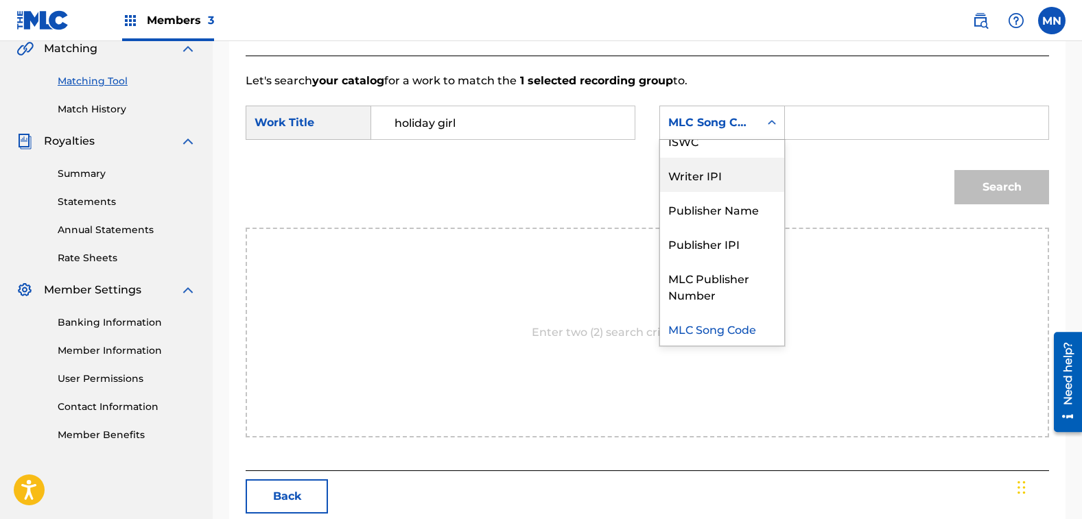
scroll to position [0, 0]
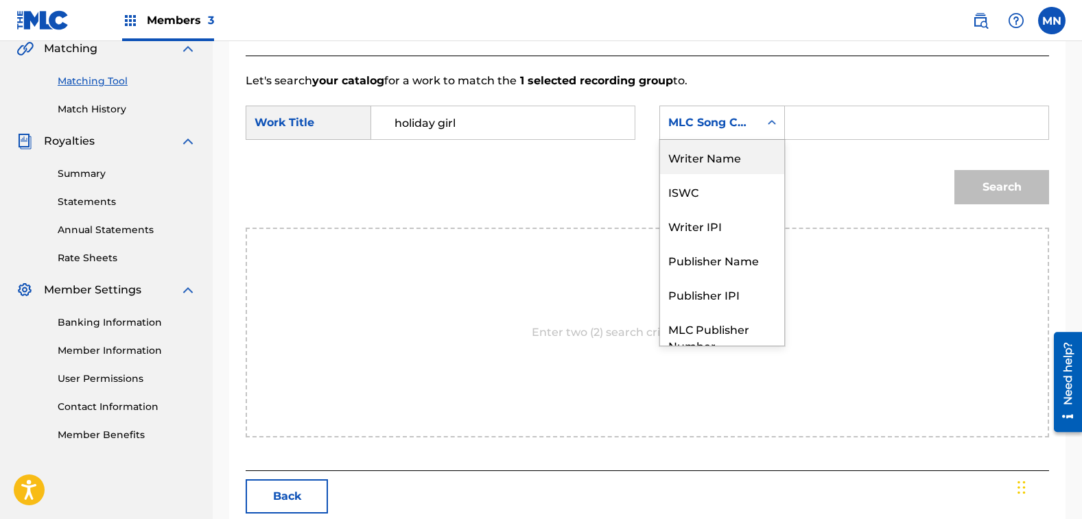
click at [702, 167] on div "Writer Name" at bounding box center [722, 157] width 124 height 34
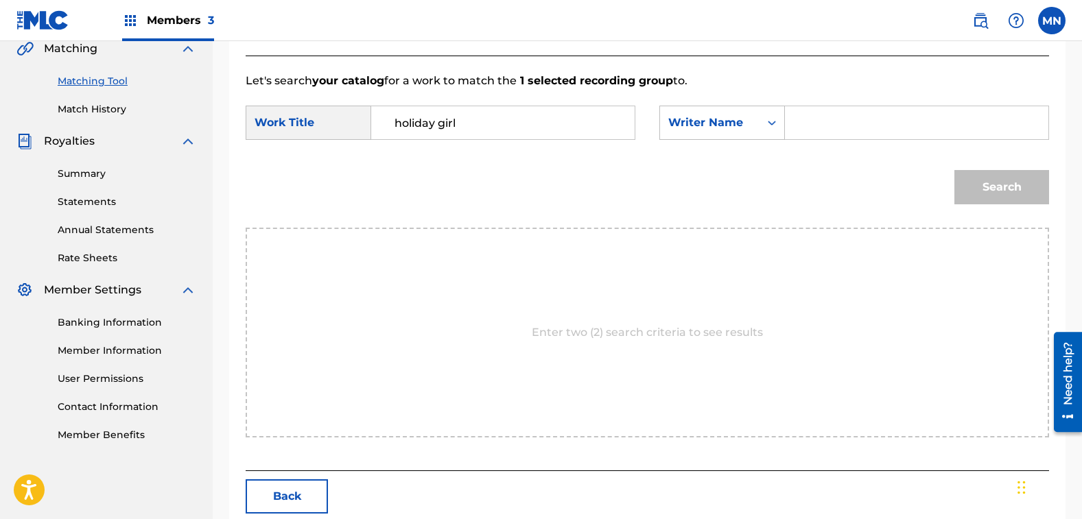
click at [867, 115] on input "Search Form" at bounding box center [917, 122] width 240 height 33
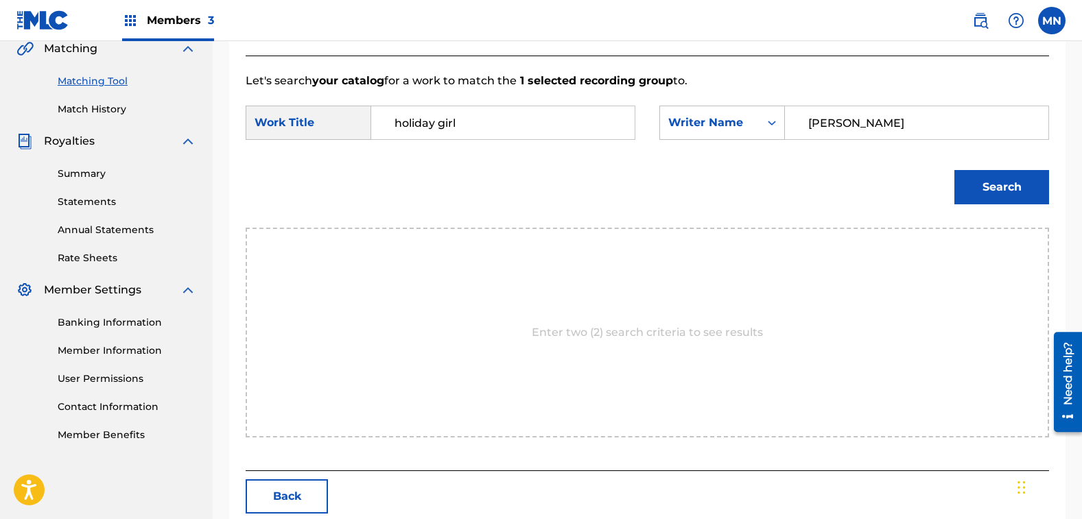
type input "[PERSON_NAME]"
click at [985, 195] on button "Search" at bounding box center [1001, 187] width 95 height 34
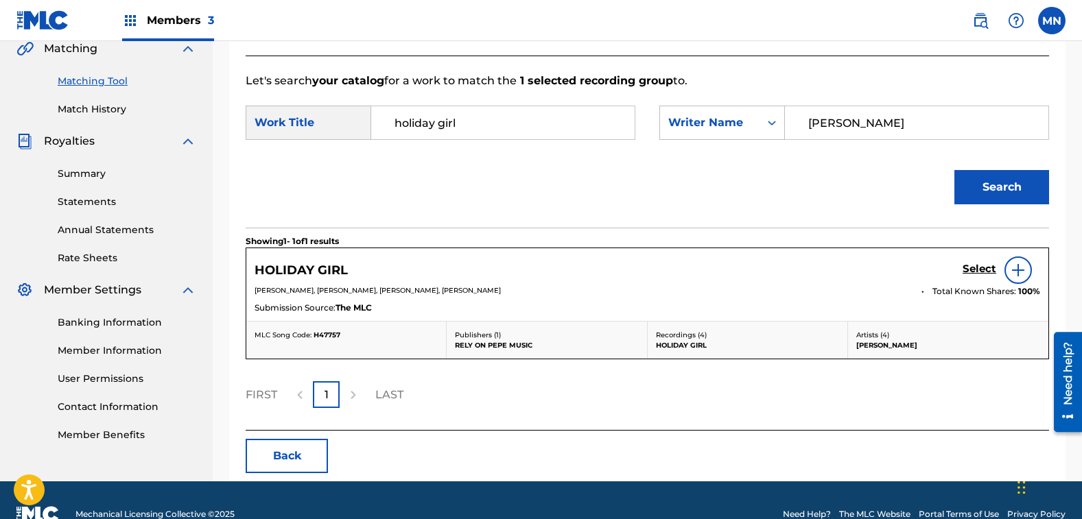
click at [977, 271] on h5 "Select" at bounding box center [980, 269] width 34 height 13
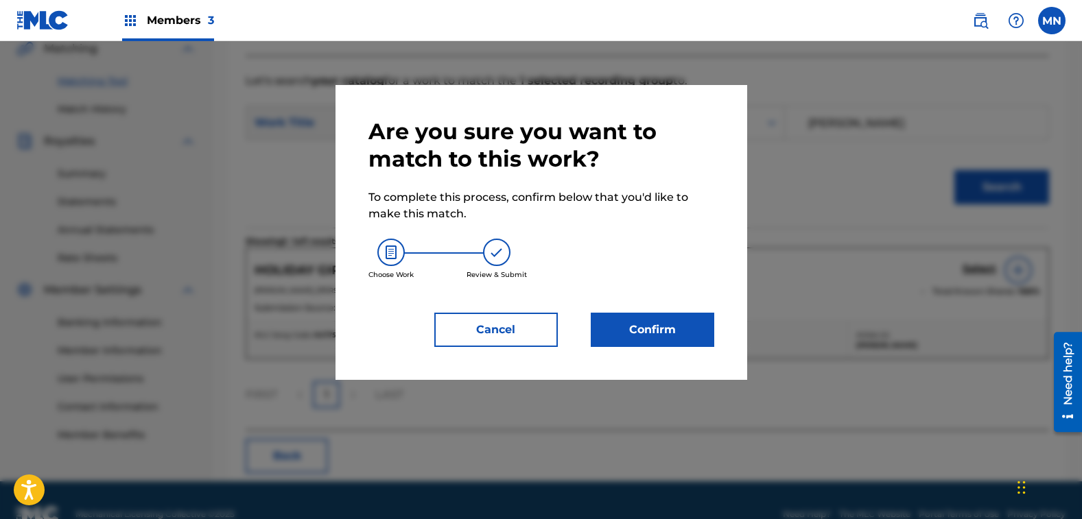
click at [690, 329] on button "Confirm" at bounding box center [653, 330] width 124 height 34
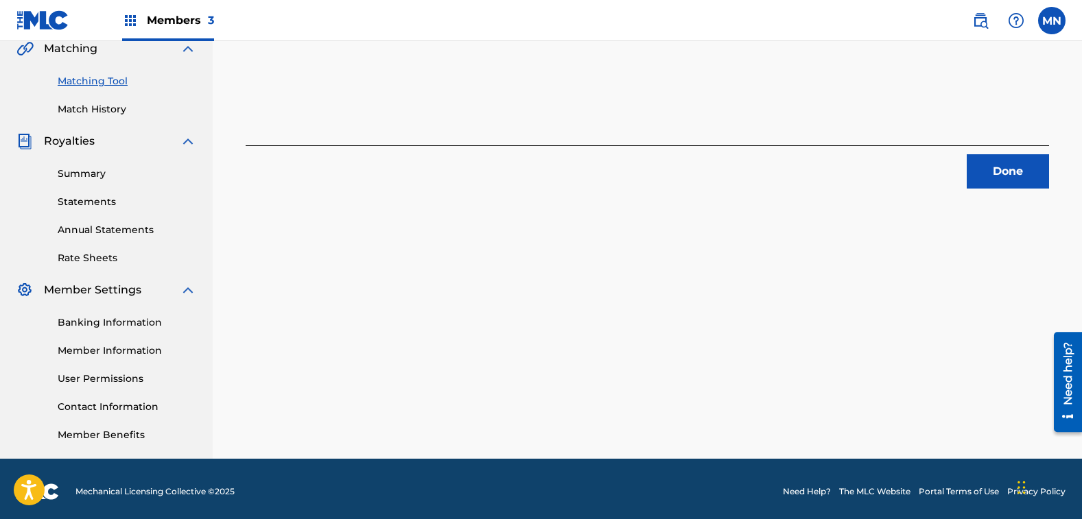
click at [1000, 184] on button "Done" at bounding box center [1008, 171] width 82 height 34
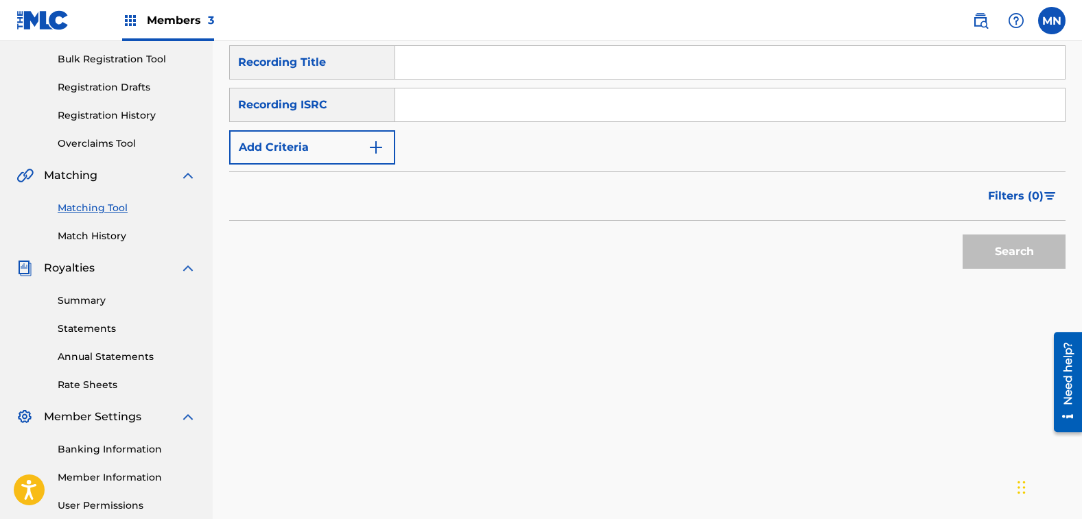
scroll to position [189, 0]
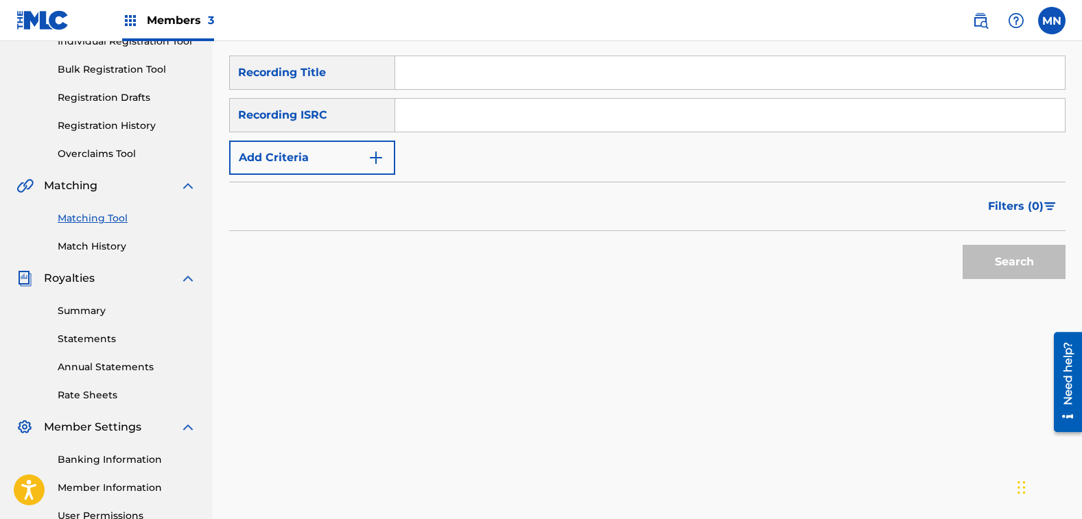
click at [345, 165] on button "Add Criteria" at bounding box center [312, 158] width 166 height 34
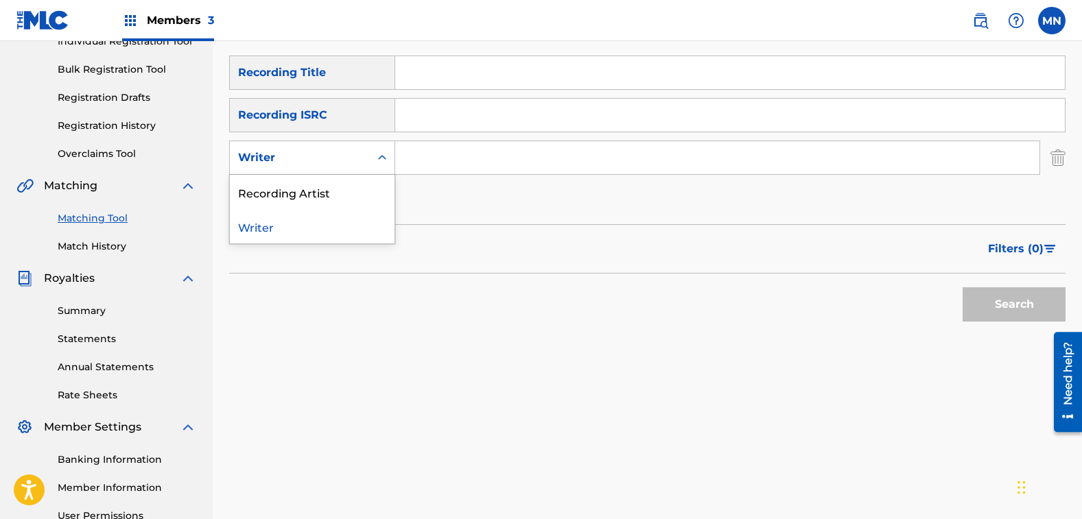
click at [345, 165] on div "Writer" at bounding box center [300, 158] width 124 height 16
click at [314, 198] on div "Recording Artist" at bounding box center [312, 192] width 165 height 34
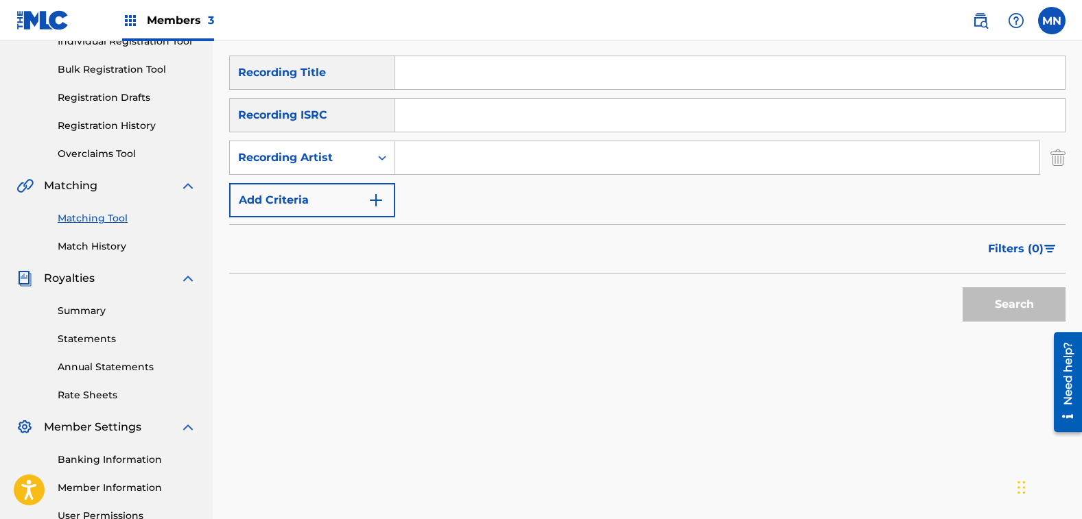
click at [424, 150] on input "Search Form" at bounding box center [717, 157] width 644 height 33
click at [963, 288] on button "Search" at bounding box center [1014, 305] width 103 height 34
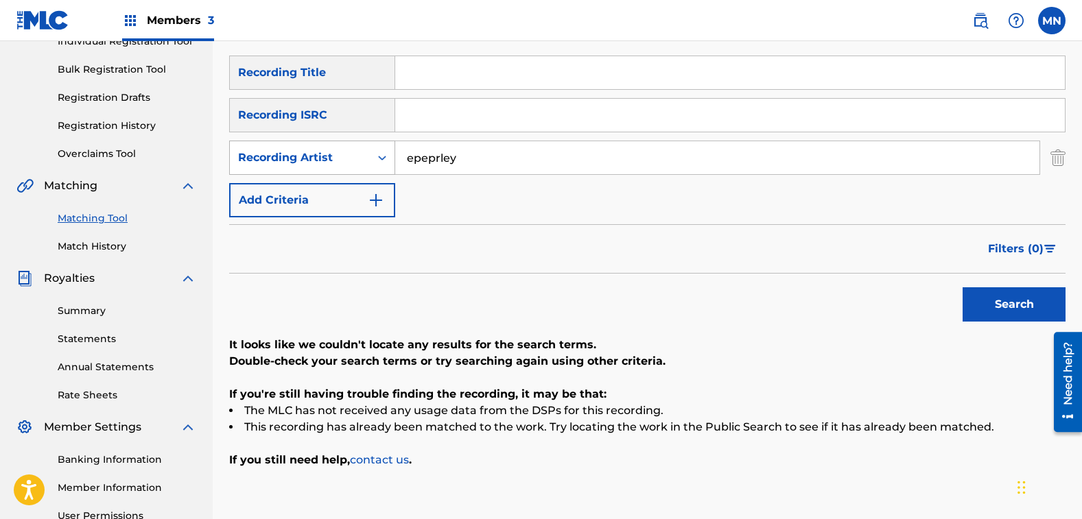
drag, startPoint x: 571, startPoint y: 165, endPoint x: 326, endPoint y: 153, distance: 245.2
click at [326, 153] on div "SearchWithCriteria6398801b-5259-462f-9b81-3bb0cf7ad90b Recording Artist epeprley" at bounding box center [647, 158] width 836 height 34
type input "[PERSON_NAME]"
click at [963, 288] on button "Search" at bounding box center [1014, 305] width 103 height 34
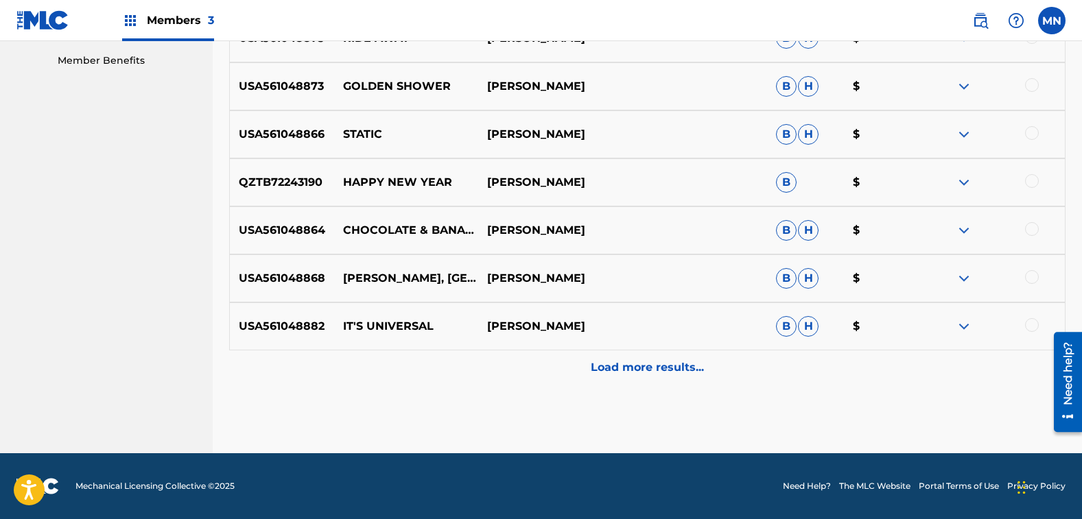
click at [664, 365] on p "Load more results..." at bounding box center [647, 368] width 113 height 16
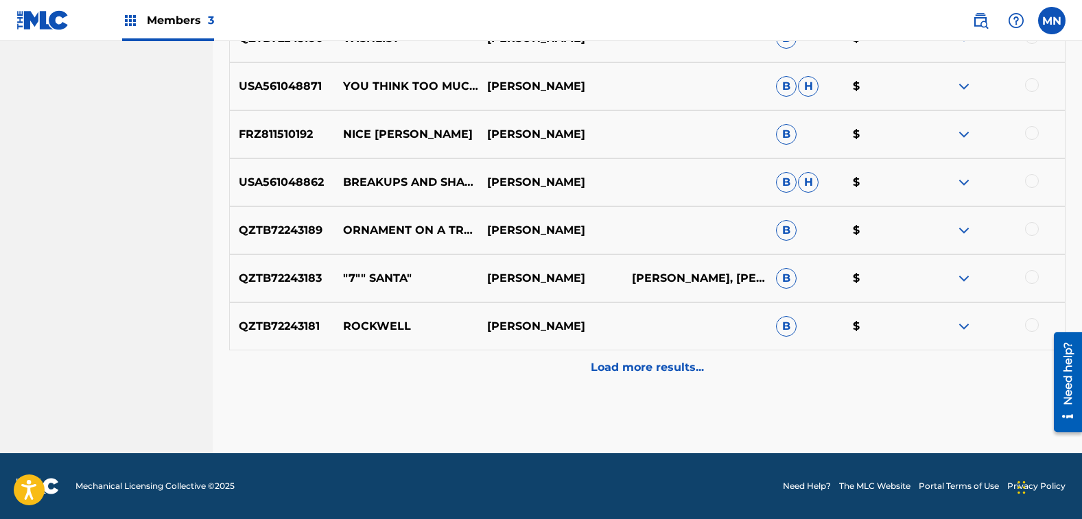
click at [589, 375] on div "Load more results..." at bounding box center [647, 368] width 836 height 34
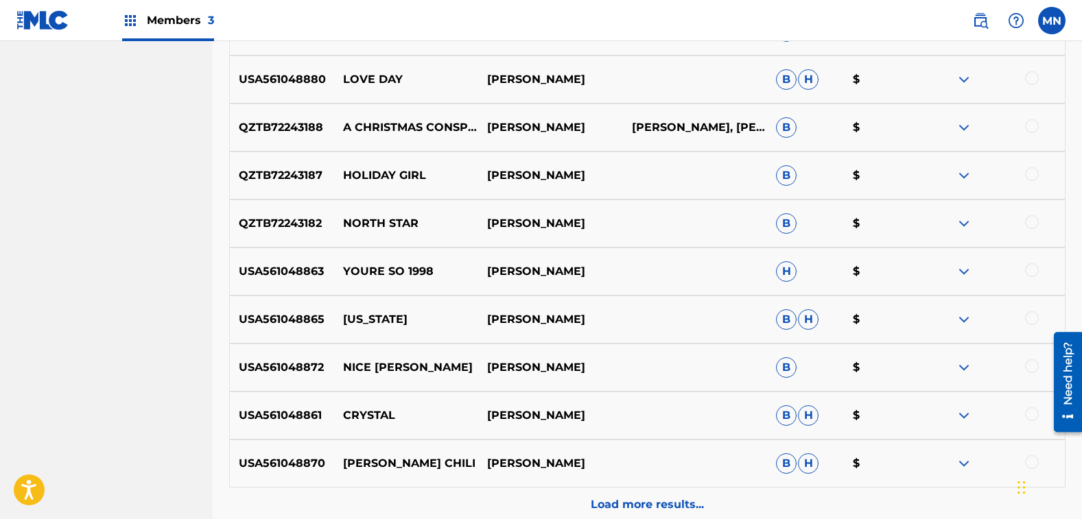
scroll to position [1593, 0]
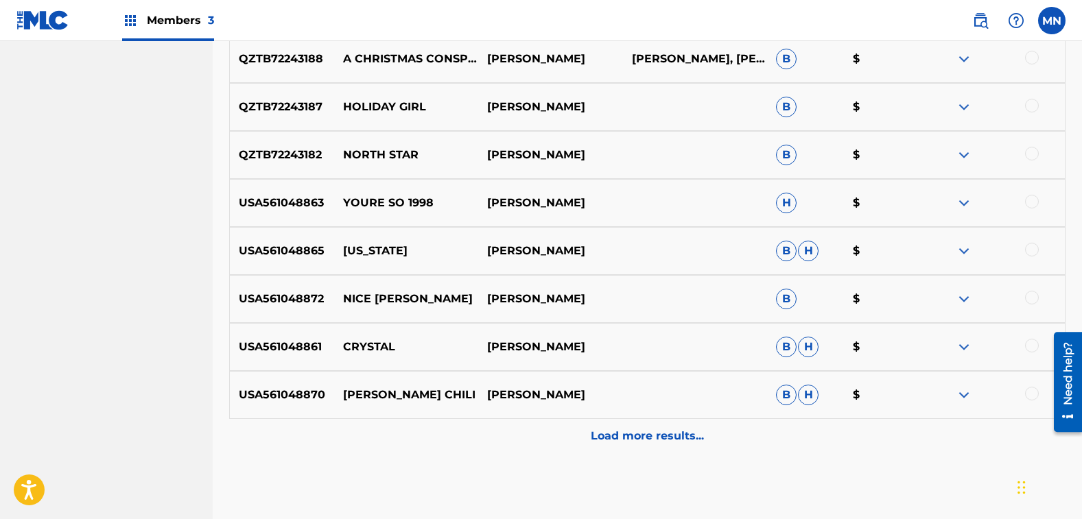
click at [1037, 249] on div at bounding box center [1032, 250] width 14 height 14
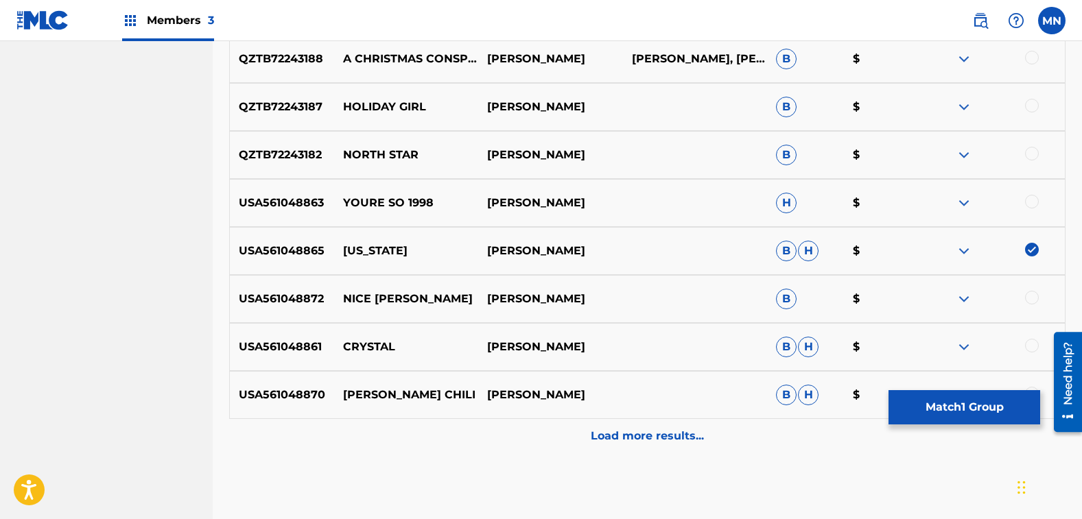
scroll to position [1661, 0]
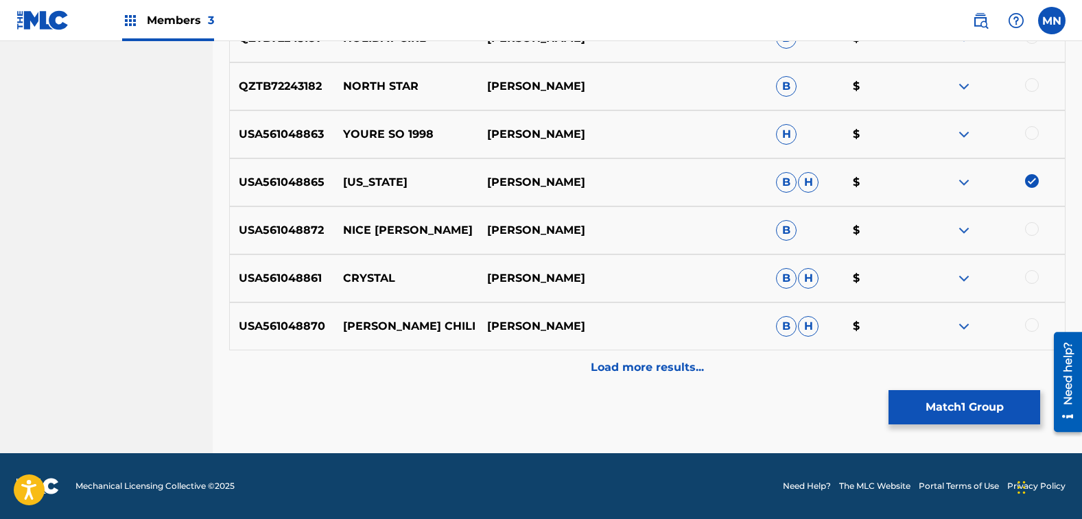
click at [917, 404] on button "Match 1 Group" at bounding box center [965, 407] width 152 height 34
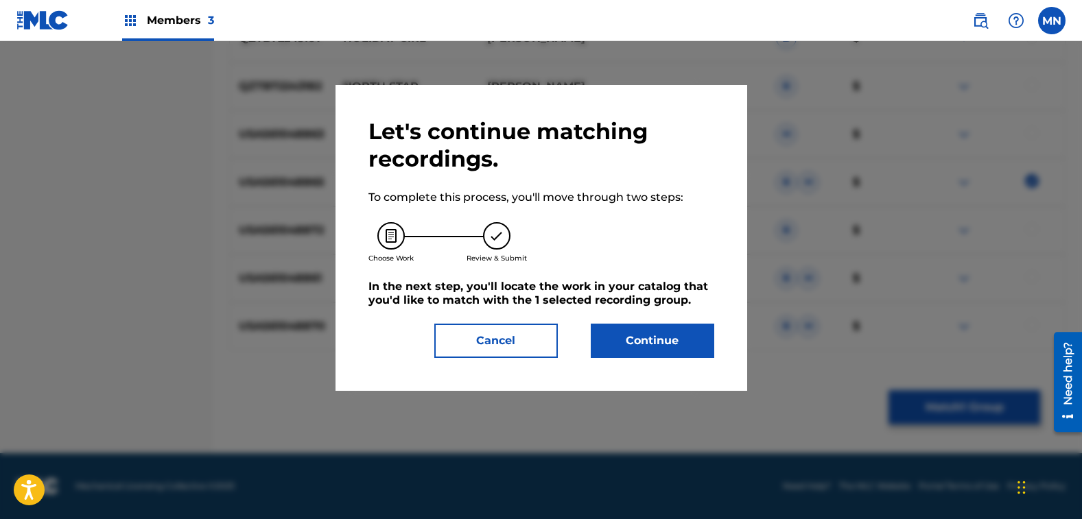
click at [629, 348] on button "Continue" at bounding box center [653, 341] width 124 height 34
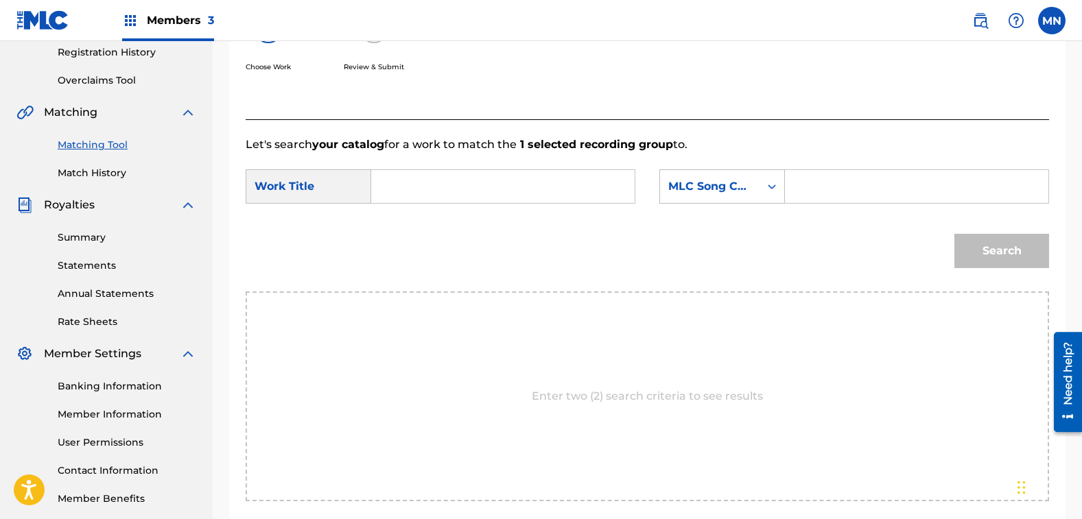
scroll to position [257, 0]
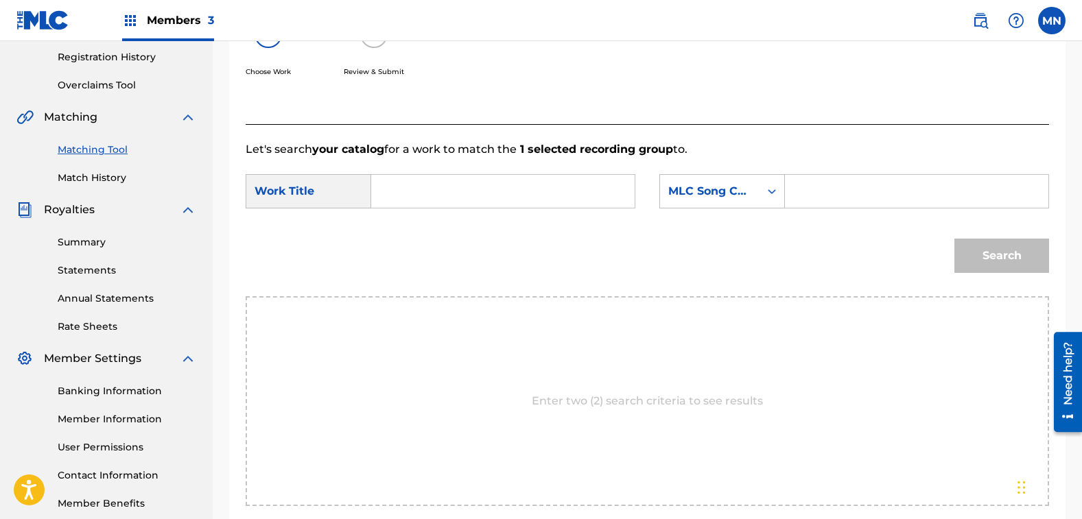
click at [401, 198] on input "Search Form" at bounding box center [503, 191] width 240 height 33
type input "[US_STATE]"
click at [421, 224] on strong "[US_STATE]" at bounding box center [427, 221] width 65 height 13
click at [703, 185] on div "MLC Song Code" at bounding box center [709, 191] width 83 height 16
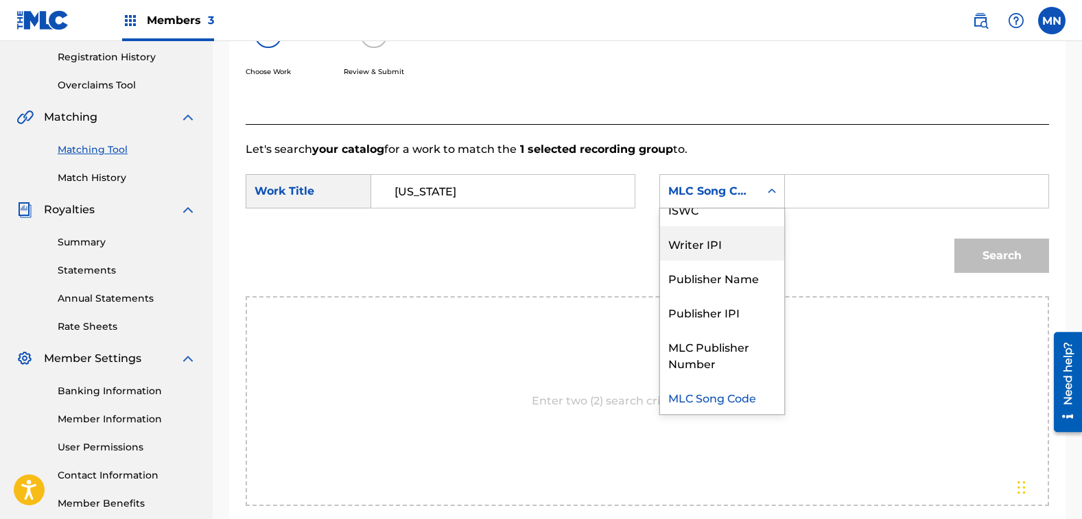
scroll to position [0, 0]
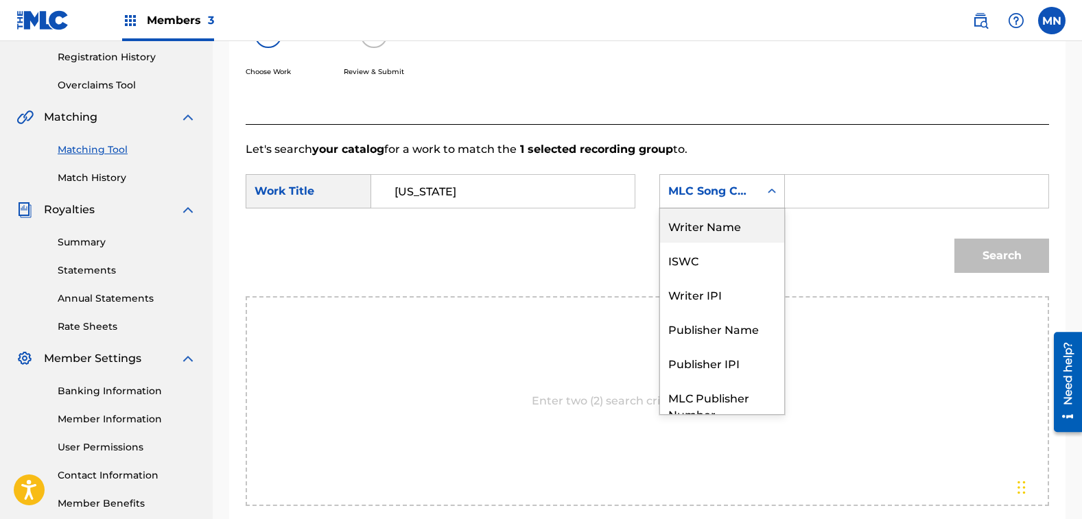
click at [720, 228] on div "Writer Name" at bounding box center [722, 226] width 124 height 34
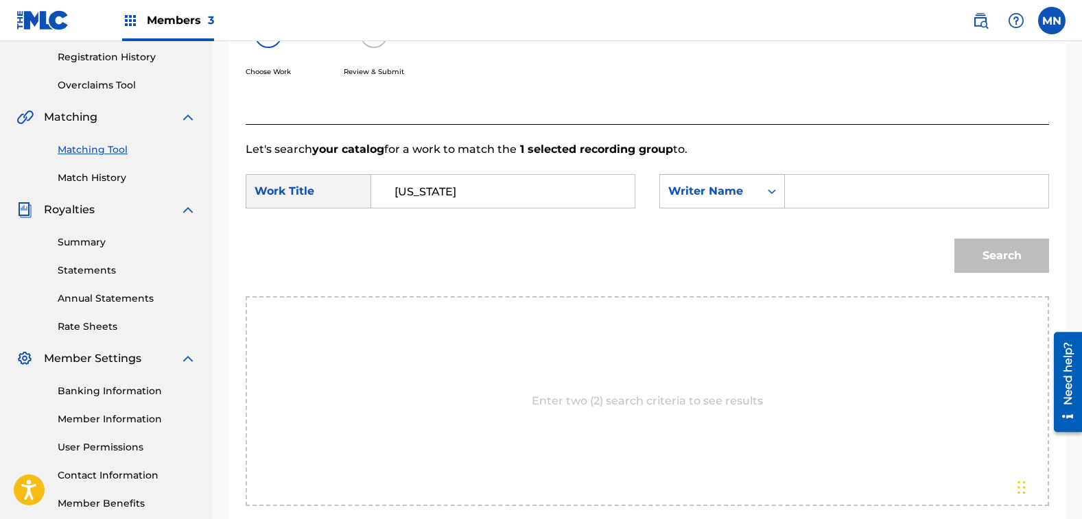
click at [830, 188] on input "Search Form" at bounding box center [917, 191] width 240 height 33
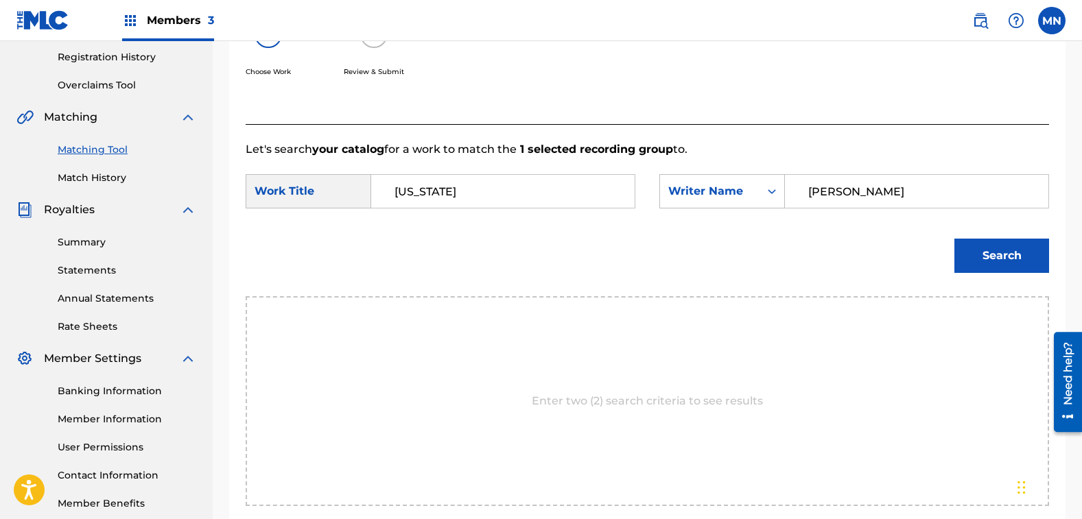
type input "[PERSON_NAME]"
click at [954, 239] on button "Search" at bounding box center [1001, 256] width 95 height 34
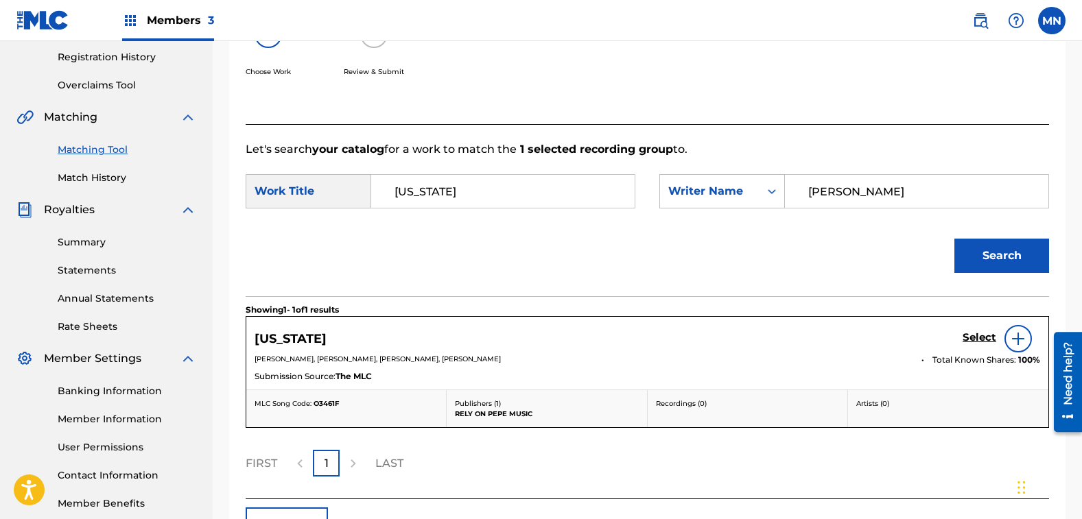
click at [980, 338] on h5 "Select" at bounding box center [980, 337] width 34 height 13
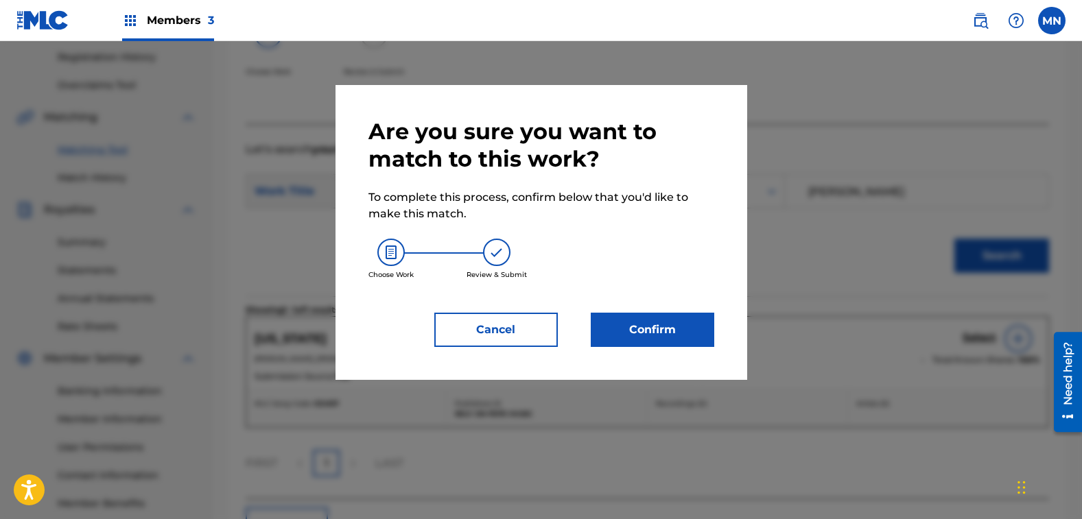
click at [684, 329] on button "Confirm" at bounding box center [653, 330] width 124 height 34
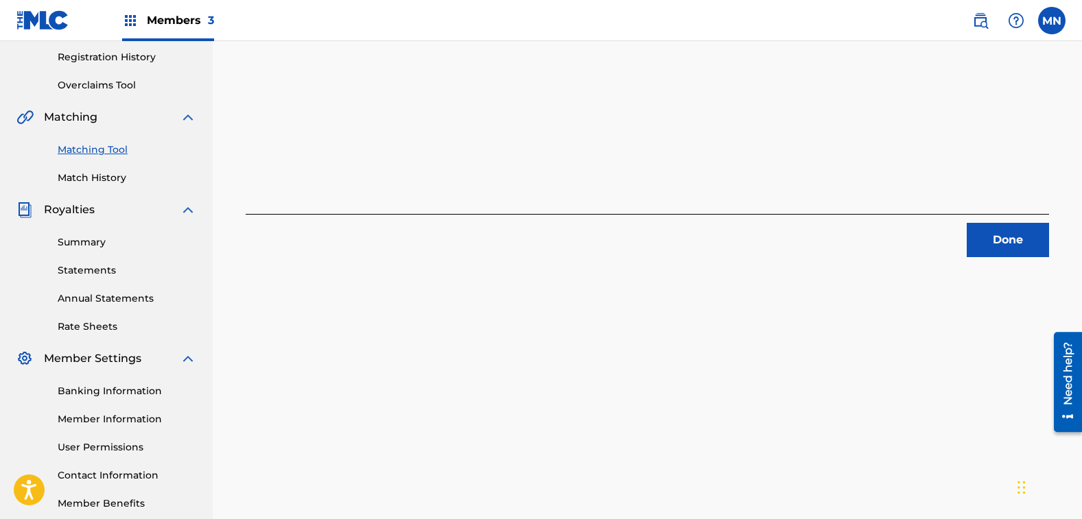
click at [1024, 242] on button "Done" at bounding box center [1008, 240] width 82 height 34
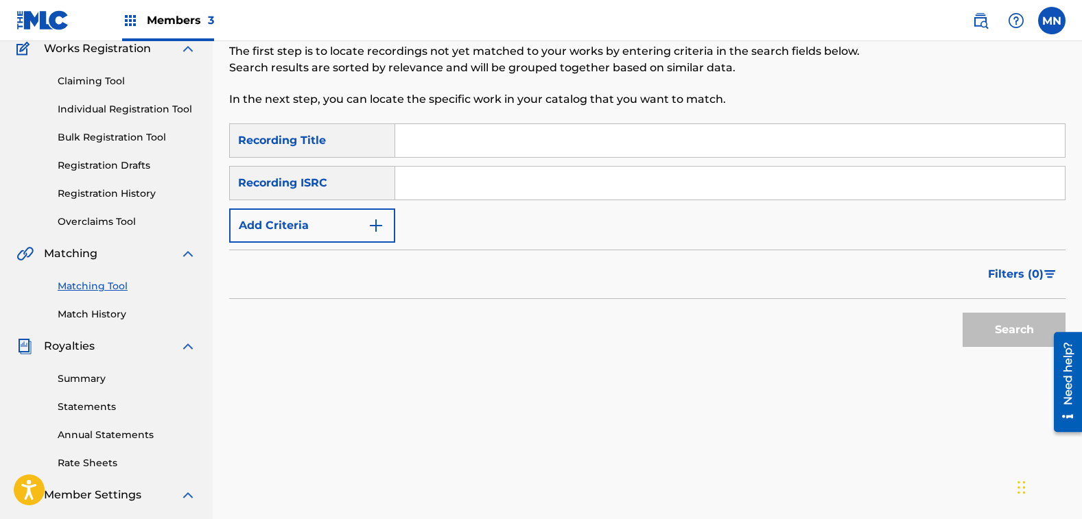
scroll to position [120, 0]
click at [344, 243] on button "Add Criteria" at bounding box center [312, 226] width 166 height 34
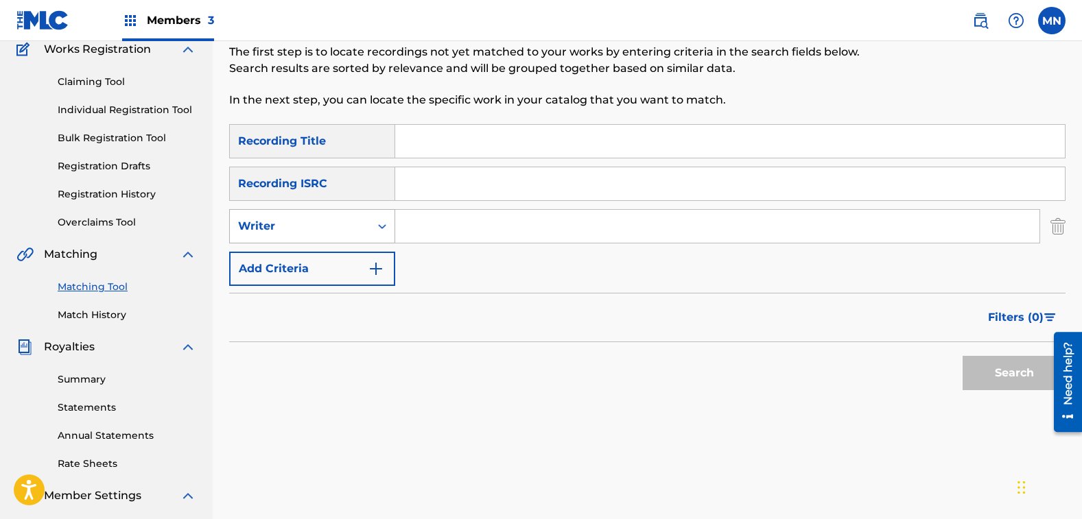
click at [340, 224] on div "Writer" at bounding box center [300, 226] width 124 height 16
drag, startPoint x: 320, startPoint y: 255, endPoint x: 343, endPoint y: 246, distance: 24.1
click at [321, 255] on div "Recording Artist" at bounding box center [312, 261] width 165 height 34
click at [468, 232] on input "Search Form" at bounding box center [717, 226] width 644 height 33
type input "[PERSON_NAME]"
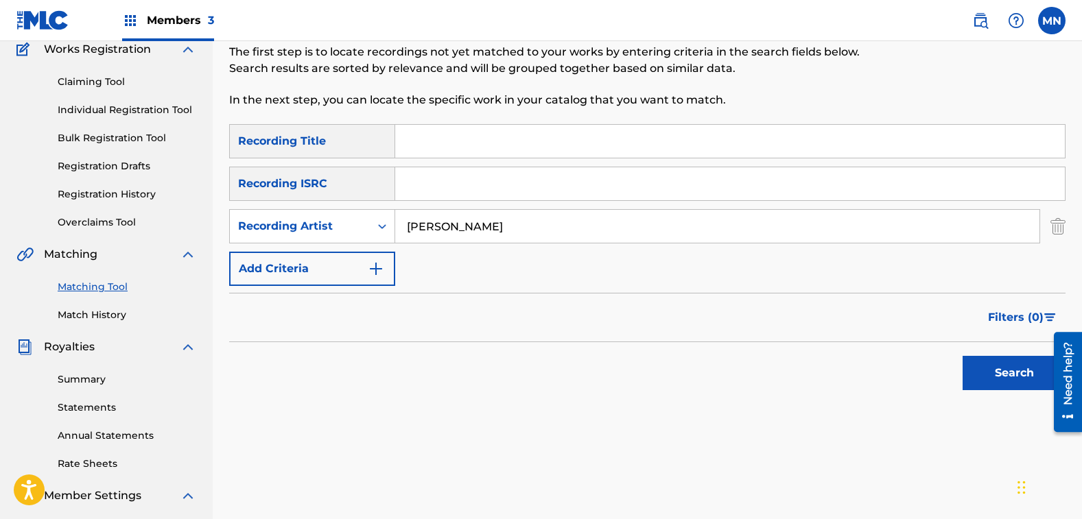
click at [963, 356] on button "Search" at bounding box center [1014, 373] width 103 height 34
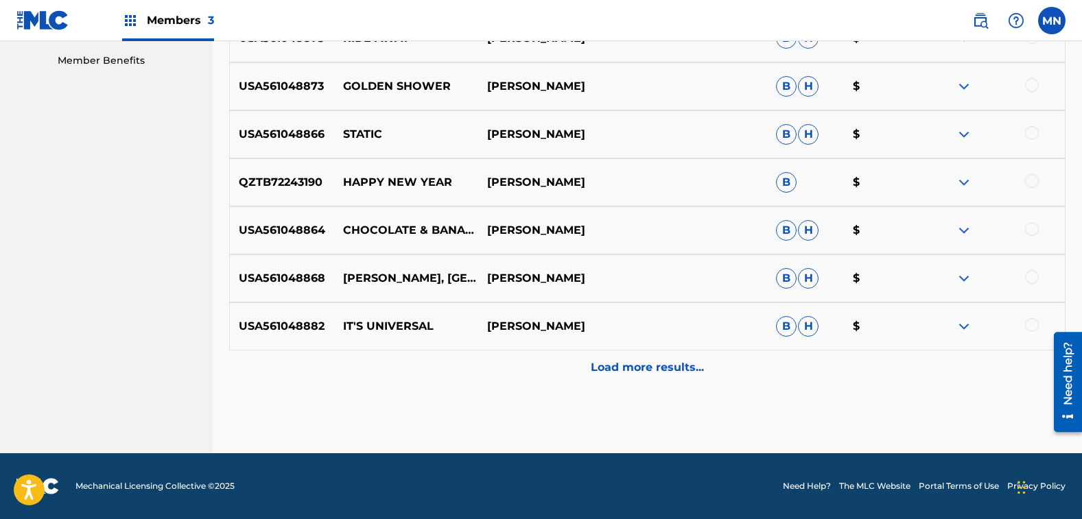
click at [645, 370] on p "Load more results..." at bounding box center [647, 368] width 113 height 16
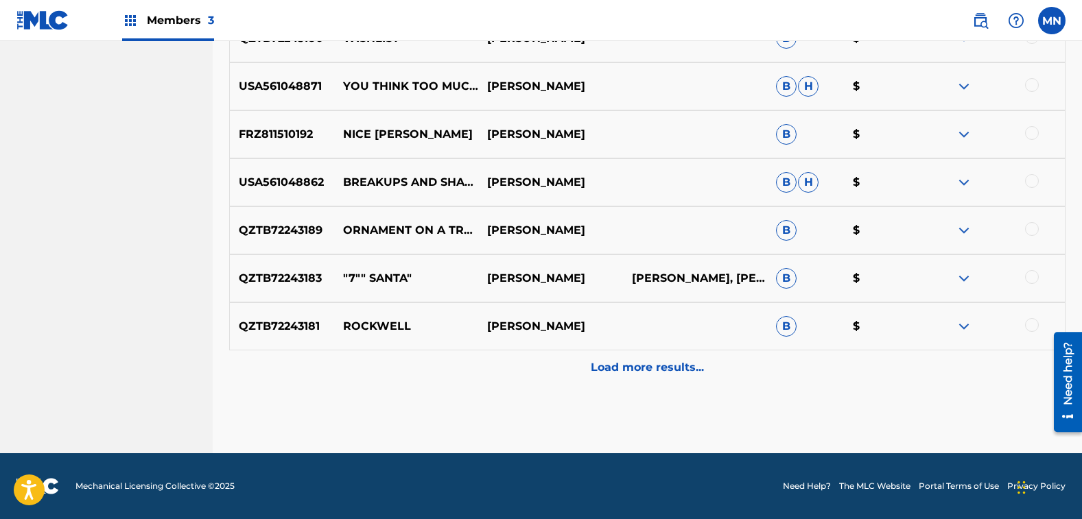
click at [661, 376] on div "Load more results..." at bounding box center [647, 368] width 836 height 34
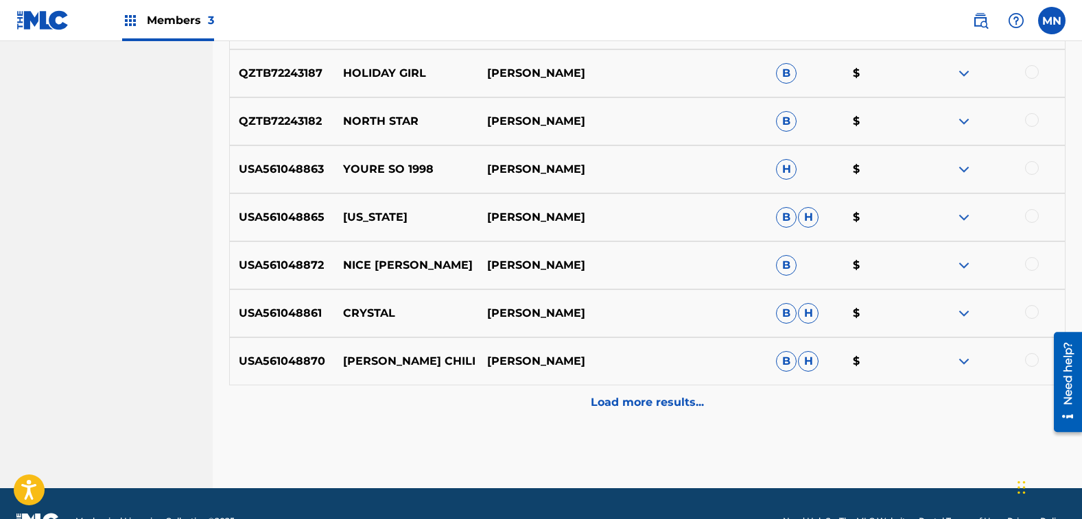
scroll to position [1593, 0]
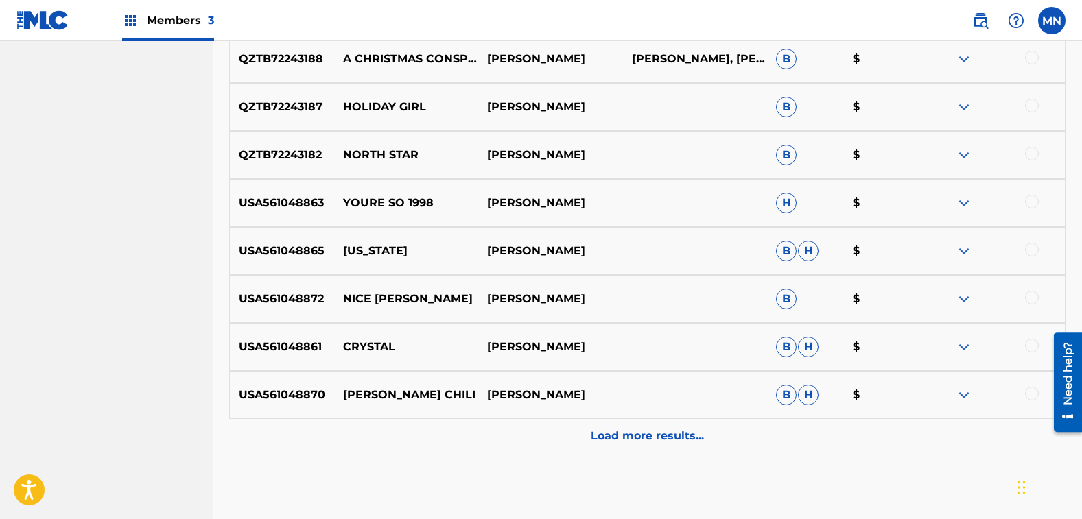
click at [1026, 150] on div at bounding box center [1032, 154] width 14 height 14
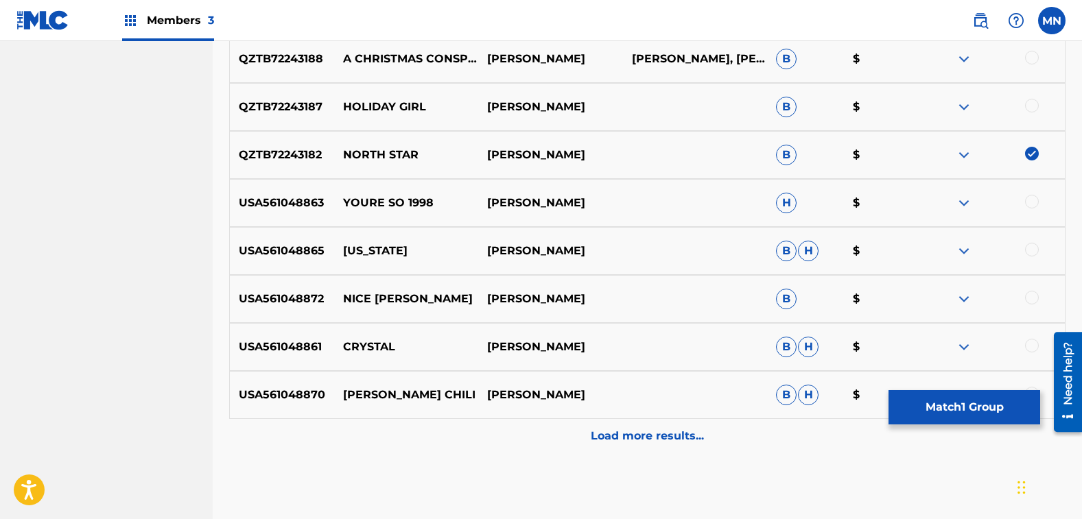
click at [922, 409] on button "Match 1 Group" at bounding box center [965, 407] width 152 height 34
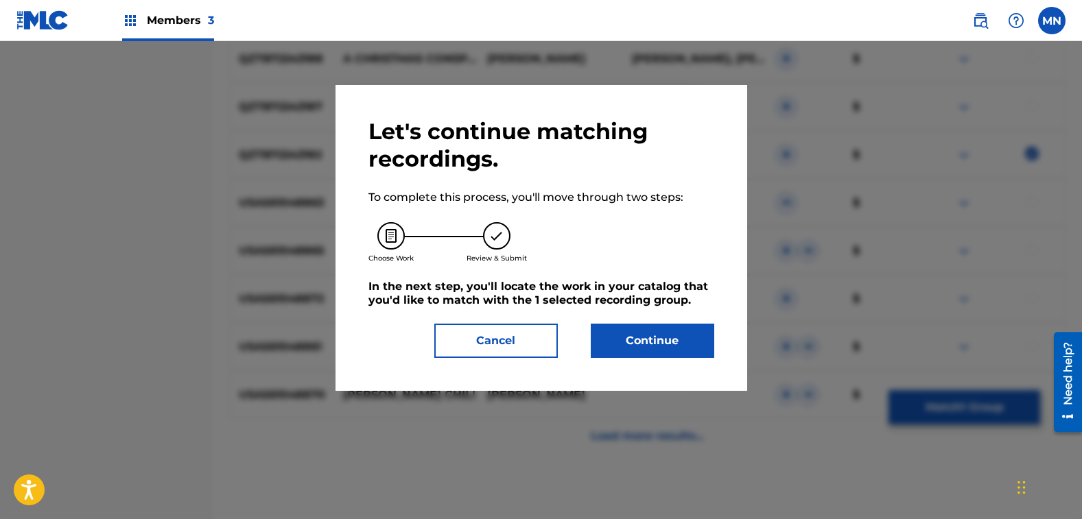
click at [647, 325] on button "Continue" at bounding box center [653, 341] width 124 height 34
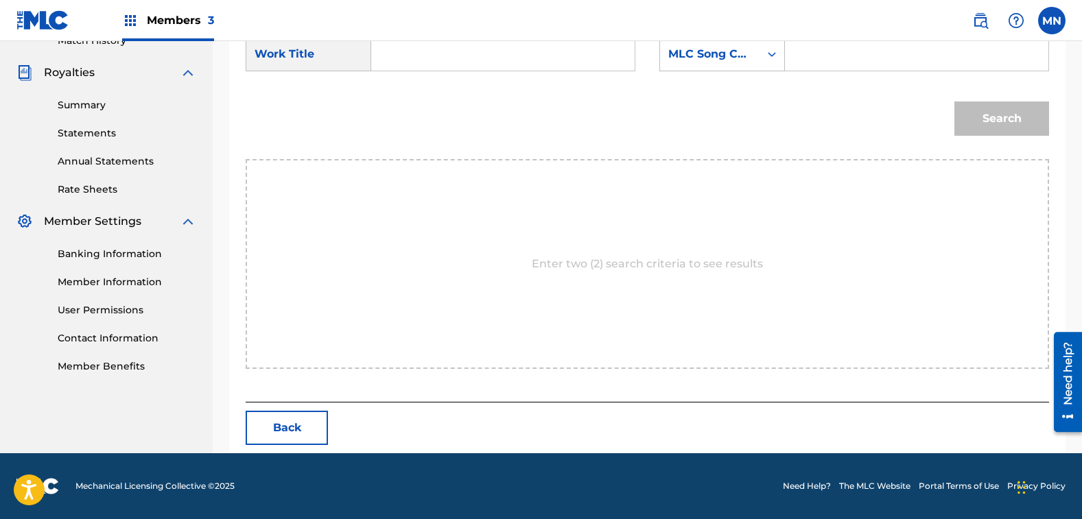
scroll to position [395, 0]
click at [431, 59] on input "Search Form" at bounding box center [503, 54] width 240 height 33
click at [407, 80] on strong "nort" at bounding box center [407, 84] width 24 height 13
type input "north star"
click at [736, 62] on div "MLC Song Code" at bounding box center [709, 54] width 99 height 26
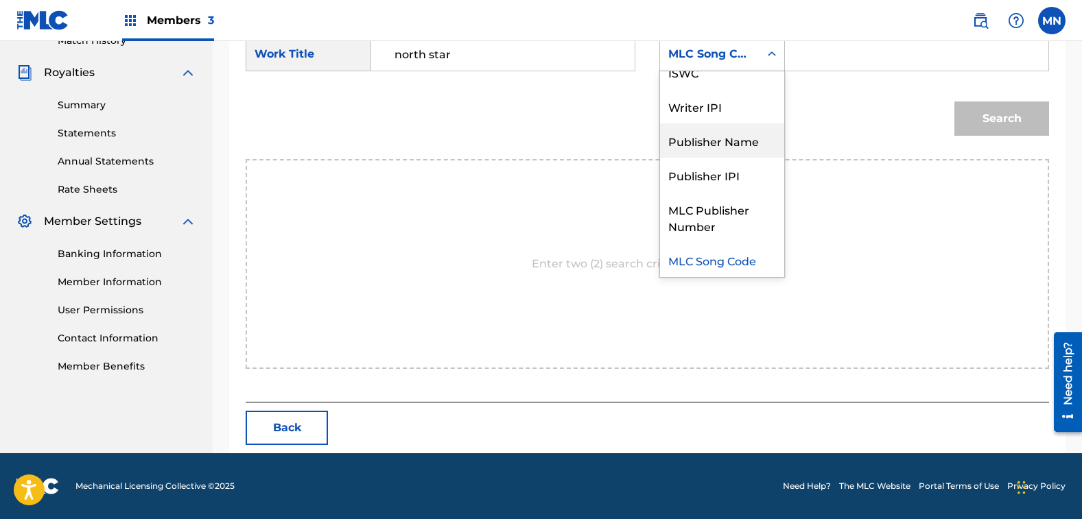
scroll to position [0, 0]
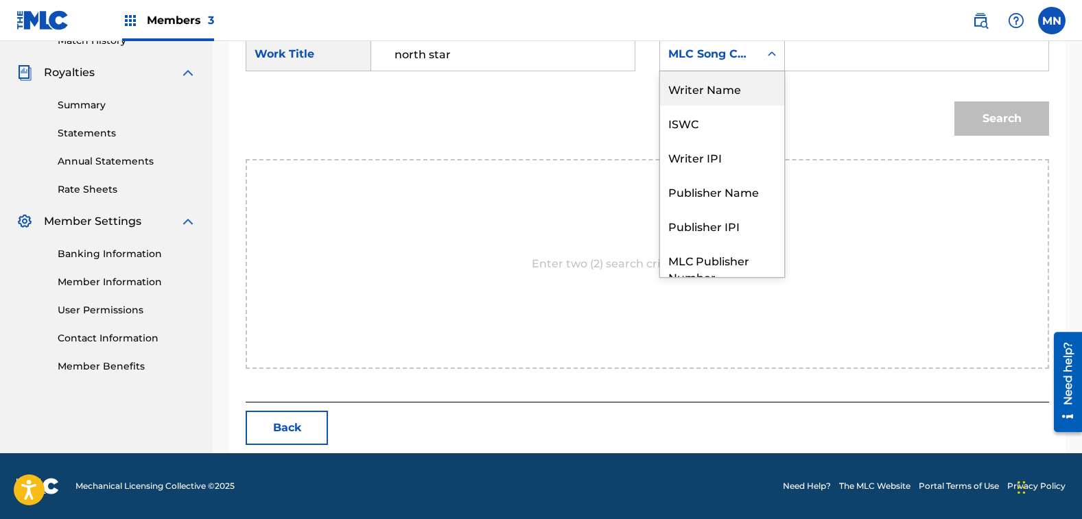
click at [730, 91] on div "Writer Name" at bounding box center [722, 88] width 124 height 34
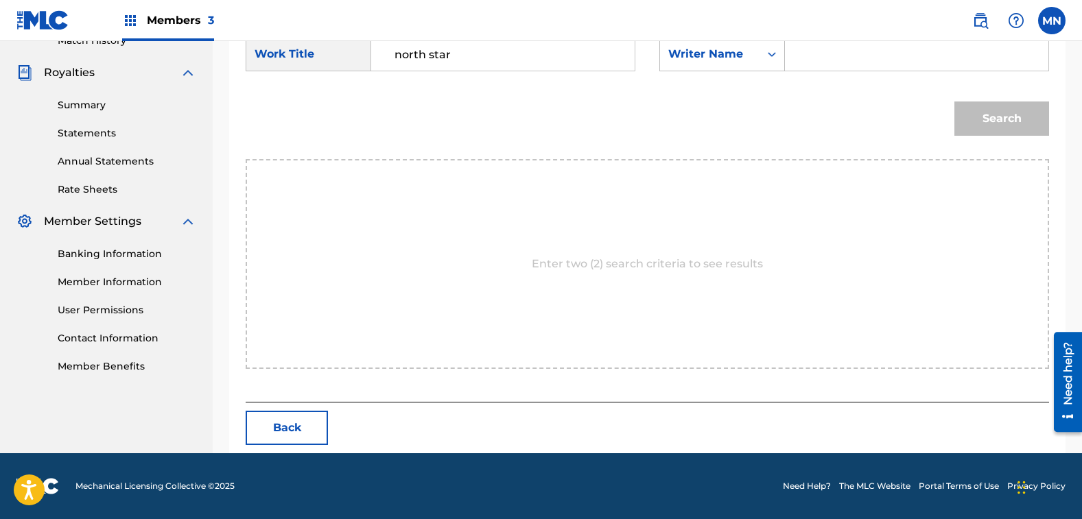
click at [820, 60] on input "Search Form" at bounding box center [917, 54] width 240 height 33
type input "[PERSON_NAME]"
click at [954, 102] on button "Search" at bounding box center [1001, 119] width 95 height 34
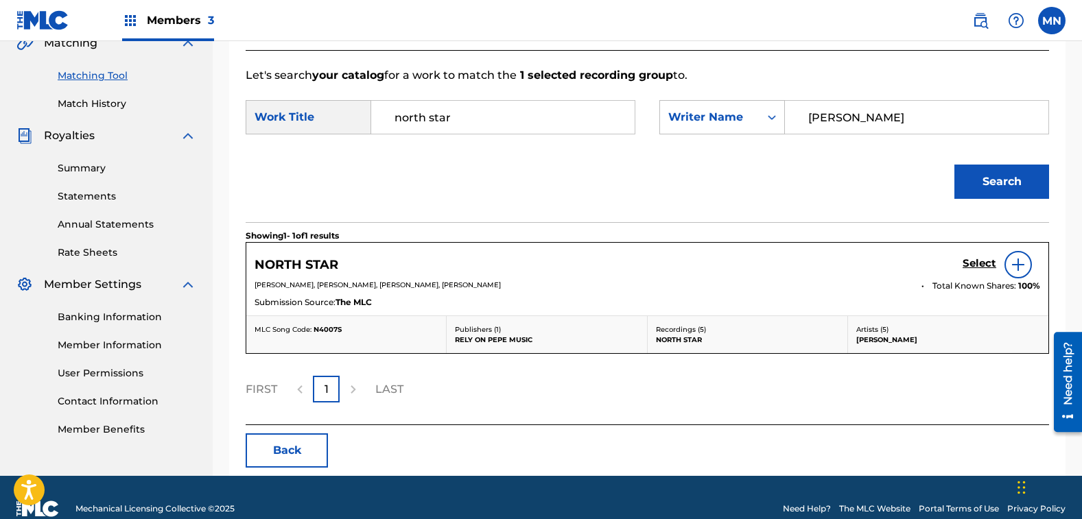
scroll to position [354, 0]
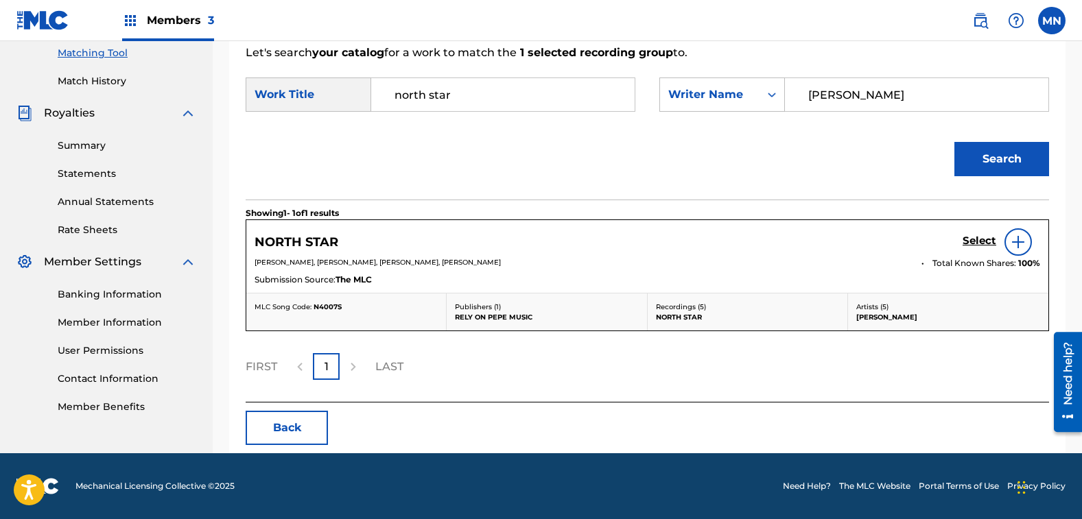
click at [972, 237] on h5 "Select" at bounding box center [980, 241] width 34 height 13
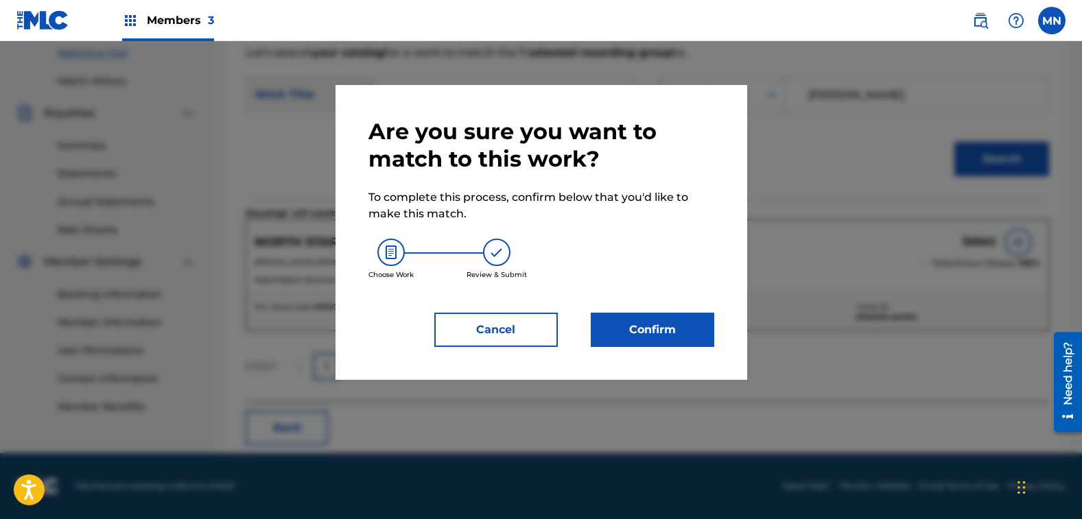
click at [666, 342] on button "Confirm" at bounding box center [653, 330] width 124 height 34
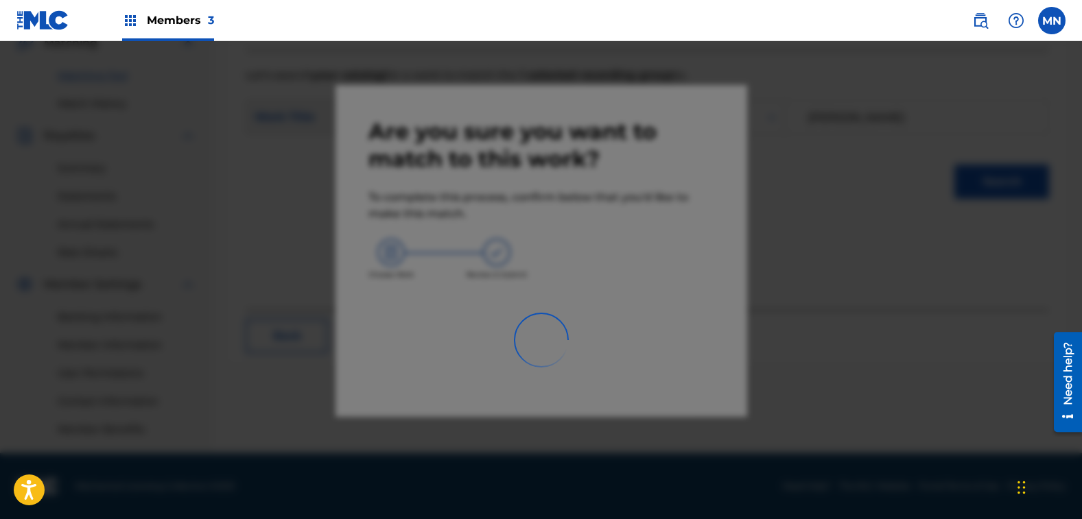
scroll to position [331, 0]
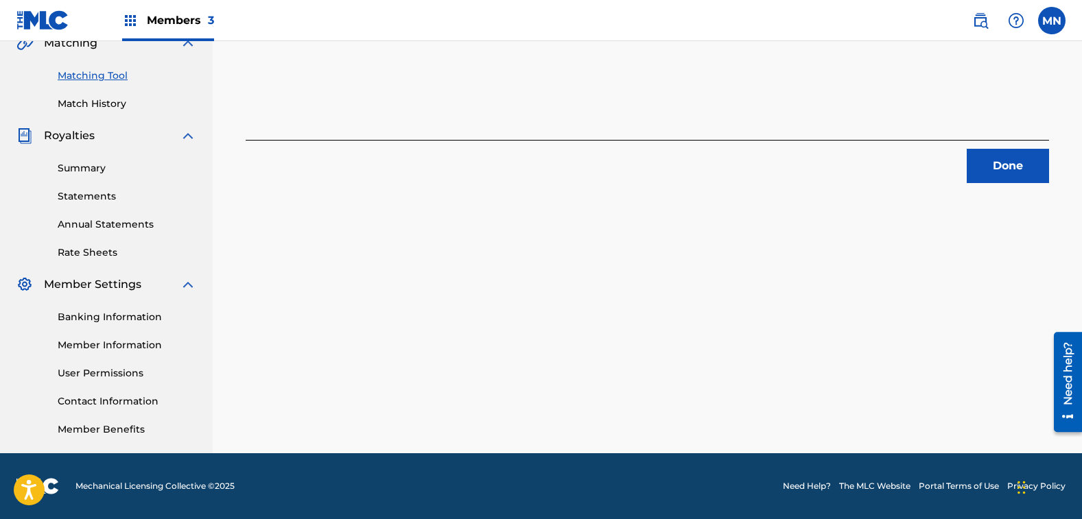
click at [989, 161] on button "Done" at bounding box center [1008, 166] width 82 height 34
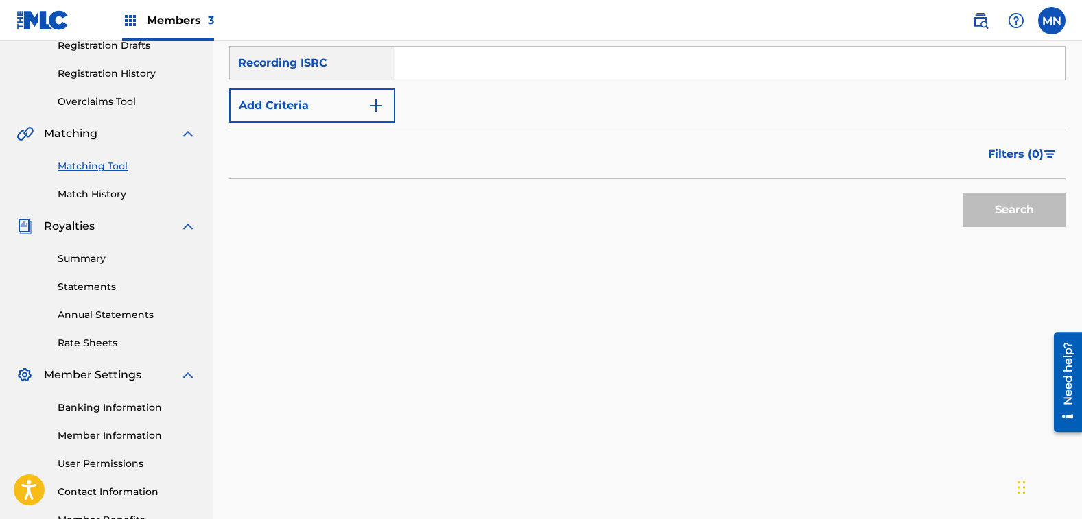
scroll to position [126, 0]
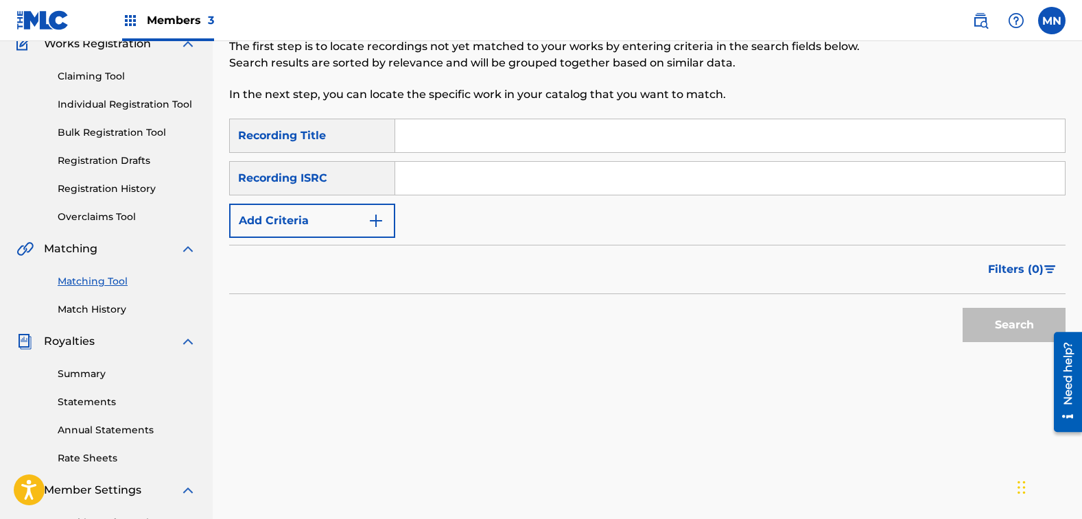
click at [262, 219] on button "Add Criteria" at bounding box center [312, 221] width 166 height 34
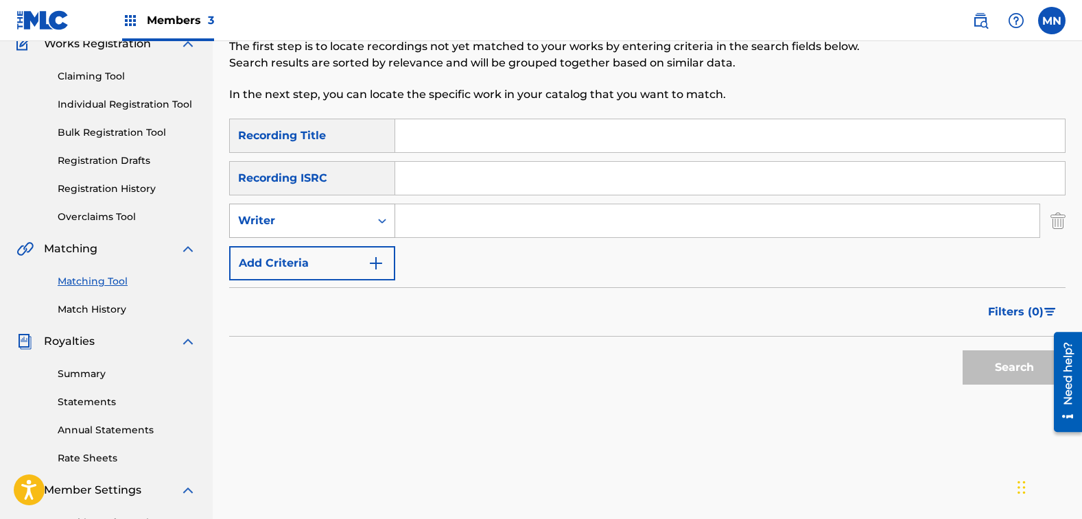
click at [270, 230] on div "Writer" at bounding box center [300, 221] width 140 height 26
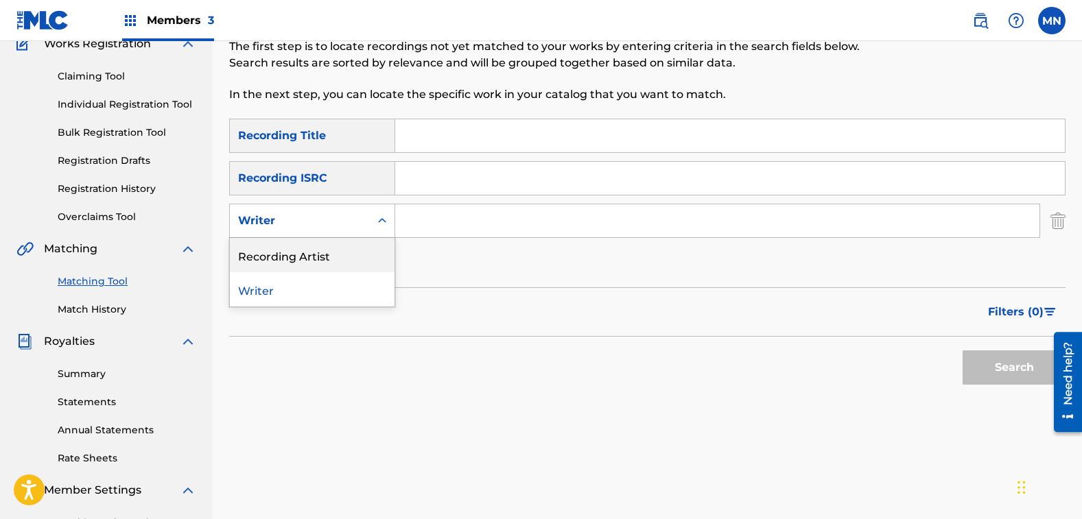
click at [274, 252] on div "Recording Artist" at bounding box center [312, 255] width 165 height 34
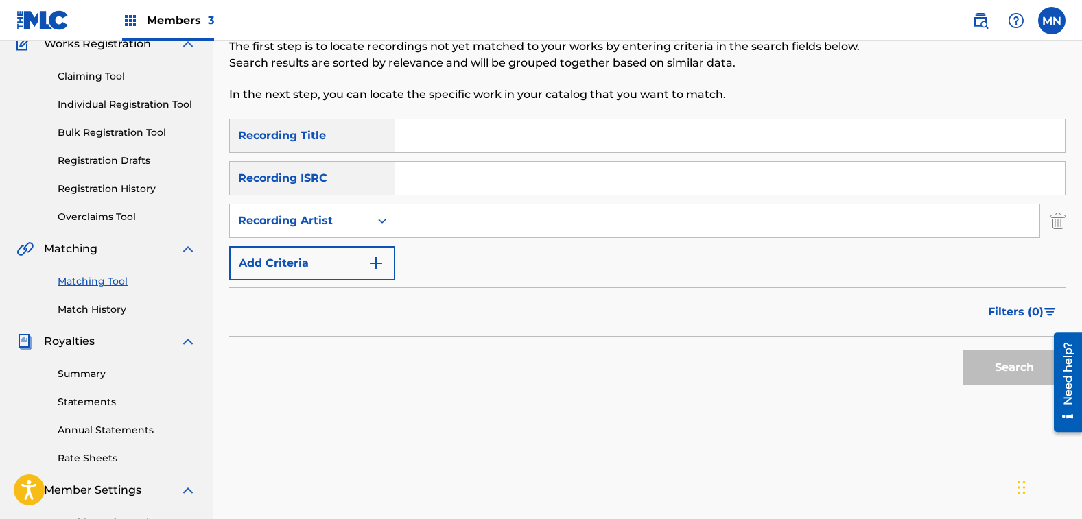
click at [449, 220] on input "Search Form" at bounding box center [717, 220] width 644 height 33
type input "[PERSON_NAME]"
click at [963, 351] on button "Search" at bounding box center [1014, 368] width 103 height 34
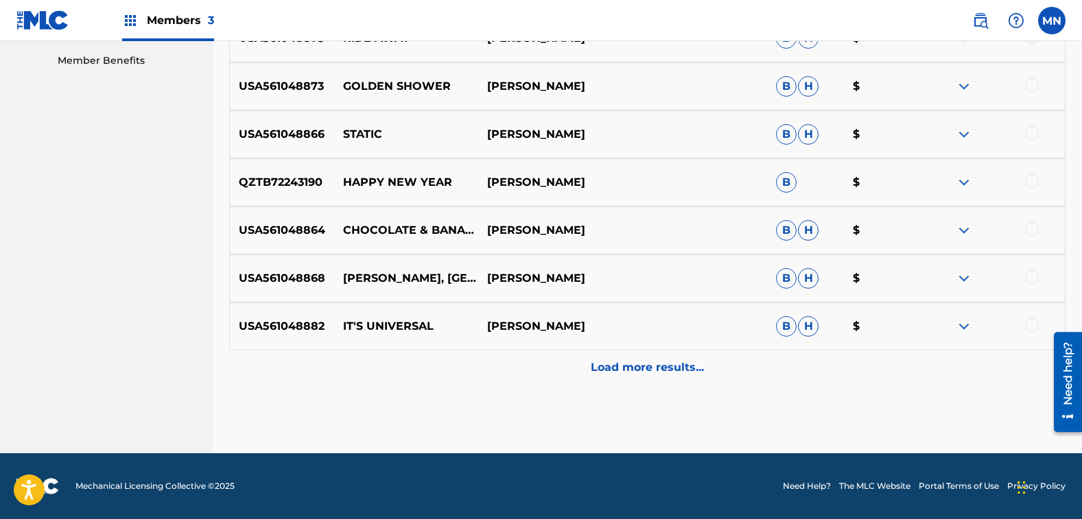
click at [648, 382] on div "Load more results..." at bounding box center [647, 368] width 836 height 34
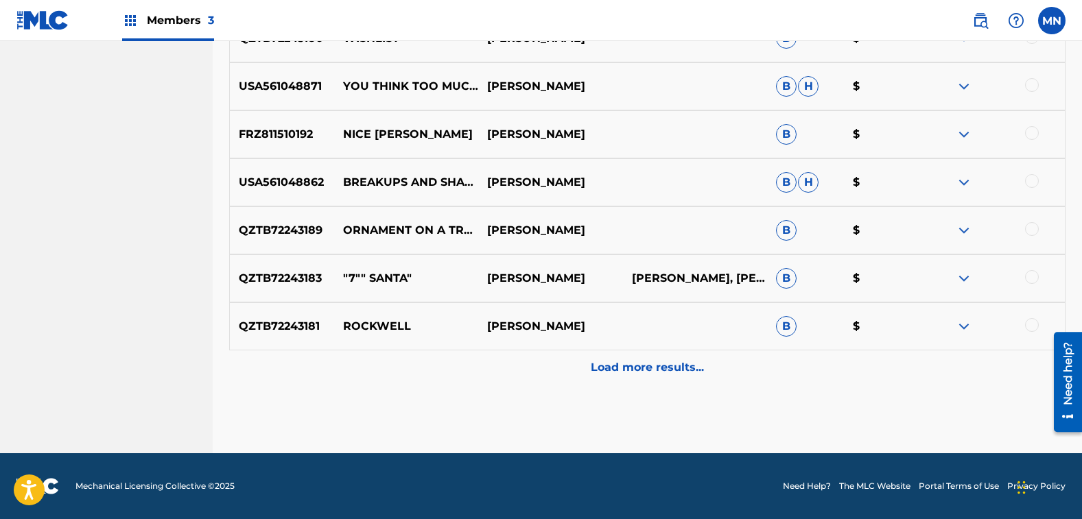
click at [646, 373] on p "Load more results..." at bounding box center [647, 368] width 113 height 16
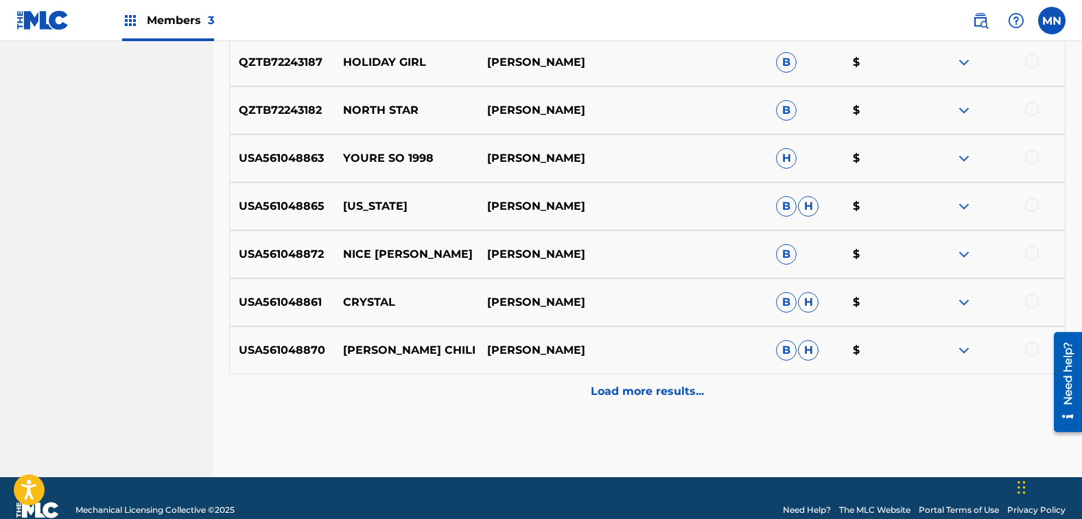
scroll to position [1661, 0]
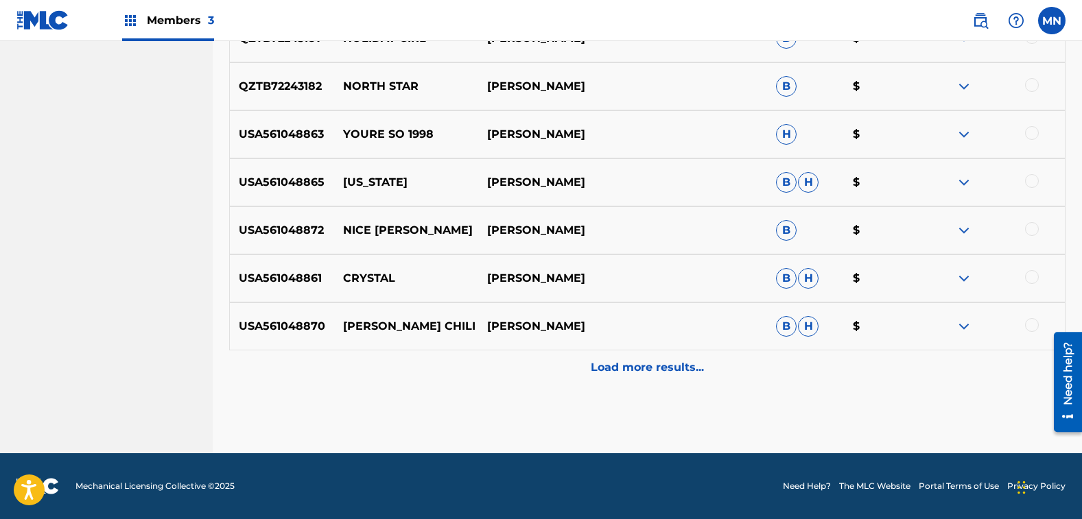
click at [664, 351] on div "Load more results..." at bounding box center [647, 368] width 836 height 34
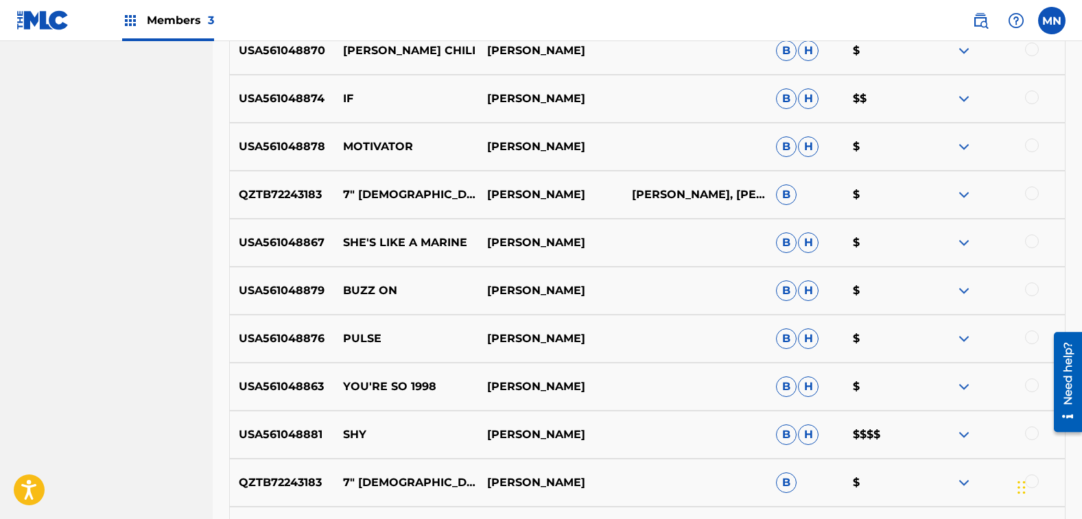
scroll to position [1936, 0]
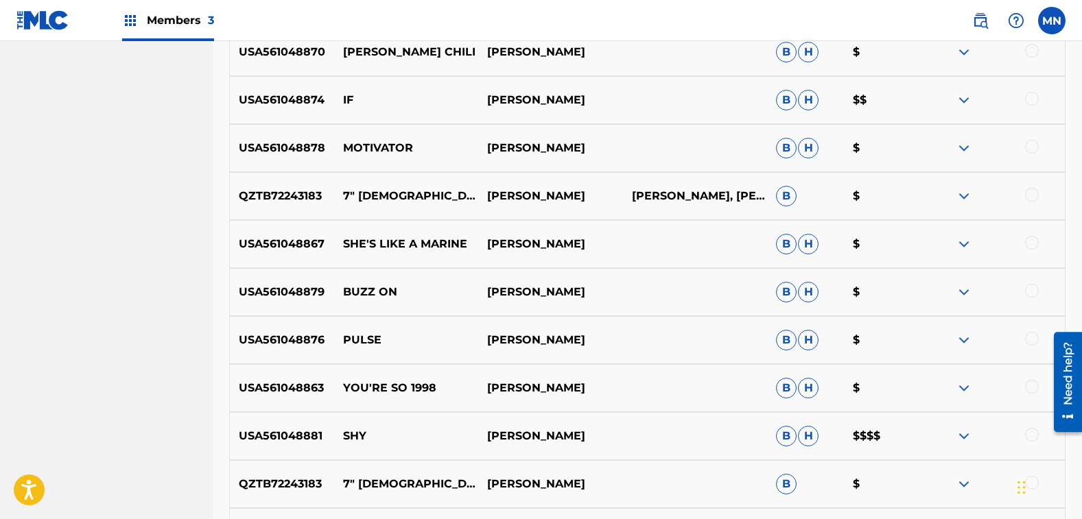
click at [1031, 97] on div at bounding box center [1032, 99] width 14 height 14
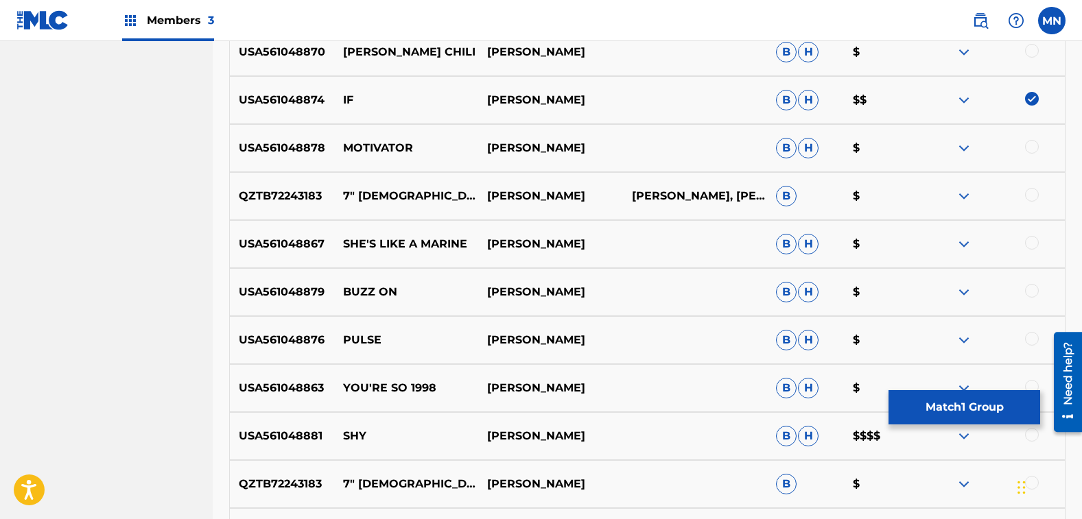
click at [959, 403] on button "Match 1 Group" at bounding box center [965, 407] width 152 height 34
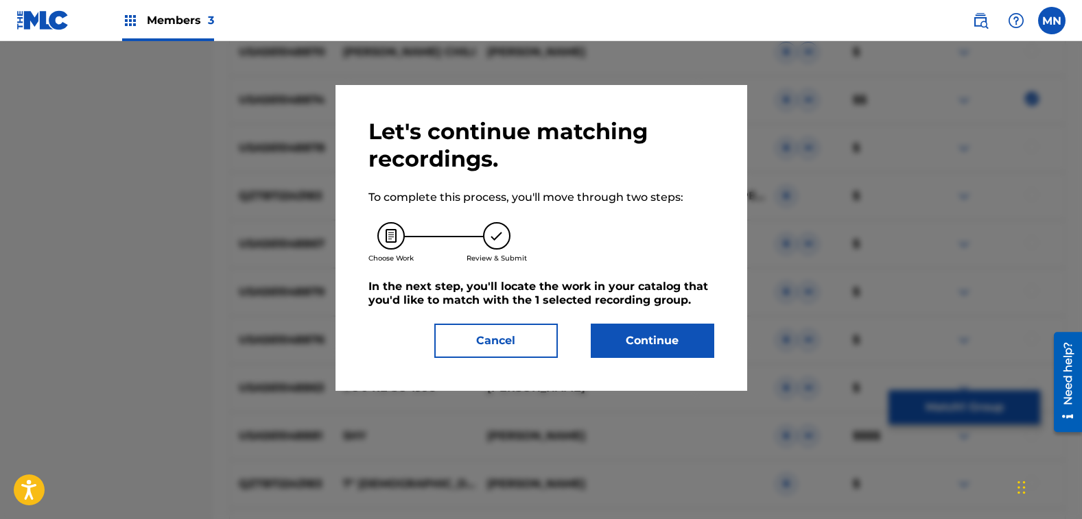
click at [634, 336] on button "Continue" at bounding box center [653, 341] width 124 height 34
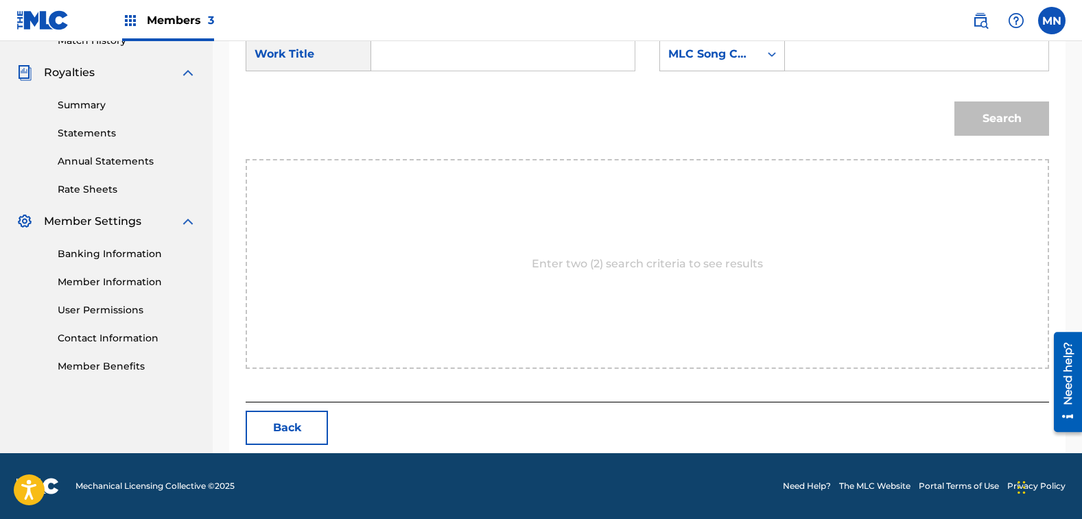
scroll to position [395, 0]
click at [532, 62] on input "Search Form" at bounding box center [503, 54] width 240 height 33
type input "i"
type input "if"
click at [719, 49] on div "MLC Song Code" at bounding box center [709, 54] width 83 height 16
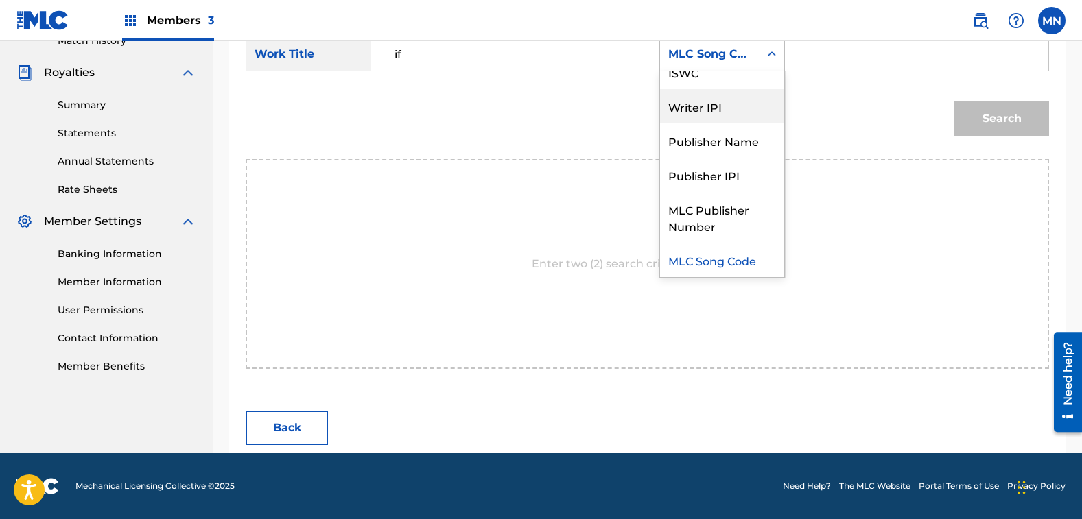
scroll to position [0, 0]
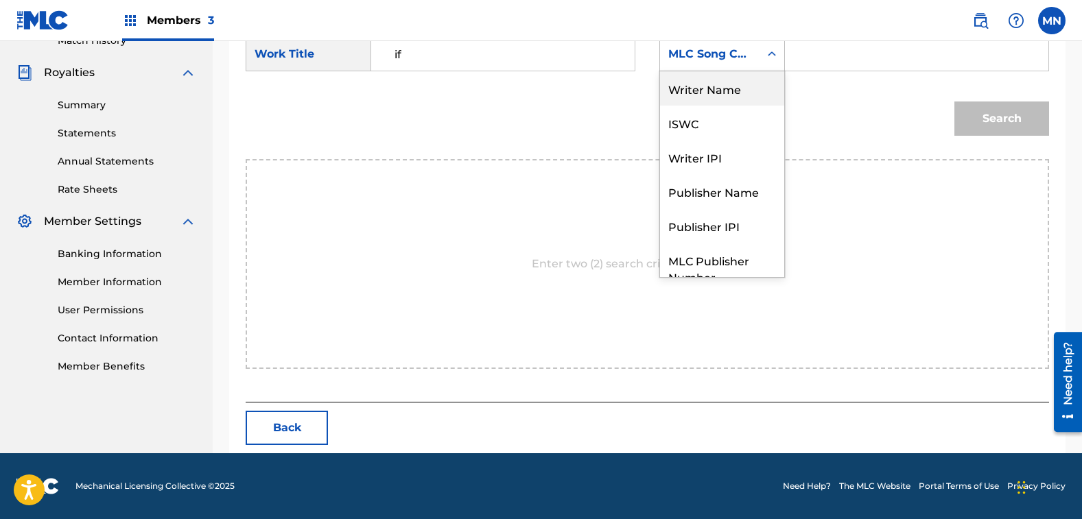
click at [716, 86] on div "Writer Name" at bounding box center [722, 88] width 124 height 34
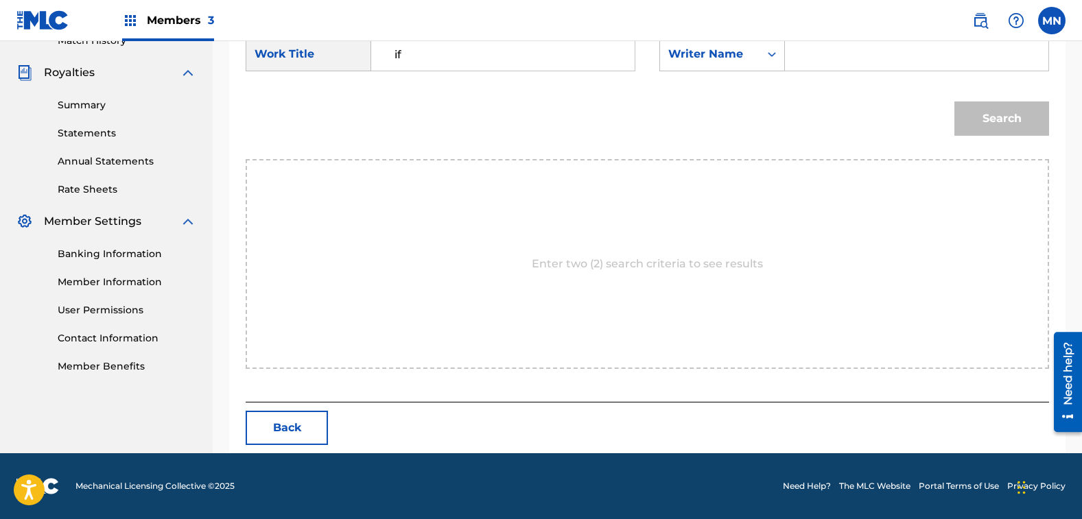
click at [819, 54] on input "Search Form" at bounding box center [917, 54] width 240 height 33
type input "[PERSON_NAME]"
click at [954, 102] on button "Search" at bounding box center [1001, 119] width 95 height 34
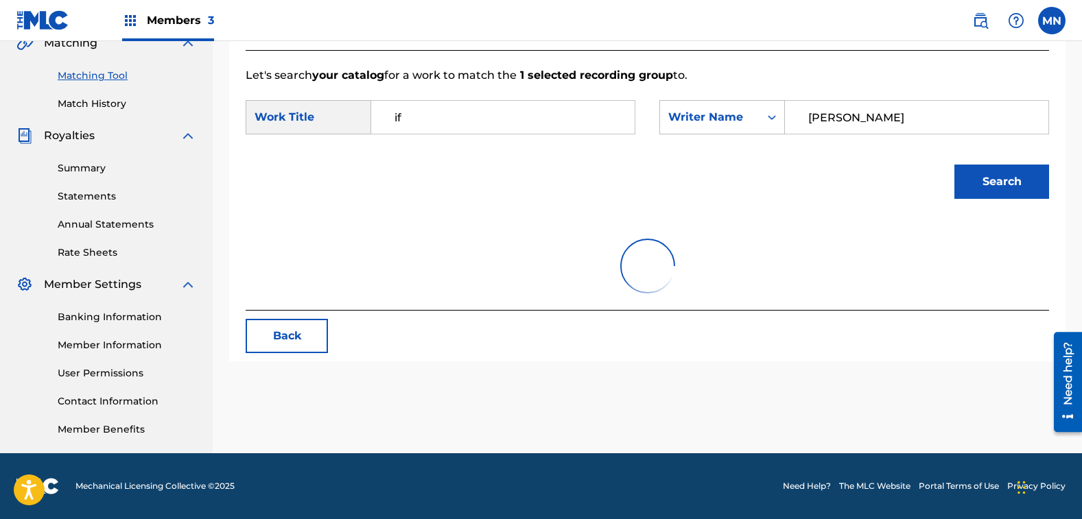
scroll to position [354, 0]
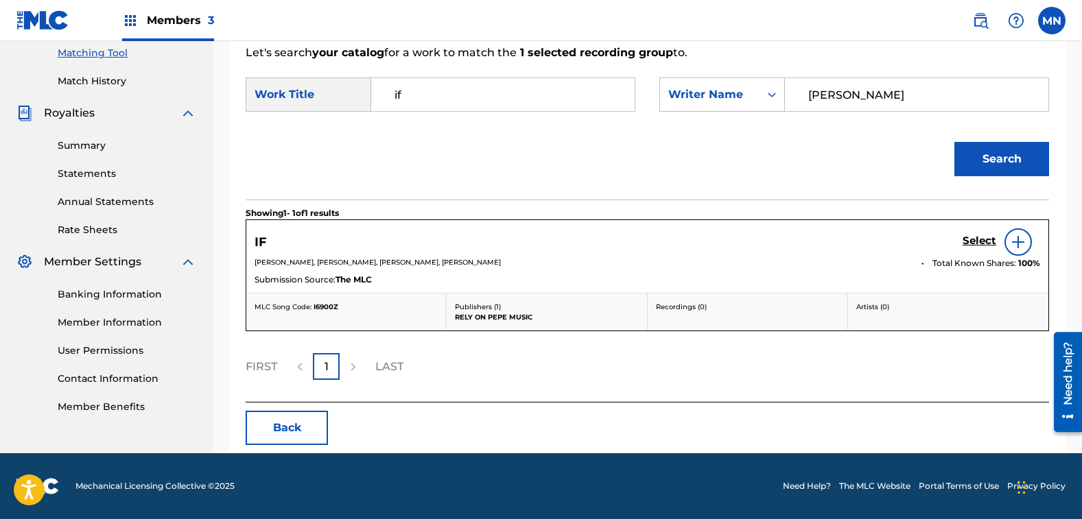
click at [977, 237] on h5 "Select" at bounding box center [980, 241] width 34 height 13
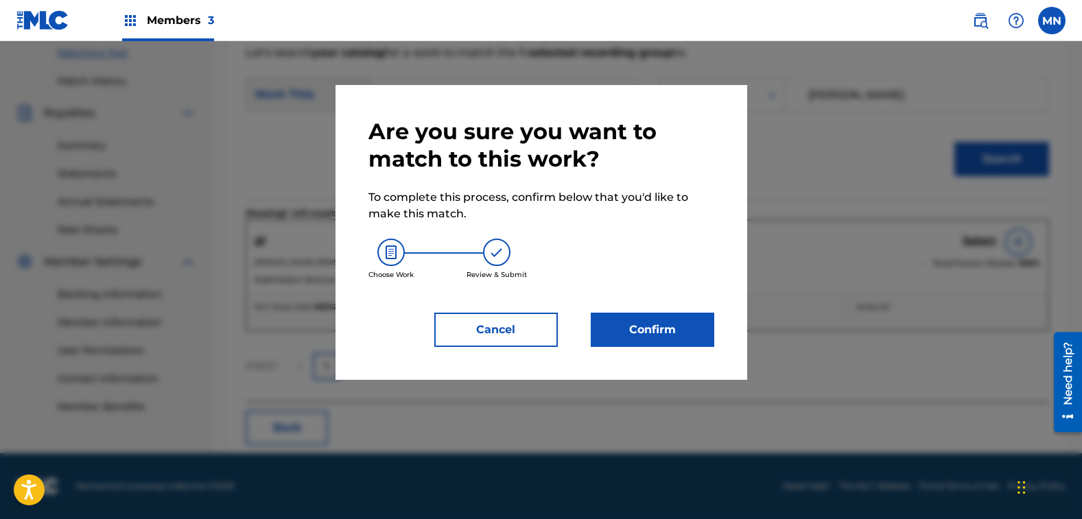
click at [657, 323] on button "Confirm" at bounding box center [653, 330] width 124 height 34
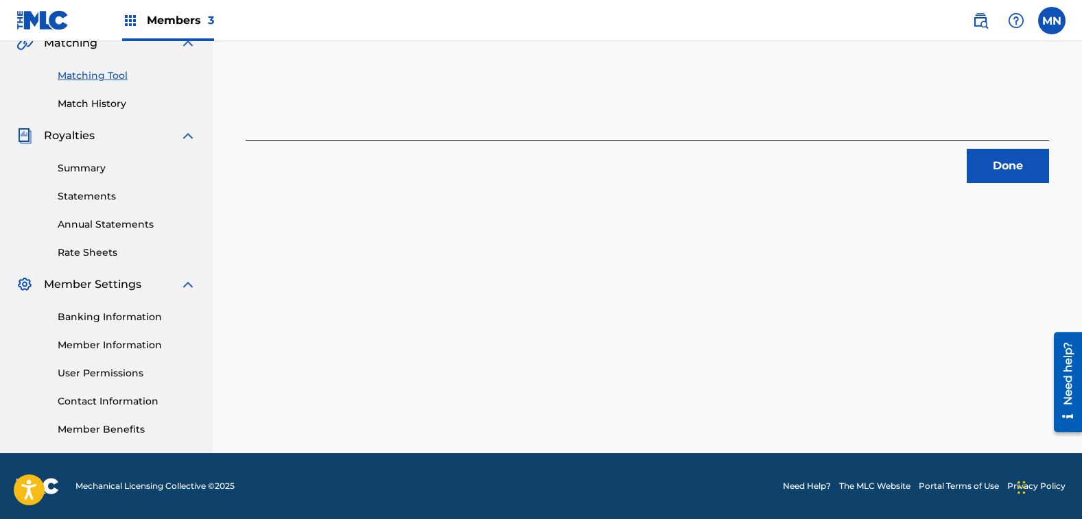
click at [1012, 164] on button "Done" at bounding box center [1008, 166] width 82 height 34
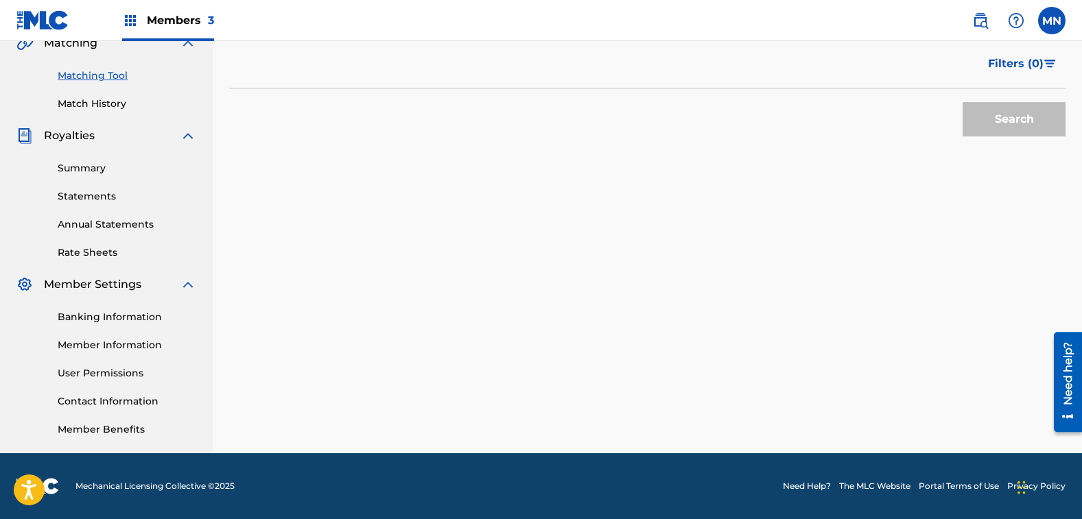
scroll to position [126, 0]
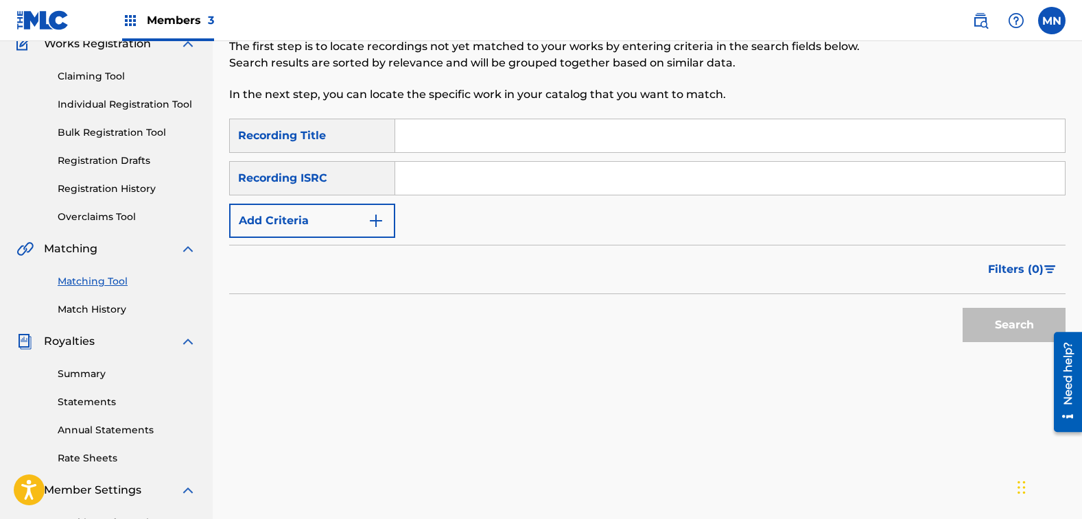
click at [274, 229] on button "Add Criteria" at bounding box center [312, 221] width 166 height 34
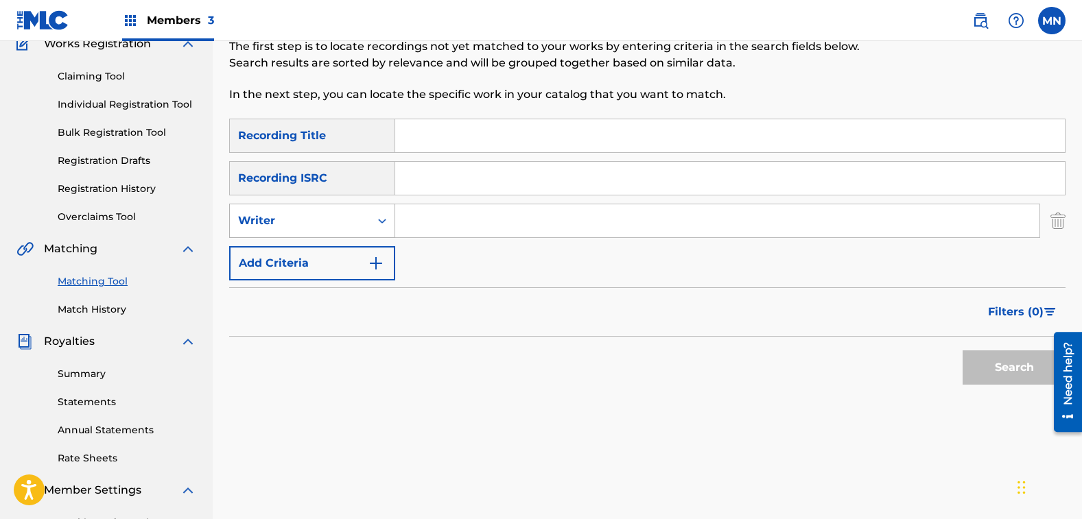
click at [283, 224] on div "Writer" at bounding box center [300, 221] width 124 height 16
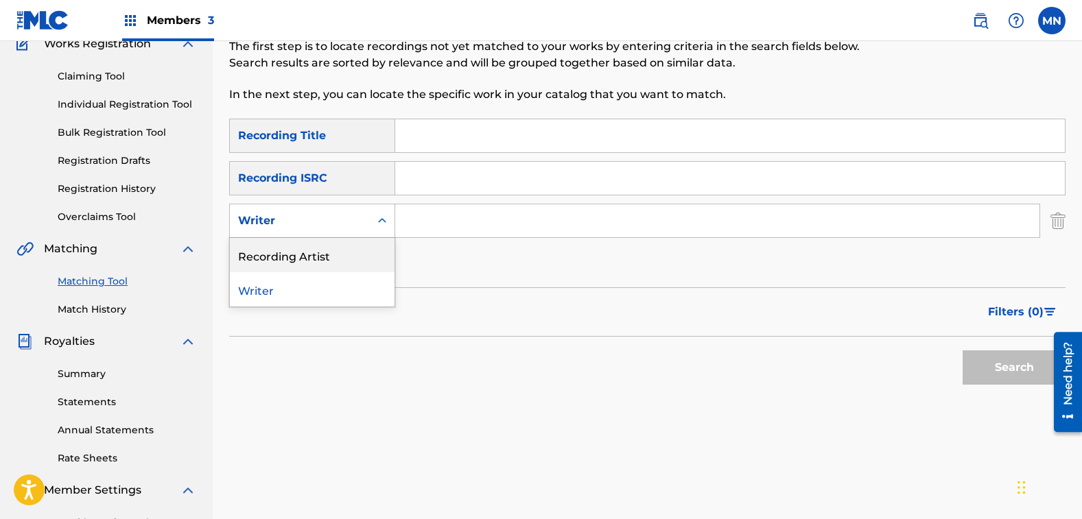
click at [278, 257] on div "Recording Artist" at bounding box center [312, 255] width 165 height 34
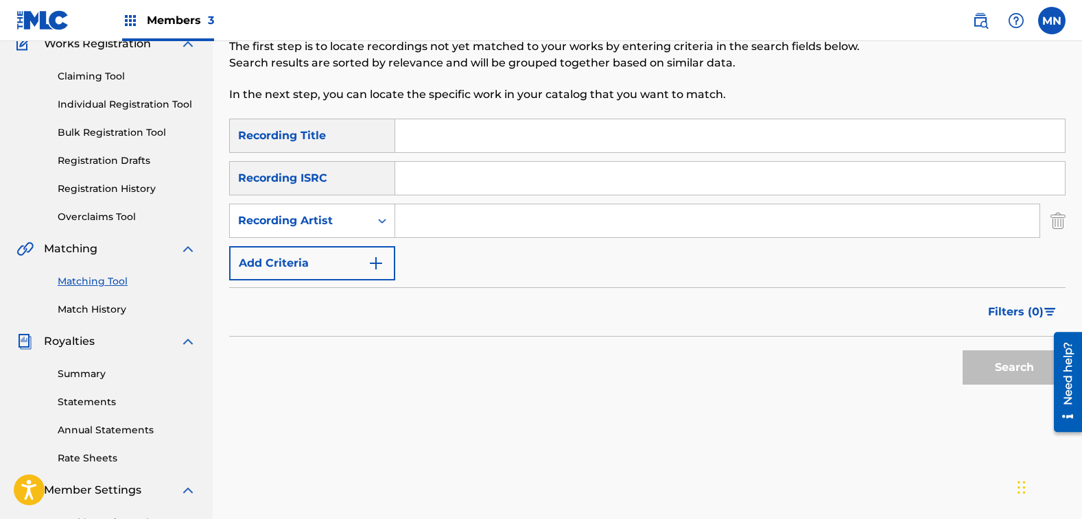
click at [454, 222] on input "Search Form" at bounding box center [717, 220] width 644 height 33
type input "[PERSON_NAME]"
click at [963, 351] on button "Search" at bounding box center [1014, 368] width 103 height 34
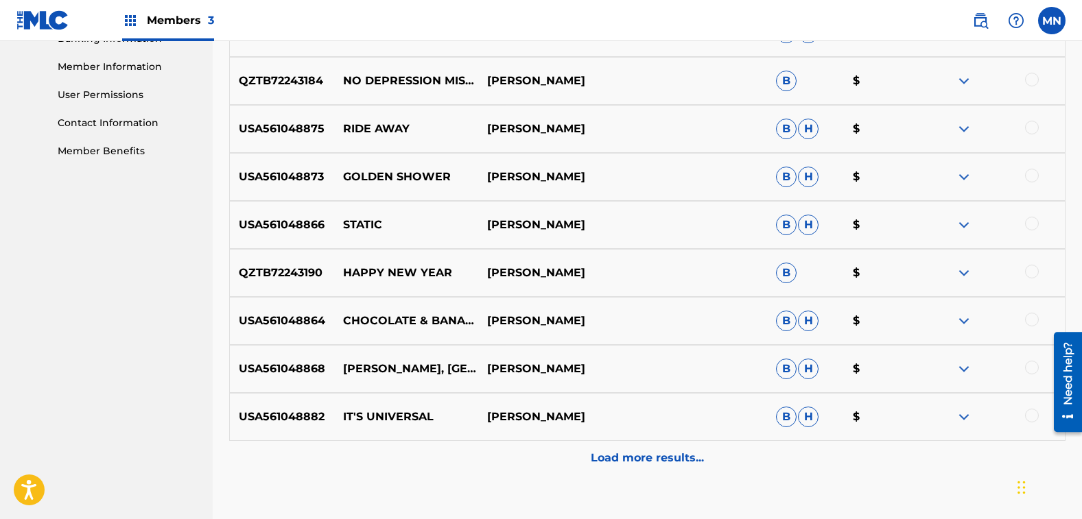
scroll to position [701, 0]
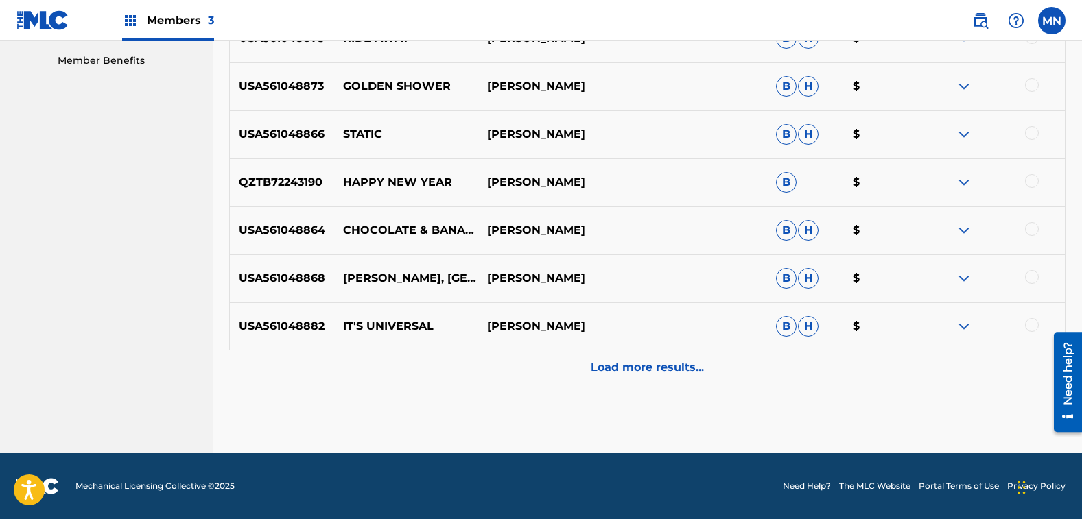
click at [687, 379] on div "Load more results..." at bounding box center [647, 368] width 836 height 34
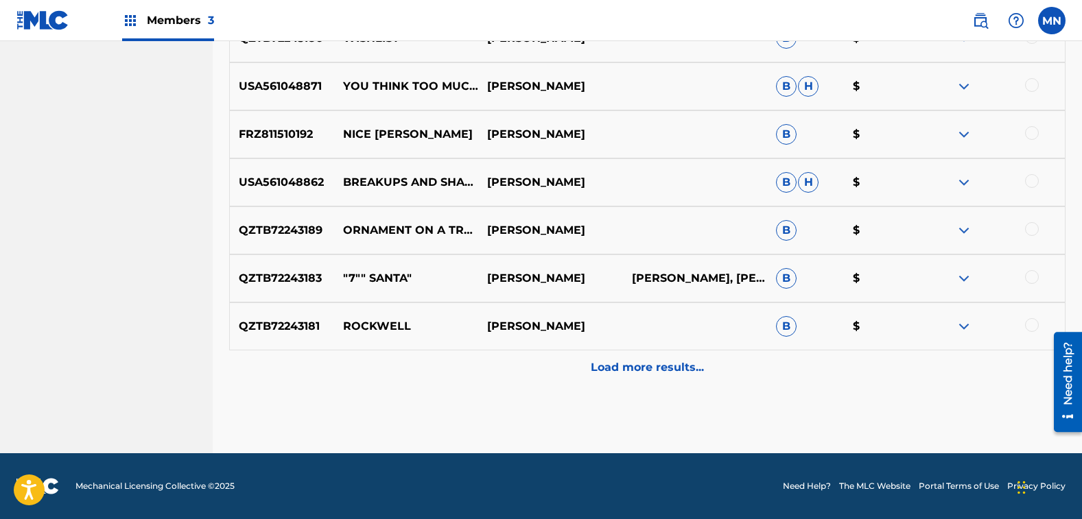
click at [659, 374] on p "Load more results..." at bounding box center [647, 368] width 113 height 16
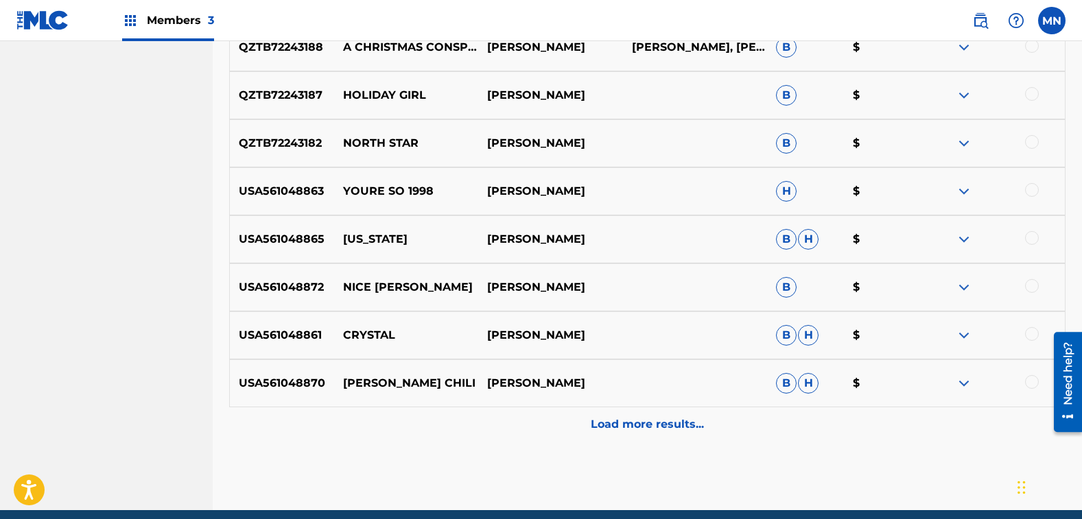
scroll to position [1661, 0]
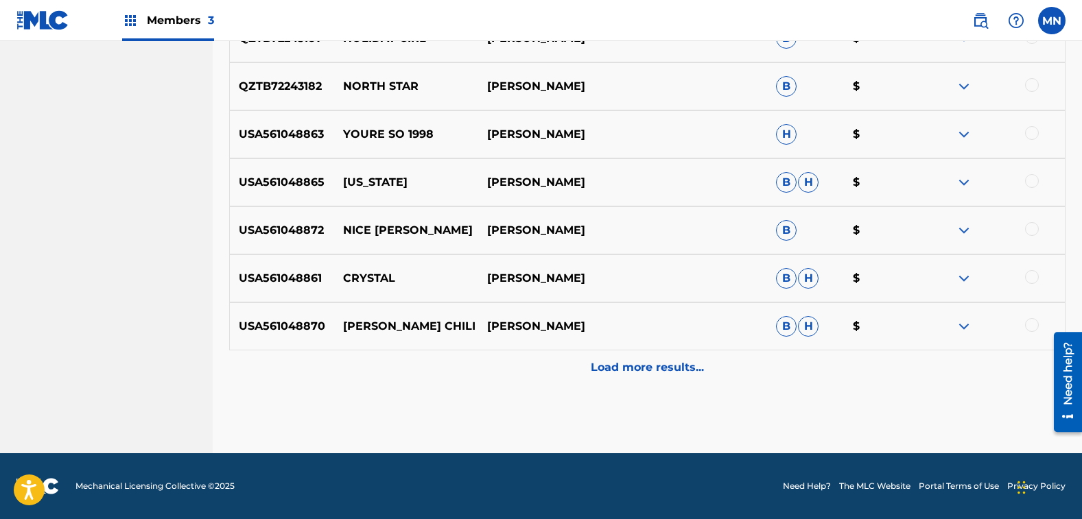
click at [631, 362] on p "Load more results..." at bounding box center [647, 368] width 113 height 16
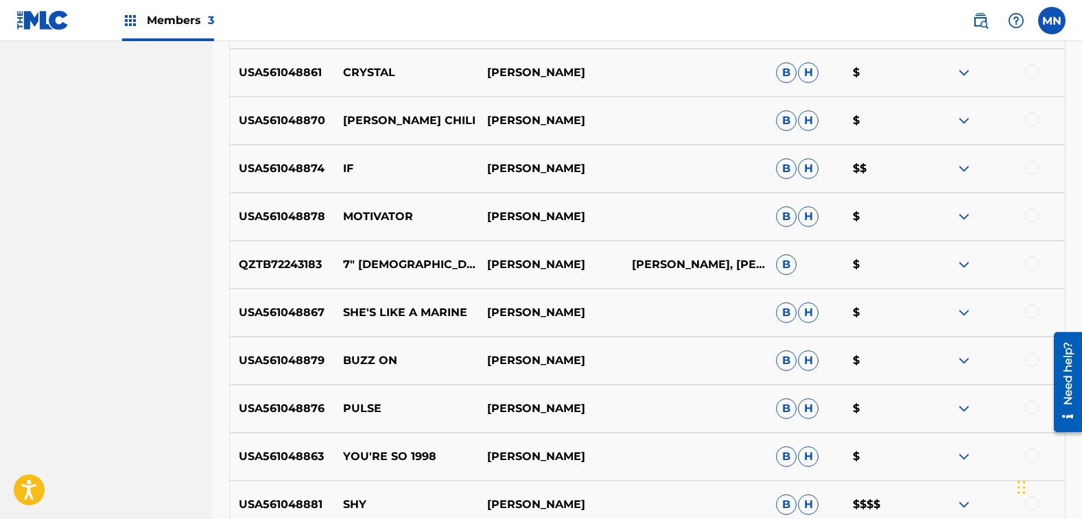
scroll to position [1936, 0]
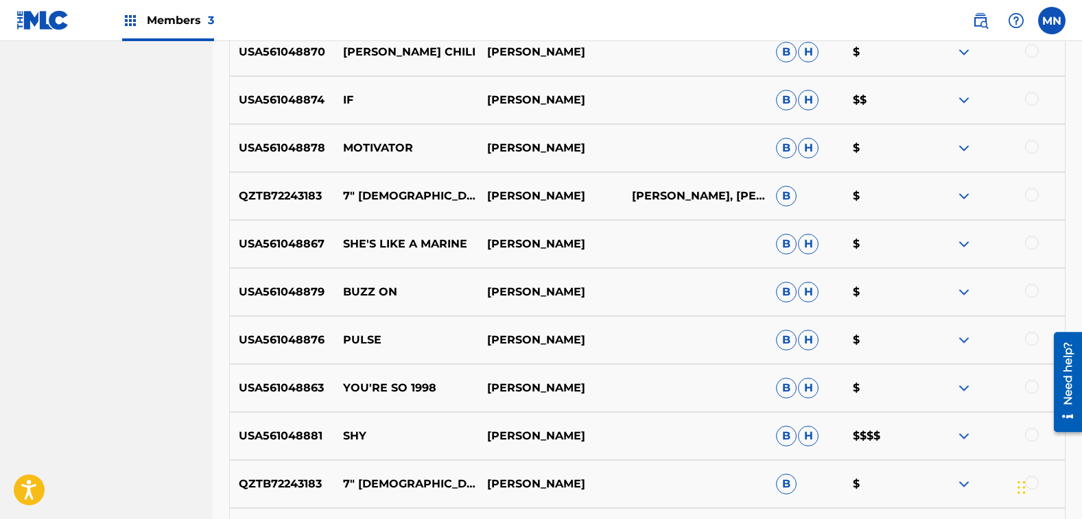
click at [1035, 197] on div at bounding box center [1032, 195] width 14 height 14
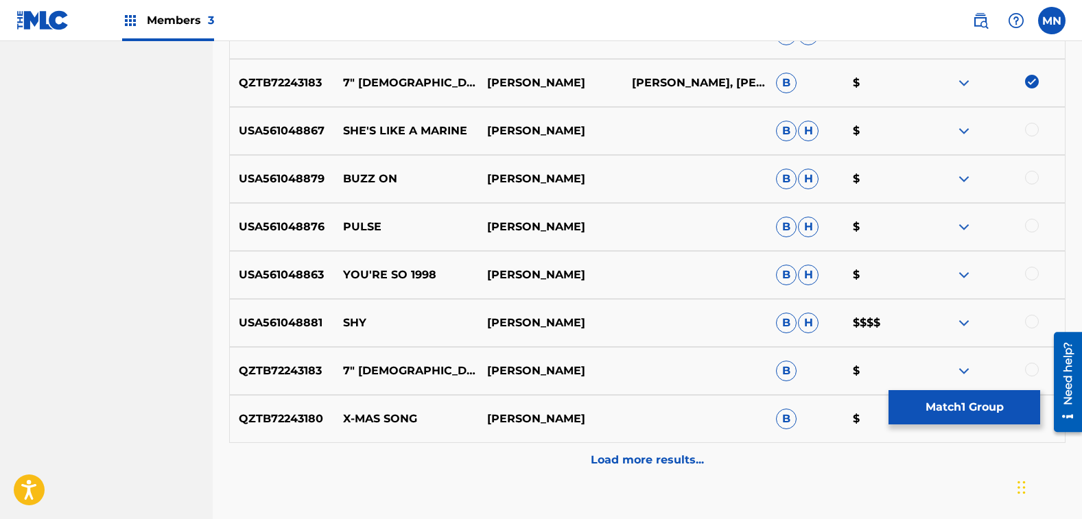
scroll to position [2073, 0]
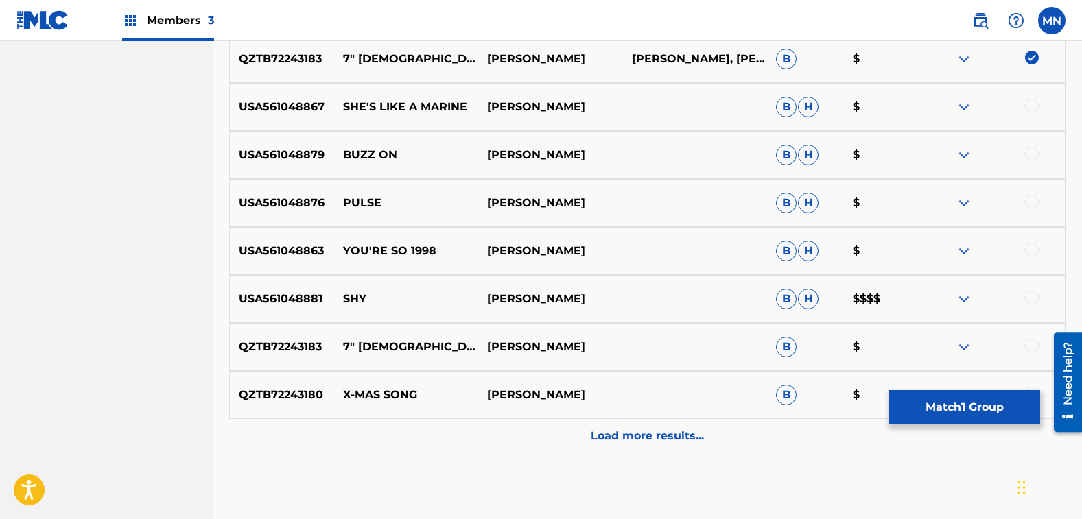
click at [1031, 347] on div at bounding box center [1032, 346] width 14 height 14
click at [675, 441] on p "Load more results..." at bounding box center [647, 436] width 113 height 16
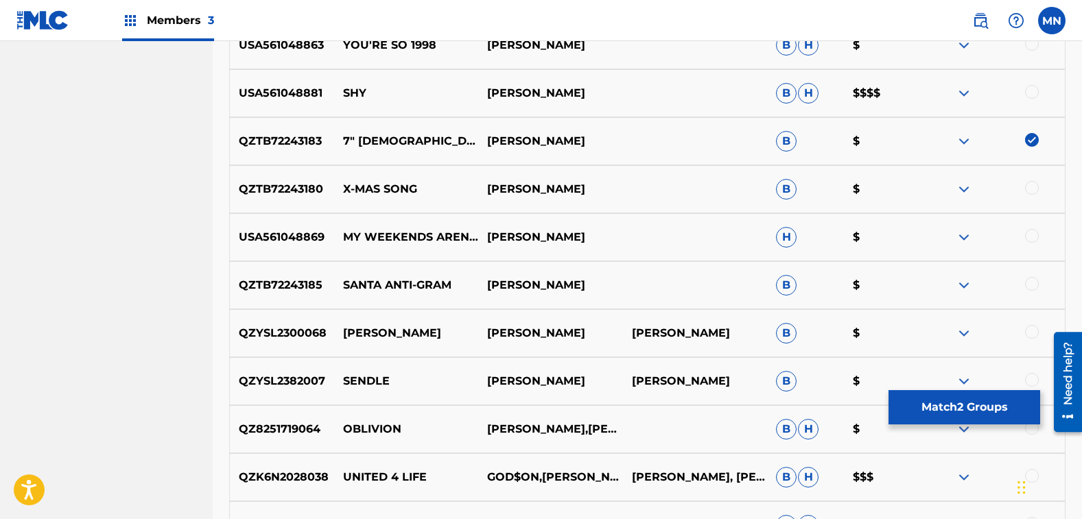
scroll to position [2142, 0]
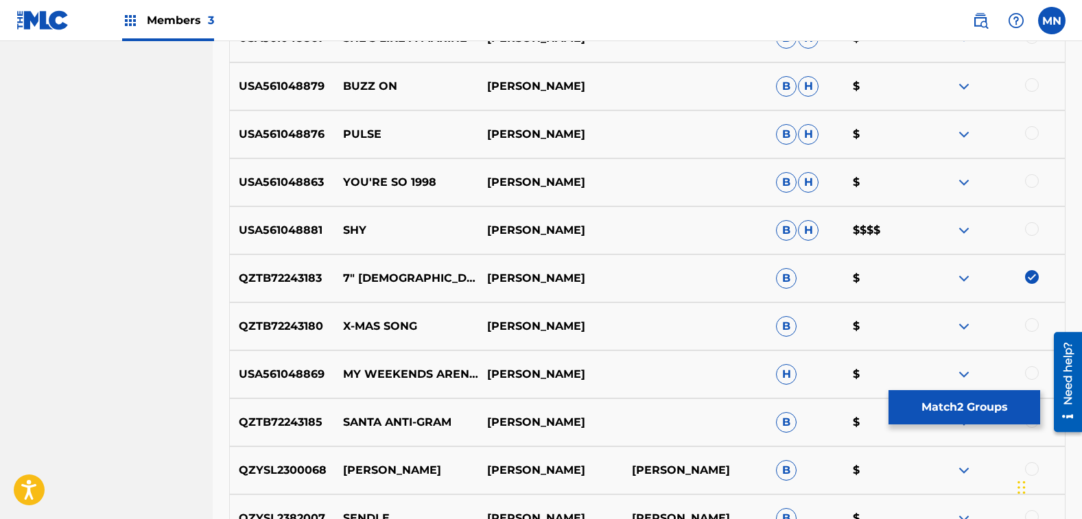
click at [951, 414] on button "Match 2 Groups" at bounding box center [965, 407] width 152 height 34
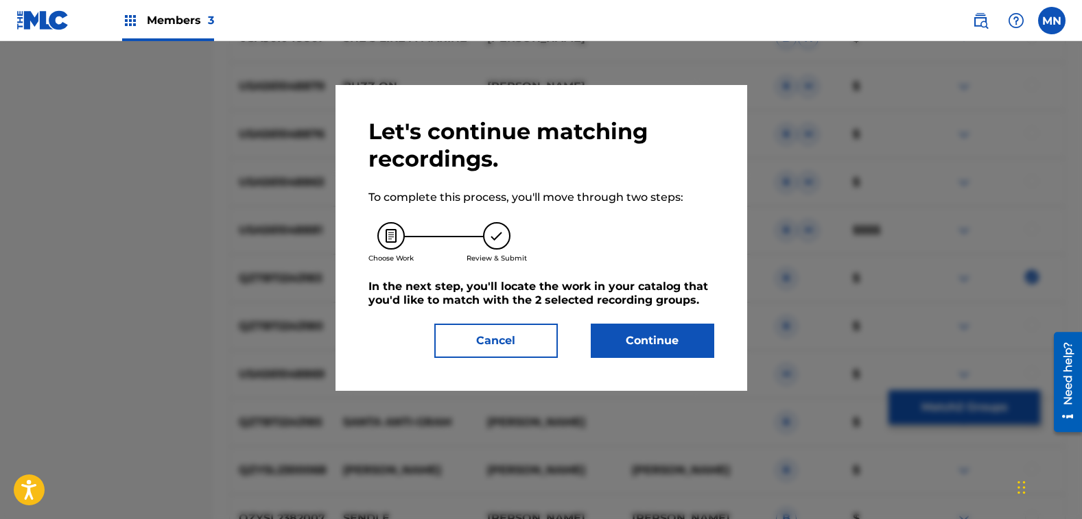
click at [662, 349] on button "Continue" at bounding box center [653, 341] width 124 height 34
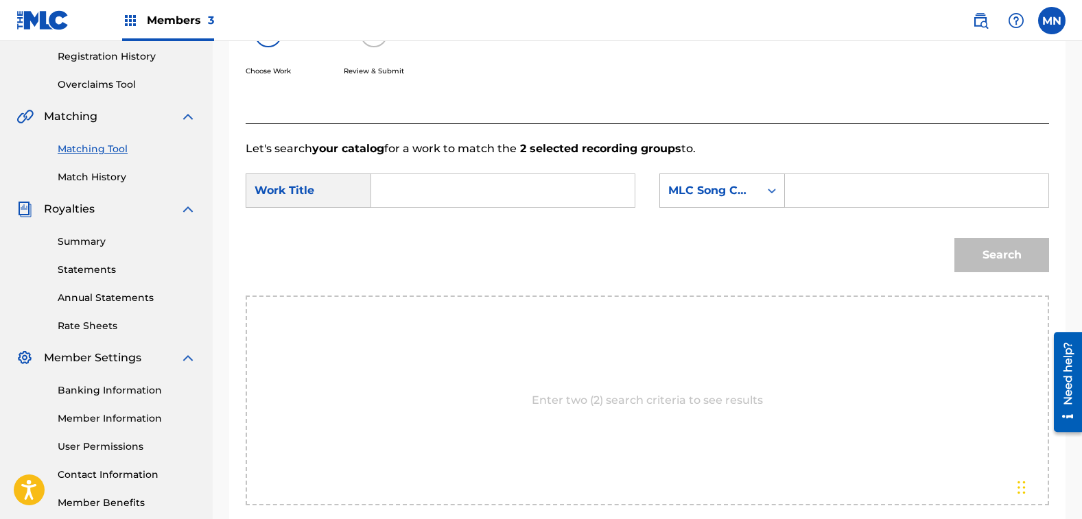
scroll to position [257, 0]
click at [460, 182] on input "Search Form" at bounding box center [503, 191] width 240 height 33
type input "7"
type input "s"
click at [407, 228] on strong "inch" at bounding box center [413, 221] width 25 height 13
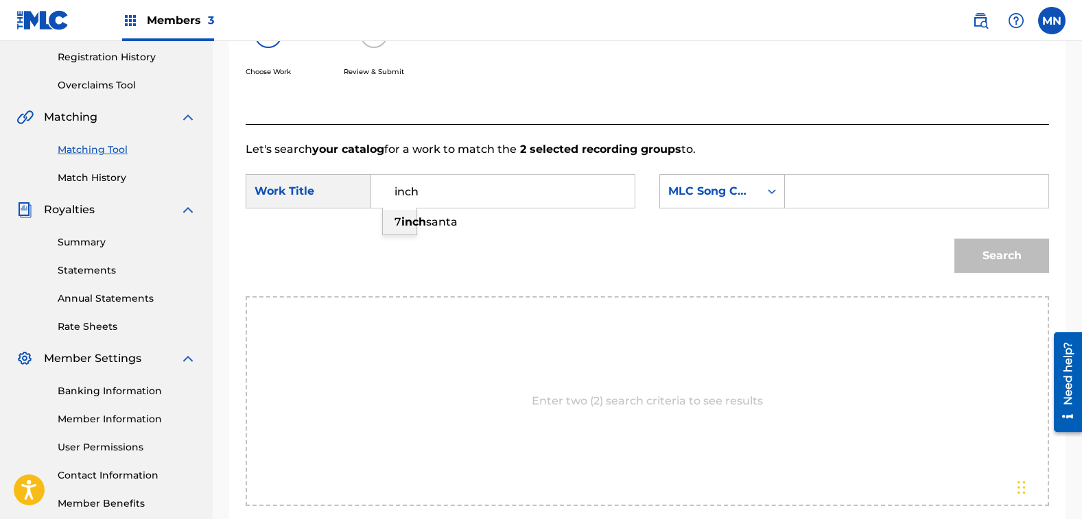
type input "7 inch santa"
click at [743, 190] on div "MLC Song Code" at bounding box center [709, 191] width 83 height 16
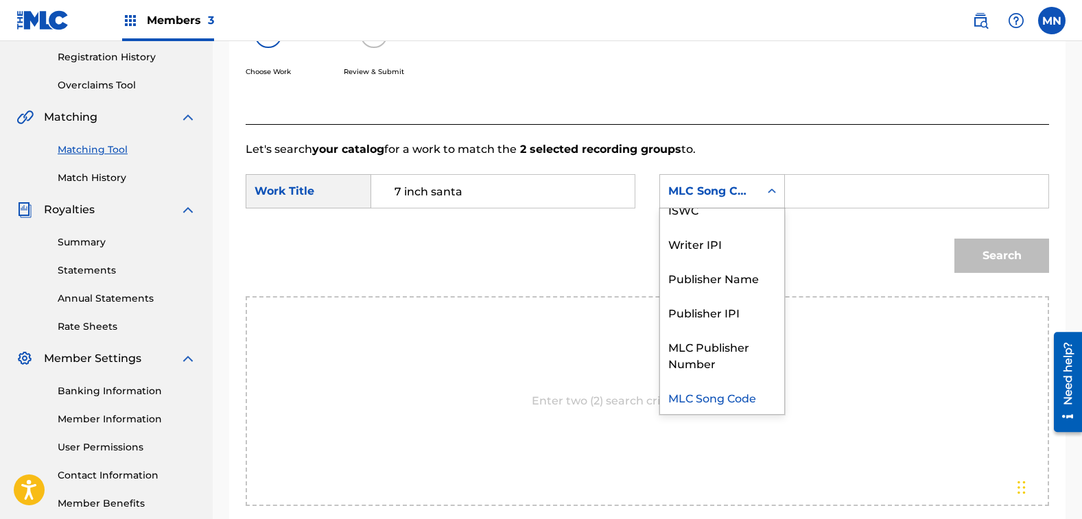
scroll to position [0, 0]
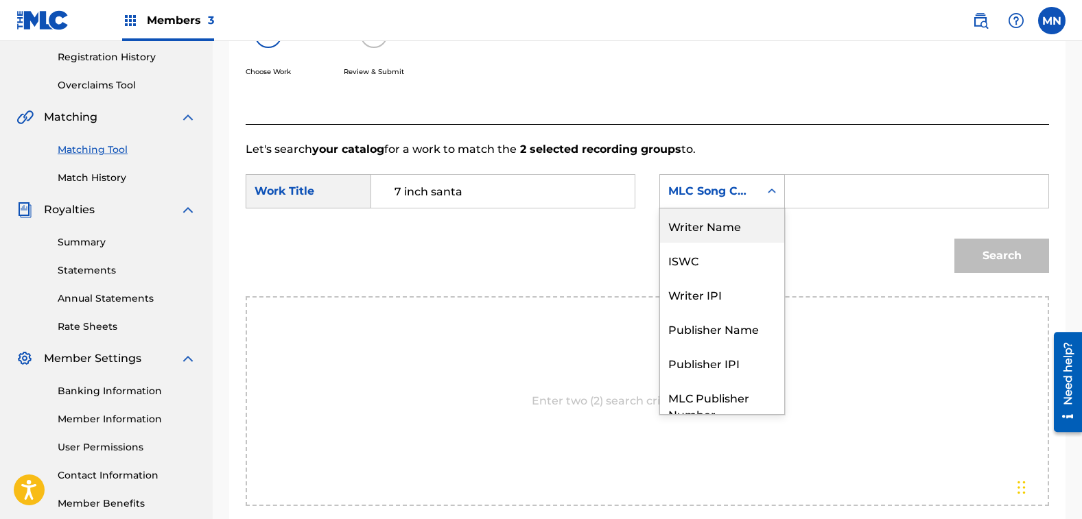
click at [732, 224] on div "Writer Name" at bounding box center [722, 226] width 124 height 34
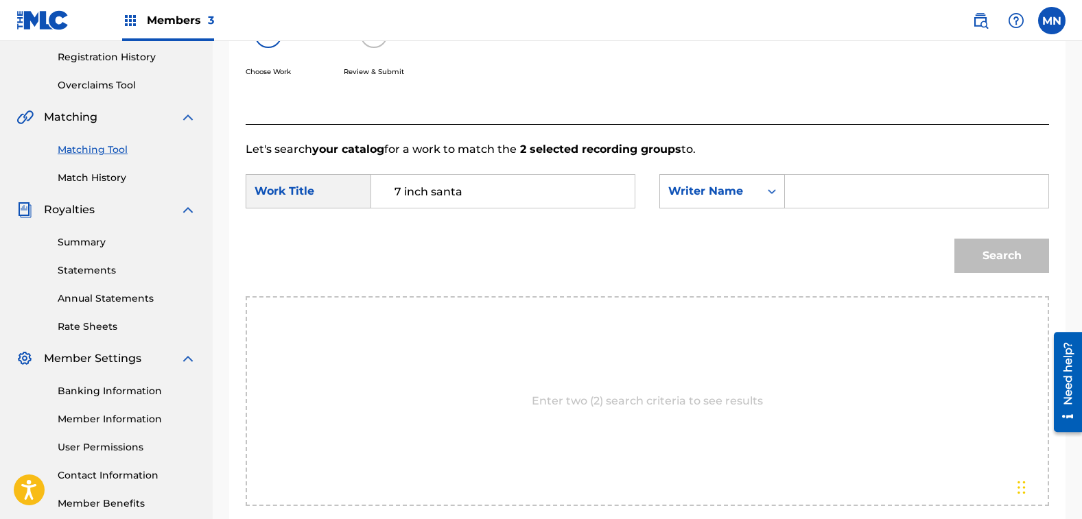
click at [818, 180] on input "Search Form" at bounding box center [917, 191] width 240 height 33
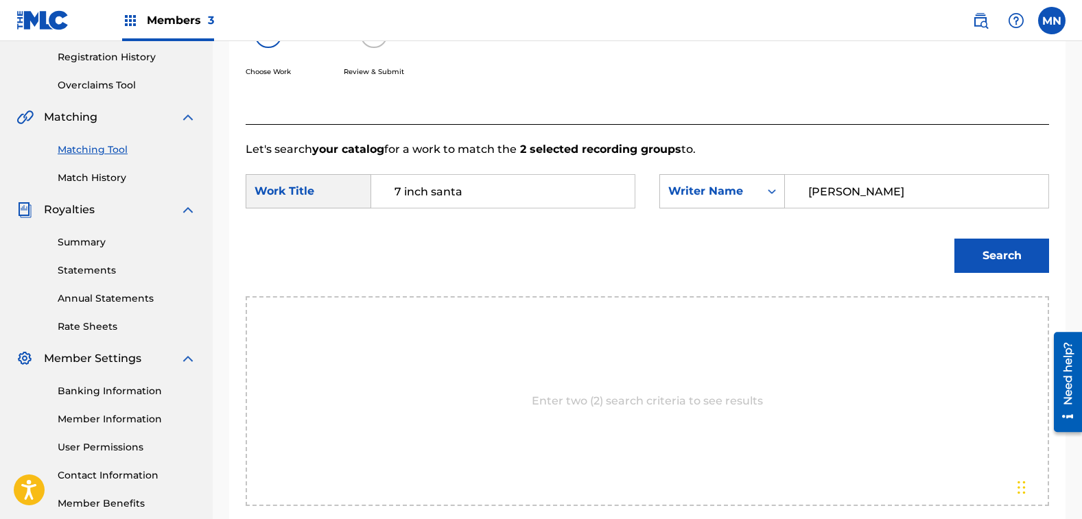
type input "[PERSON_NAME]"
click at [1002, 268] on button "Search" at bounding box center [1001, 256] width 95 height 34
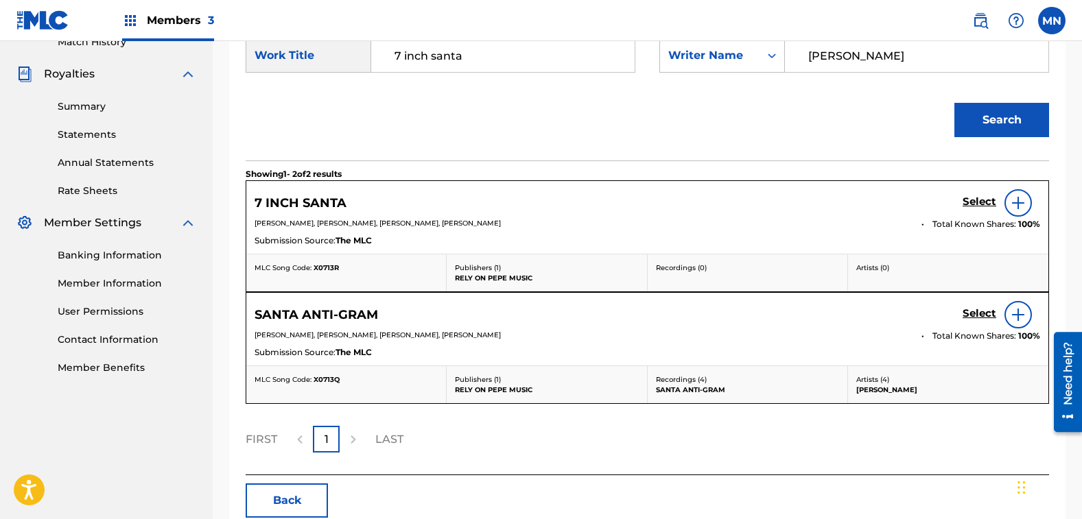
scroll to position [395, 0]
click at [970, 197] on h5 "Select" at bounding box center [980, 200] width 34 height 13
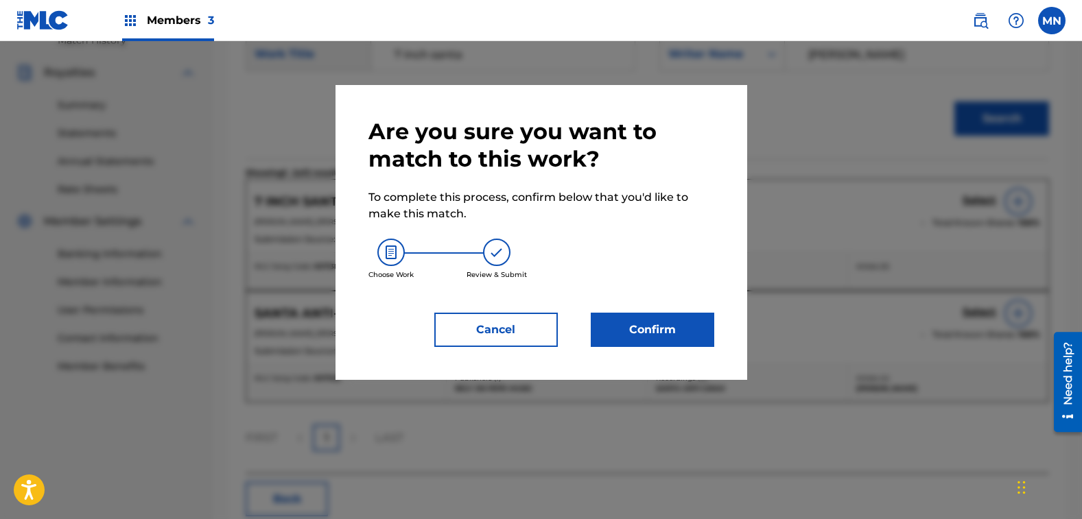
click at [661, 332] on button "Confirm" at bounding box center [653, 330] width 124 height 34
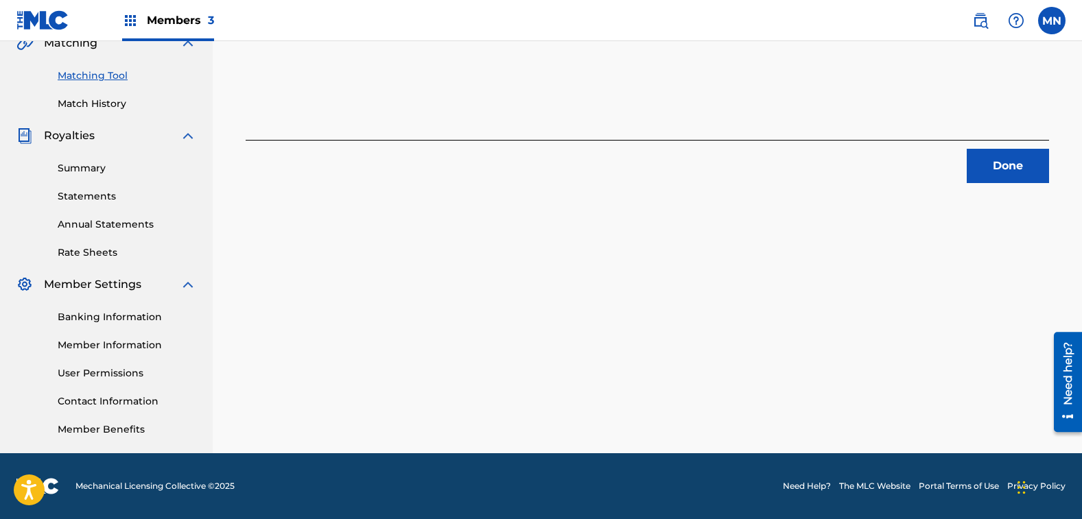
click at [1021, 157] on button "Done" at bounding box center [1008, 166] width 82 height 34
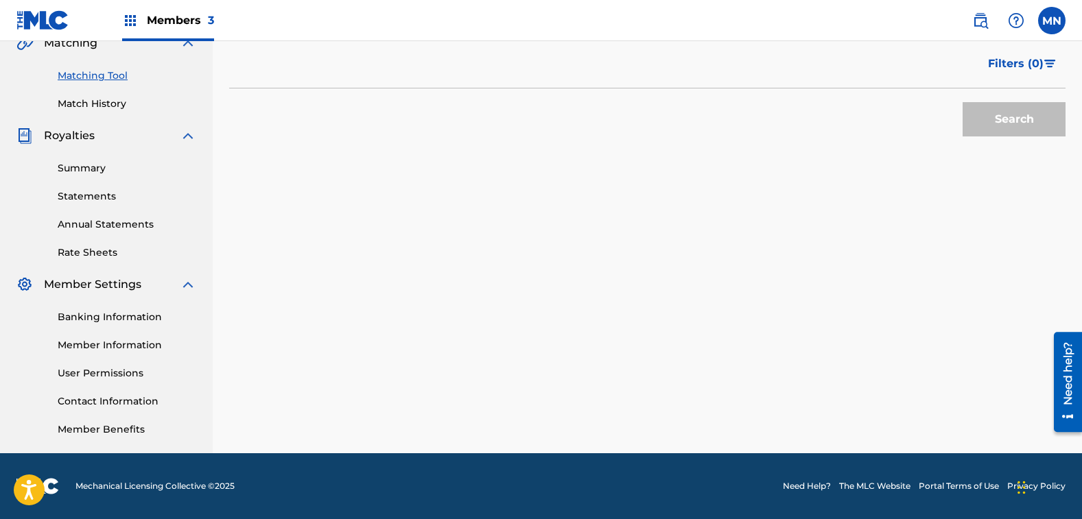
scroll to position [194, 0]
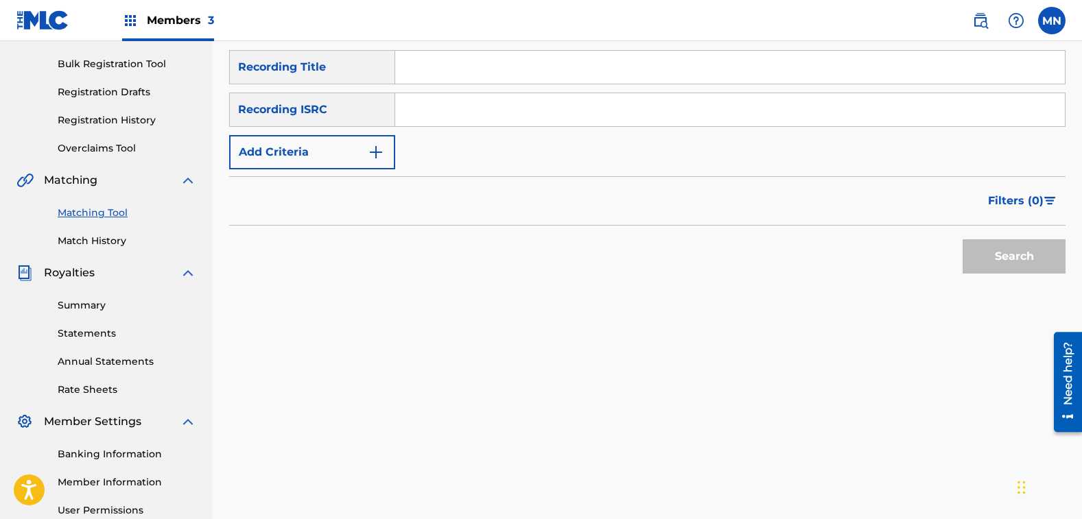
click at [97, 213] on link "Matching Tool" at bounding box center [127, 213] width 139 height 14
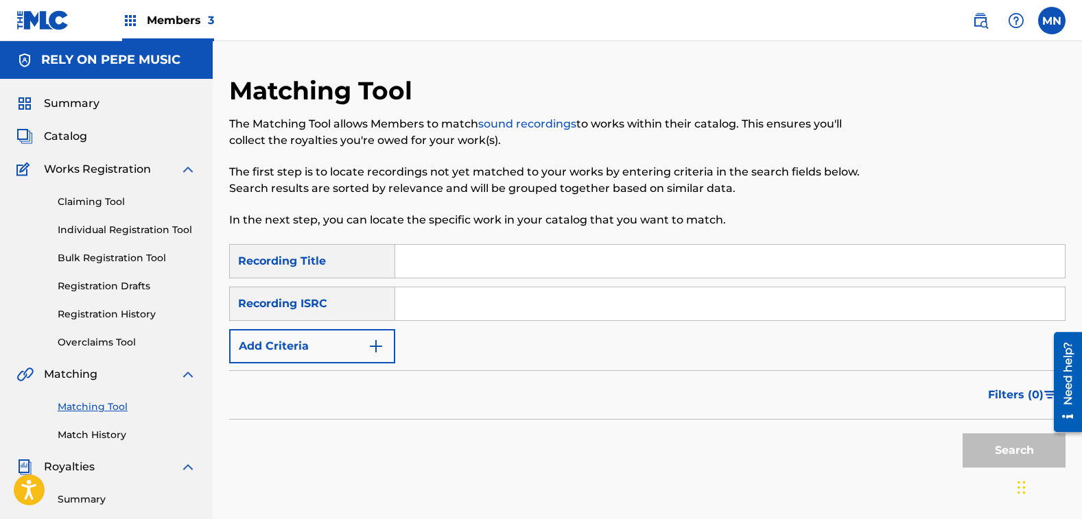
click at [288, 344] on button "Add Criteria" at bounding box center [312, 346] width 166 height 34
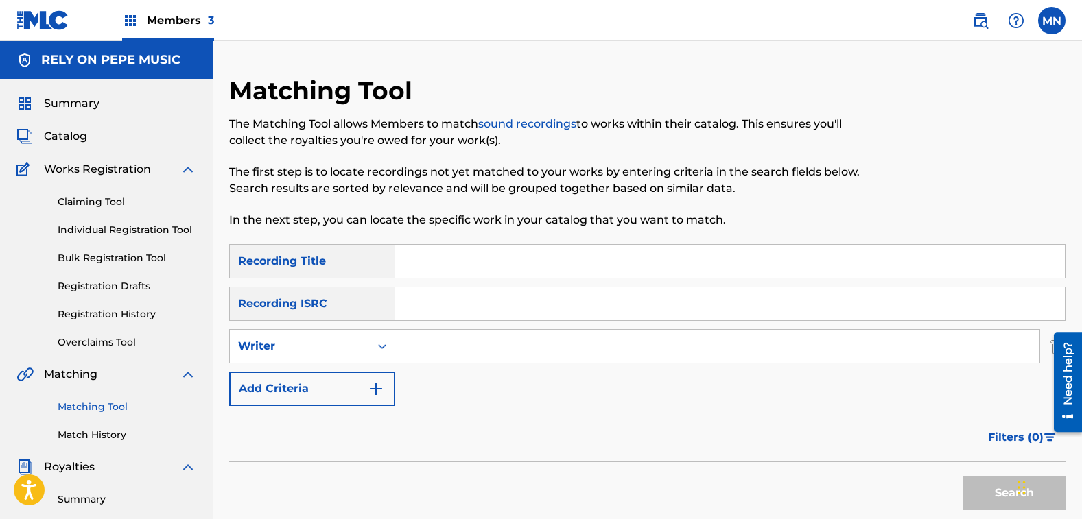
click at [288, 344] on div "Writer" at bounding box center [300, 346] width 124 height 16
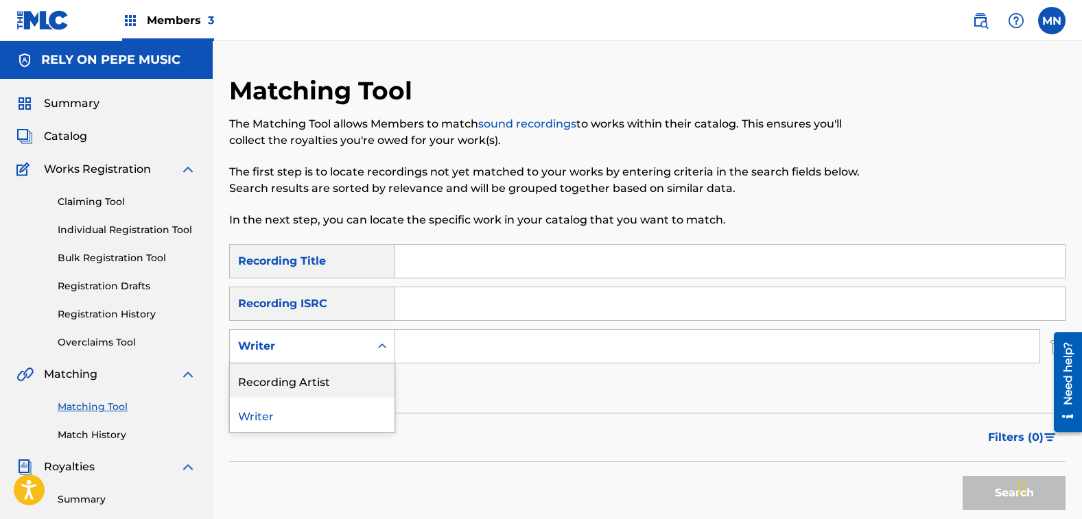
click at [292, 368] on div "Recording Artist" at bounding box center [312, 381] width 165 height 34
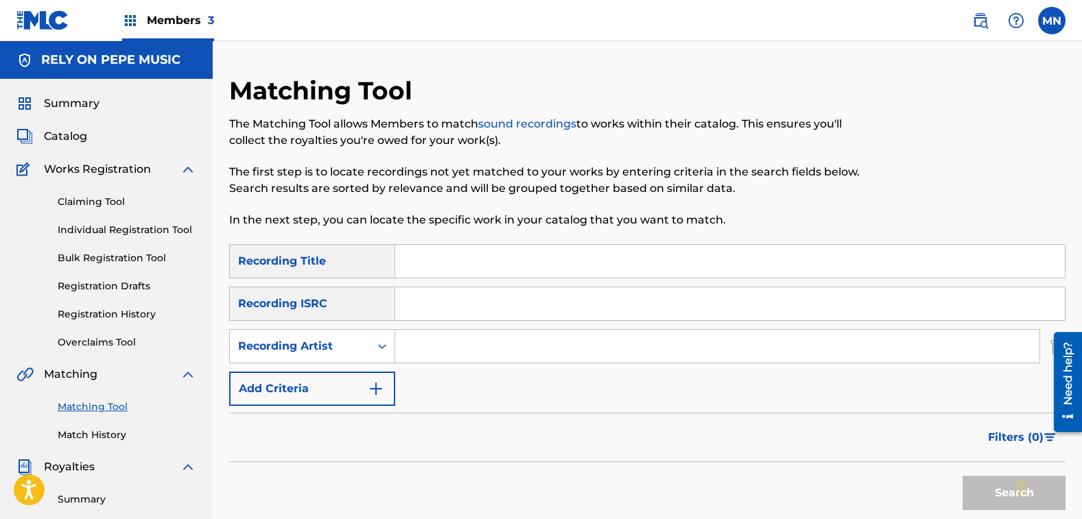
click at [419, 355] on input "Search Form" at bounding box center [717, 346] width 644 height 33
type input "[PERSON_NAME]"
click at [963, 476] on button "Search" at bounding box center [1014, 493] width 103 height 34
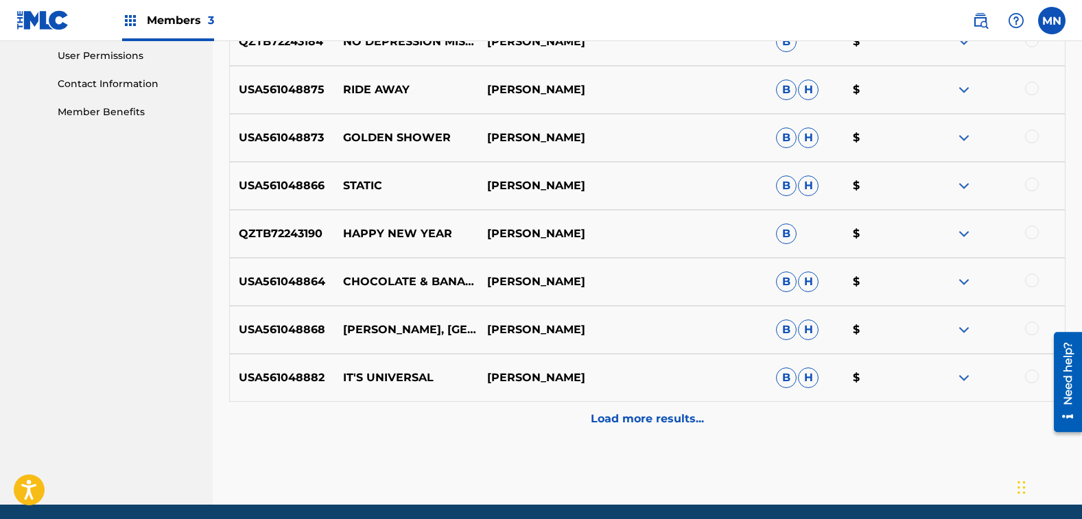
scroll to position [701, 0]
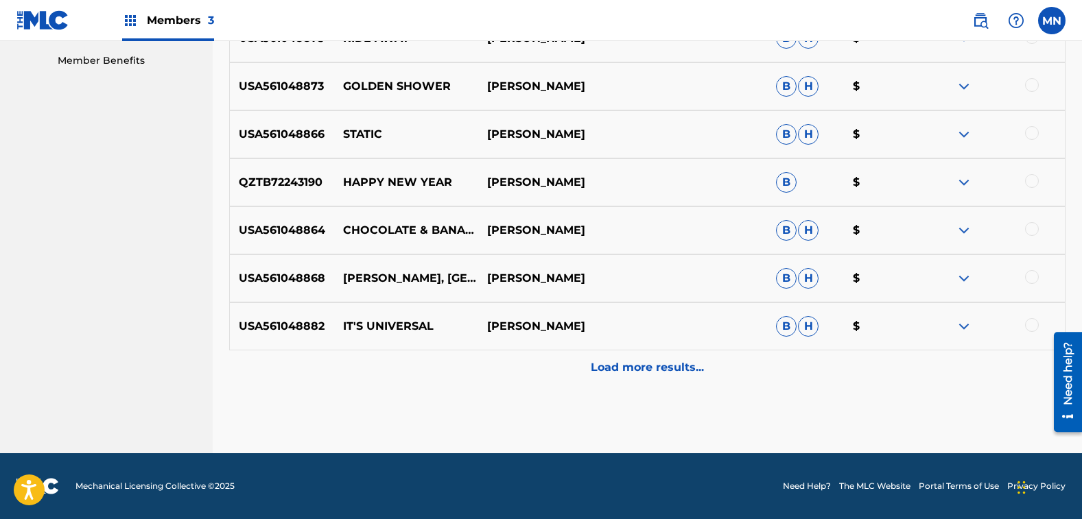
click at [654, 363] on p "Load more results..." at bounding box center [647, 368] width 113 height 16
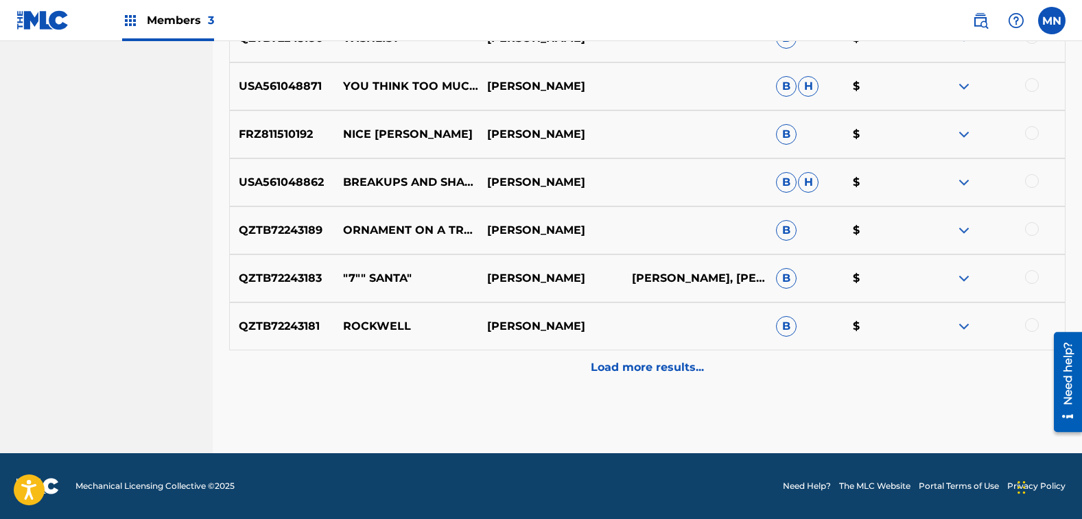
click at [676, 369] on p "Load more results..." at bounding box center [647, 368] width 113 height 16
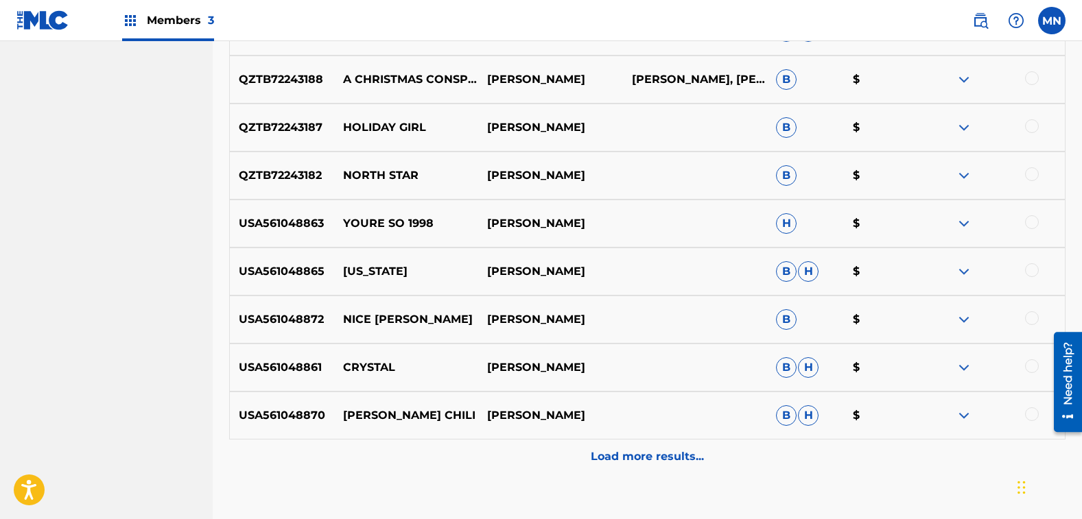
scroll to position [1593, 0]
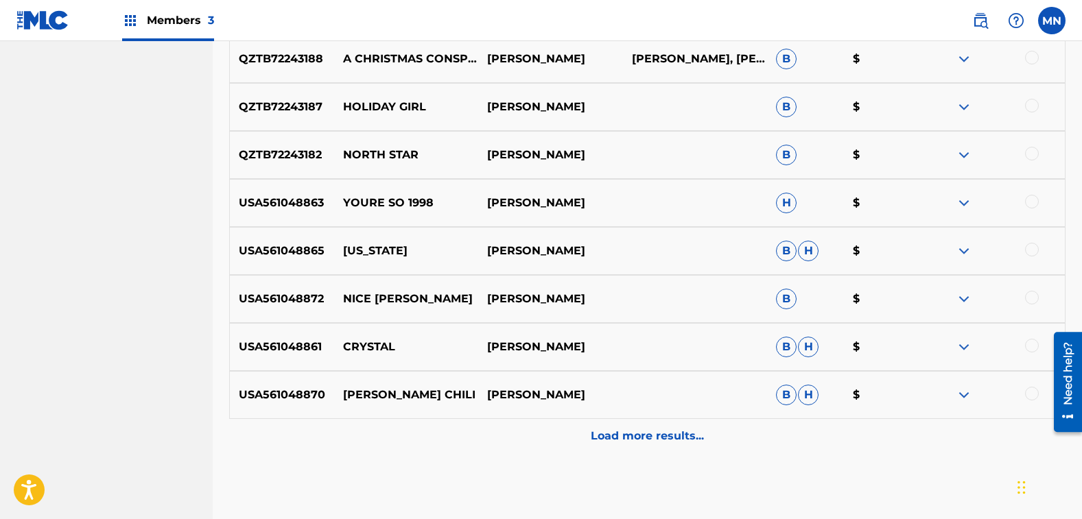
click at [642, 438] on p "Load more results..." at bounding box center [647, 436] width 113 height 16
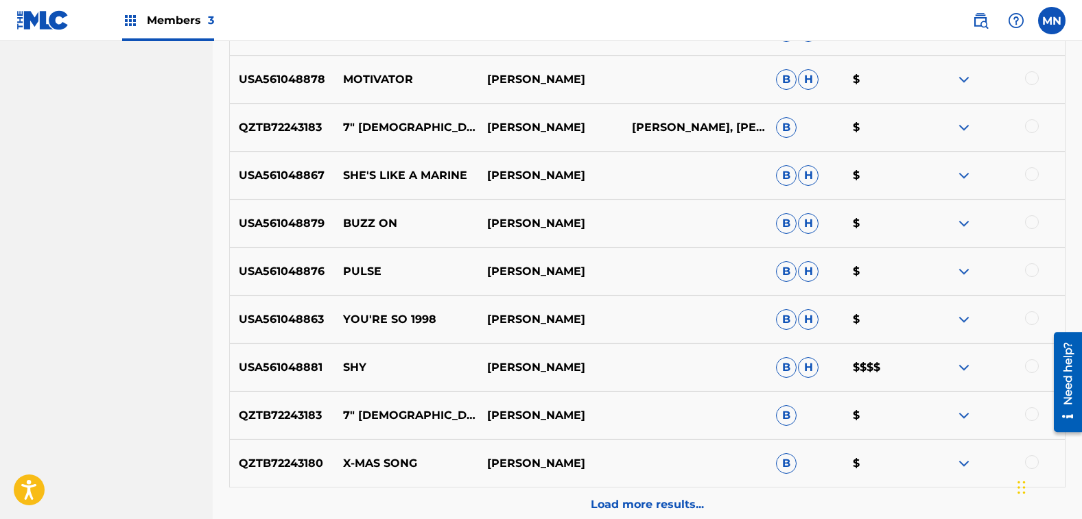
scroll to position [2073, 0]
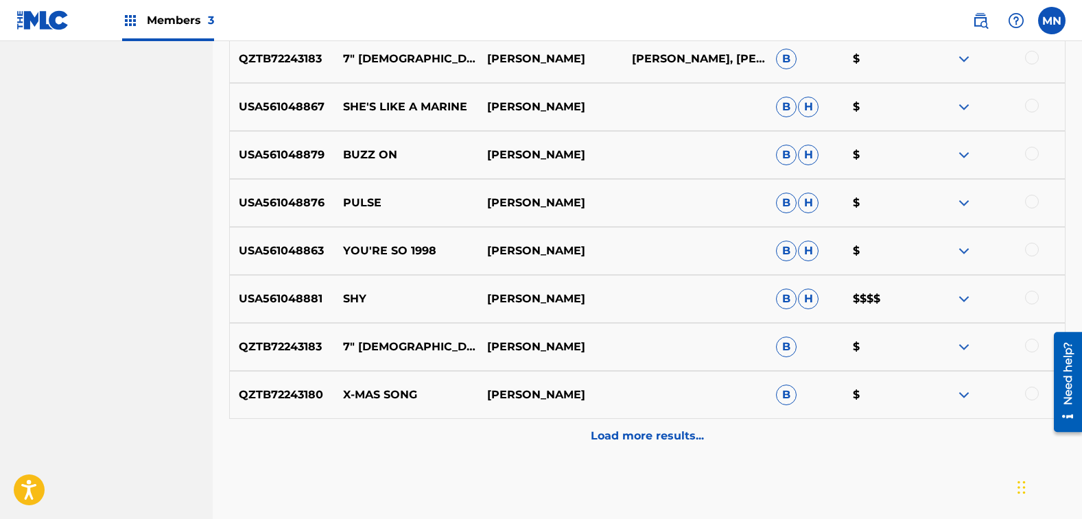
click at [1031, 298] on div at bounding box center [1032, 298] width 14 height 14
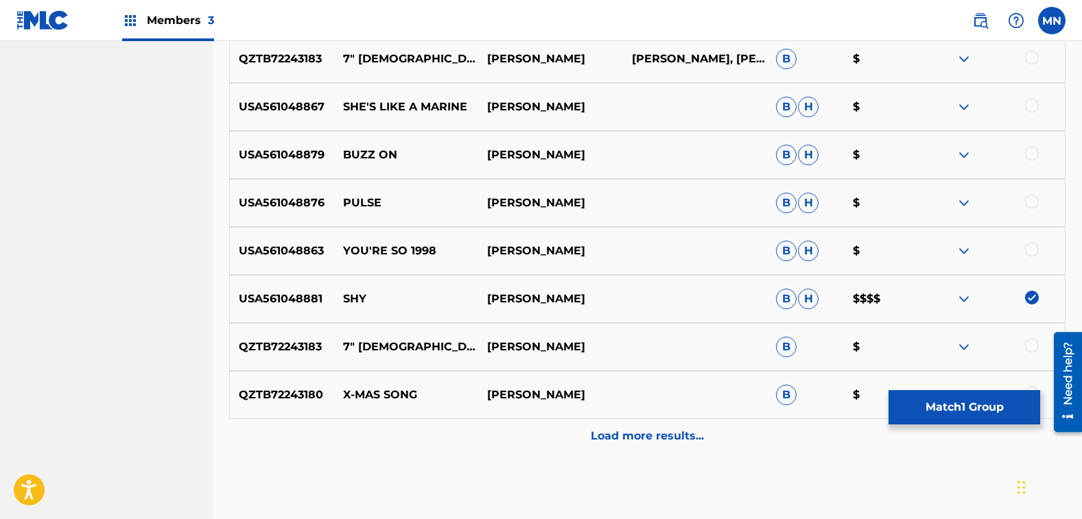
click at [902, 403] on button "Match 1 Group" at bounding box center [965, 407] width 152 height 34
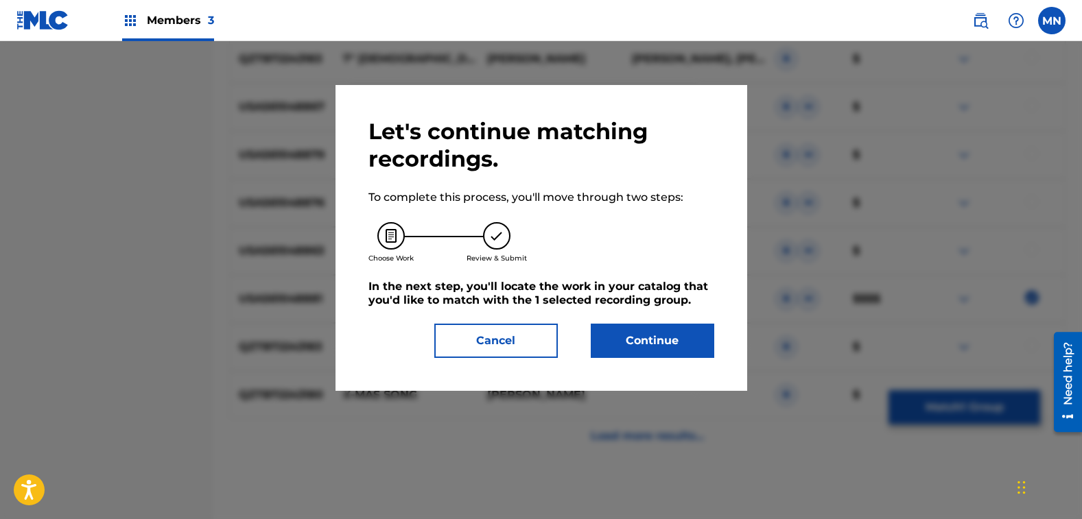
click at [666, 352] on button "Continue" at bounding box center [653, 341] width 124 height 34
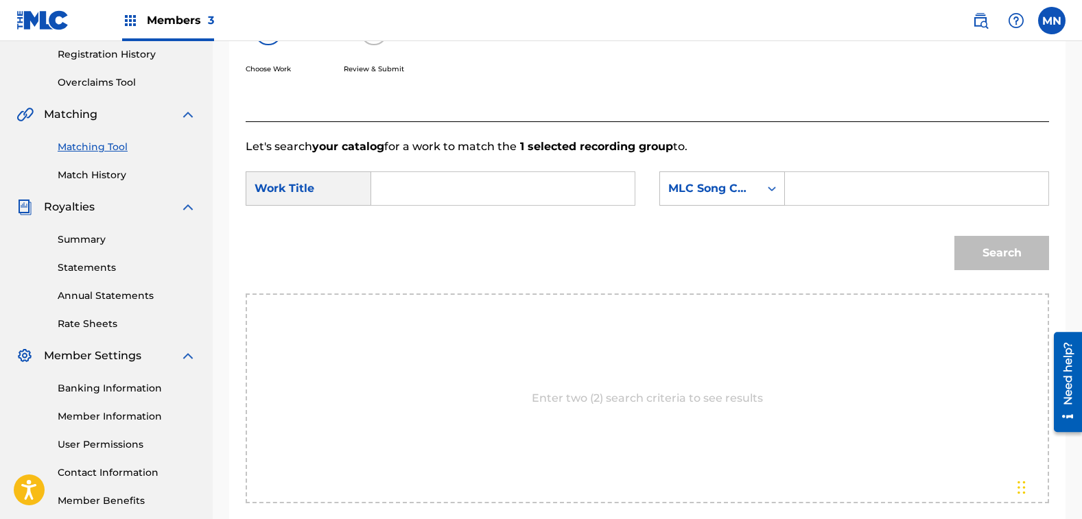
scroll to position [257, 0]
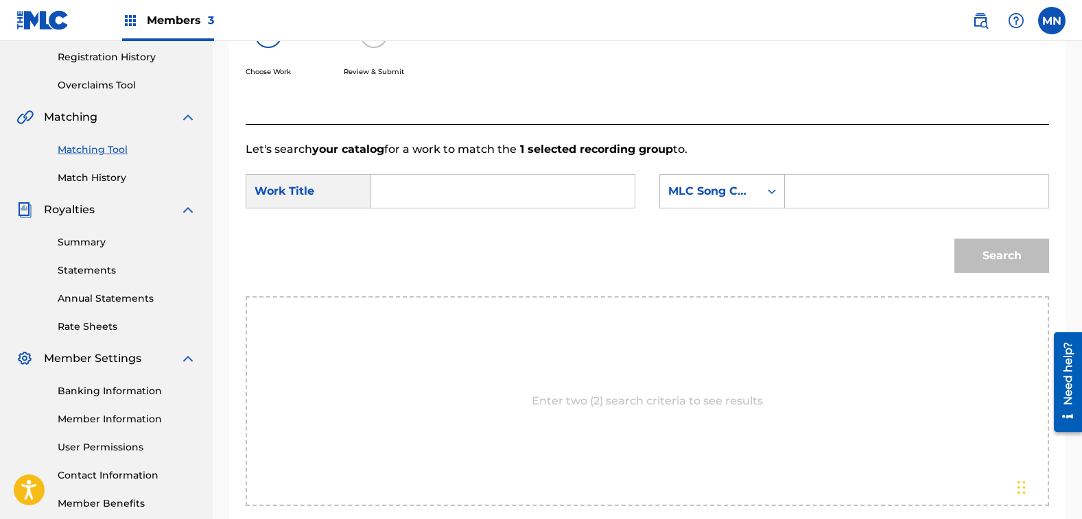
click at [453, 197] on input "Search Form" at bounding box center [503, 191] width 240 height 33
type input "shy"
click at [401, 215] on strong "shy" at bounding box center [405, 221] width 21 height 13
click at [701, 181] on div "MLC Song Code" at bounding box center [709, 191] width 99 height 26
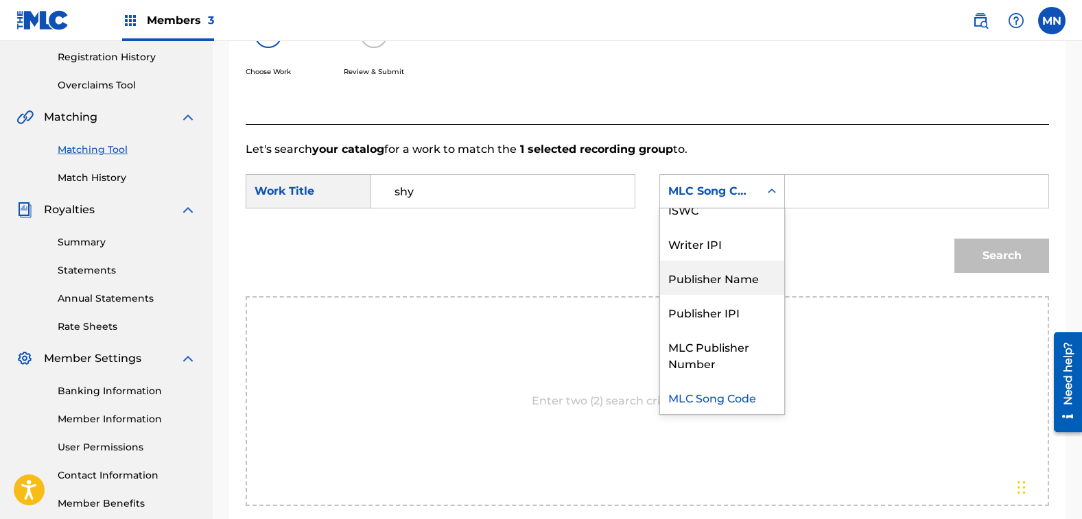
scroll to position [0, 0]
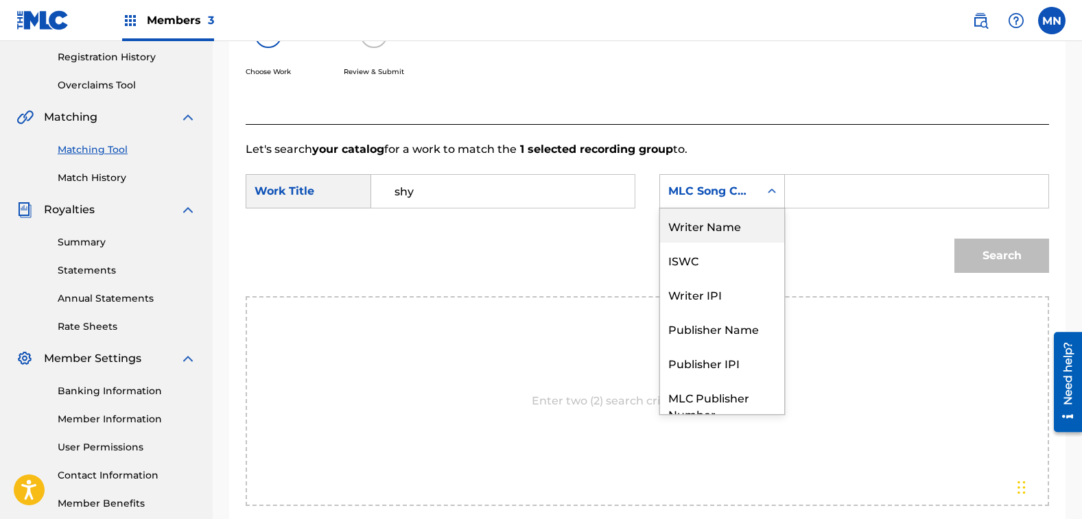
click at [731, 229] on div "Writer Name" at bounding box center [722, 226] width 124 height 34
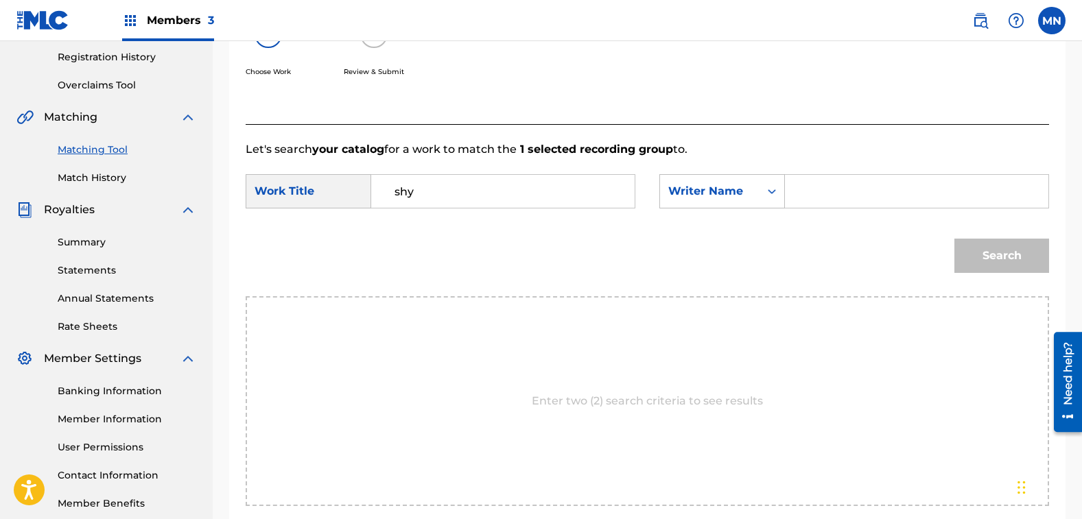
click at [831, 190] on input "Search Form" at bounding box center [917, 191] width 240 height 33
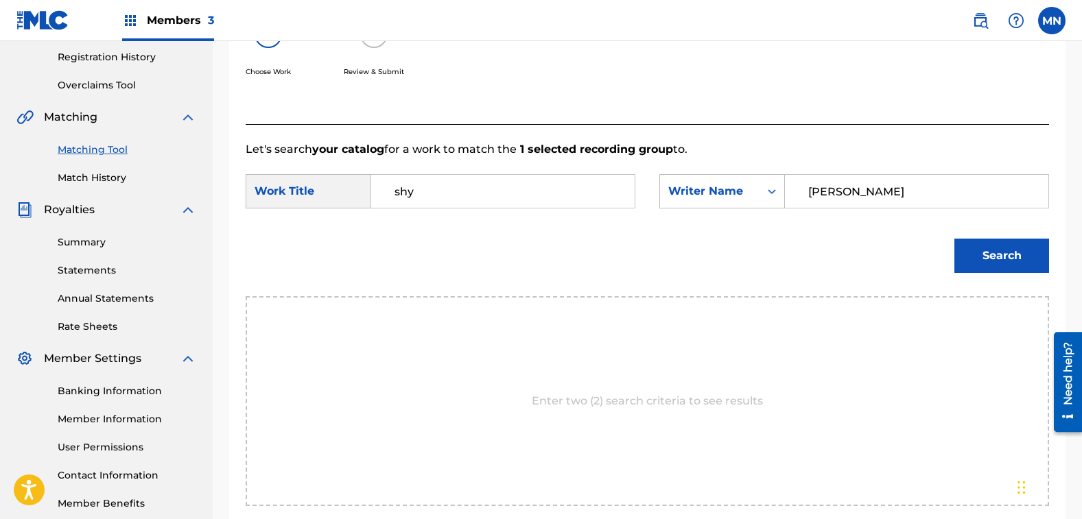
type input "[PERSON_NAME]"
click at [978, 248] on button "Search" at bounding box center [1001, 256] width 95 height 34
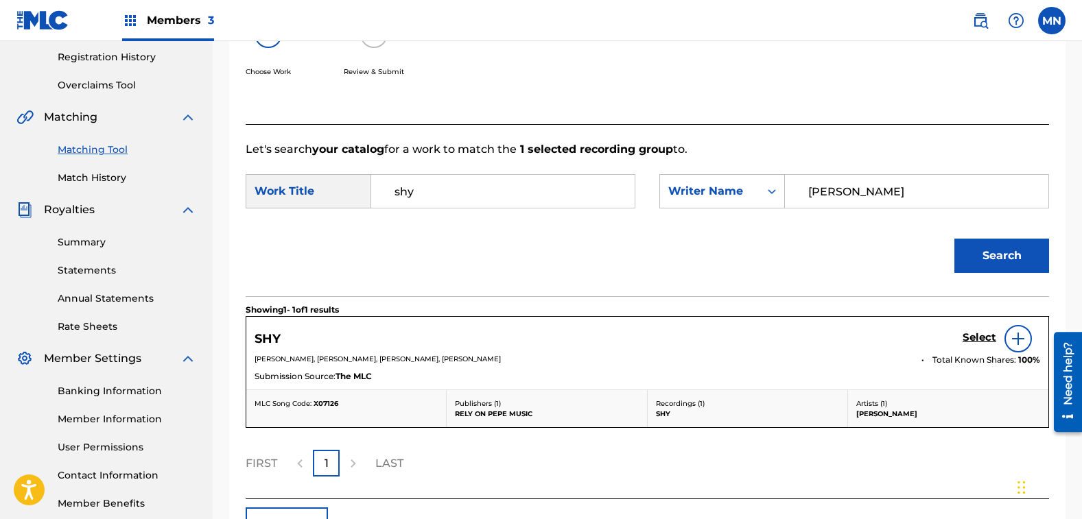
click at [978, 340] on h5 "Select" at bounding box center [980, 337] width 34 height 13
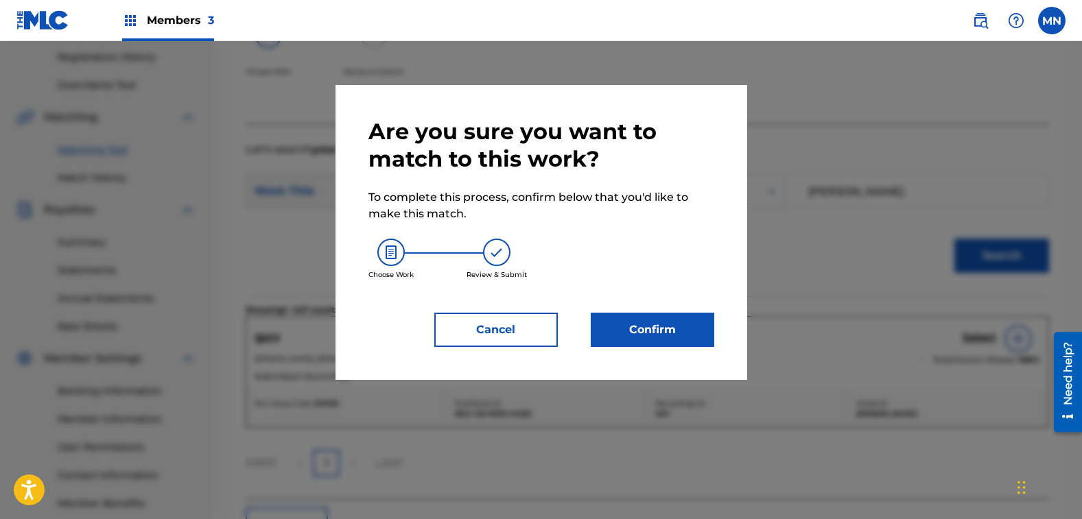
click at [661, 321] on button "Confirm" at bounding box center [653, 330] width 124 height 34
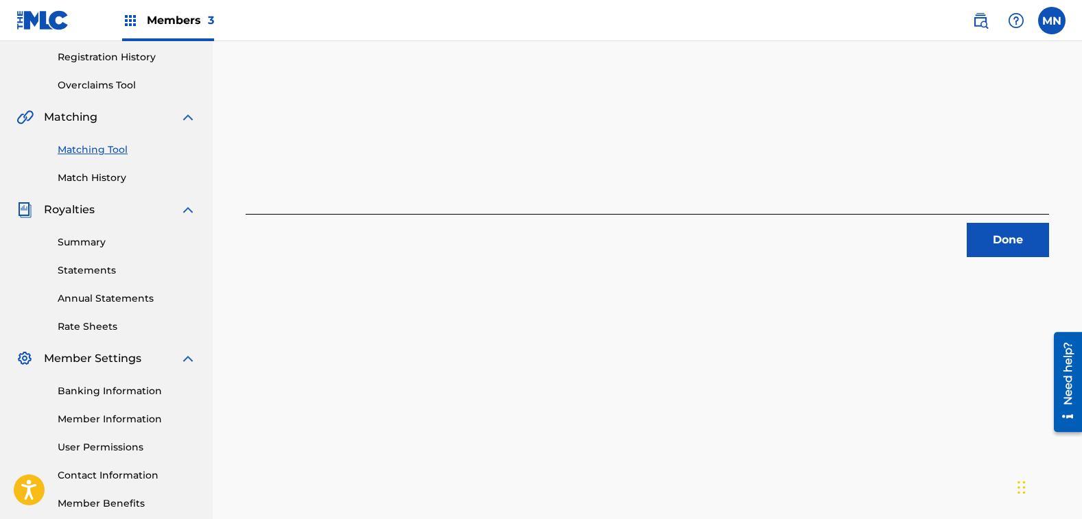
click at [79, 150] on link "Matching Tool" at bounding box center [127, 150] width 139 height 14
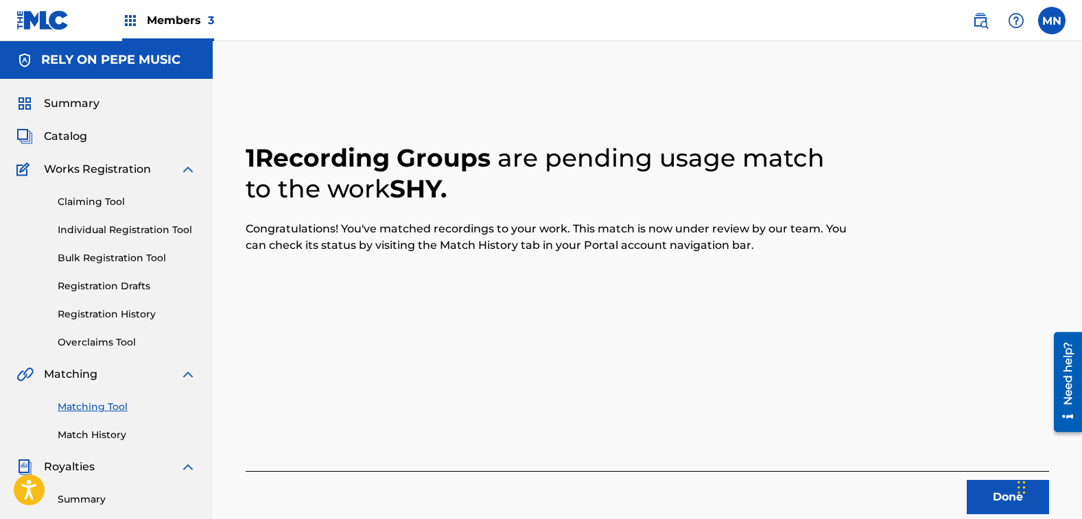
click at [78, 403] on link "Matching Tool" at bounding box center [127, 407] width 139 height 14
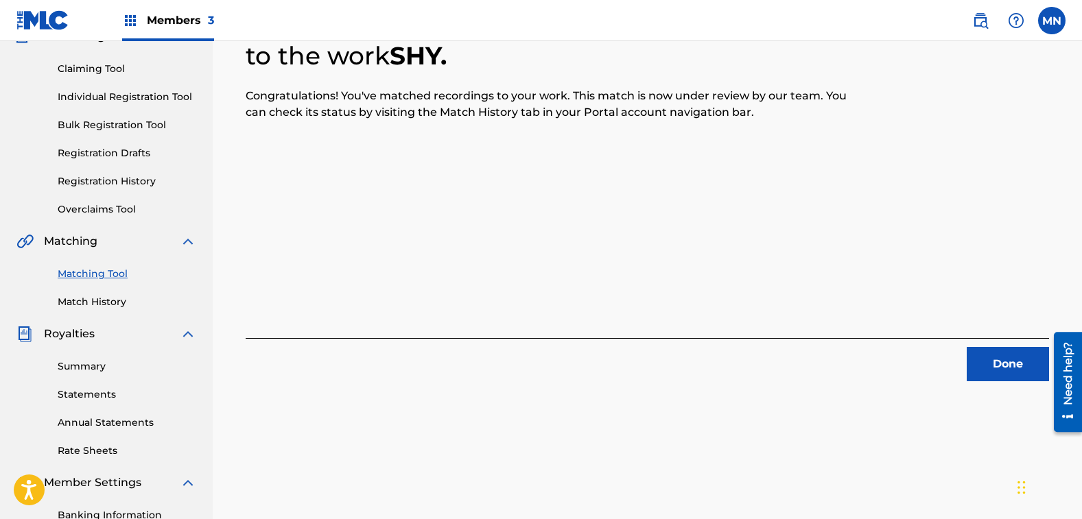
scroll to position [137, 0]
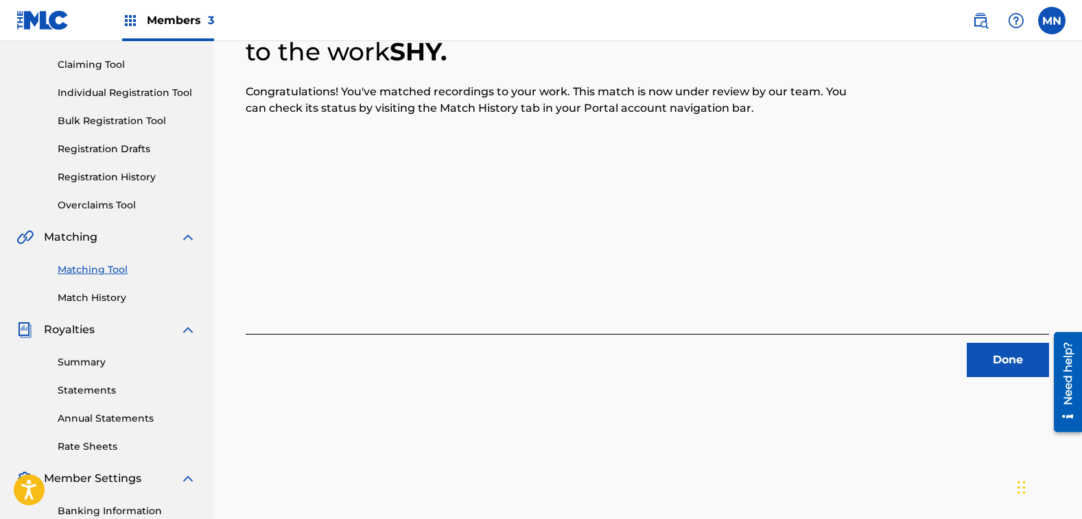
click at [1007, 353] on button "Done" at bounding box center [1008, 360] width 82 height 34
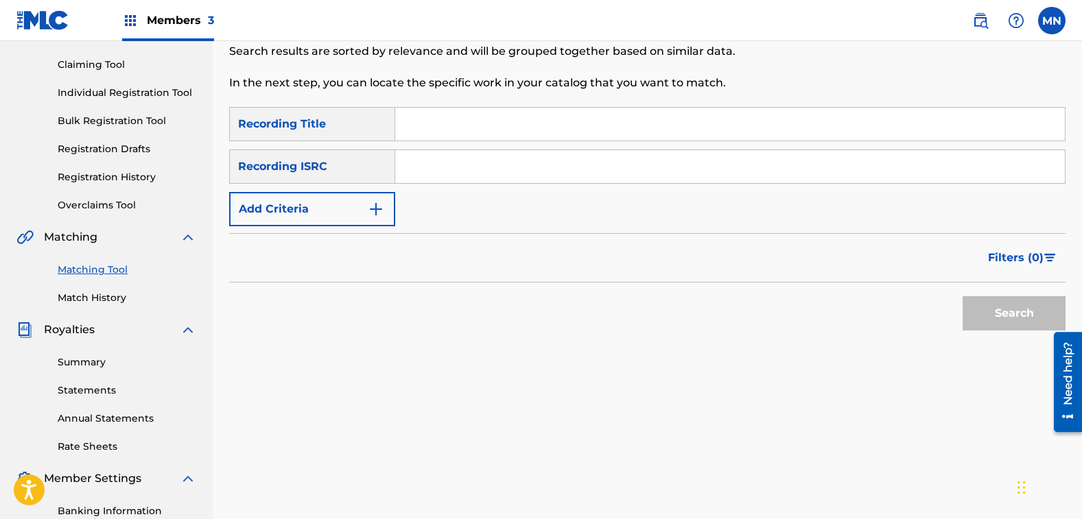
click at [320, 200] on button "Add Criteria" at bounding box center [312, 209] width 166 height 34
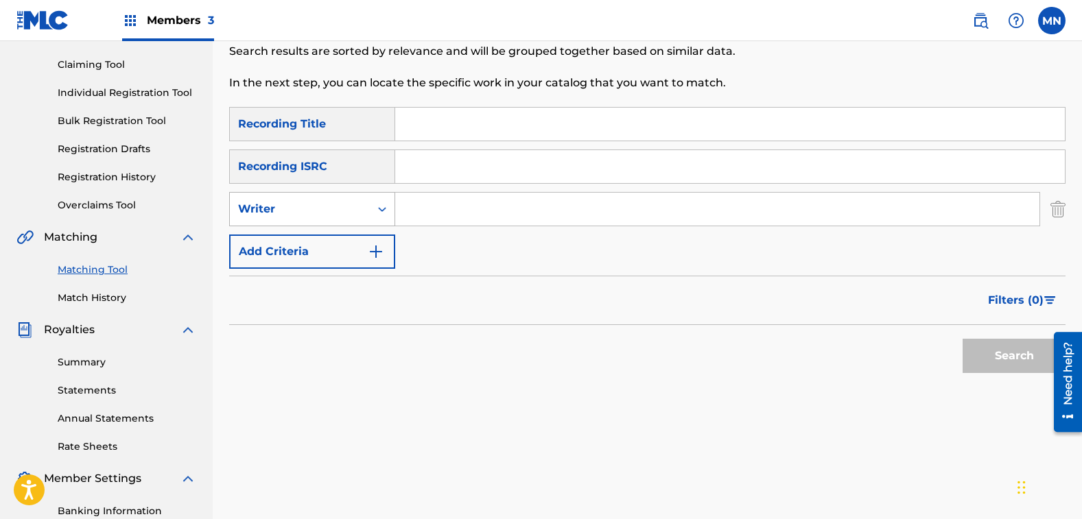
click at [318, 212] on div "Writer" at bounding box center [300, 209] width 124 height 16
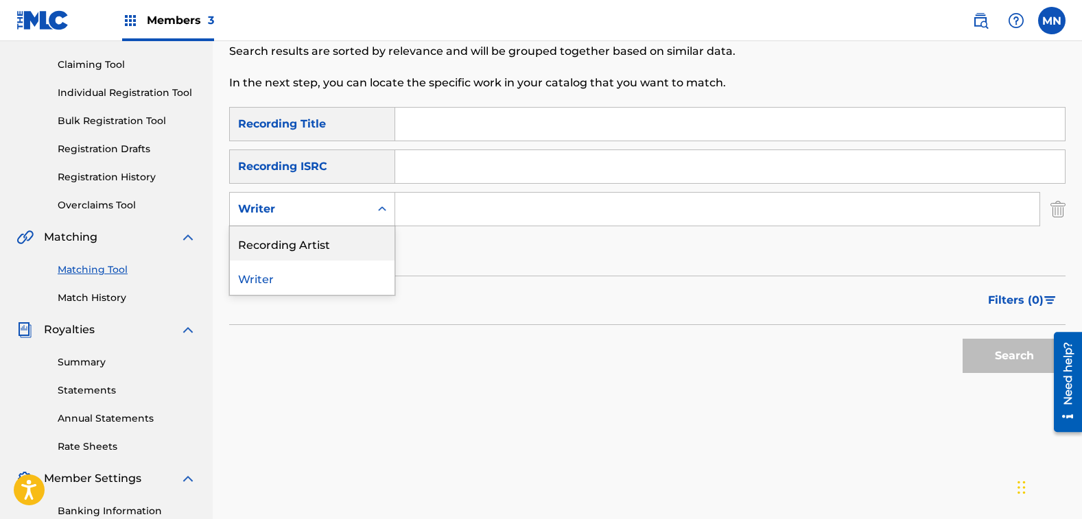
click at [311, 244] on div "Recording Artist" at bounding box center [312, 243] width 165 height 34
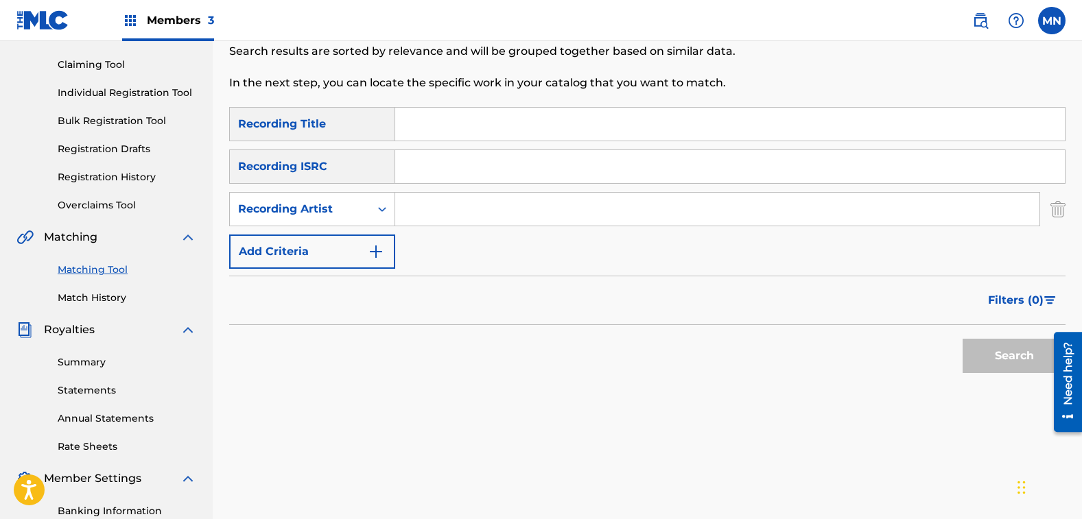
click at [455, 211] on input "Search Form" at bounding box center [717, 209] width 644 height 33
type input "[PERSON_NAME]"
click at [963, 339] on button "Search" at bounding box center [1014, 356] width 103 height 34
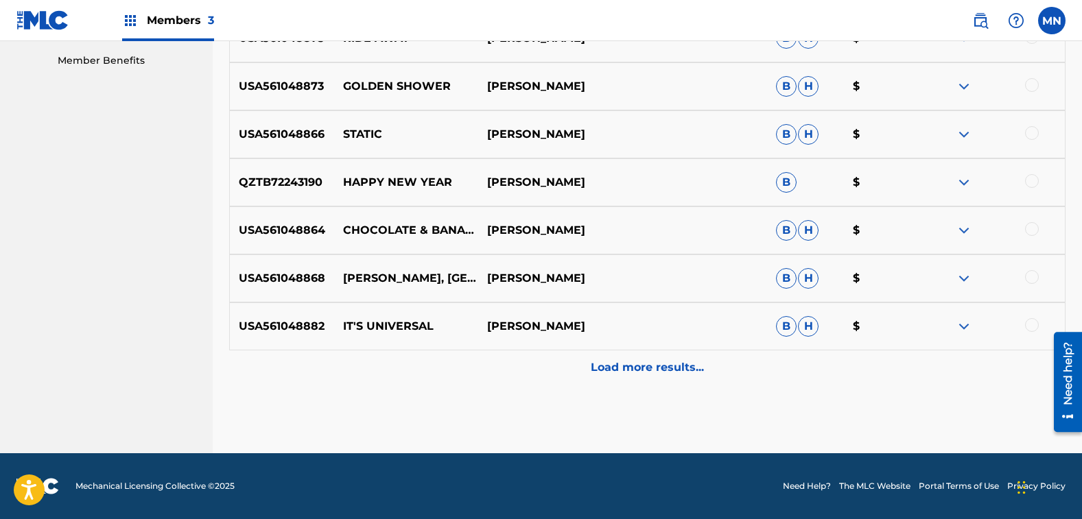
click at [631, 368] on p "Load more results..." at bounding box center [647, 368] width 113 height 16
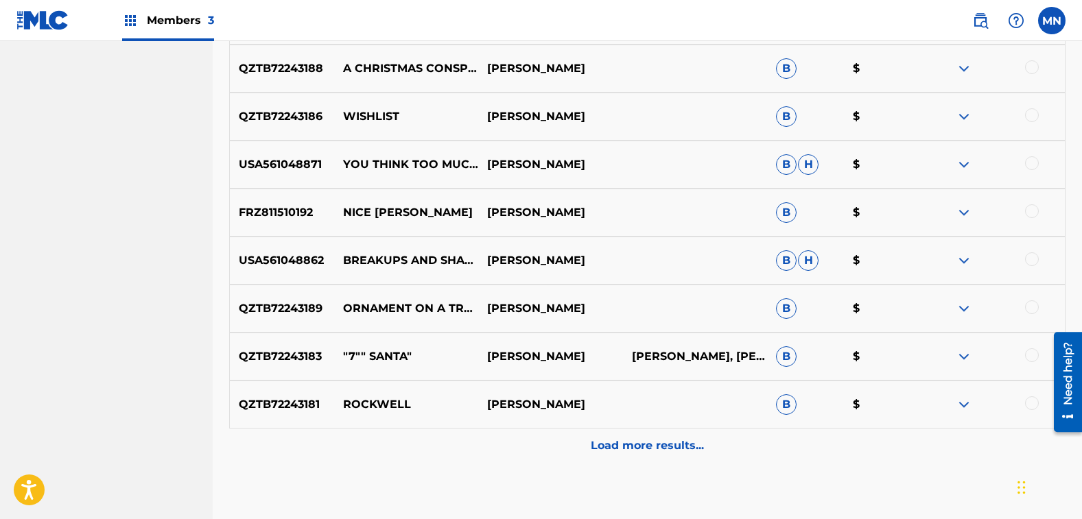
scroll to position [1181, 0]
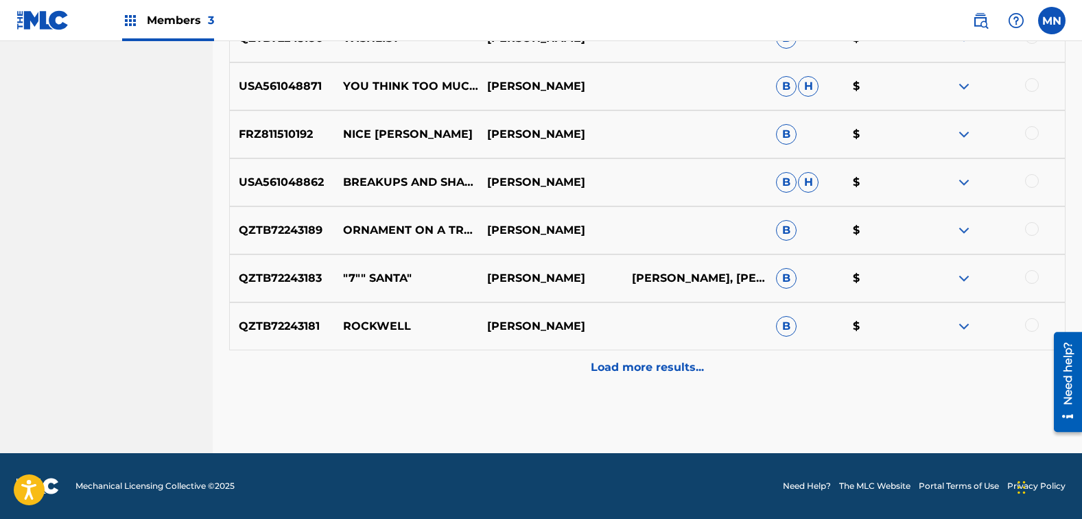
click at [670, 368] on p "Load more results..." at bounding box center [647, 368] width 113 height 16
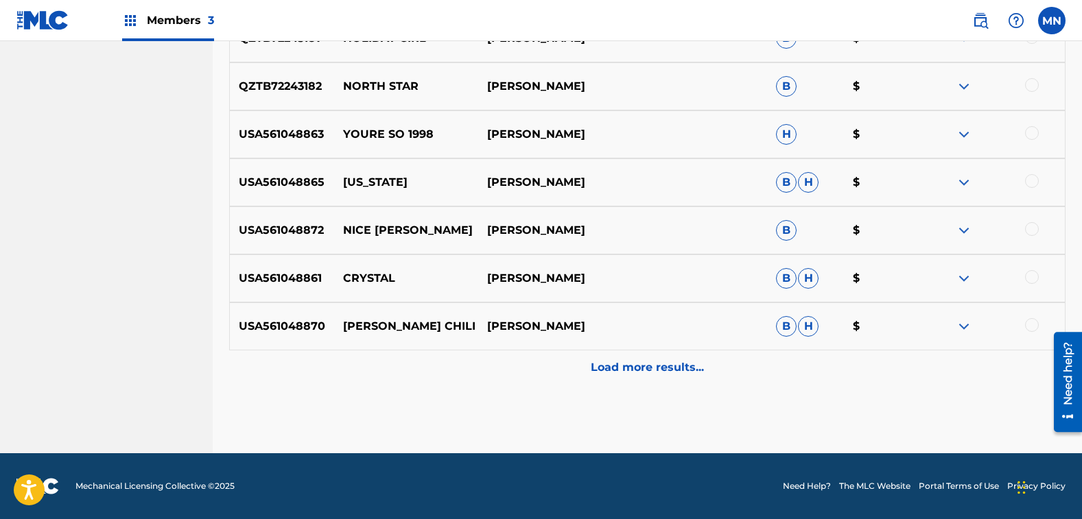
click at [611, 376] on div "Load more results..." at bounding box center [647, 368] width 836 height 34
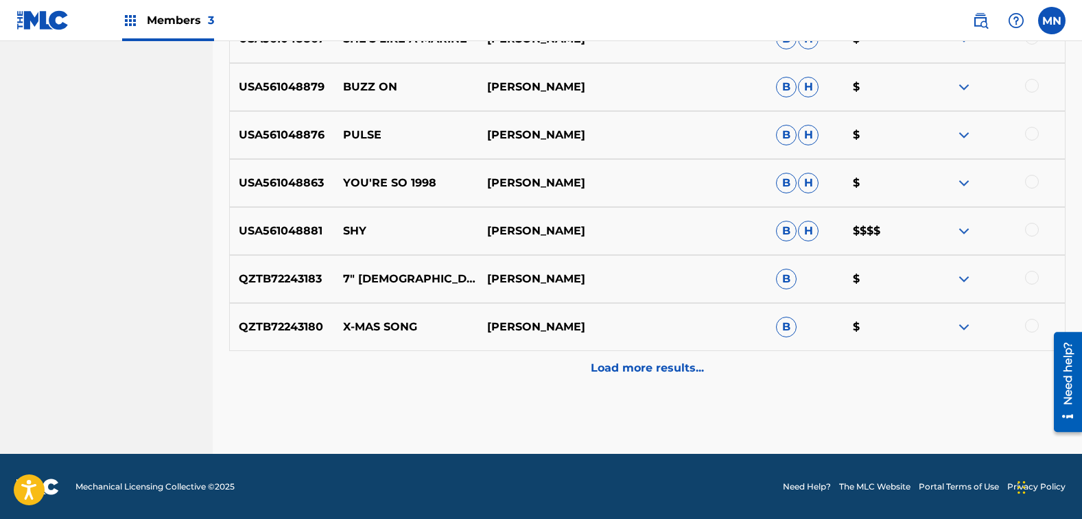
scroll to position [2142, 0]
click at [1027, 323] on div at bounding box center [1032, 325] width 14 height 14
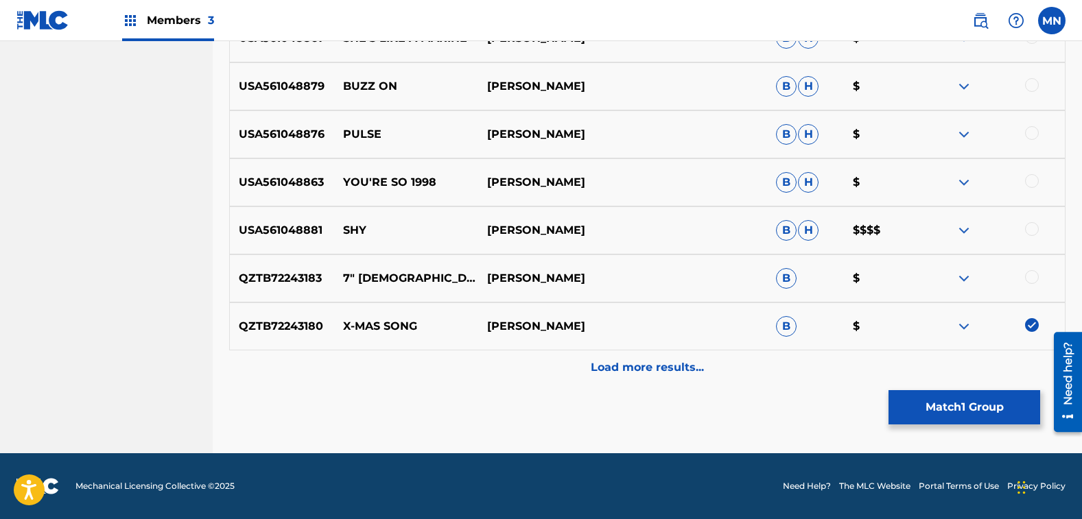
click at [926, 408] on button "Match 1 Group" at bounding box center [965, 407] width 152 height 34
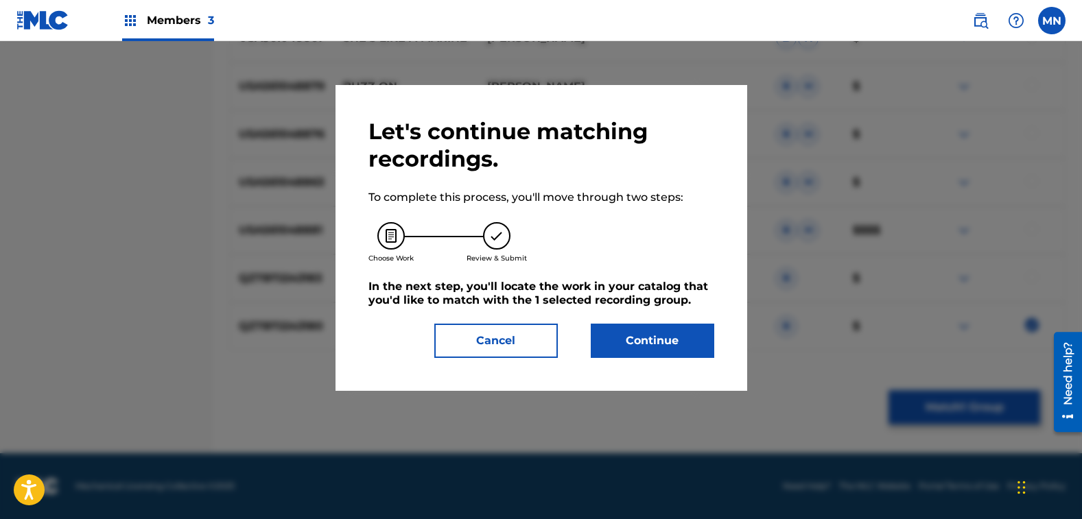
click at [654, 353] on button "Continue" at bounding box center [653, 341] width 124 height 34
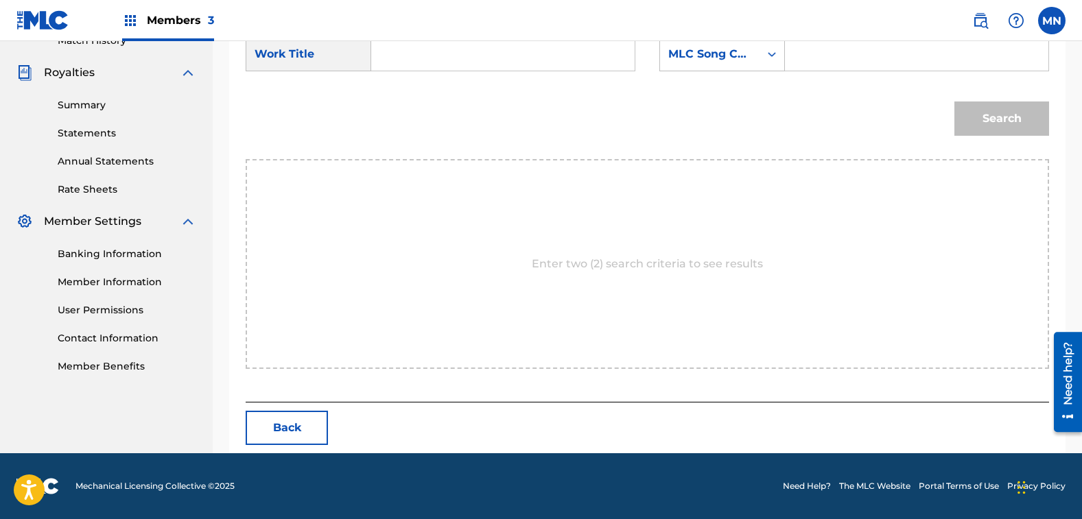
scroll to position [395, 0]
click at [395, 67] on input "Search Form" at bounding box center [503, 54] width 240 height 33
type input "x"
drag, startPoint x: 408, startPoint y: 177, endPoint x: 421, endPoint y: 157, distance: 23.8
click at [419, 149] on strong "song" at bounding box center [433, 142] width 28 height 13
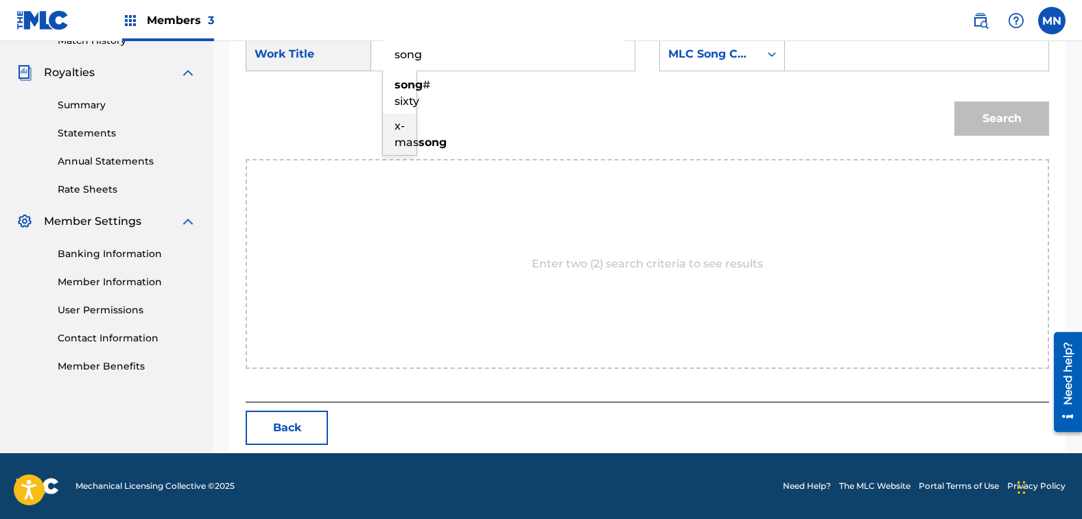
type input "x-mas song"
click at [703, 67] on div "MLC Song Code" at bounding box center [722, 54] width 126 height 34
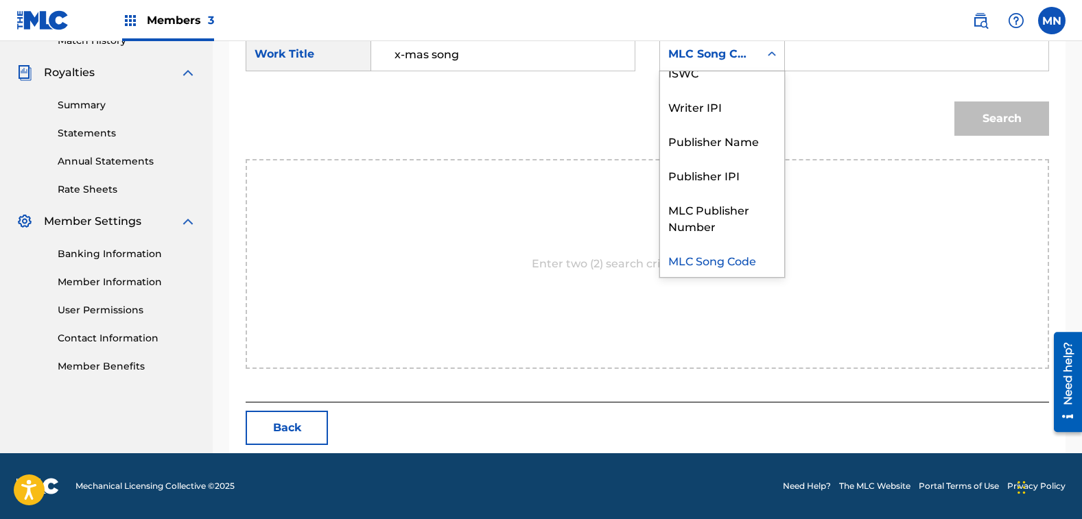
scroll to position [0, 0]
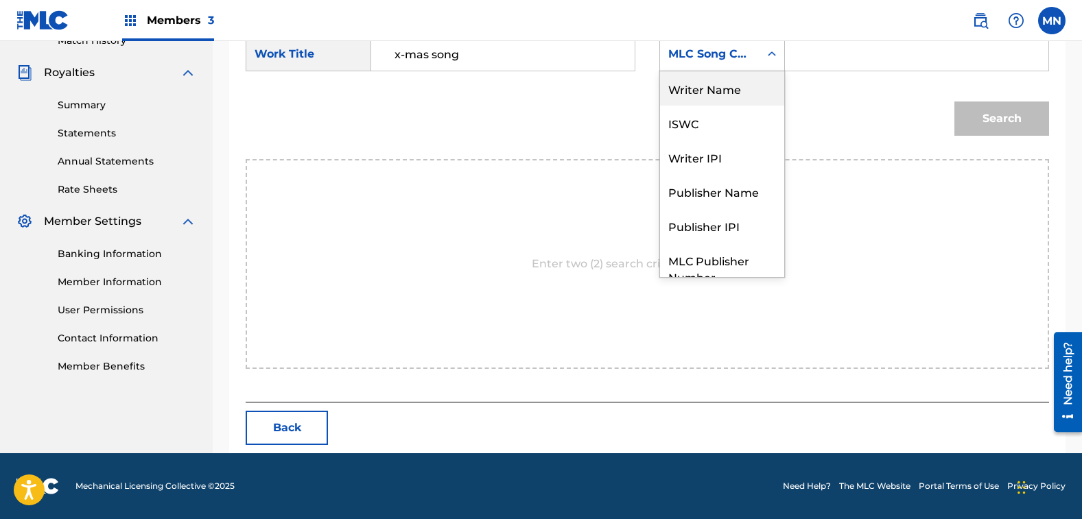
click at [718, 103] on div "Writer Name" at bounding box center [722, 88] width 124 height 34
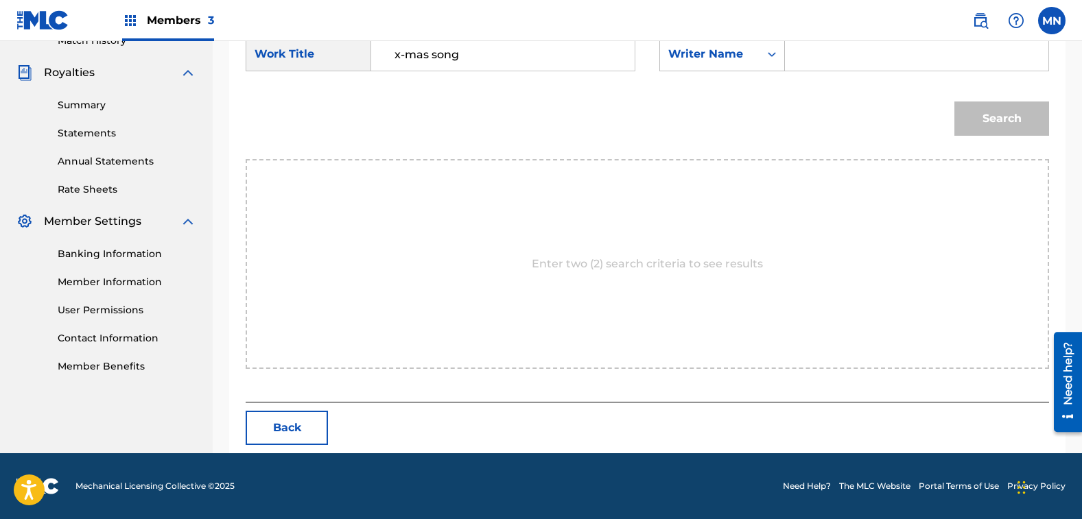
click at [847, 51] on input "Search Form" at bounding box center [917, 54] width 240 height 33
type input "[PERSON_NAME]"
click at [954, 102] on button "Search" at bounding box center [1001, 119] width 95 height 34
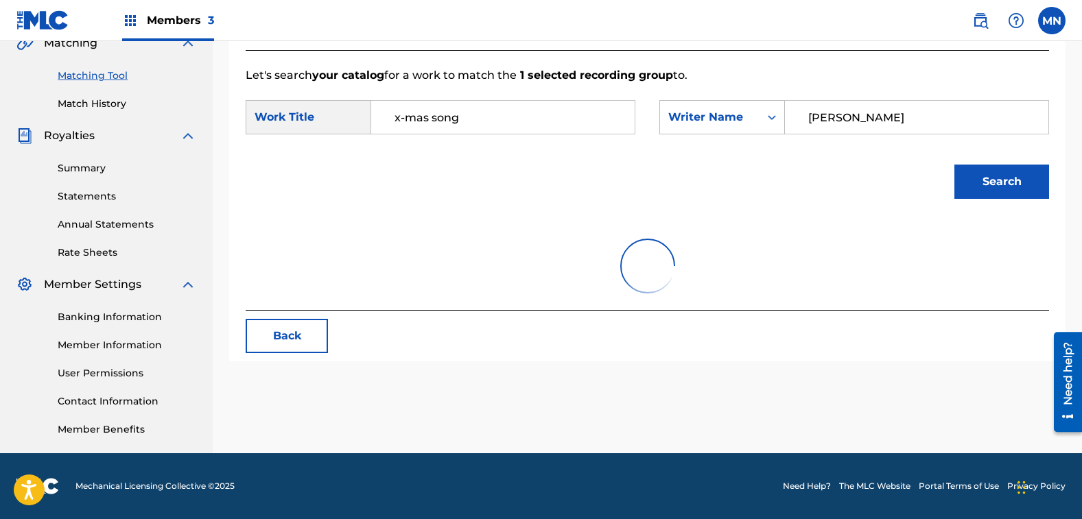
scroll to position [395, 0]
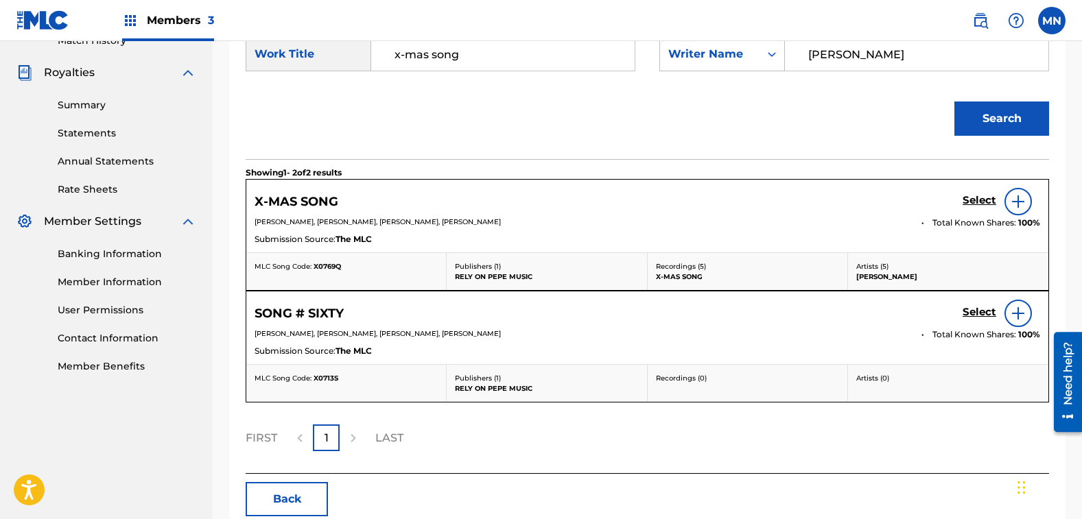
click at [981, 198] on h5 "Select" at bounding box center [980, 200] width 34 height 13
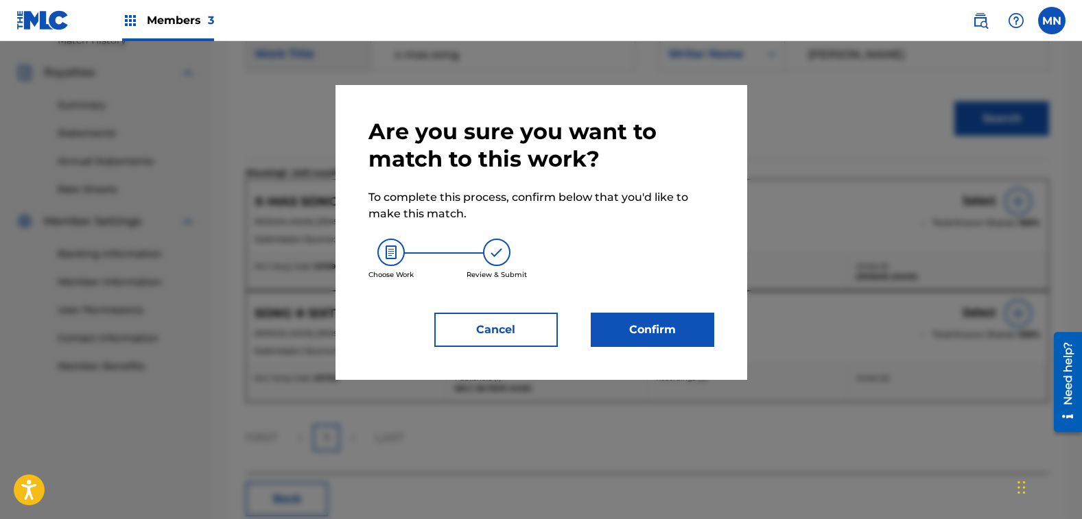
click at [651, 348] on div "Are you sure you want to match to this work? To complete this process, confirm …" at bounding box center [542, 232] width 412 height 295
click at [659, 328] on button "Confirm" at bounding box center [653, 330] width 124 height 34
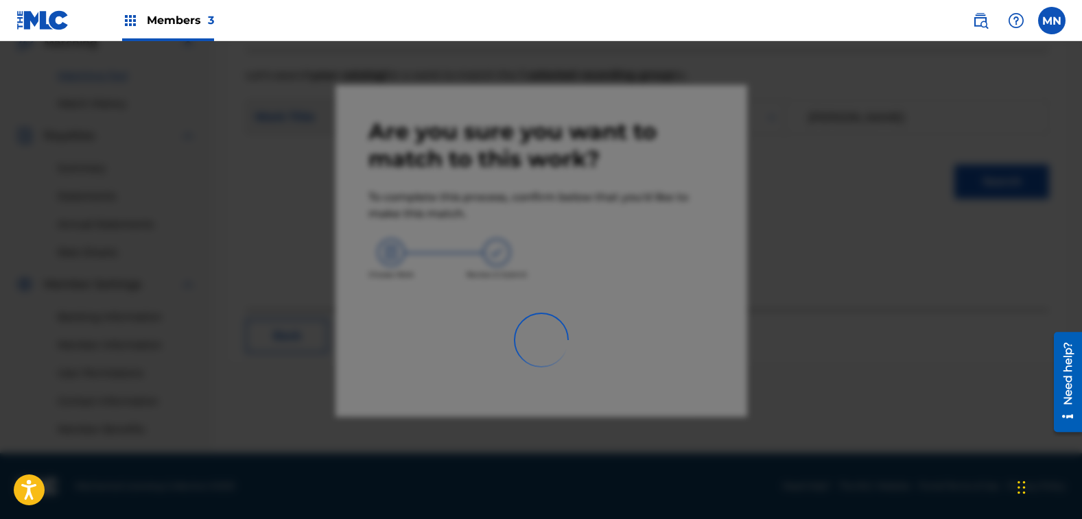
scroll to position [331, 0]
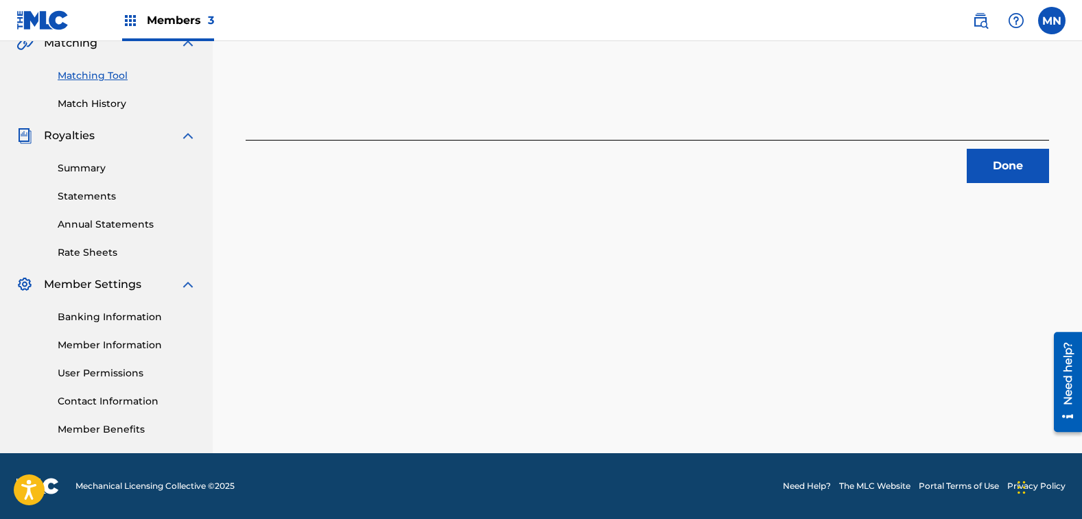
click at [1014, 161] on button "Done" at bounding box center [1008, 166] width 82 height 34
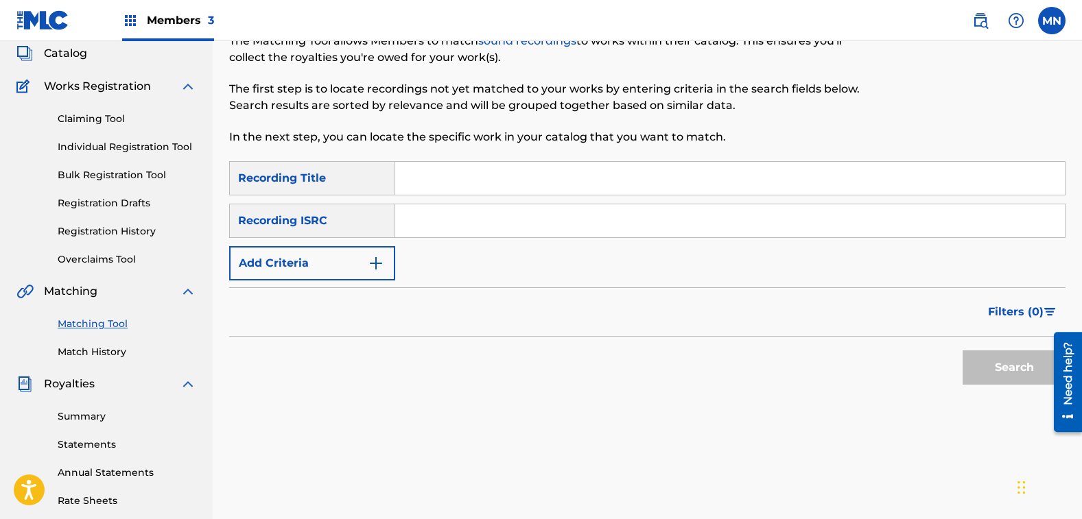
scroll to position [57, 0]
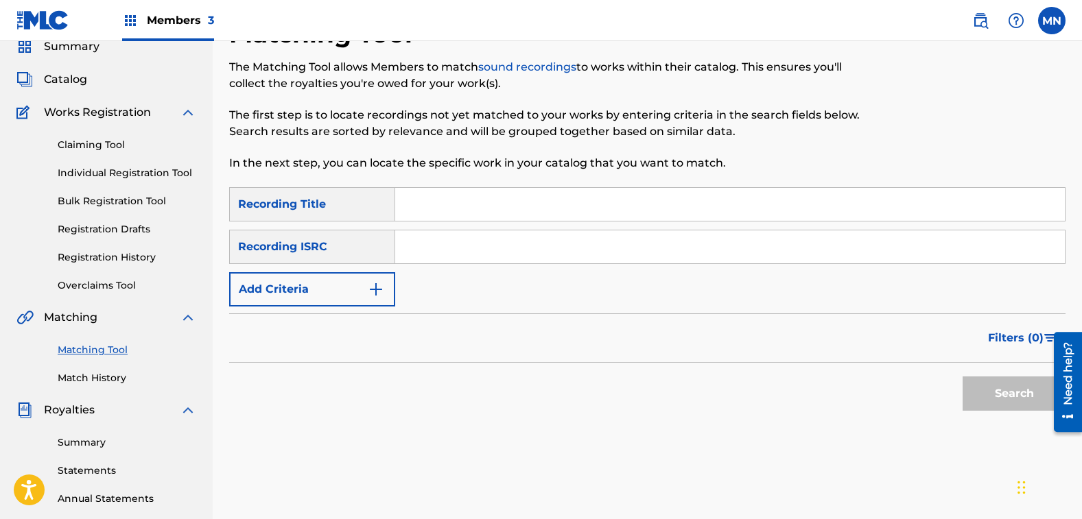
click at [312, 284] on button "Add Criteria" at bounding box center [312, 289] width 166 height 34
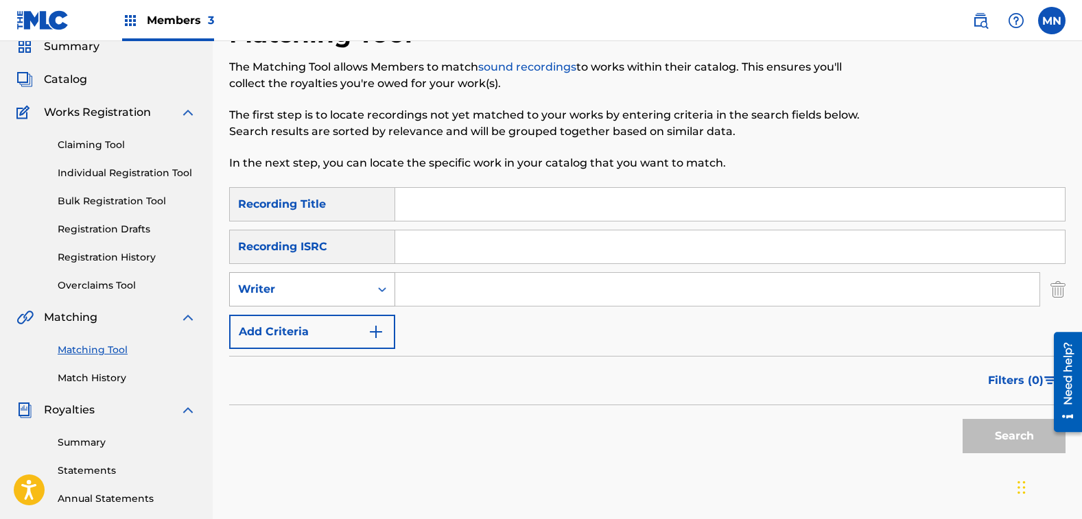
click at [310, 301] on div "Writer" at bounding box center [300, 290] width 140 height 26
click at [298, 320] on div "Recording Artist" at bounding box center [312, 324] width 165 height 34
click at [438, 294] on input "Search Form" at bounding box center [717, 289] width 644 height 33
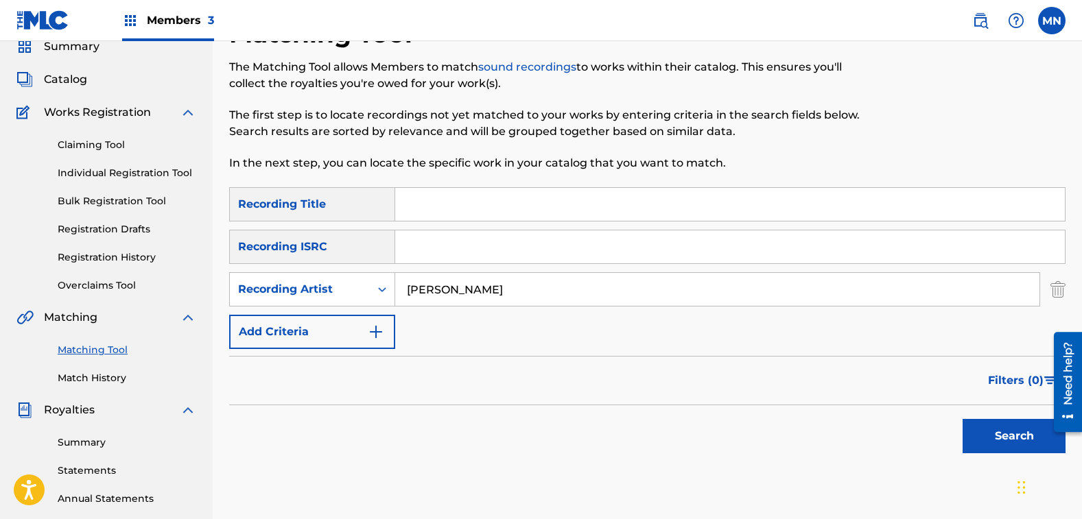
type input "[PERSON_NAME]"
click at [963, 419] on button "Search" at bounding box center [1014, 436] width 103 height 34
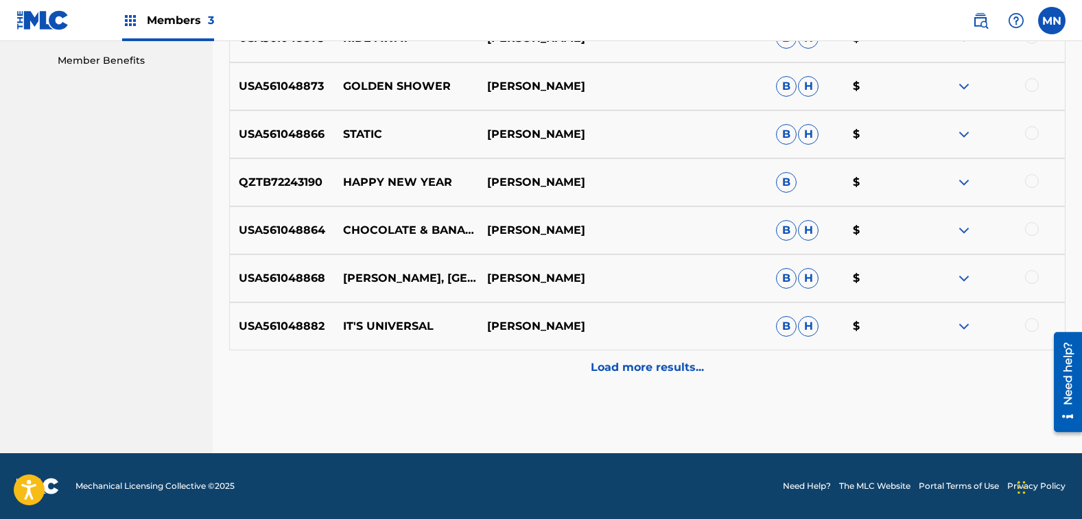
click at [661, 375] on p "Load more results..." at bounding box center [647, 368] width 113 height 16
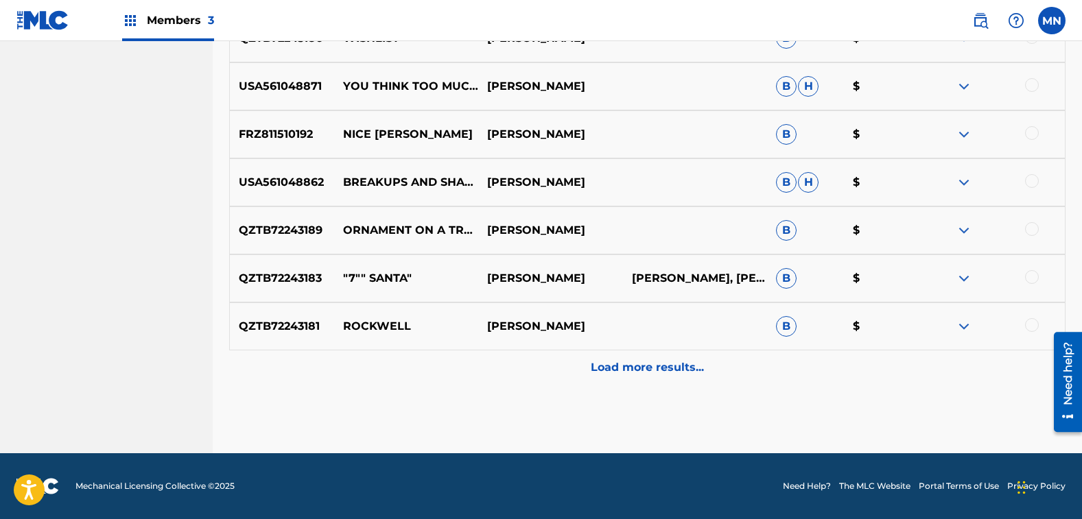
click at [651, 364] on p "Load more results..." at bounding box center [647, 368] width 113 height 16
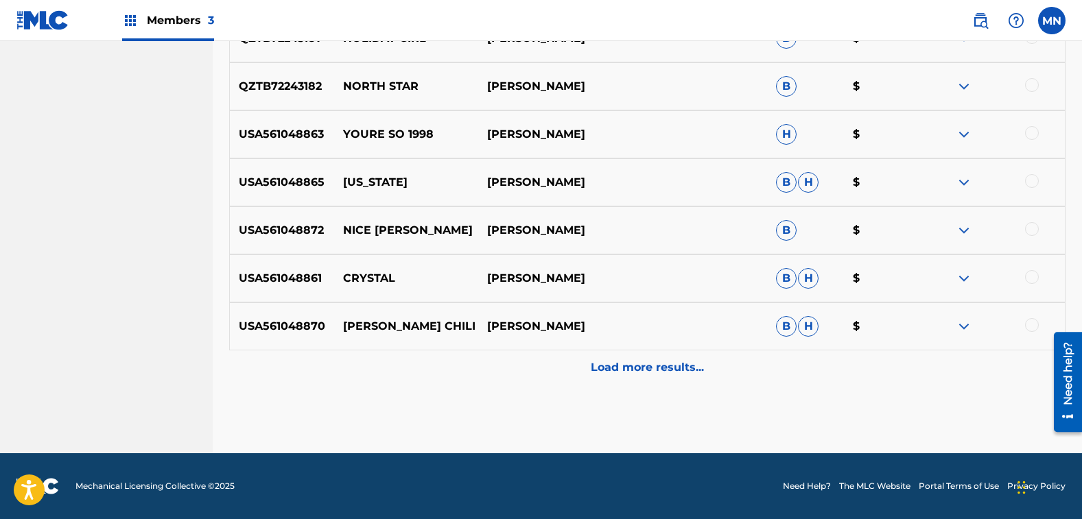
click at [664, 371] on p "Load more results..." at bounding box center [647, 368] width 113 height 16
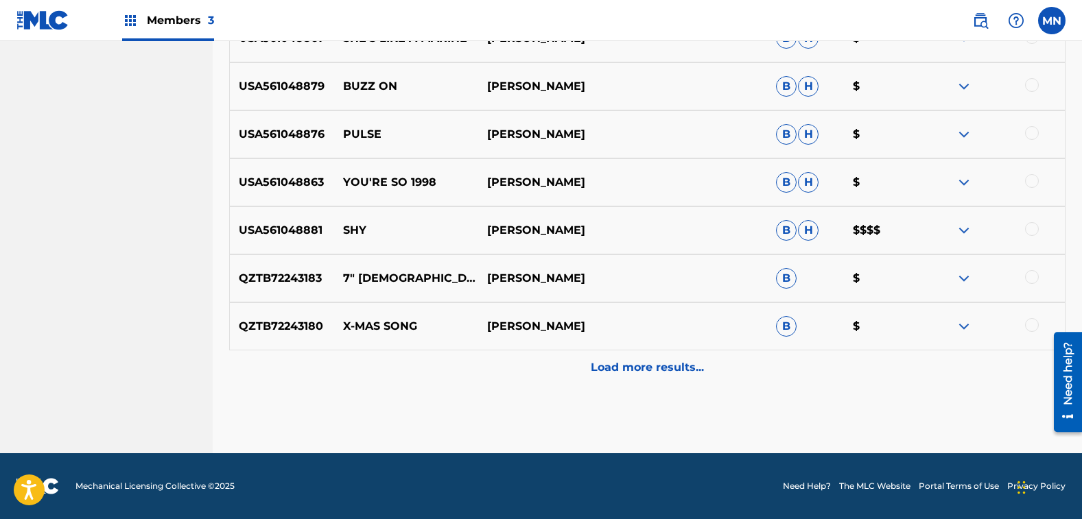
click at [679, 376] on div "Load more results..." at bounding box center [647, 368] width 836 height 34
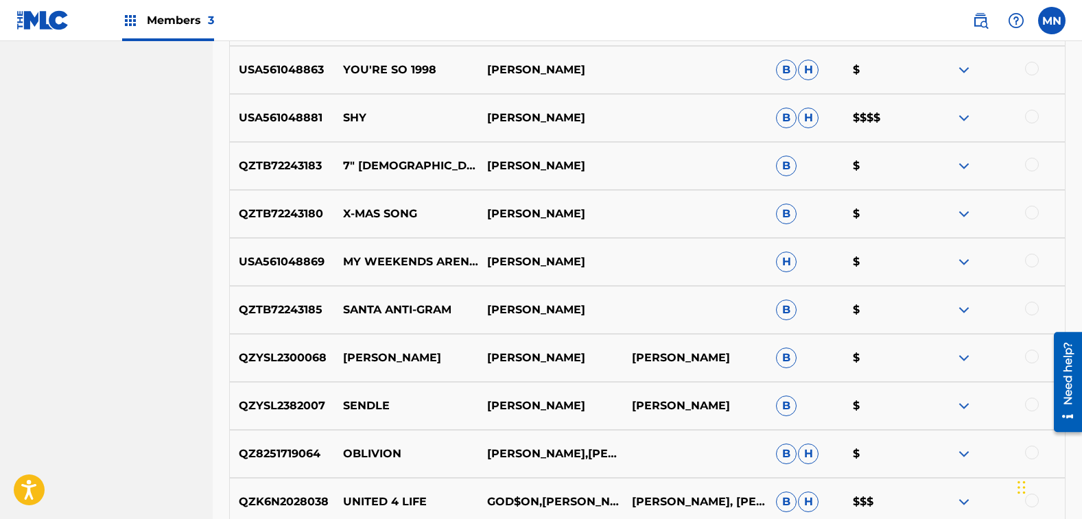
scroll to position [2279, 0]
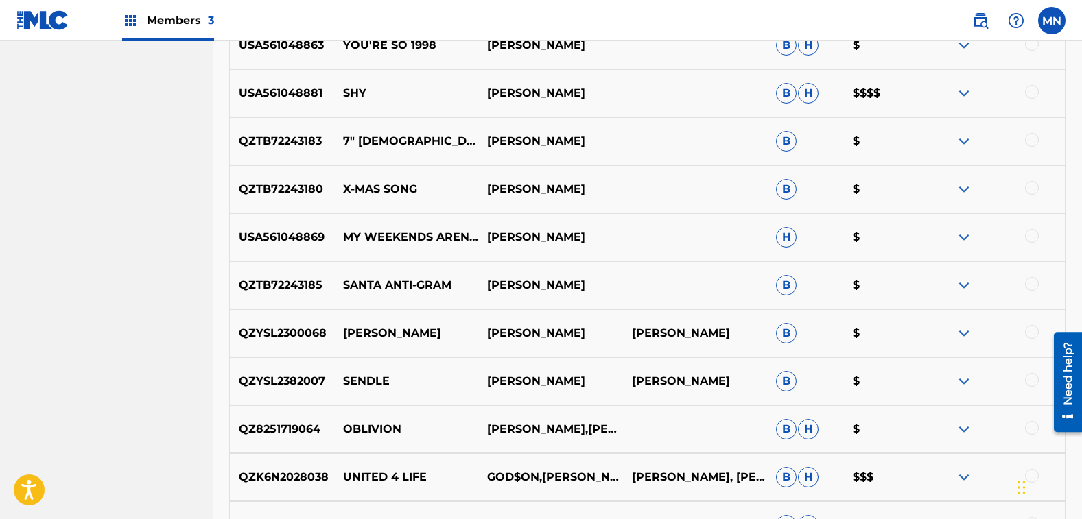
click at [1038, 237] on div at bounding box center [1032, 236] width 14 height 14
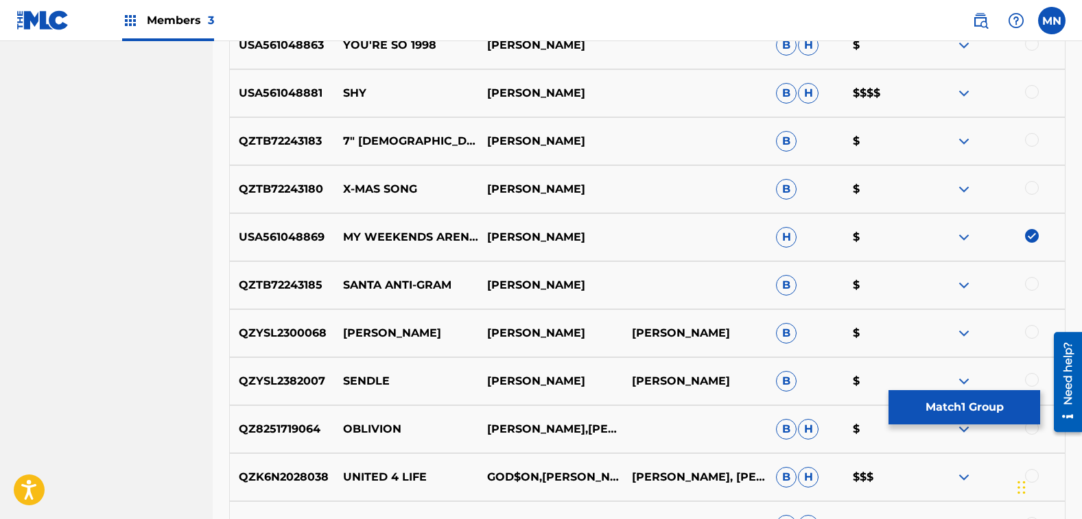
click at [918, 409] on button "Match 1 Group" at bounding box center [965, 407] width 152 height 34
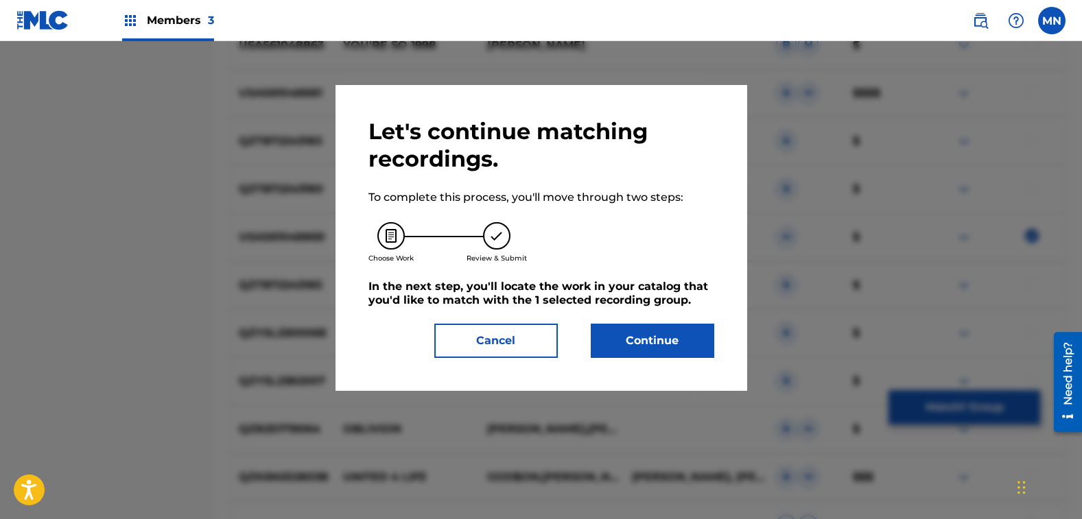
click at [668, 351] on button "Continue" at bounding box center [653, 341] width 124 height 34
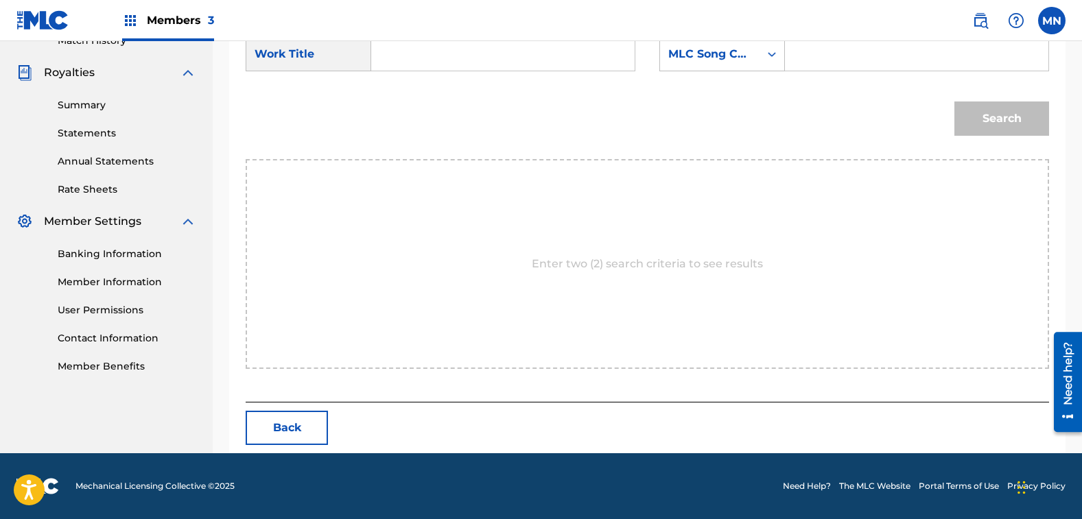
click at [387, 54] on input "Search Form" at bounding box center [503, 54] width 240 height 33
click at [395, 97] on span "s america: my weekends aren't what they used" at bounding box center [424, 142] width 58 height 128
type input "[PERSON_NAME] america: my weekends aren't what they used"
click at [703, 50] on div "MLC Song Code" at bounding box center [709, 54] width 83 height 16
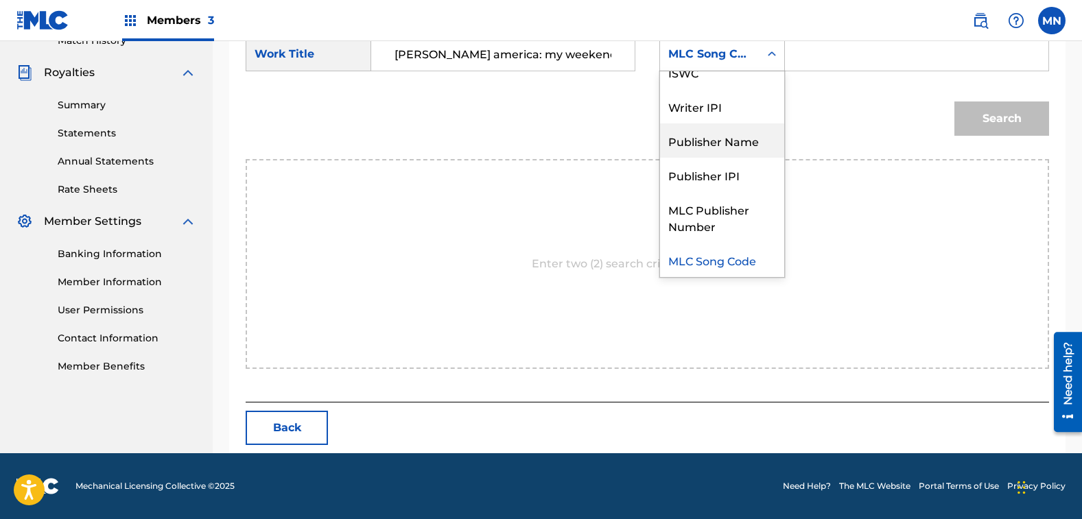
scroll to position [0, 0]
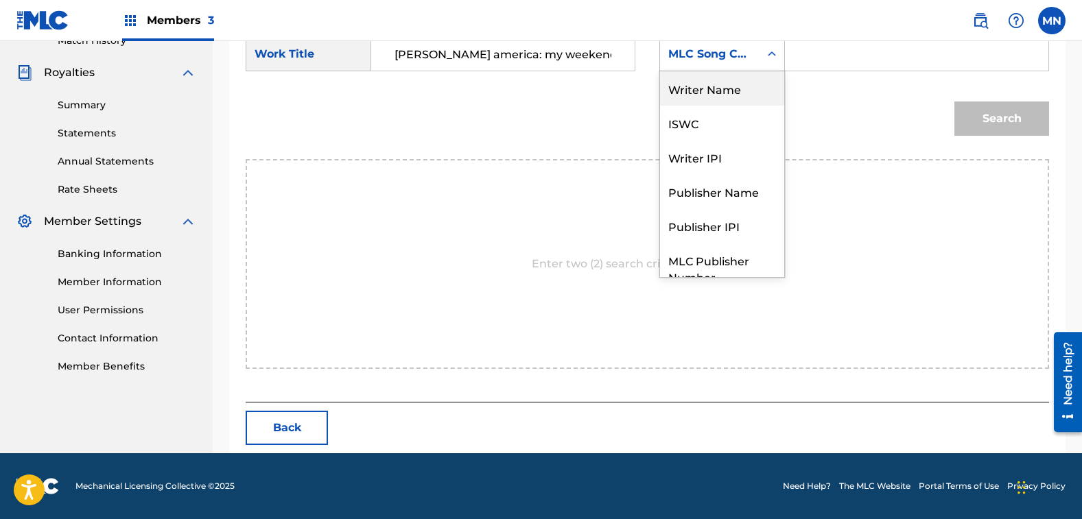
click at [720, 94] on div "Writer Name" at bounding box center [722, 88] width 124 height 34
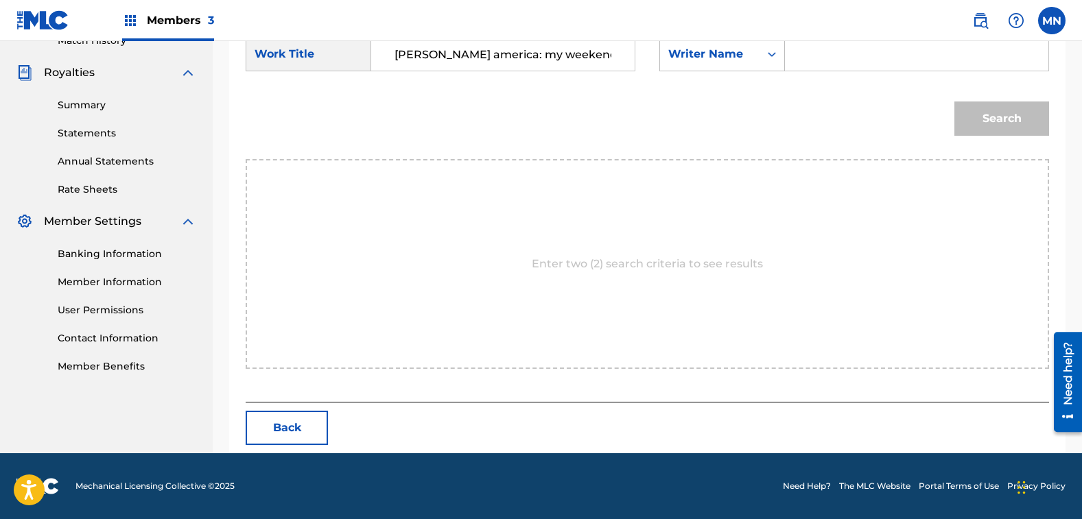
click at [827, 67] on input "Search Form" at bounding box center [917, 54] width 240 height 33
type input "[PERSON_NAME]"
click at [954, 102] on button "Search" at bounding box center [1001, 119] width 95 height 34
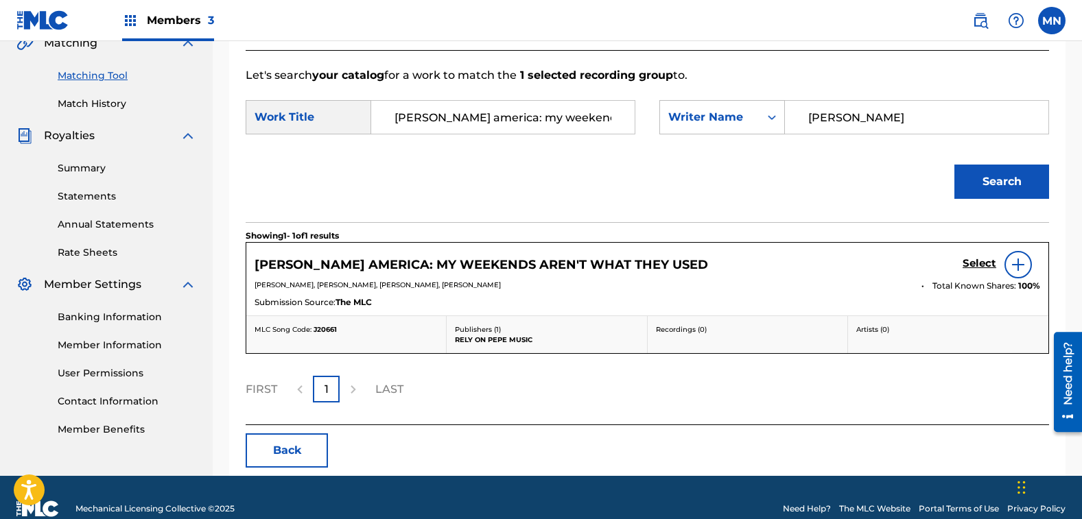
scroll to position [354, 0]
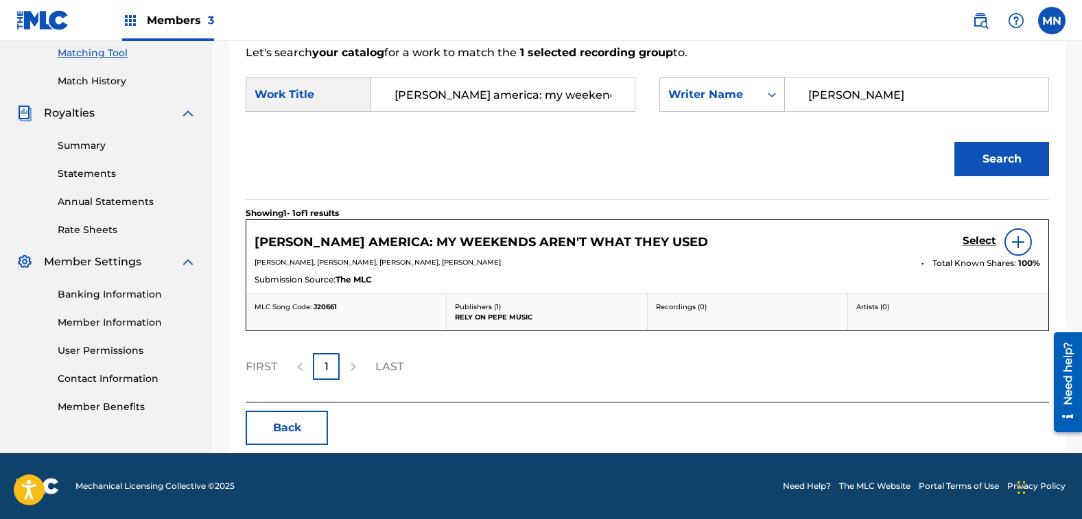
click at [987, 244] on h5 "Select" at bounding box center [980, 241] width 34 height 13
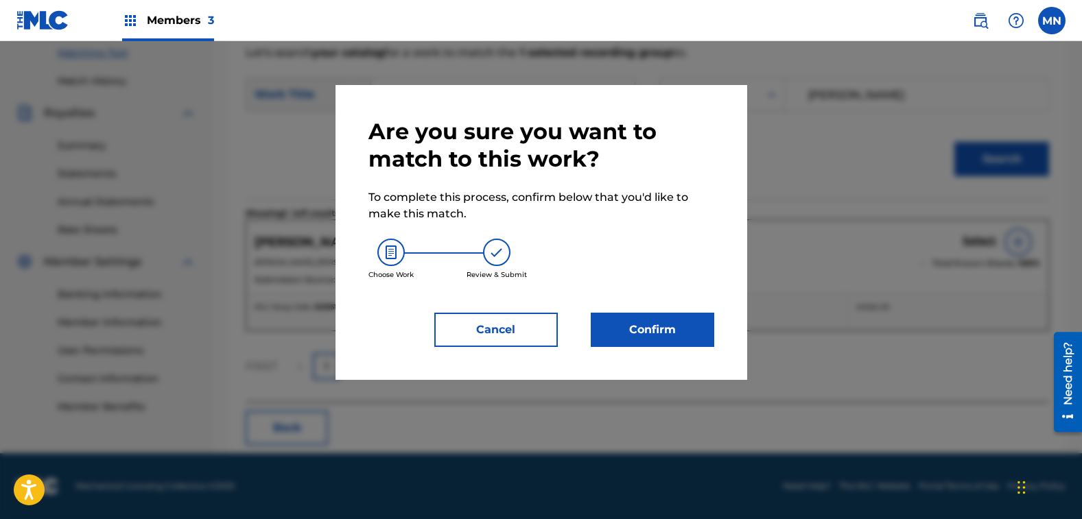
click at [685, 333] on button "Confirm" at bounding box center [653, 330] width 124 height 34
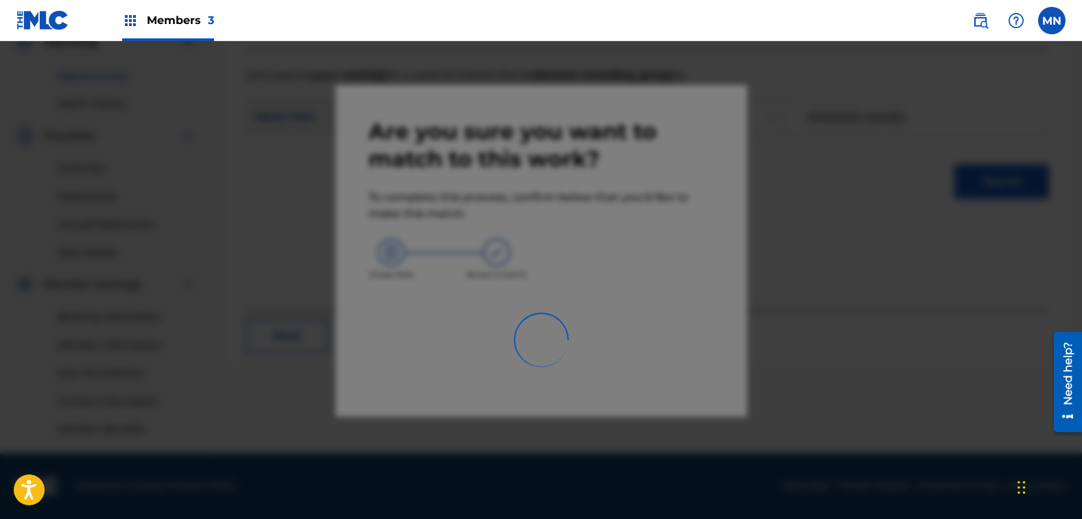
scroll to position [331, 0]
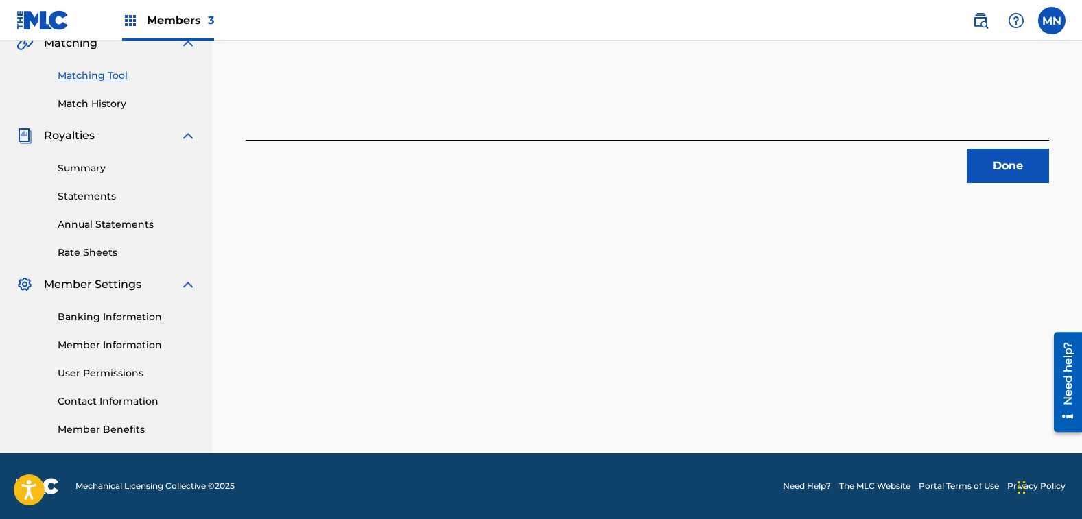
click at [1029, 166] on button "Done" at bounding box center [1008, 166] width 82 height 34
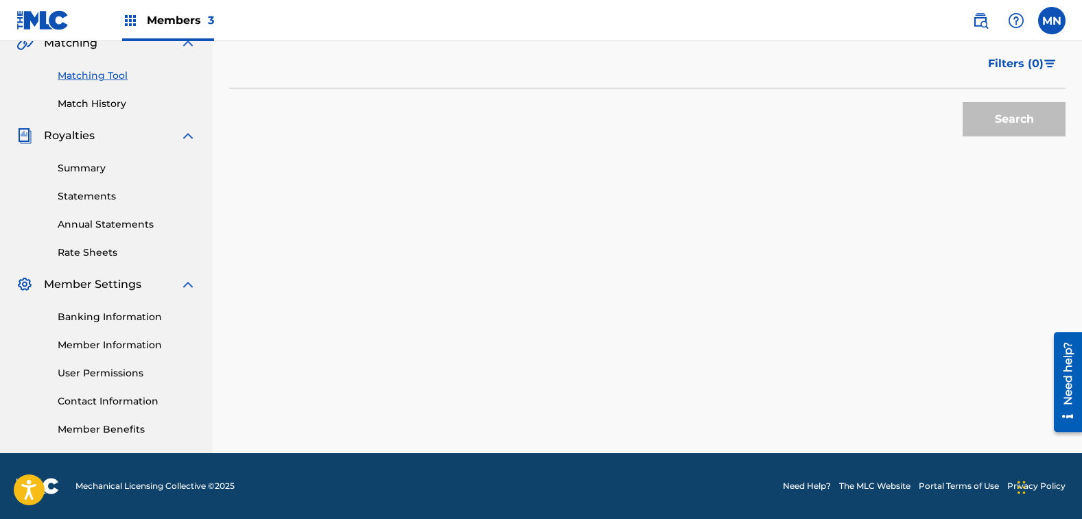
scroll to position [126, 0]
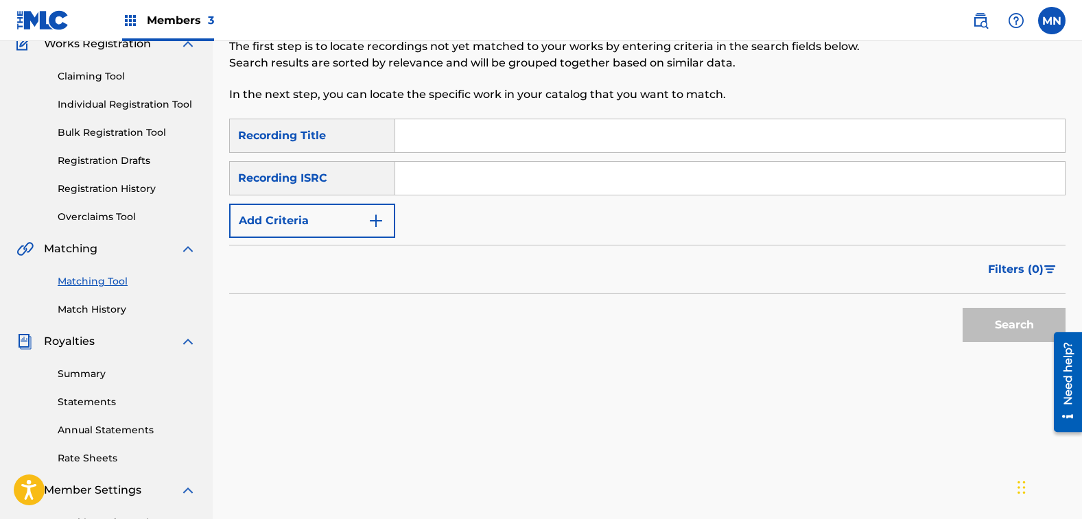
click at [306, 209] on button "Add Criteria" at bounding box center [312, 221] width 166 height 34
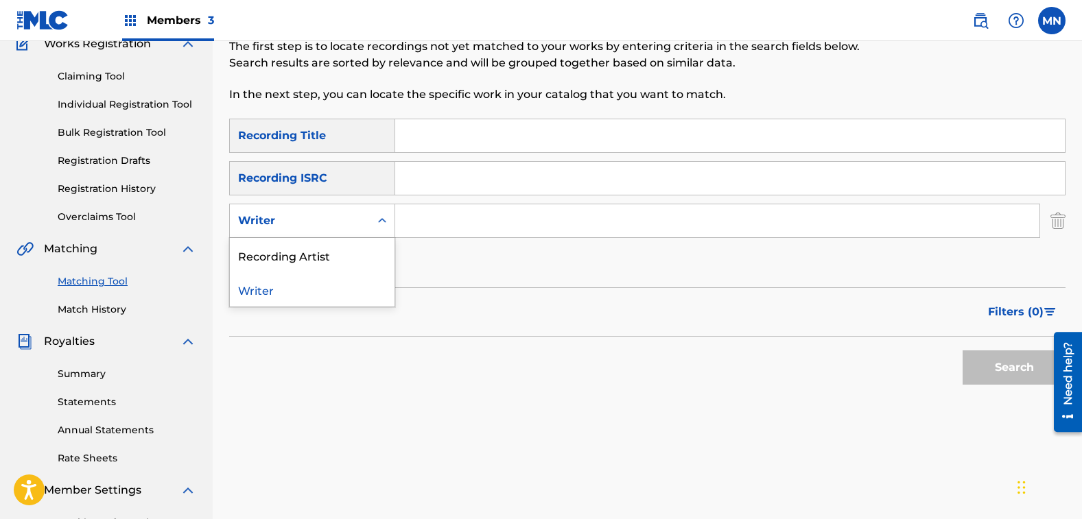
click at [298, 223] on div "Writer" at bounding box center [300, 221] width 124 height 16
click at [298, 245] on div "Recording Artist" at bounding box center [312, 255] width 165 height 34
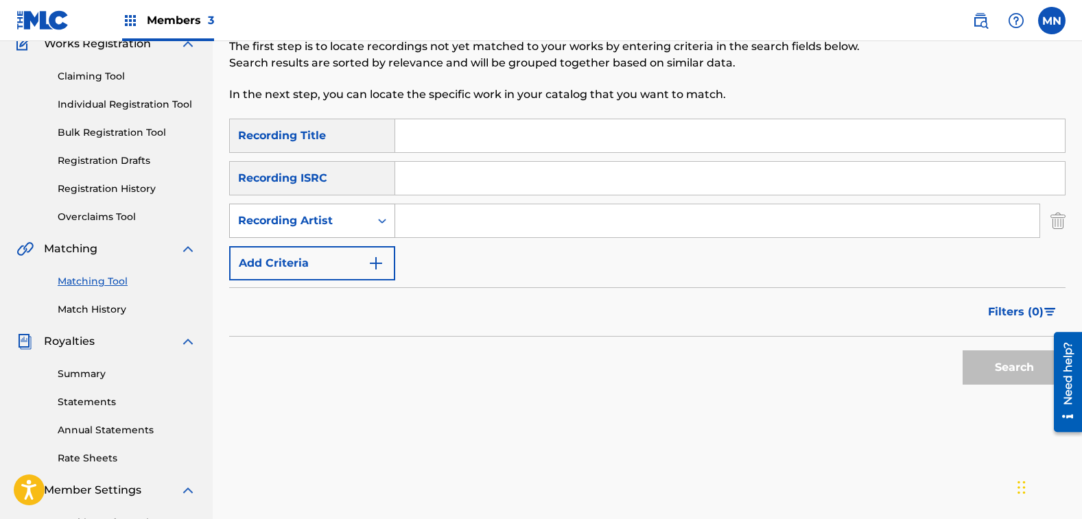
click at [378, 226] on icon "Search Form" at bounding box center [382, 221] width 14 height 14
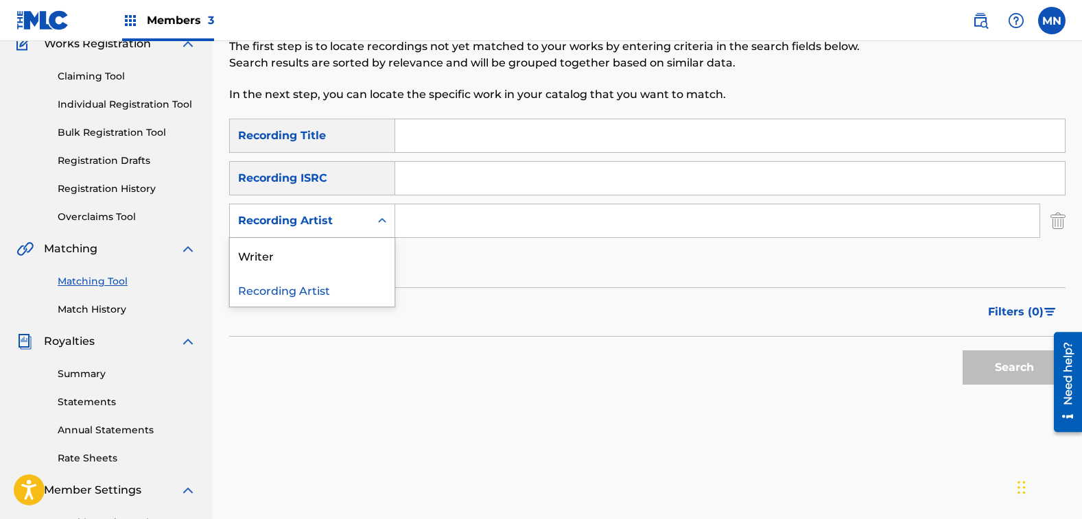
click at [425, 228] on input "Search Form" at bounding box center [717, 220] width 644 height 33
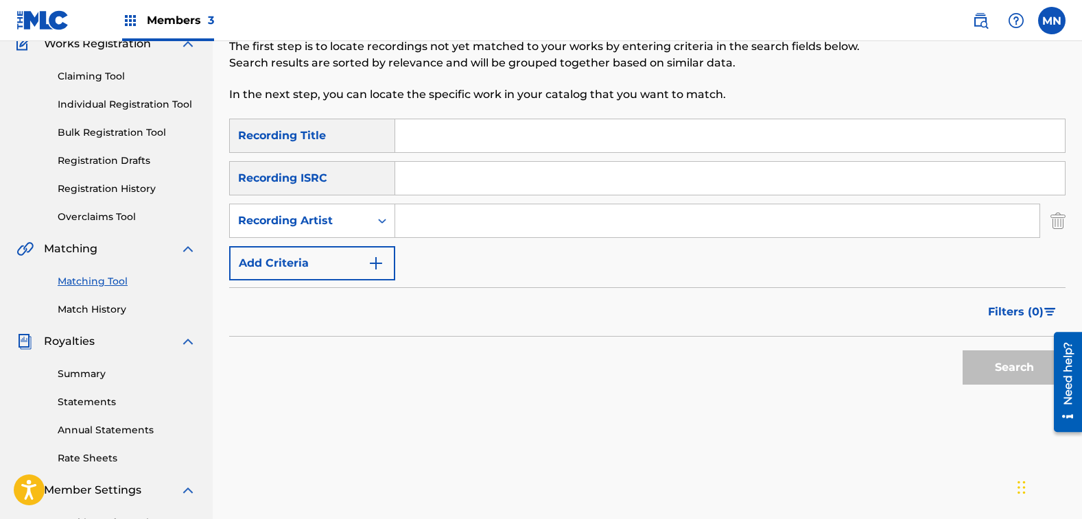
click at [445, 228] on input "Search Form" at bounding box center [717, 220] width 644 height 33
type input "[PERSON_NAME]"
click at [963, 351] on button "Search" at bounding box center [1014, 368] width 103 height 34
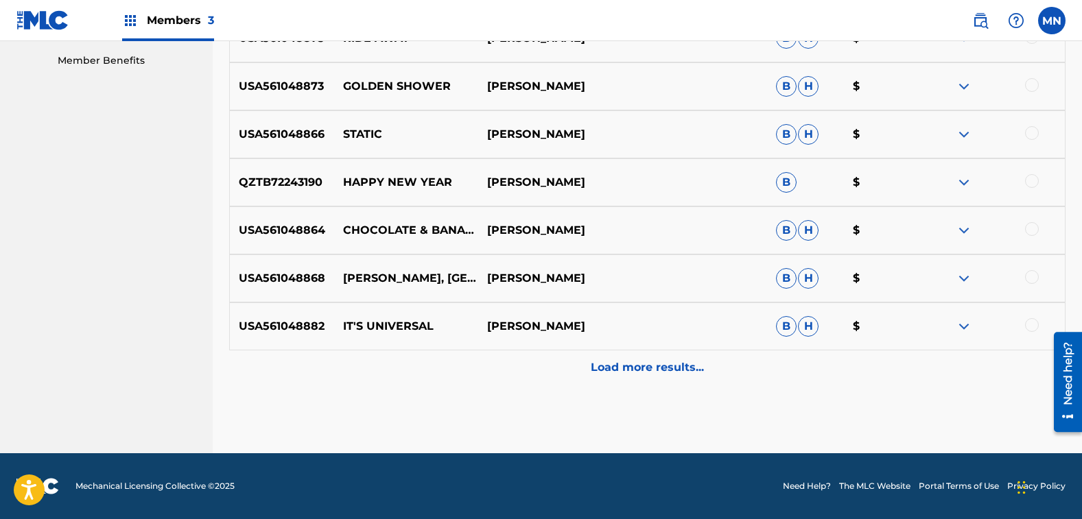
click at [644, 374] on p "Load more results..." at bounding box center [647, 368] width 113 height 16
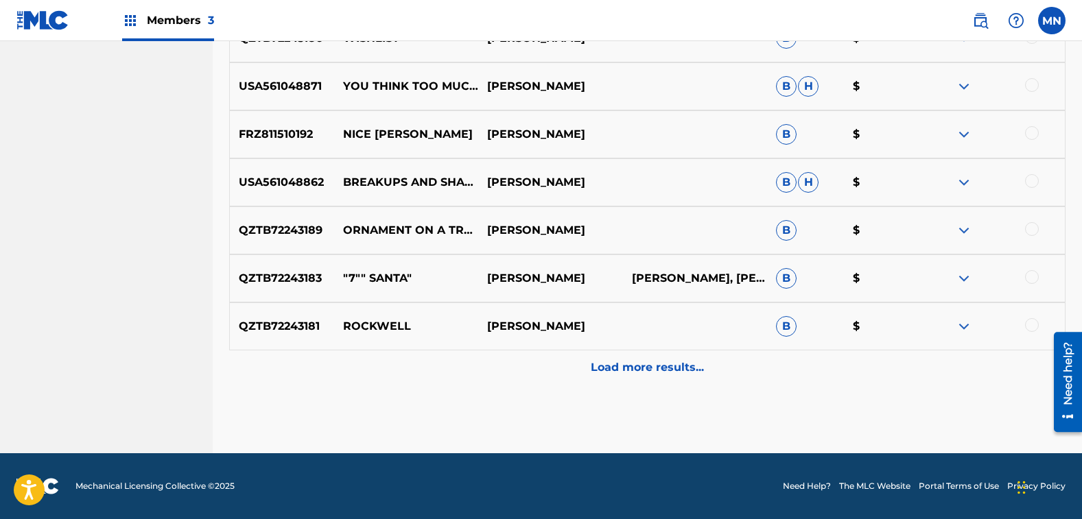
click at [668, 379] on div "Load more results..." at bounding box center [647, 368] width 836 height 34
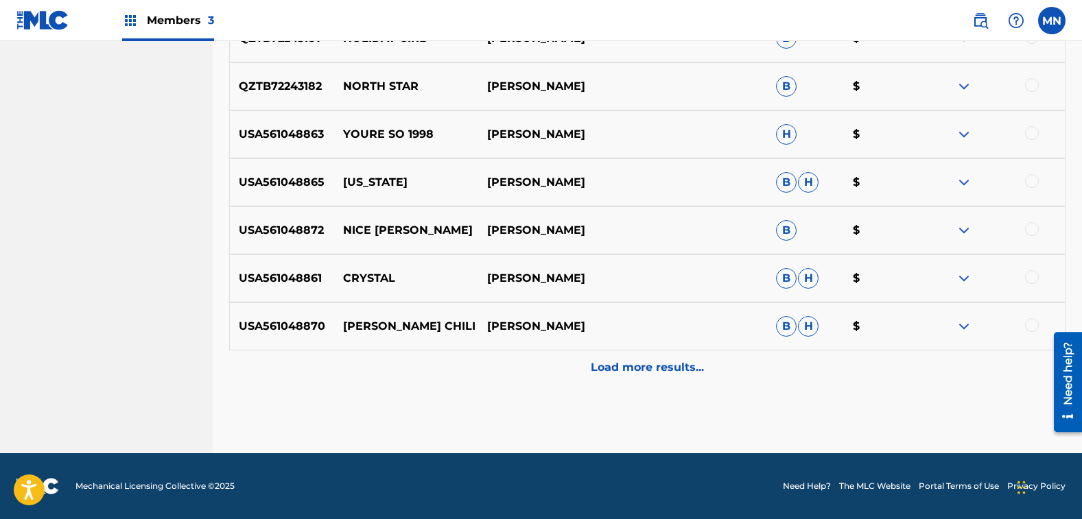
click at [672, 364] on p "Load more results..." at bounding box center [647, 368] width 113 height 16
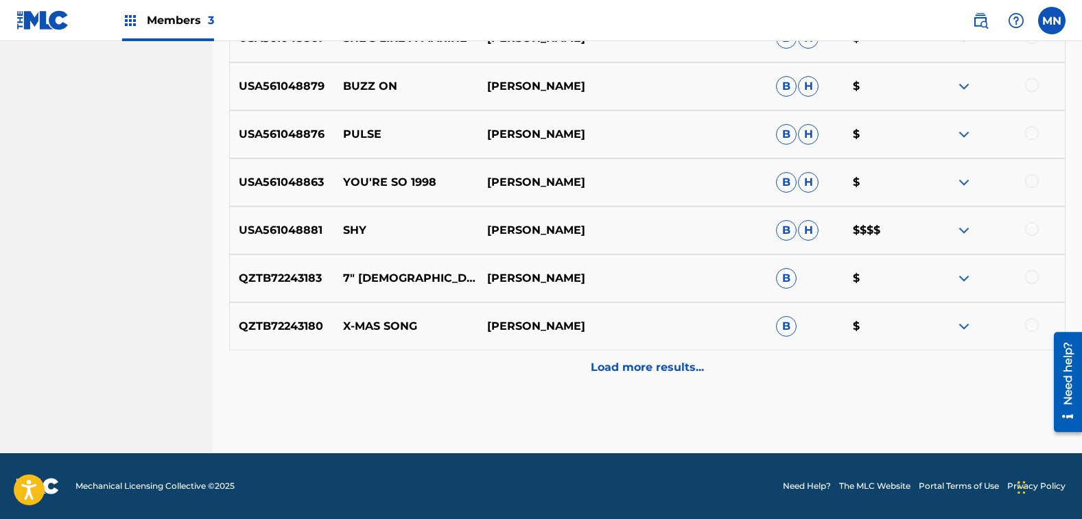
click at [609, 375] on p "Load more results..." at bounding box center [647, 368] width 113 height 16
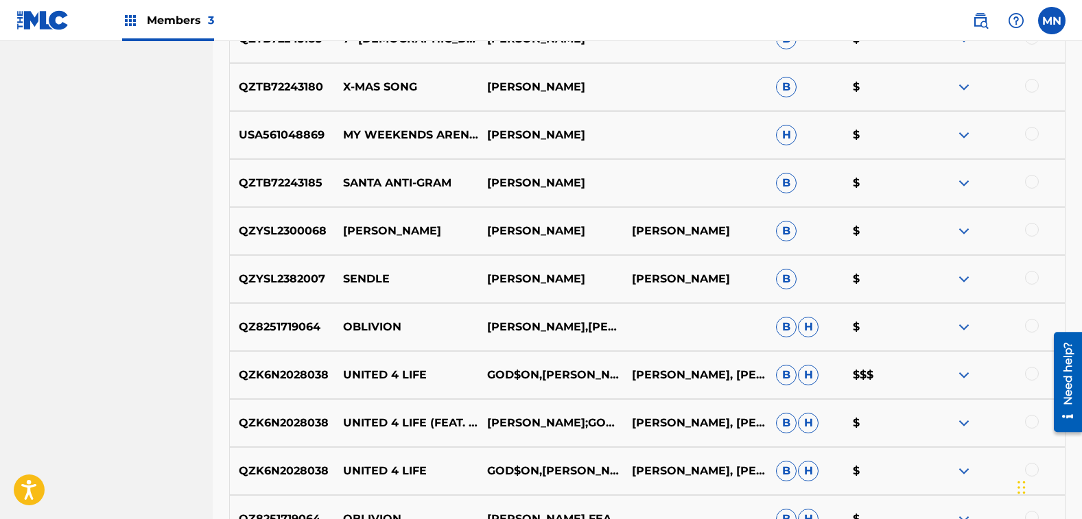
scroll to position [2347, 0]
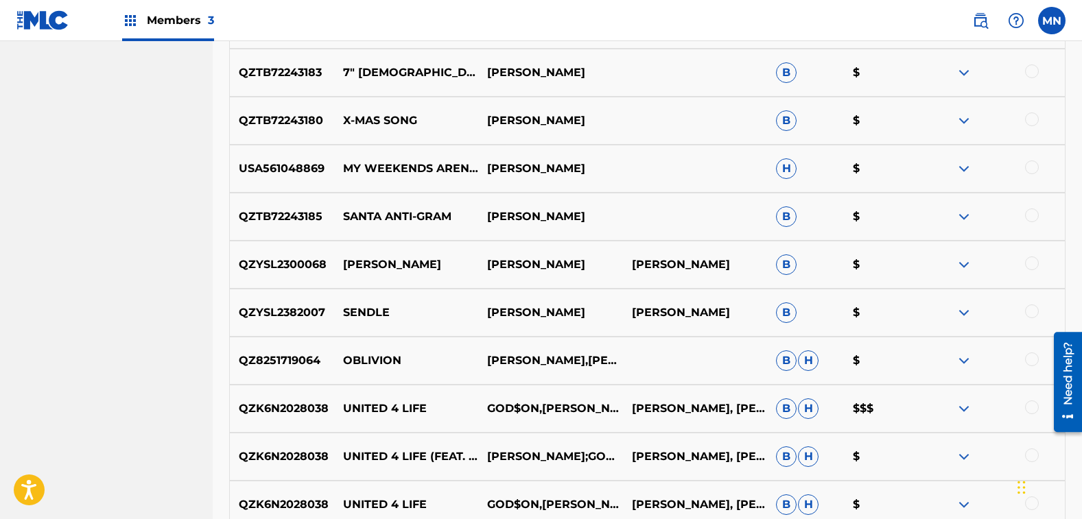
click at [1032, 218] on div at bounding box center [1032, 216] width 14 height 14
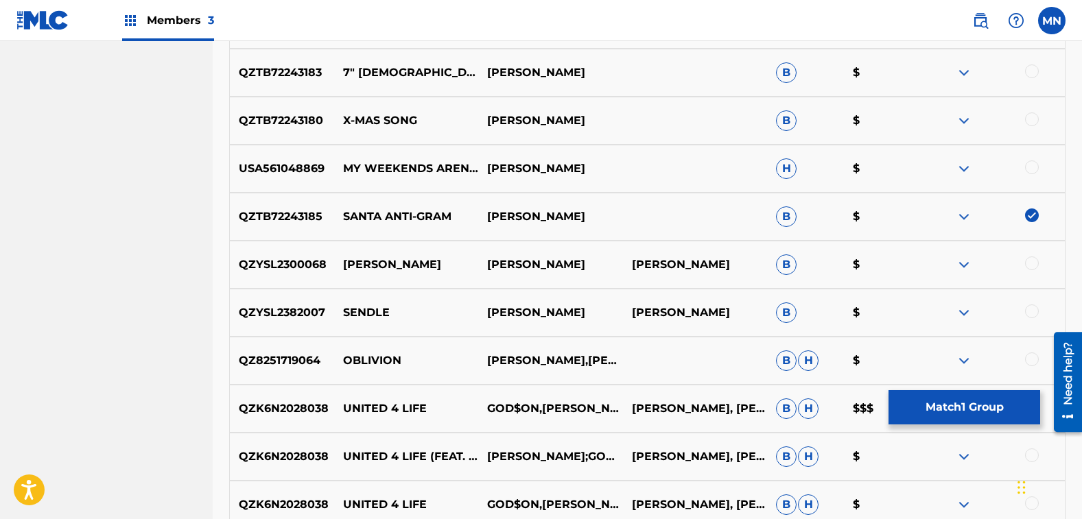
click at [913, 400] on button "Match 1 Group" at bounding box center [965, 407] width 152 height 34
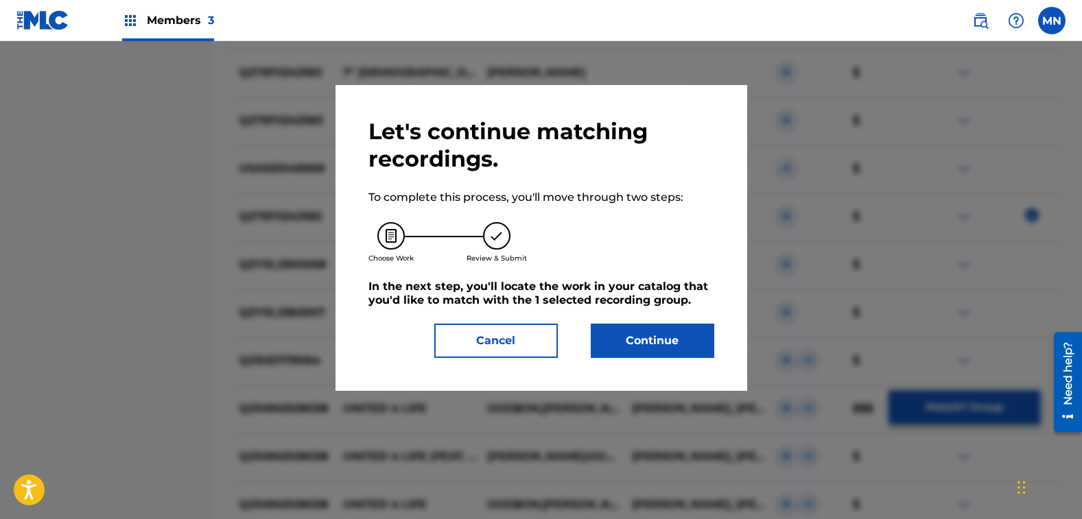
click at [677, 349] on button "Continue" at bounding box center [653, 341] width 124 height 34
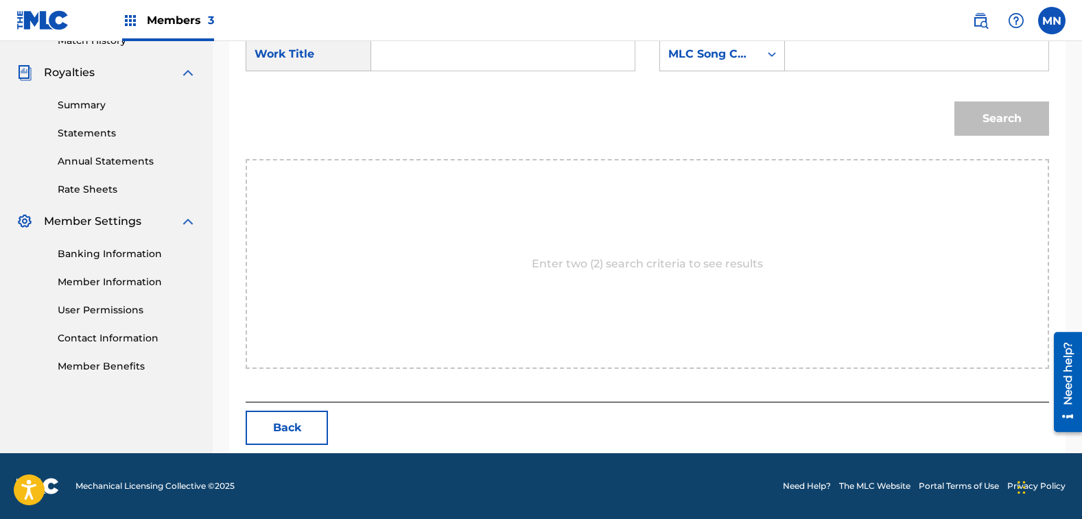
scroll to position [257, 0]
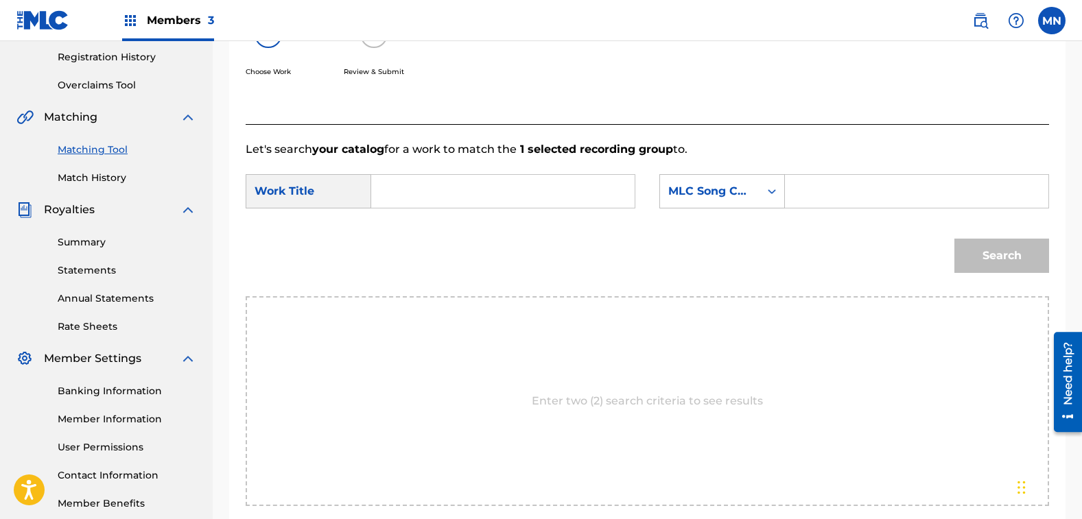
click at [452, 176] on input "Search Form" at bounding box center [503, 191] width 240 height 33
click at [408, 232] on span "a anti-gram" at bounding box center [411, 238] width 32 height 46
type input "santa anti-gram"
click at [708, 193] on div "MLC Song Code" at bounding box center [709, 191] width 83 height 16
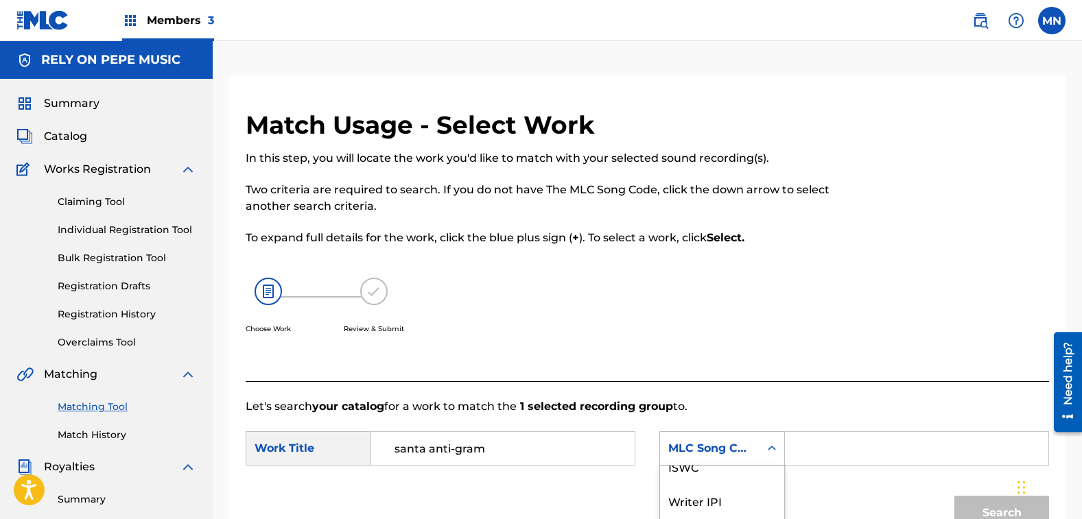
scroll to position [0, 0]
click at [720, 480] on div "Writer Name" at bounding box center [722, 483] width 124 height 34
click at [827, 436] on input "Search Form" at bounding box center [917, 448] width 240 height 33
type input "[PERSON_NAME]"
click at [954, 496] on button "Search" at bounding box center [1001, 513] width 95 height 34
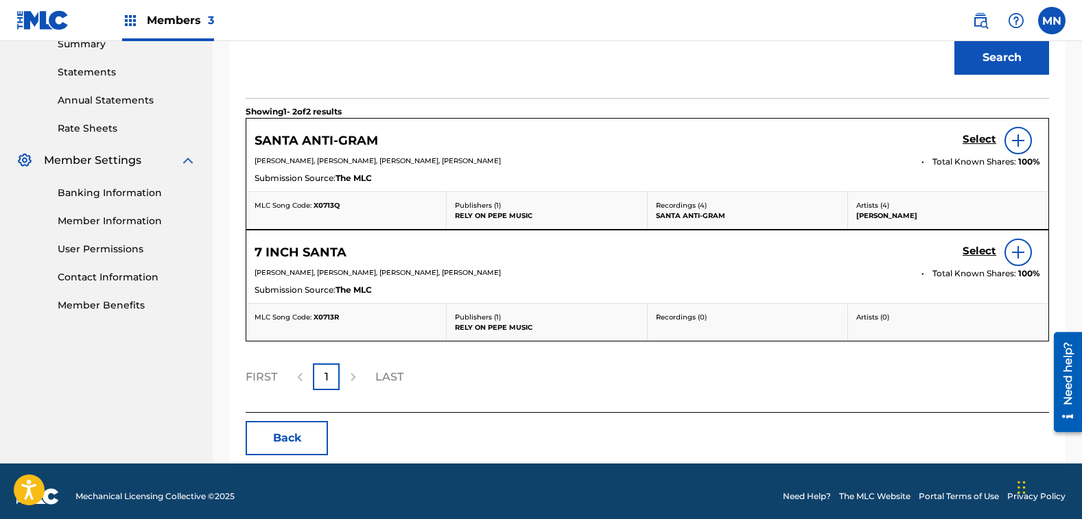
scroll to position [466, 0]
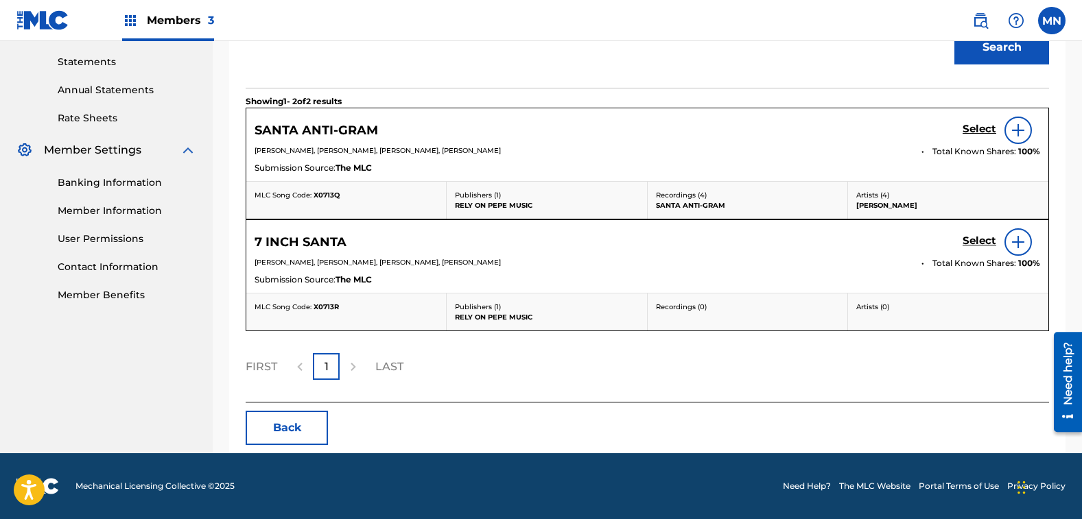
click at [976, 123] on h5 "Select" at bounding box center [980, 129] width 34 height 13
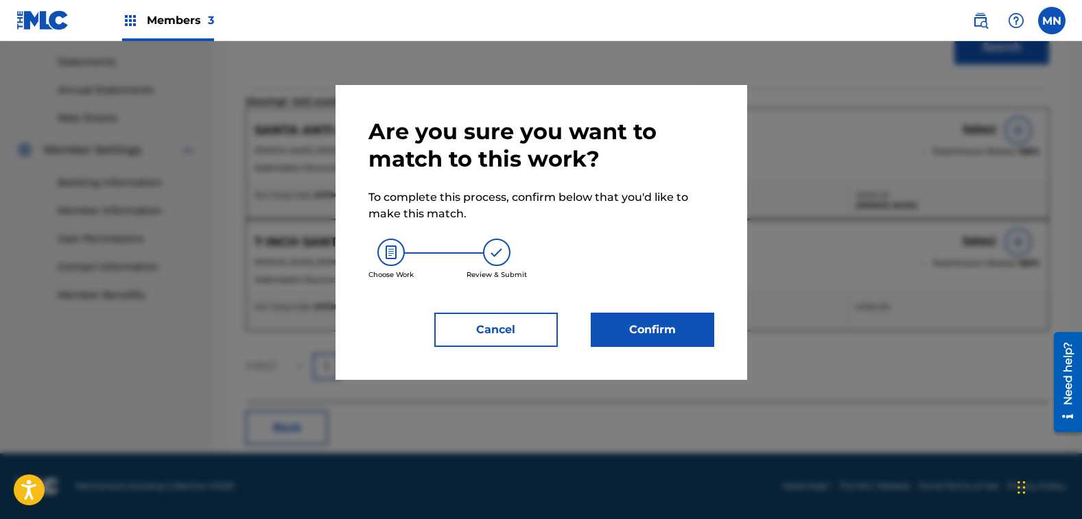
click at [634, 329] on button "Confirm" at bounding box center [653, 330] width 124 height 34
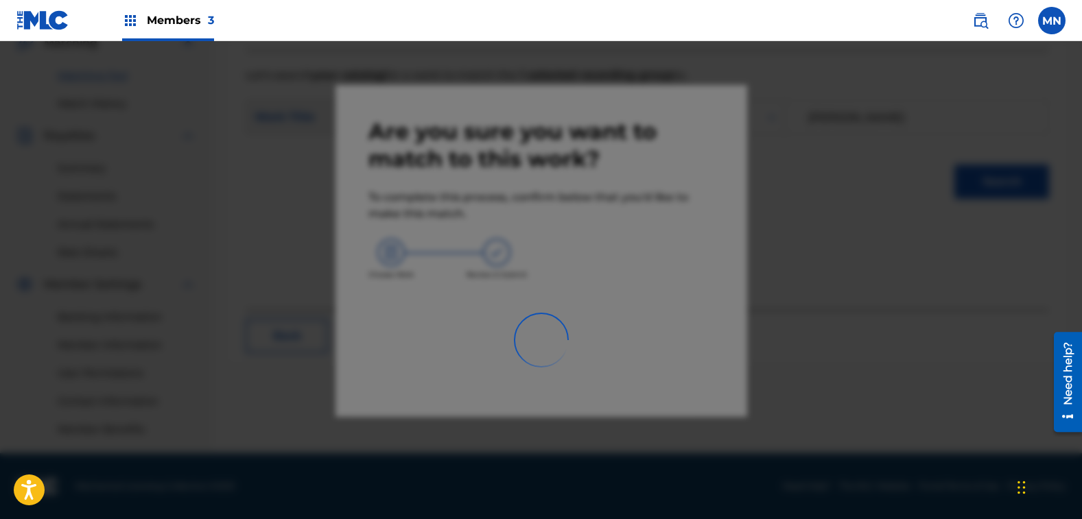
scroll to position [331, 0]
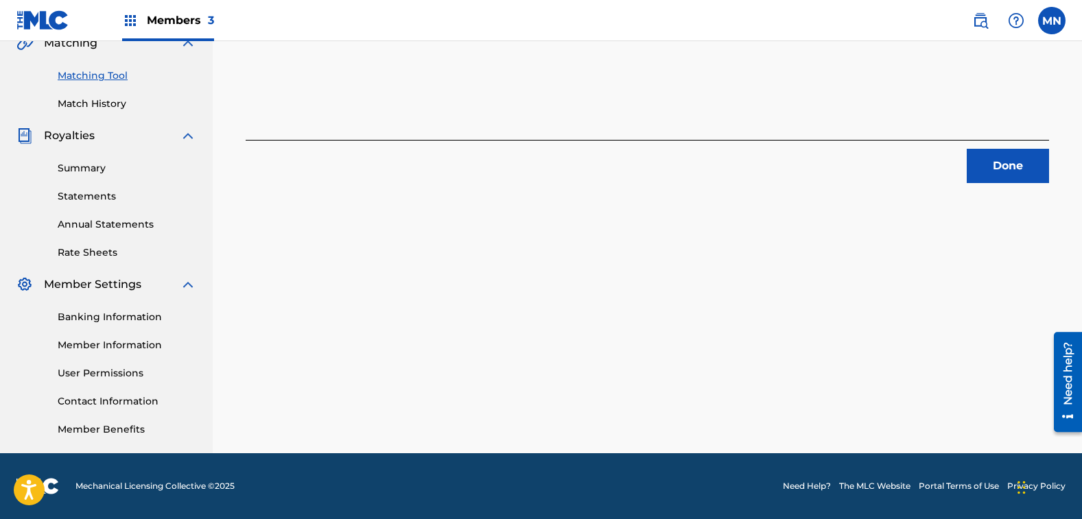
click at [1029, 163] on button "Done" at bounding box center [1008, 166] width 82 height 34
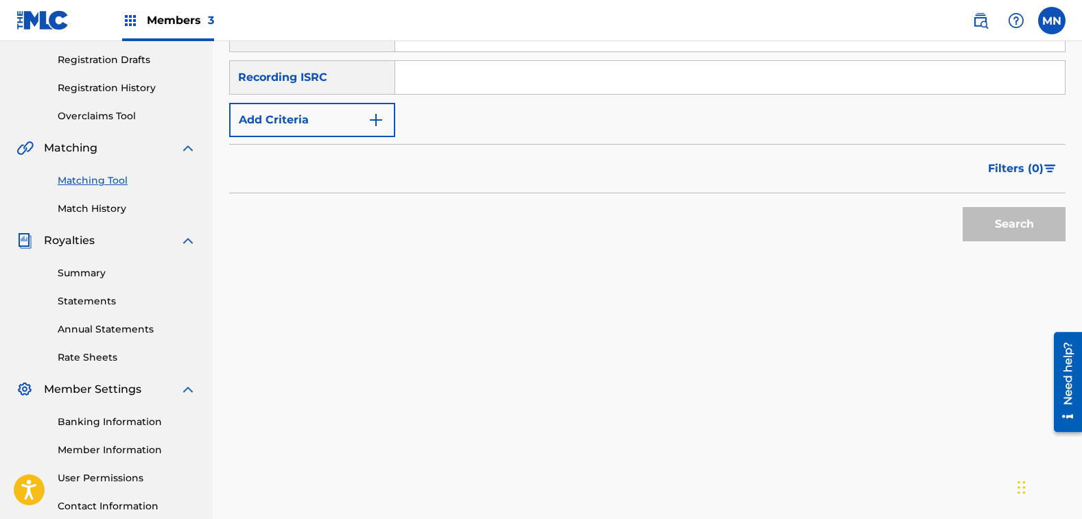
scroll to position [126, 0]
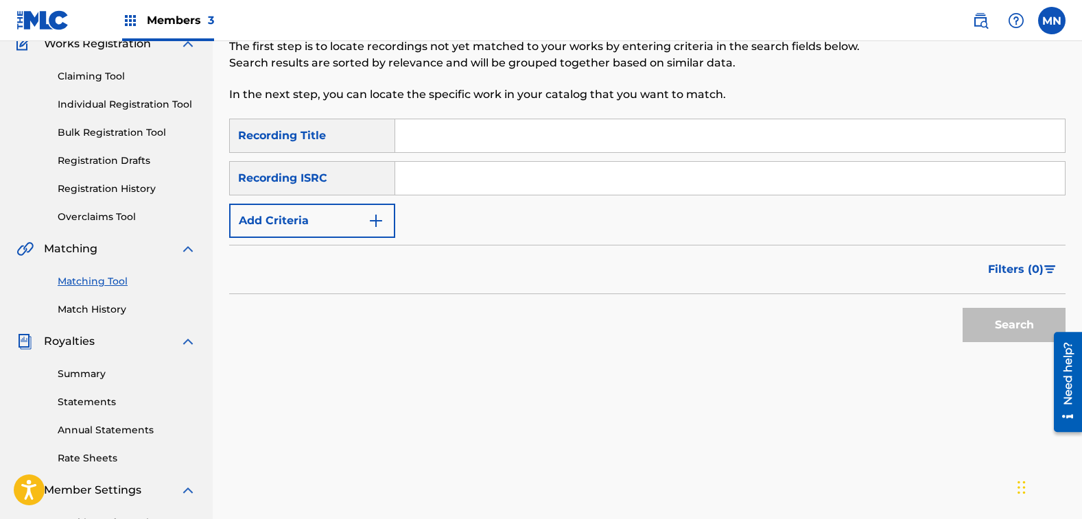
click at [312, 228] on button "Add Criteria" at bounding box center [312, 221] width 166 height 34
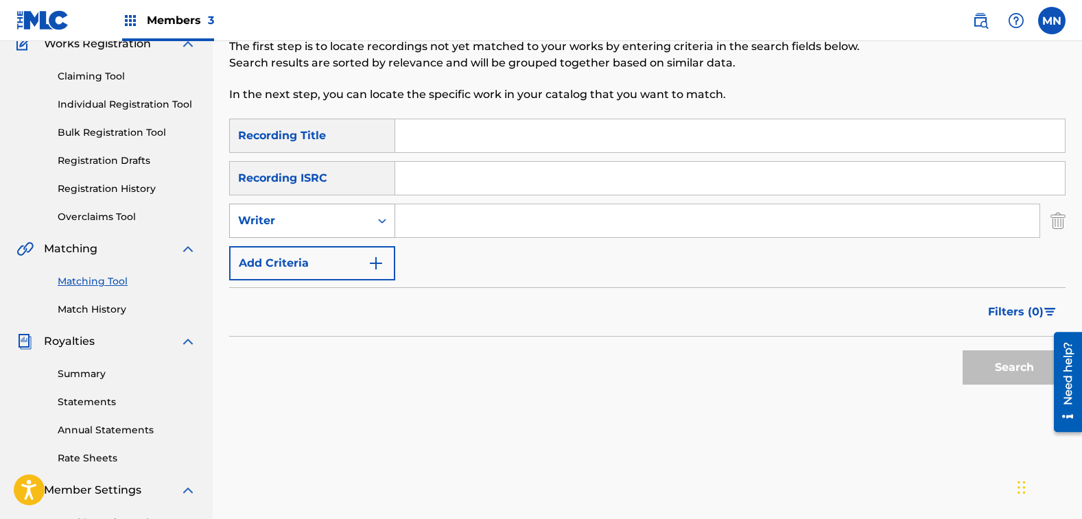
click at [314, 222] on div "Writer" at bounding box center [300, 221] width 124 height 16
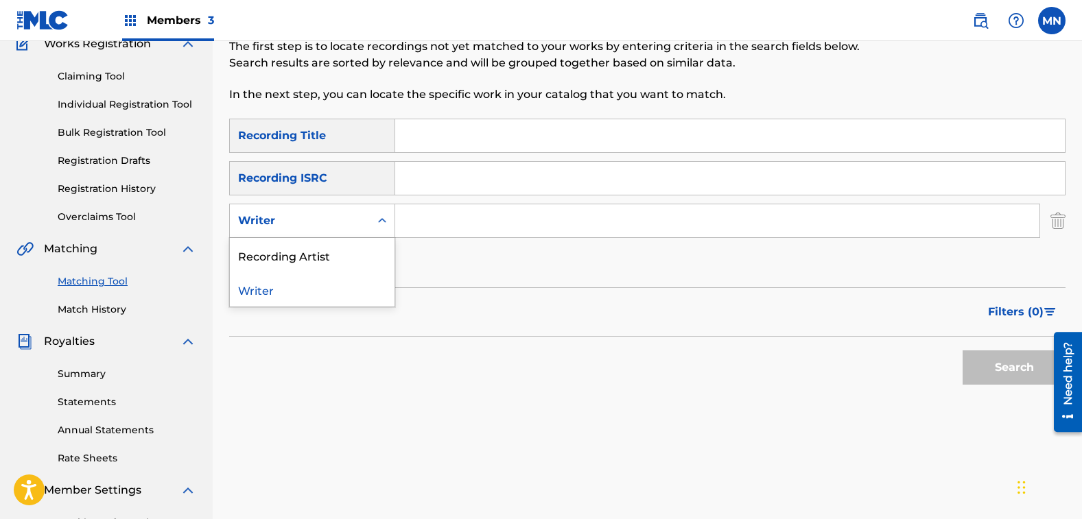
click at [302, 250] on div "Recording Artist" at bounding box center [312, 255] width 165 height 34
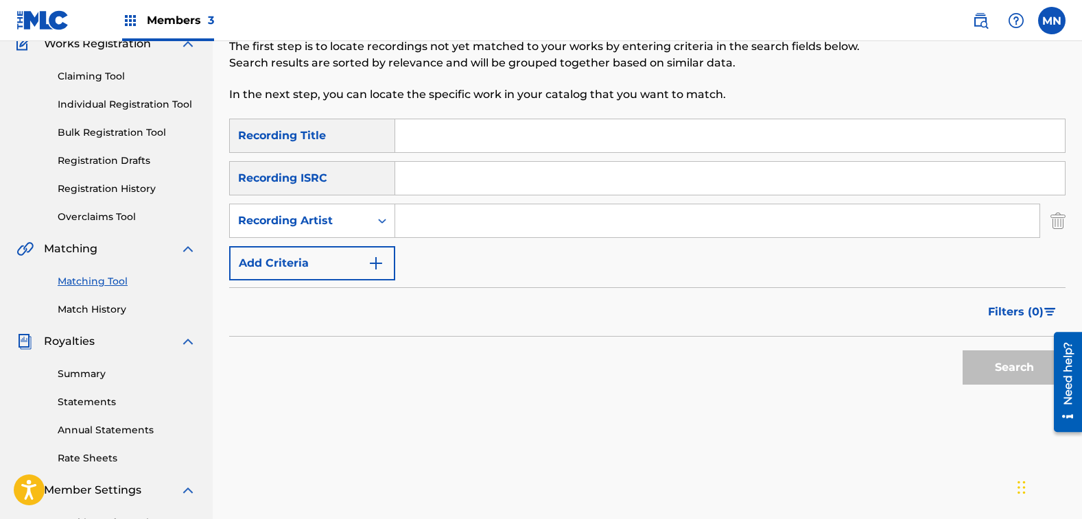
click at [500, 220] on input "Search Form" at bounding box center [717, 220] width 644 height 33
type input "bug"
click at [963, 351] on button "Search" at bounding box center [1014, 368] width 103 height 34
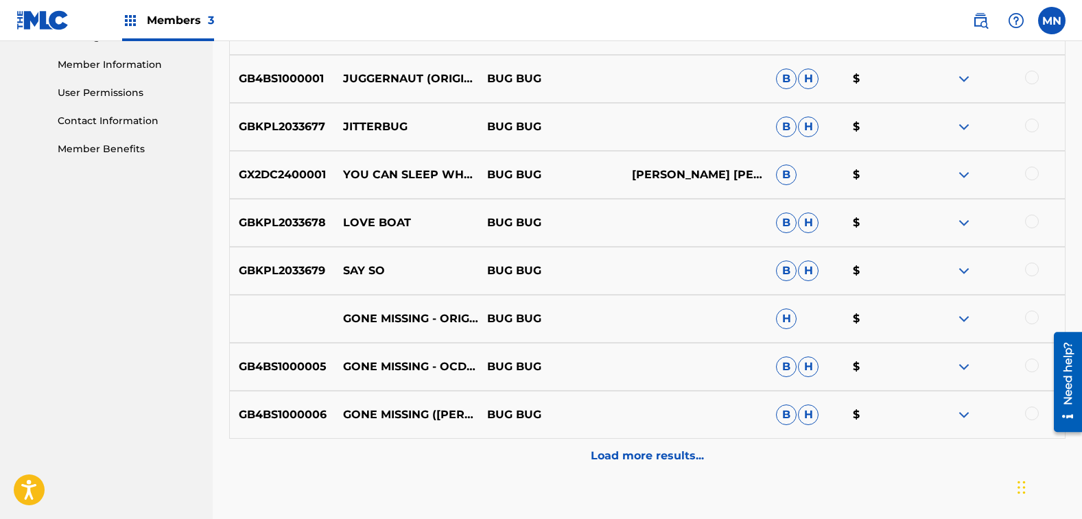
scroll to position [675, 0]
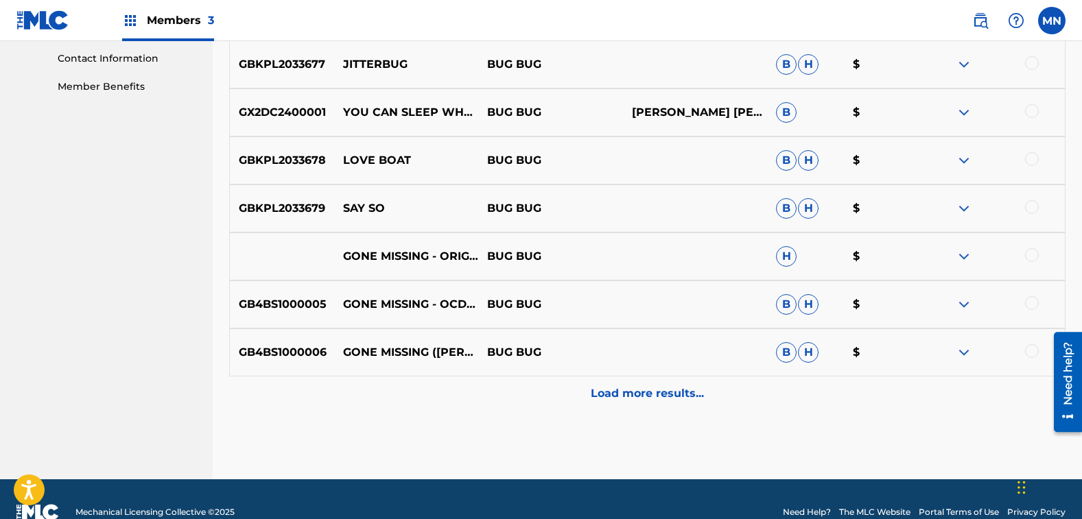
click at [684, 400] on p "Load more results..." at bounding box center [647, 394] width 113 height 16
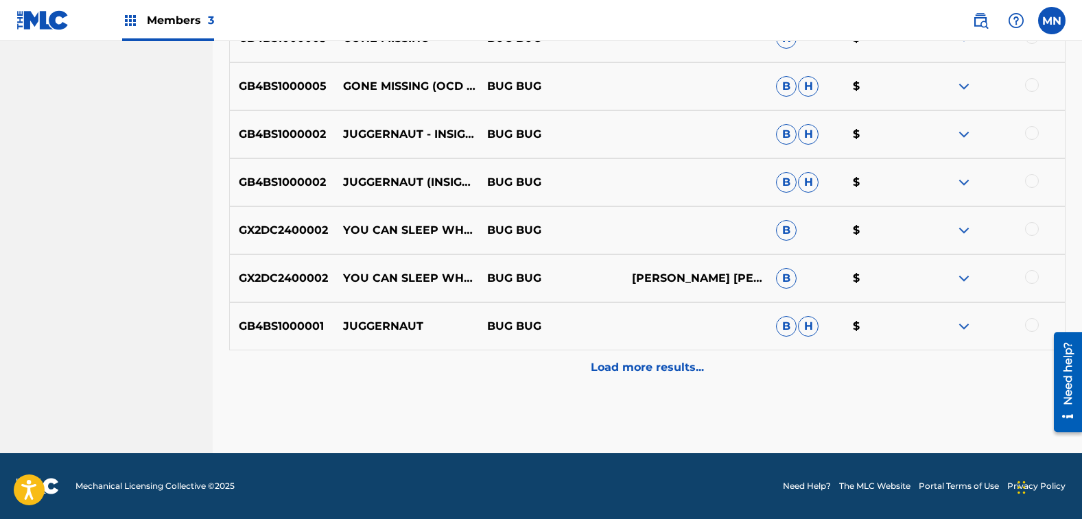
click at [657, 373] on p "Load more results..." at bounding box center [647, 368] width 113 height 16
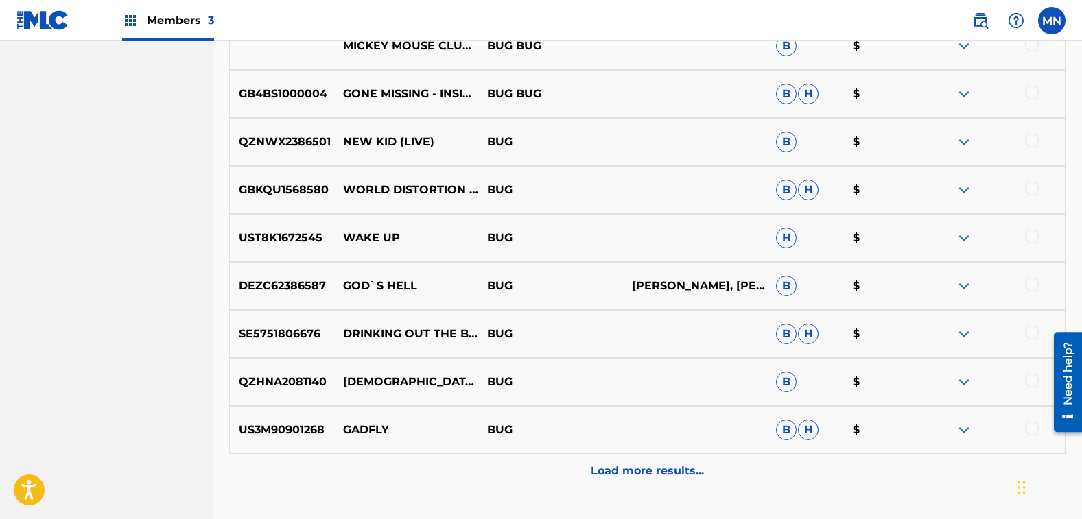
scroll to position [1593, 0]
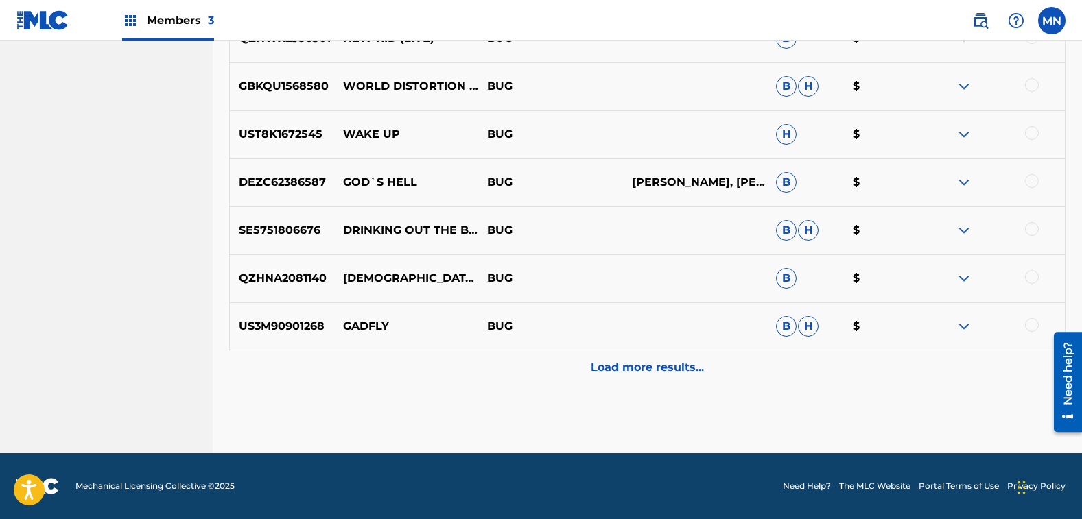
click at [653, 364] on p "Load more results..." at bounding box center [647, 368] width 113 height 16
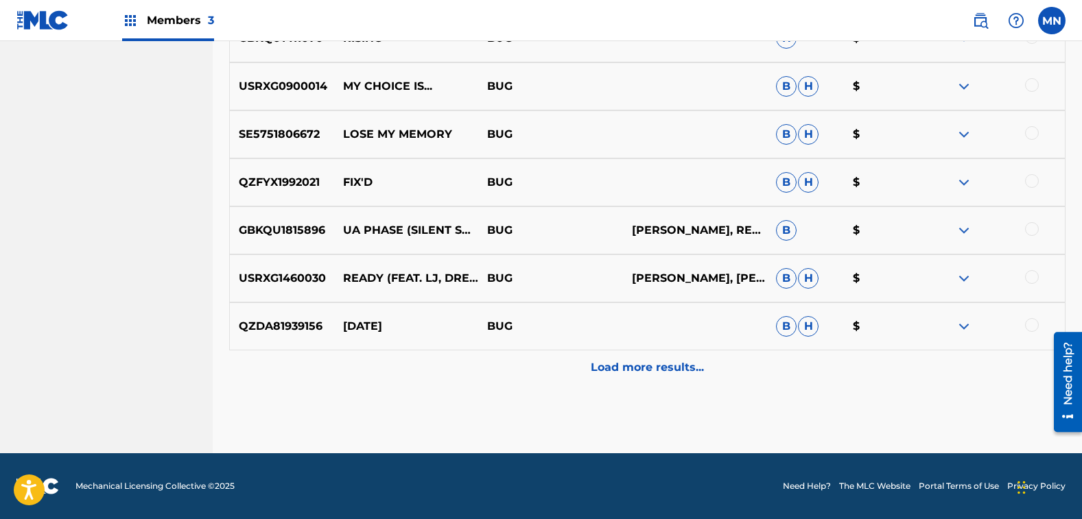
click at [689, 360] on p "Load more results..." at bounding box center [647, 368] width 113 height 16
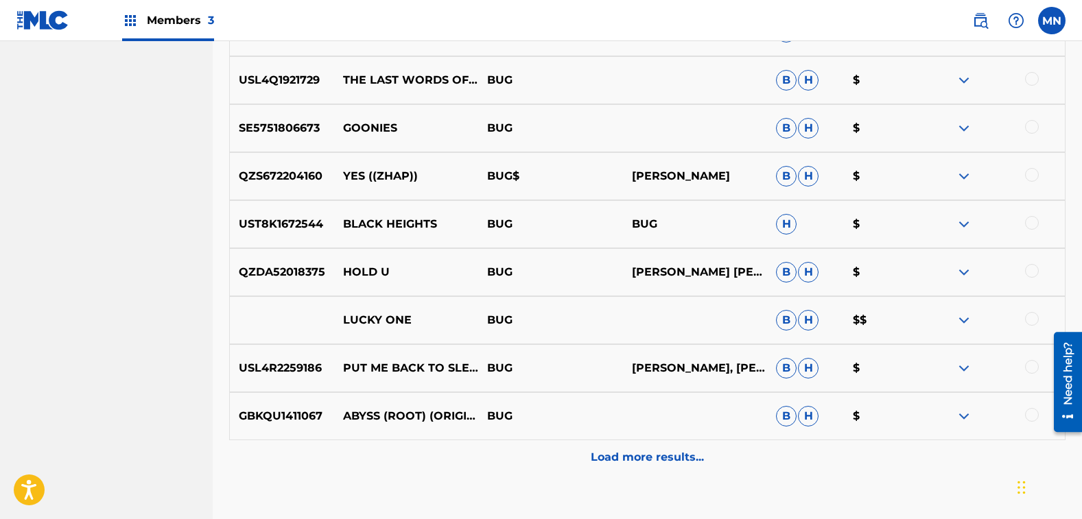
scroll to position [2553, 0]
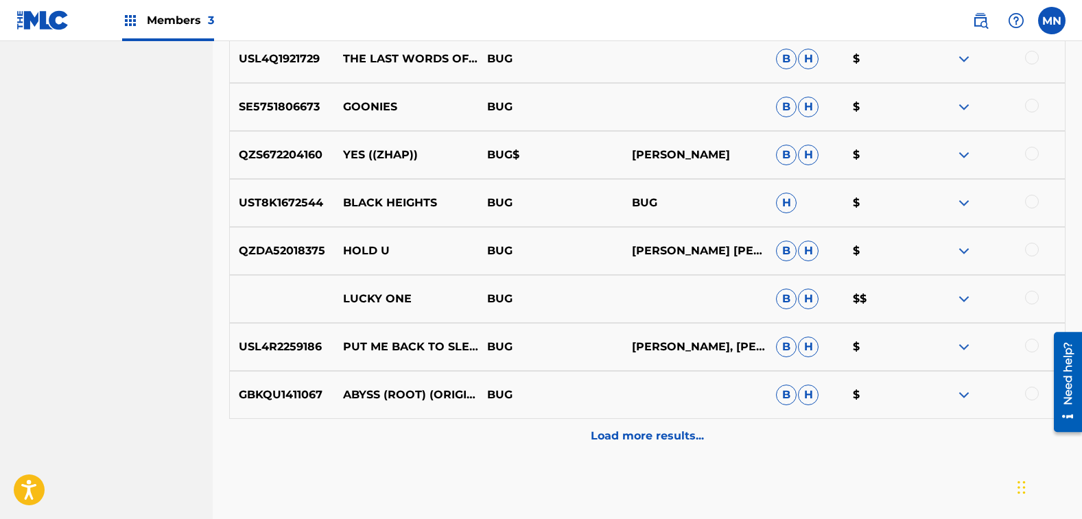
click at [670, 434] on p "Load more results..." at bounding box center [647, 436] width 113 height 16
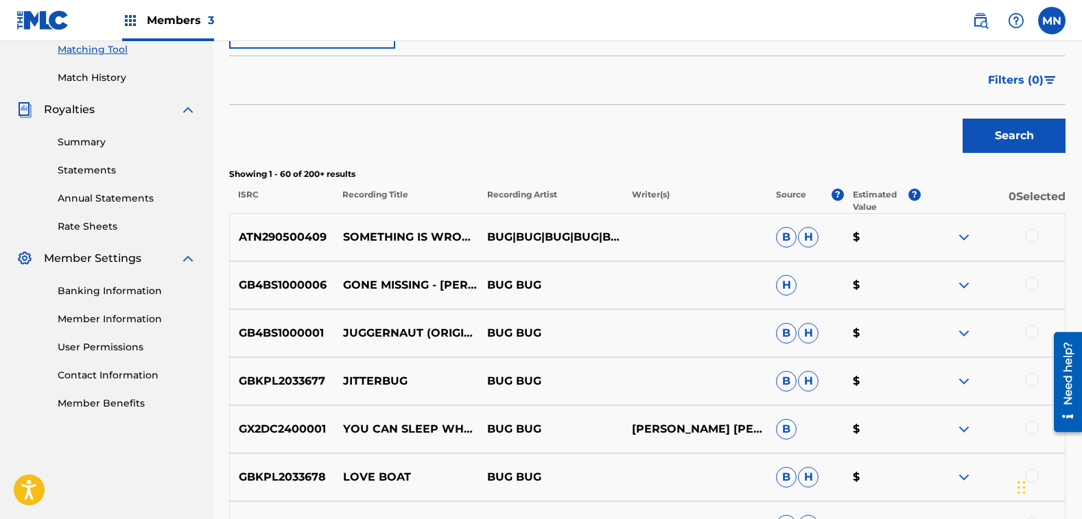
scroll to position [0, 0]
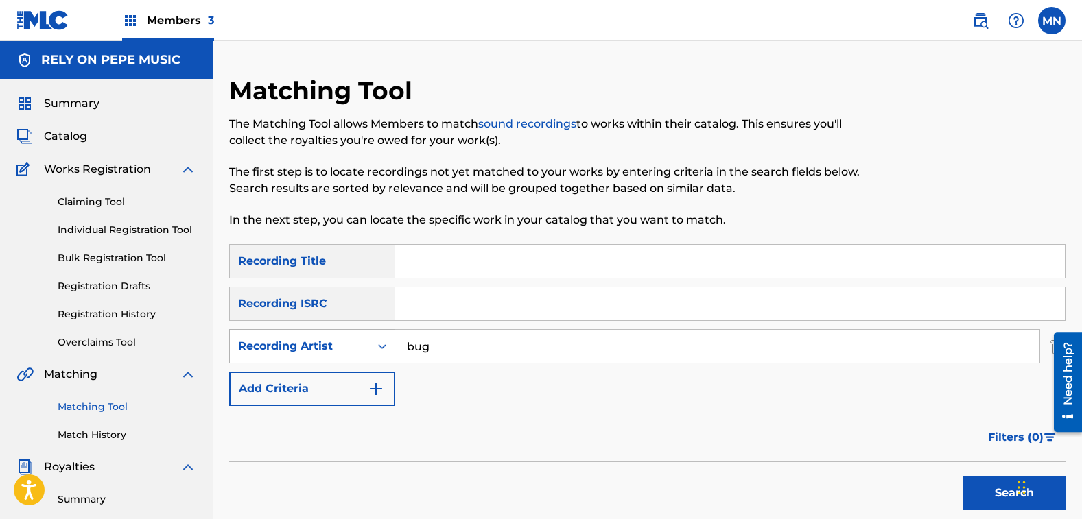
drag, startPoint x: 558, startPoint y: 340, endPoint x: 288, endPoint y: 336, distance: 270.4
click at [288, 336] on div "SearchWithCriteria57b81cad-9e38-4a47-bd98-d4bb76869956 Recording Artist bug" at bounding box center [647, 346] width 836 height 34
click at [998, 148] on div at bounding box center [970, 159] width 192 height 169
click at [45, 132] on span "Catalog" at bounding box center [65, 136] width 43 height 16
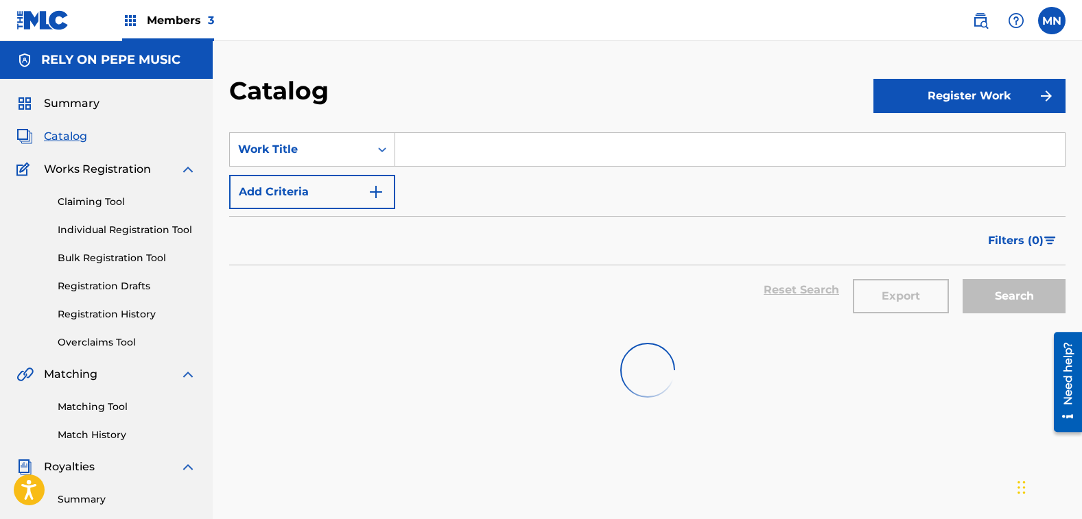
click at [58, 98] on span "Summary" at bounding box center [72, 103] width 56 height 16
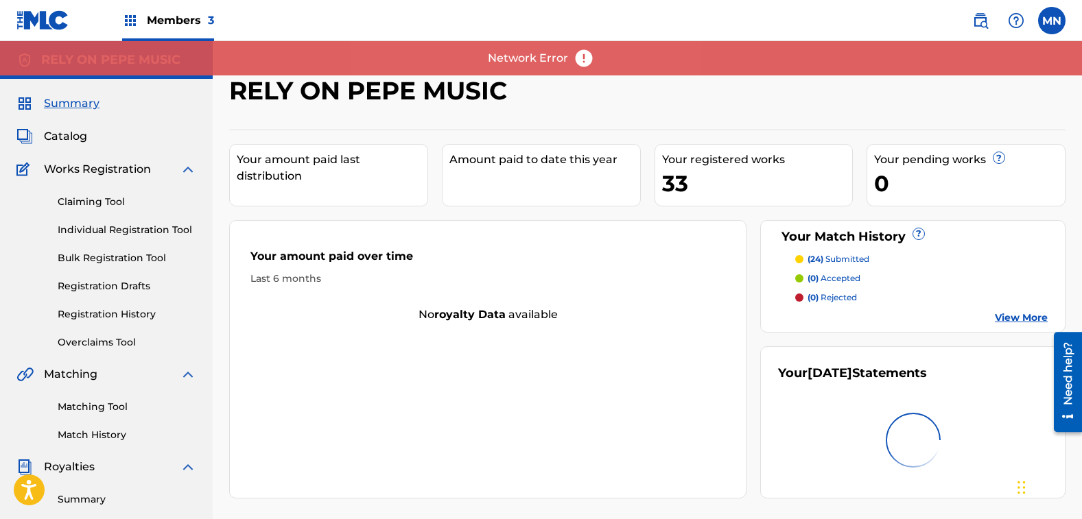
click at [1051, 14] on label at bounding box center [1051, 20] width 27 height 27
click at [1052, 21] on input "MN [PERSON_NAME] [PERSON_NAME][EMAIL_ADDRESS][DOMAIN_NAME] Notification Prefere…" at bounding box center [1052, 21] width 0 height 0
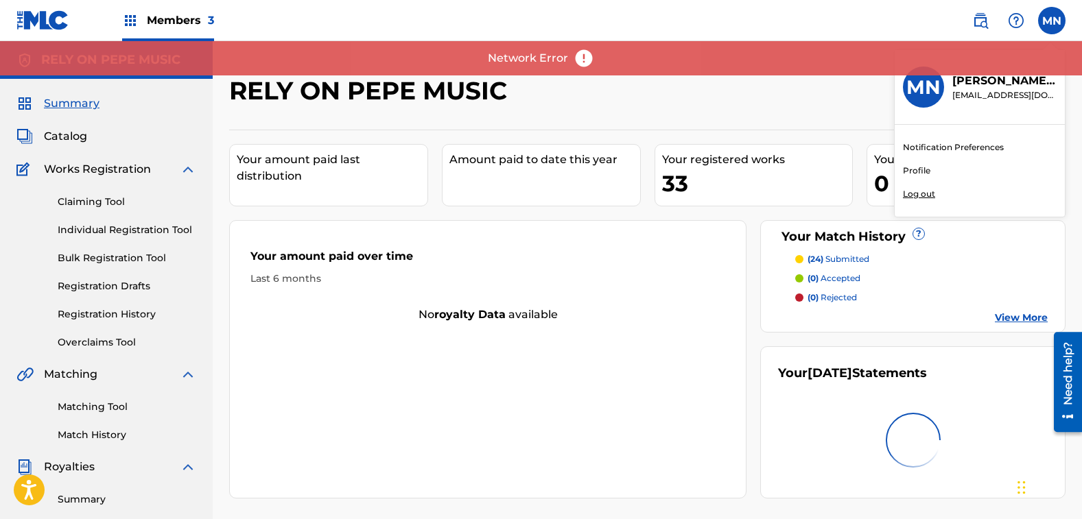
click at [928, 194] on p "Log out" at bounding box center [919, 194] width 32 height 12
click at [1052, 21] on input "MN [PERSON_NAME] [PERSON_NAME][EMAIL_ADDRESS][DOMAIN_NAME] Notification Prefere…" at bounding box center [1052, 21] width 0 height 0
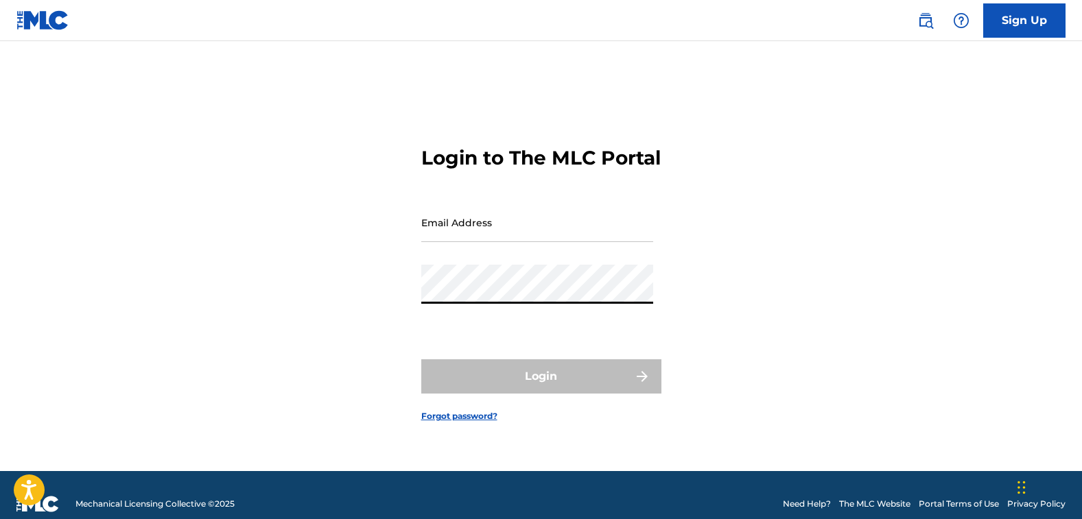
click at [436, 383] on div "Login" at bounding box center [541, 377] width 240 height 34
click at [433, 382] on div "Login" at bounding box center [541, 377] width 240 height 34
type input "[EMAIL_ADDRESS][DOMAIN_NAME]"
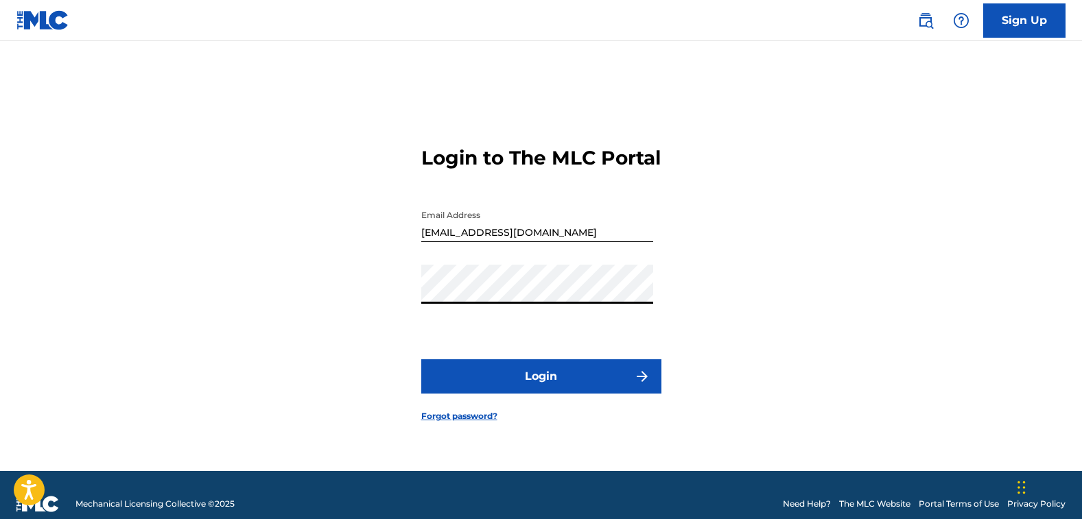
click at [482, 390] on button "Login" at bounding box center [541, 377] width 240 height 34
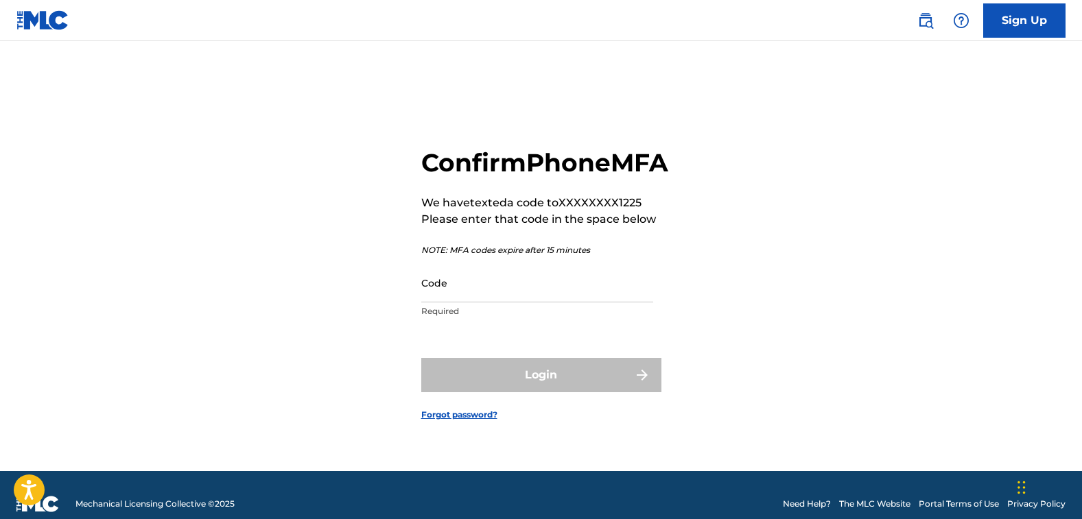
click at [508, 285] on input "Code" at bounding box center [537, 282] width 232 height 39
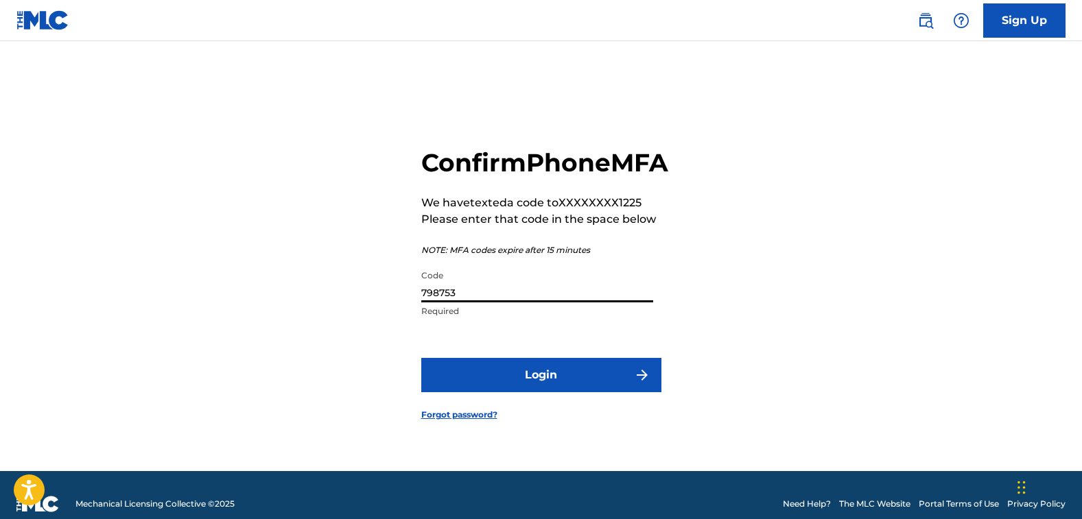
type input "798753"
click at [537, 392] on button "Login" at bounding box center [541, 375] width 240 height 34
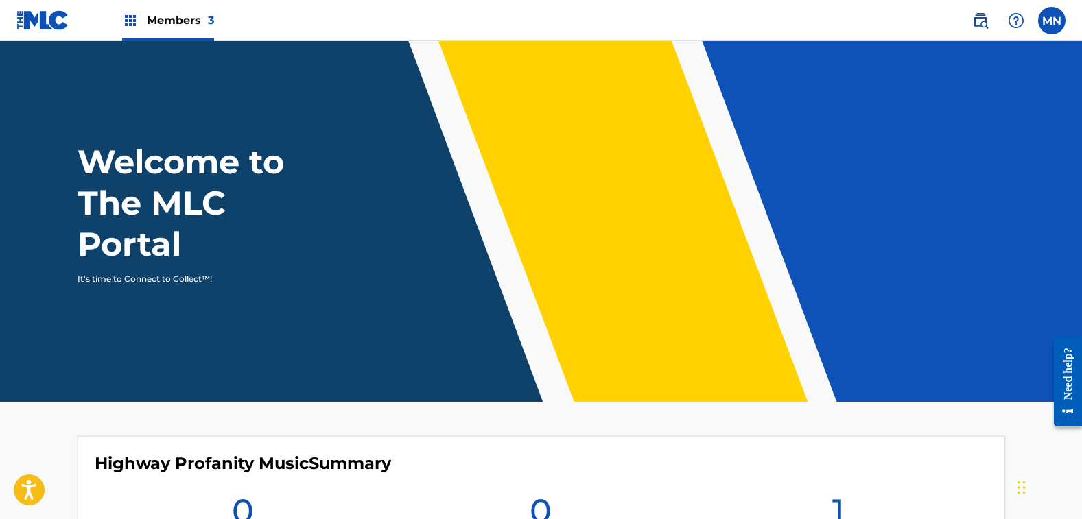
click at [176, 26] on span "Members 3" at bounding box center [180, 20] width 67 height 16
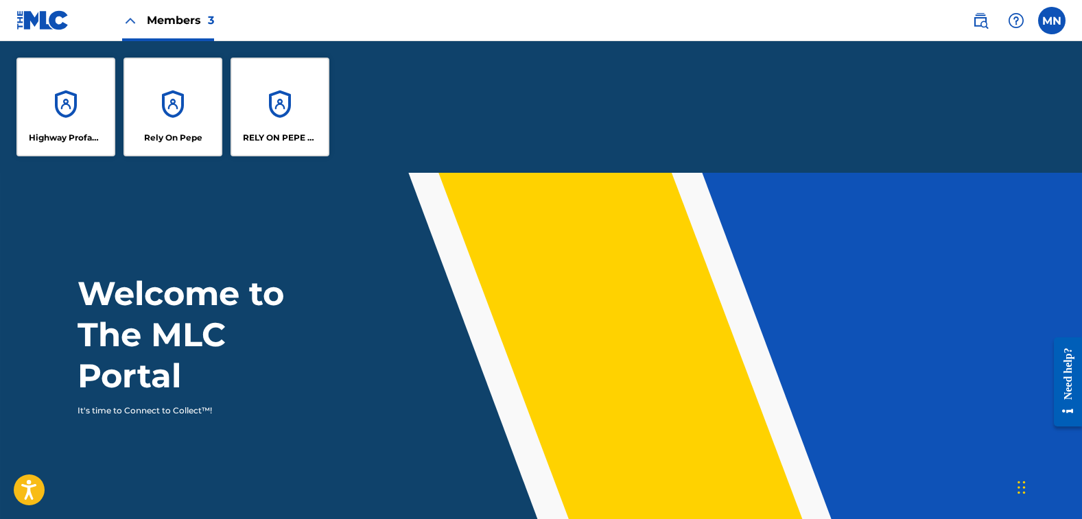
click at [264, 112] on div "RELY ON PEPE MUSIC" at bounding box center [280, 107] width 99 height 99
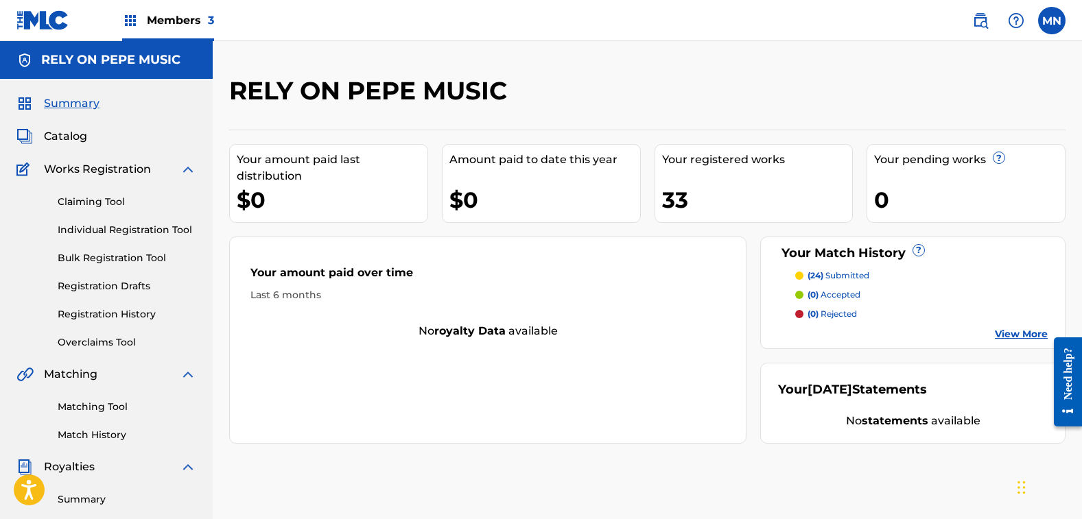
scroll to position [69, 0]
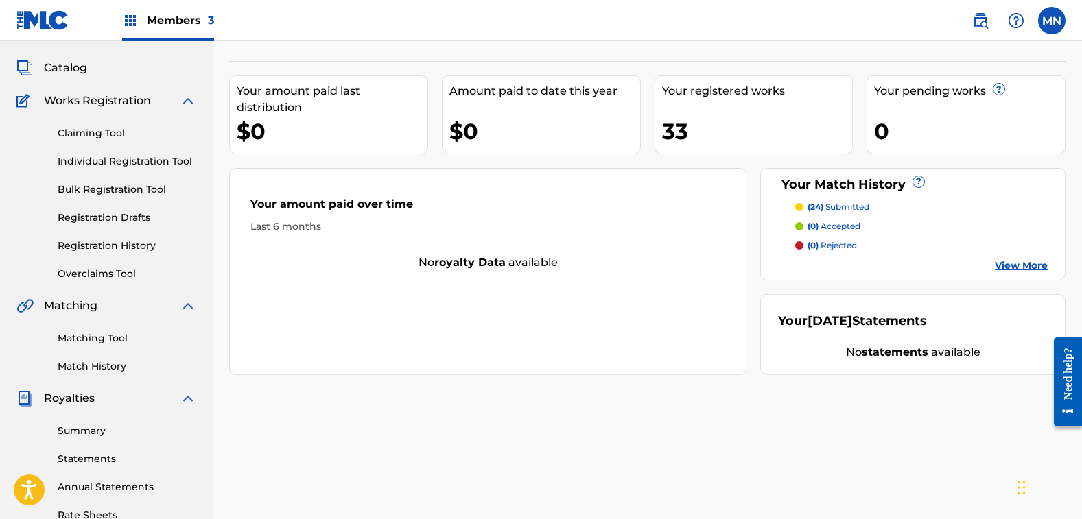
click at [93, 340] on link "Matching Tool" at bounding box center [127, 338] width 139 height 14
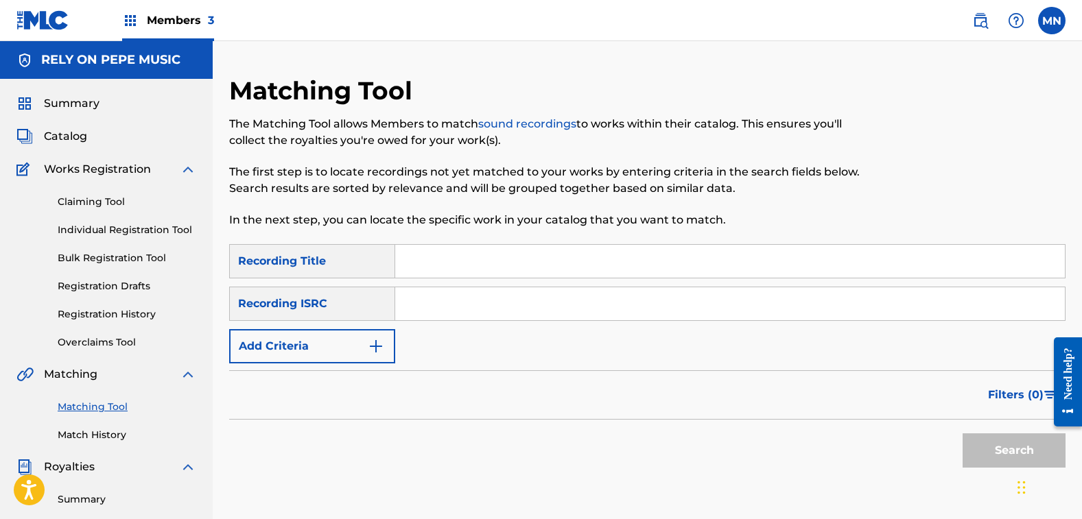
click at [307, 340] on button "Add Criteria" at bounding box center [312, 346] width 166 height 34
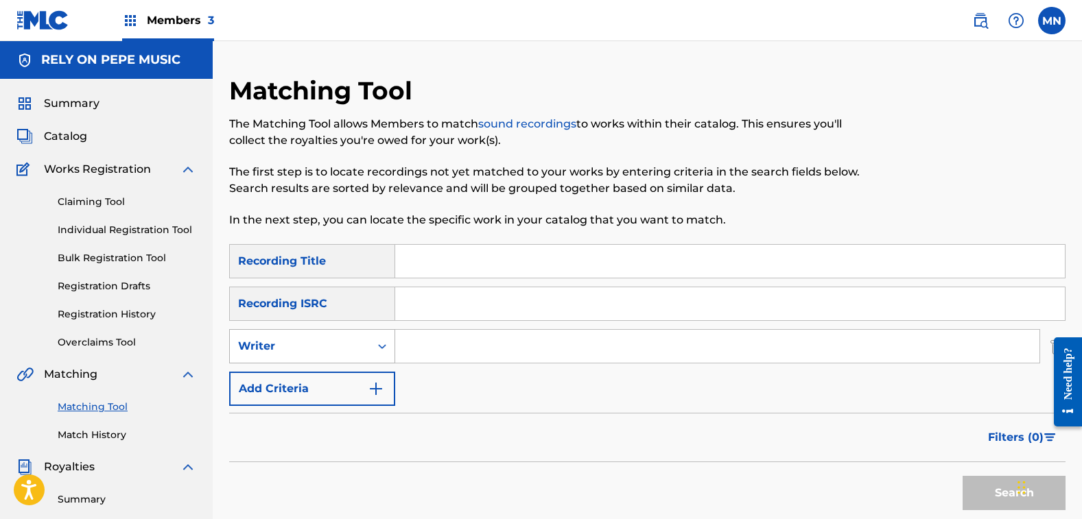
click at [307, 343] on div "Writer" at bounding box center [300, 346] width 124 height 16
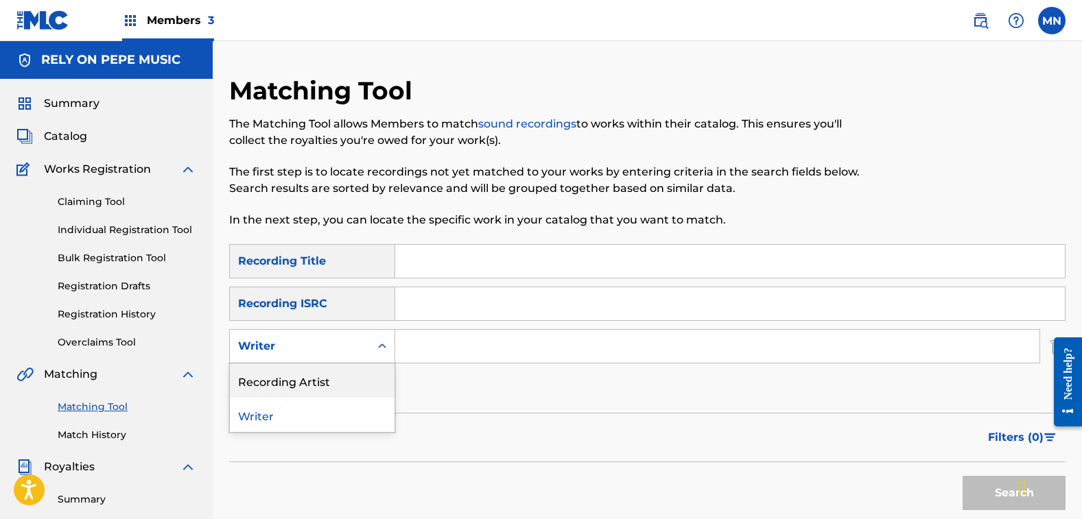
click at [303, 382] on div "Recording Artist" at bounding box center [312, 381] width 165 height 34
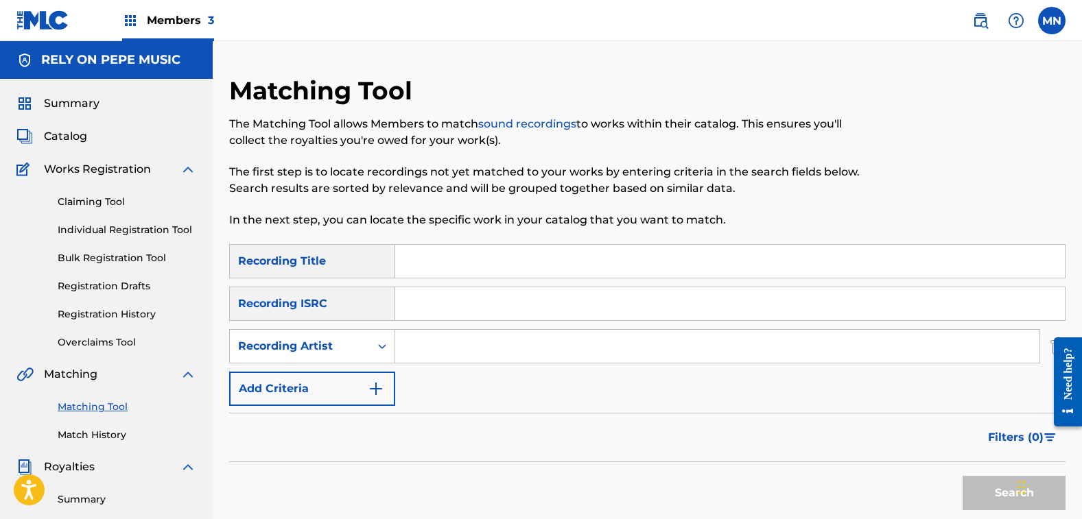
click at [432, 355] on input "Search Form" at bounding box center [717, 346] width 644 height 33
type input "[PERSON_NAME]"
click at [963, 476] on button "Search" at bounding box center [1014, 493] width 103 height 34
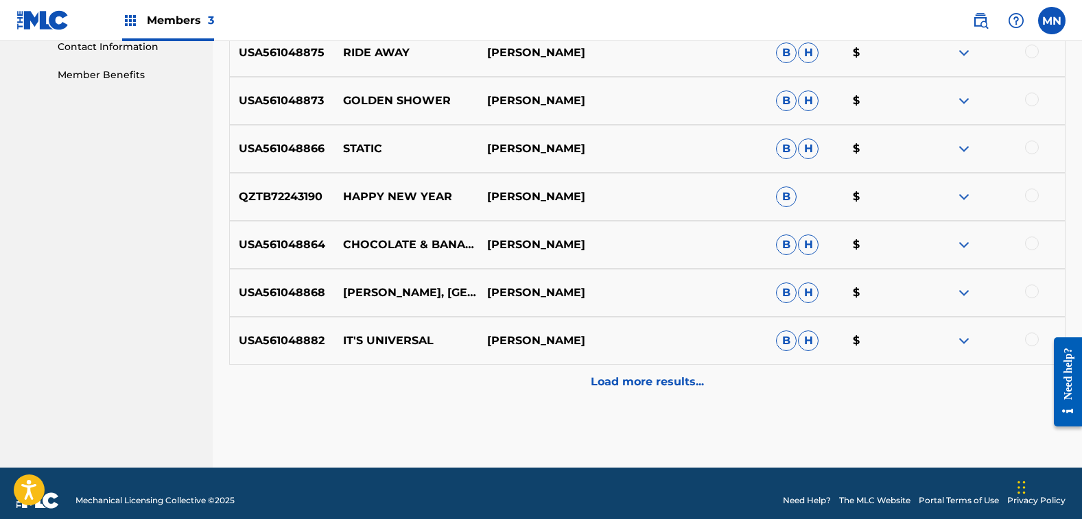
click at [642, 373] on div "Load more results..." at bounding box center [647, 382] width 836 height 34
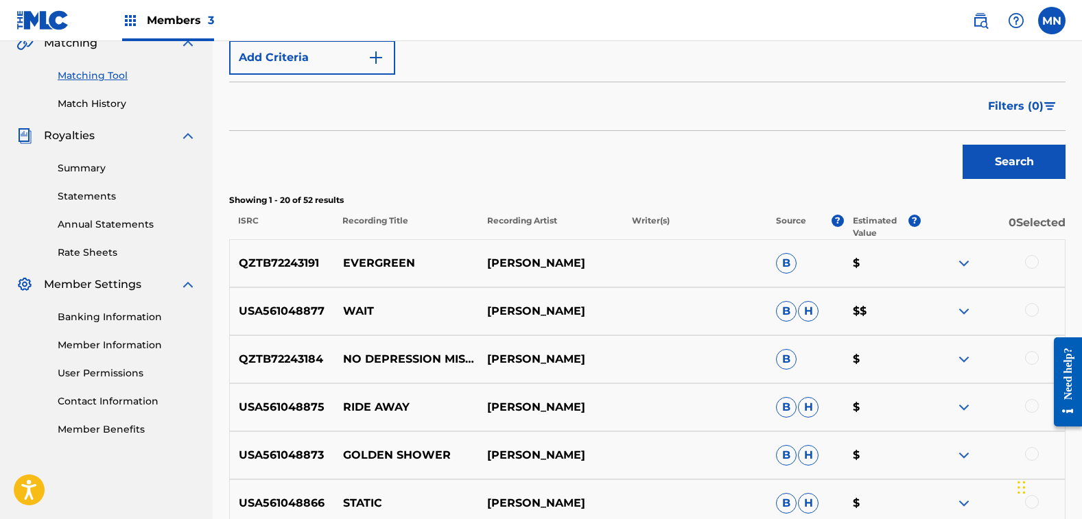
scroll to position [686, 0]
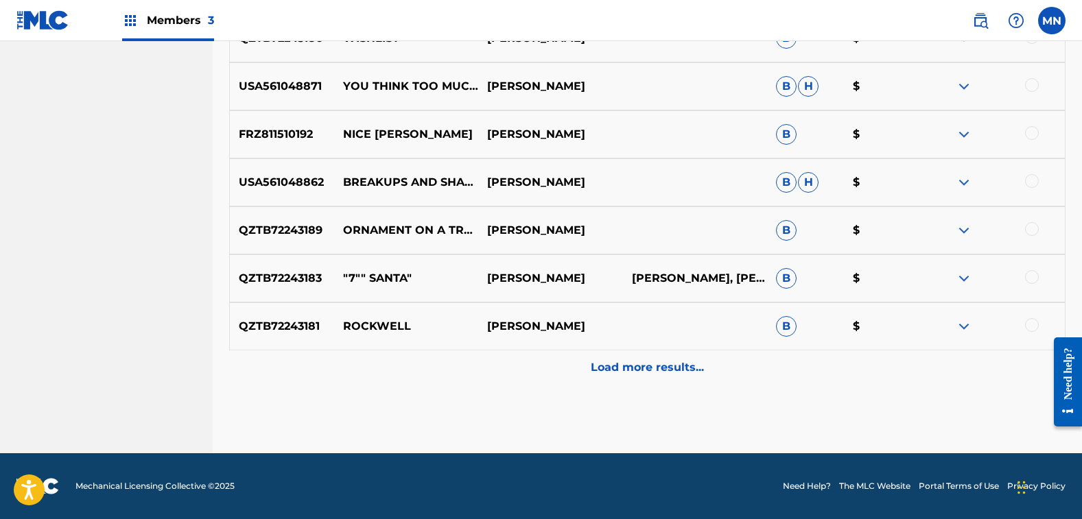
click at [668, 373] on p "Load more results..." at bounding box center [647, 368] width 113 height 16
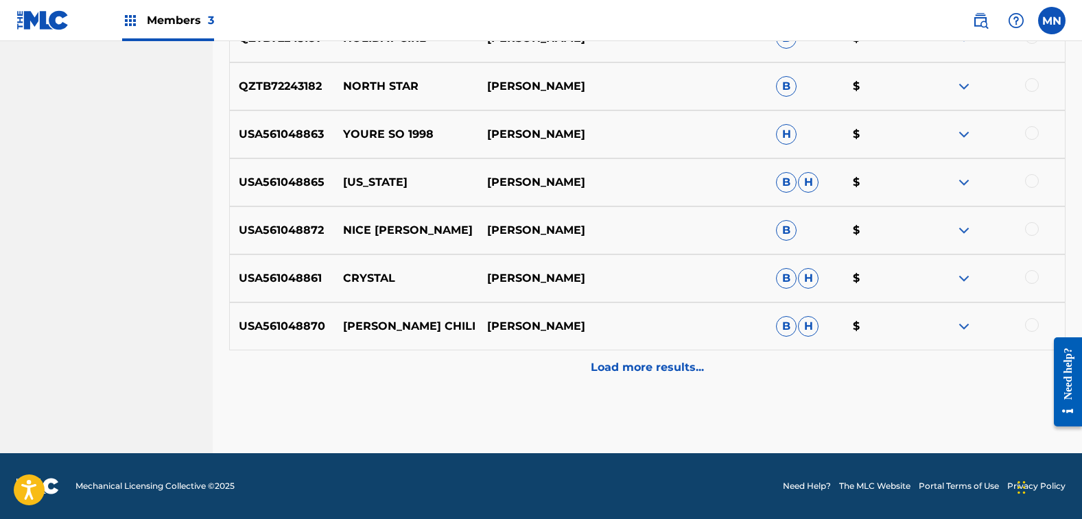
click at [677, 367] on p "Load more results..." at bounding box center [647, 368] width 113 height 16
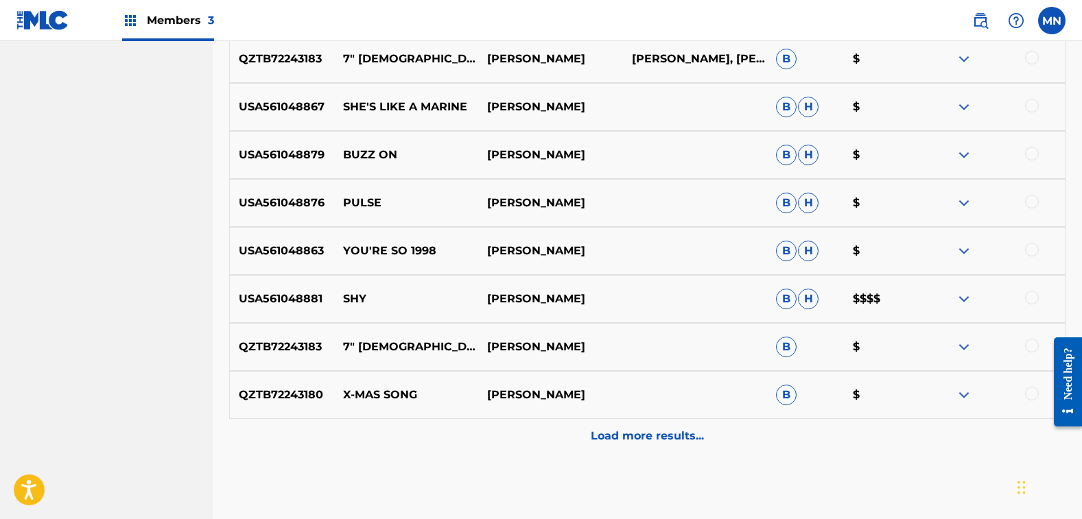
scroll to position [2142, 0]
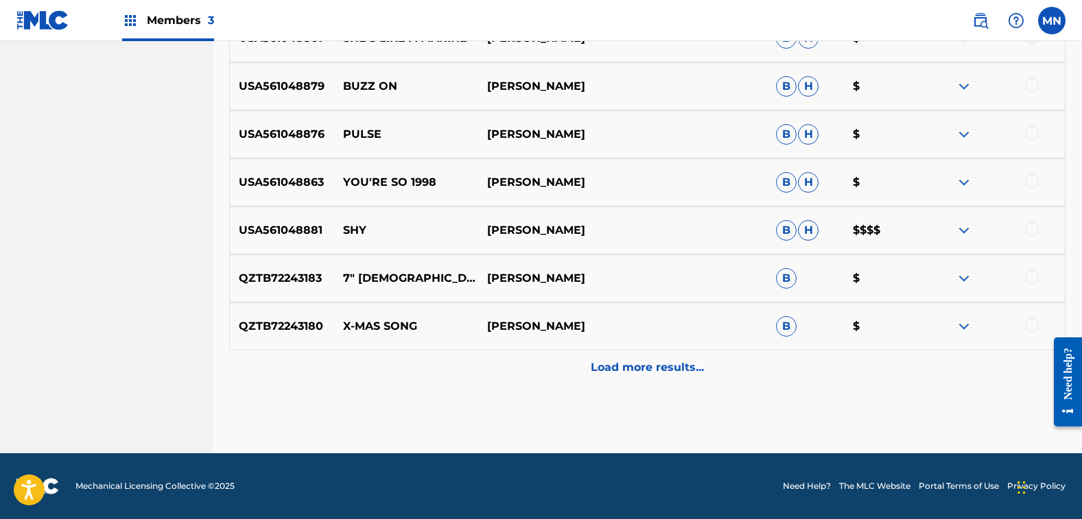
click at [1025, 226] on div at bounding box center [1032, 229] width 14 height 14
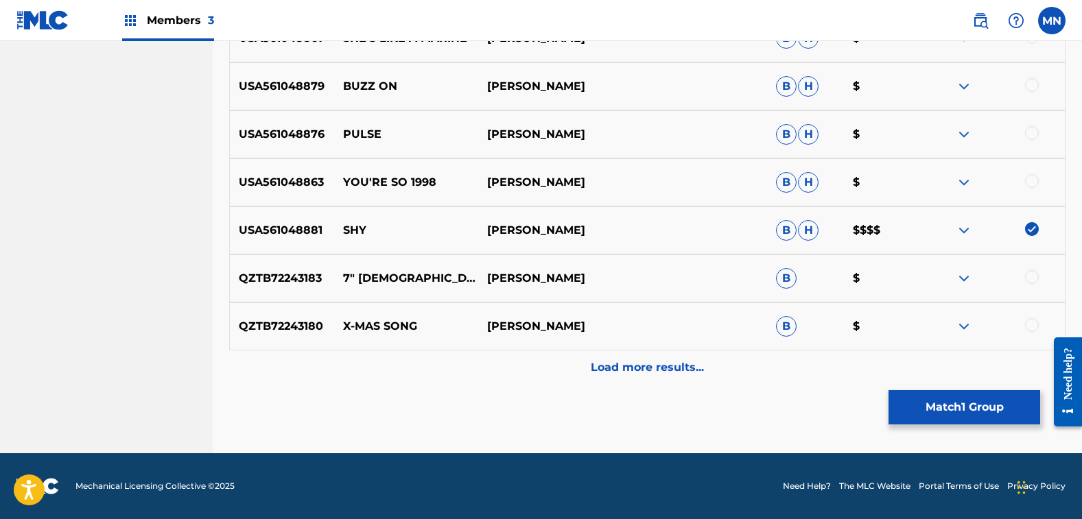
click at [908, 404] on button "Match 1 Group" at bounding box center [965, 407] width 152 height 34
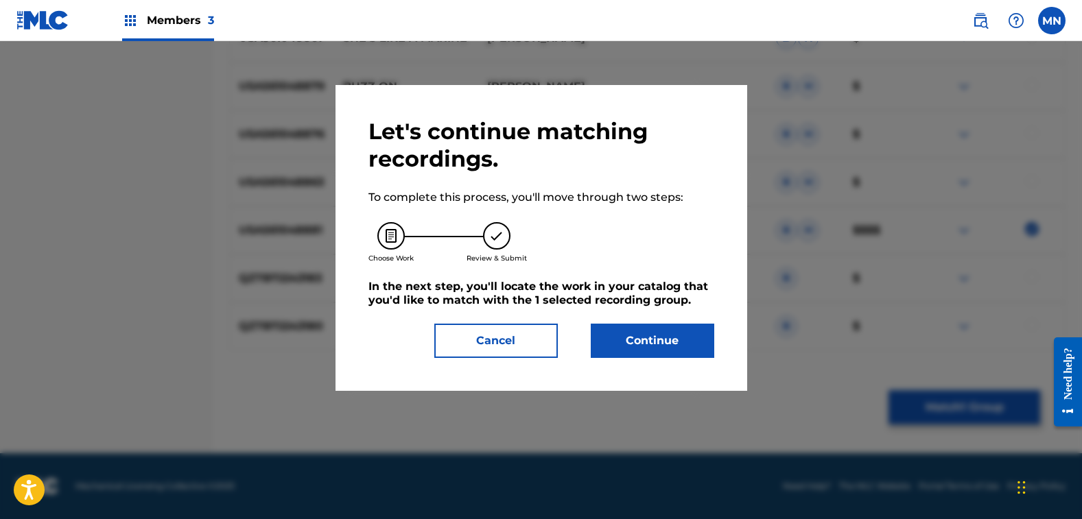
click at [633, 342] on button "Continue" at bounding box center [653, 341] width 124 height 34
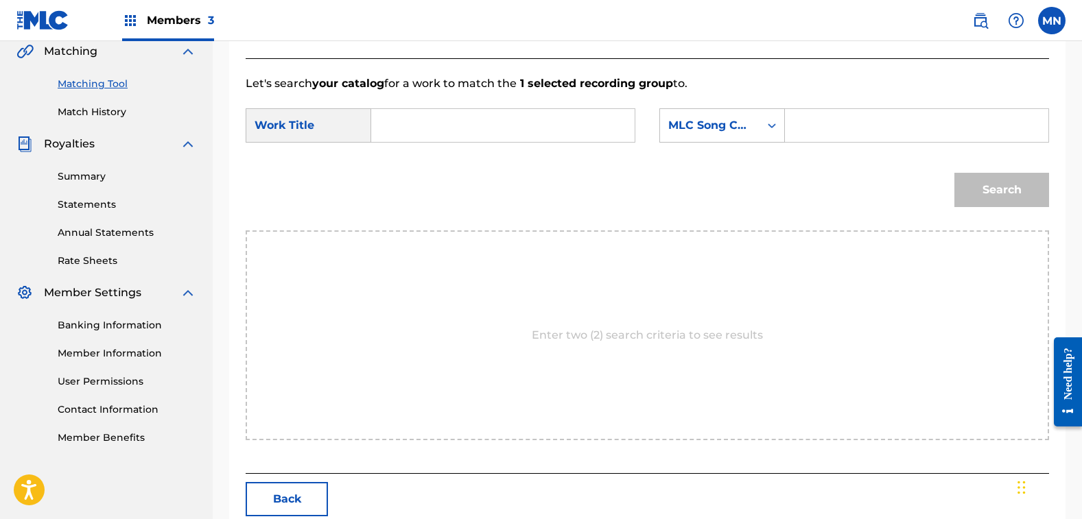
scroll to position [257, 0]
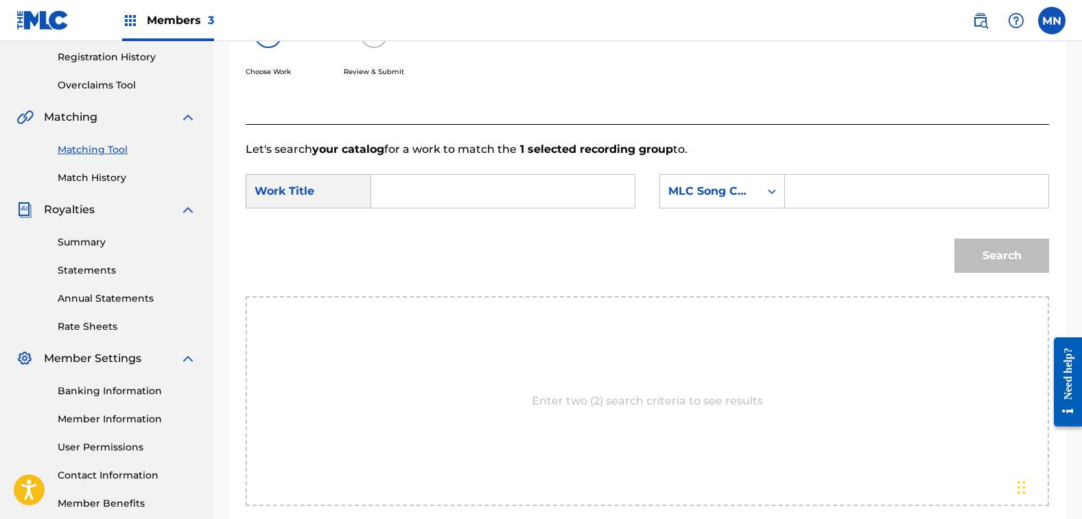
click at [426, 192] on input "Search Form" at bounding box center [503, 191] width 240 height 33
type input "shy"
click at [394, 220] on div "shy" at bounding box center [400, 222] width 34 height 25
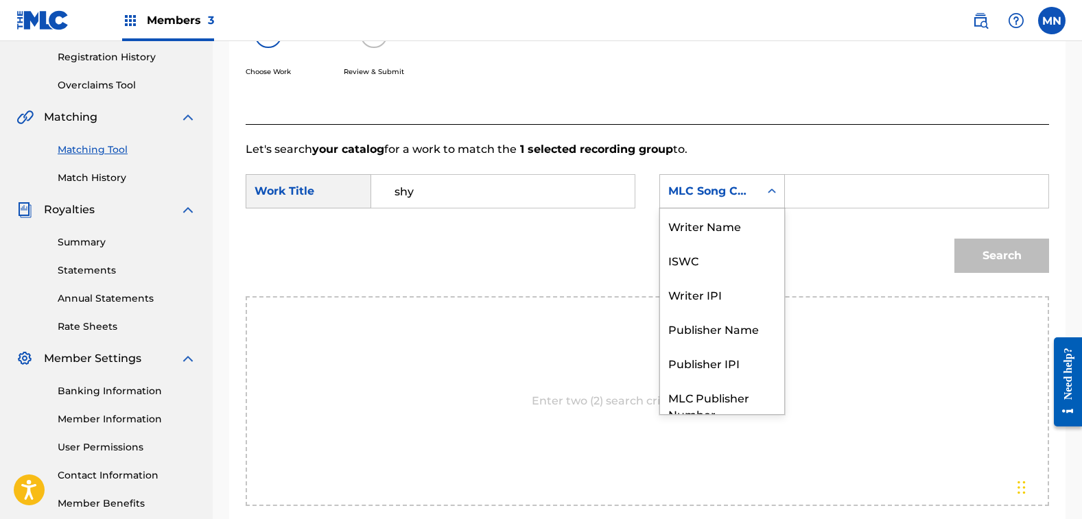
click at [706, 189] on div "MLC Song Code" at bounding box center [709, 191] width 83 height 16
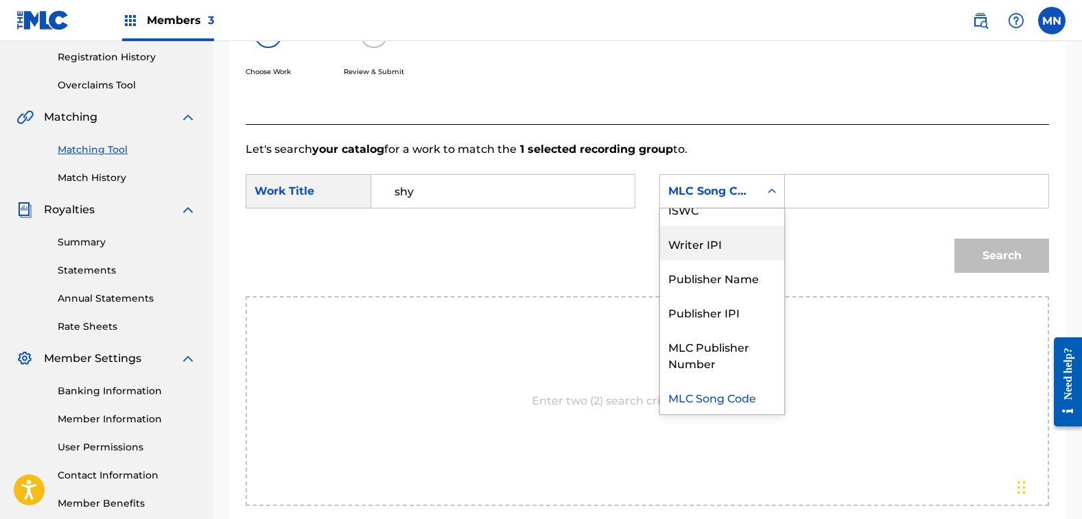
scroll to position [0, 0]
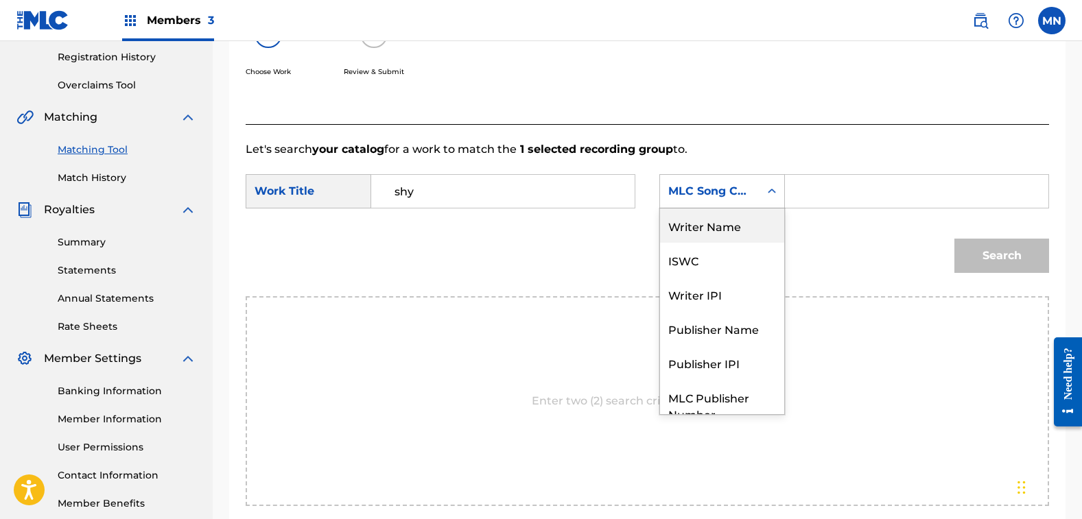
click at [720, 218] on div "Writer Name" at bounding box center [722, 226] width 124 height 34
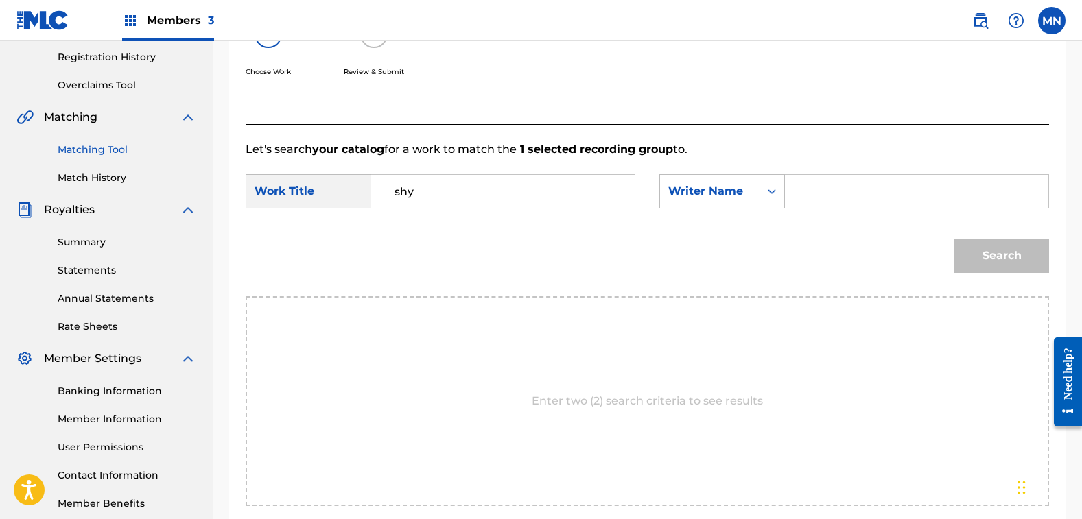
click at [843, 194] on input "Search Form" at bounding box center [917, 191] width 240 height 33
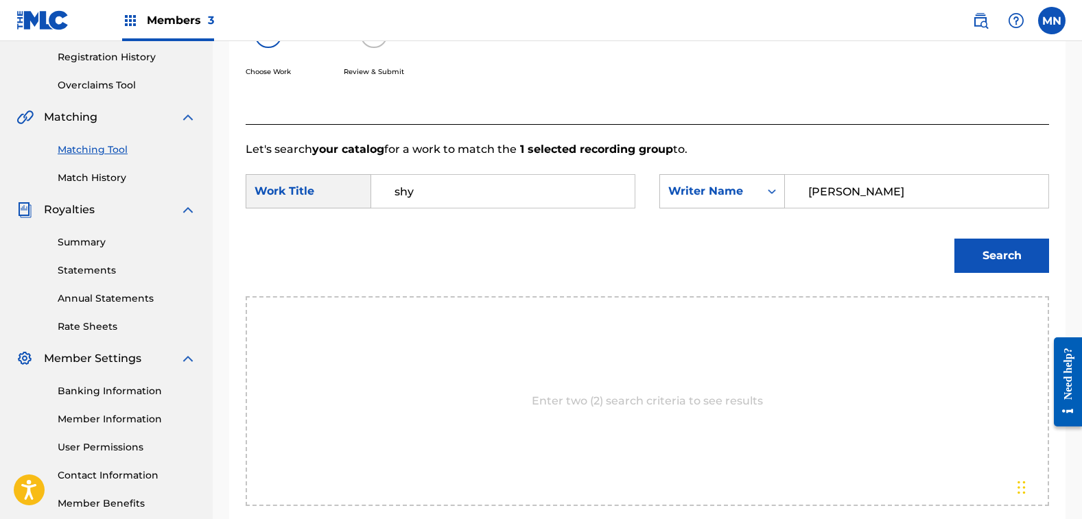
type input "[PERSON_NAME]"
click at [954, 239] on button "Search" at bounding box center [1001, 256] width 95 height 34
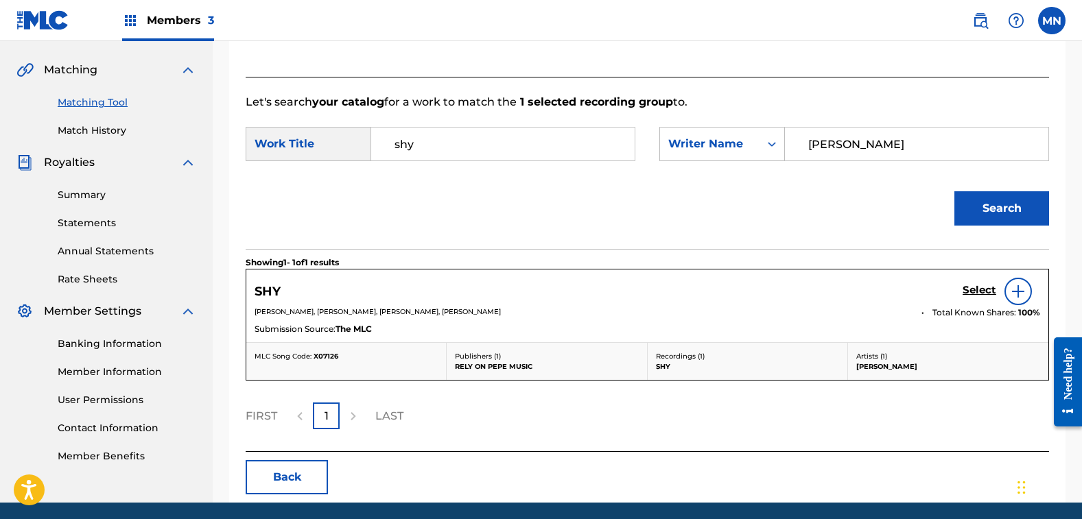
scroll to position [354, 0]
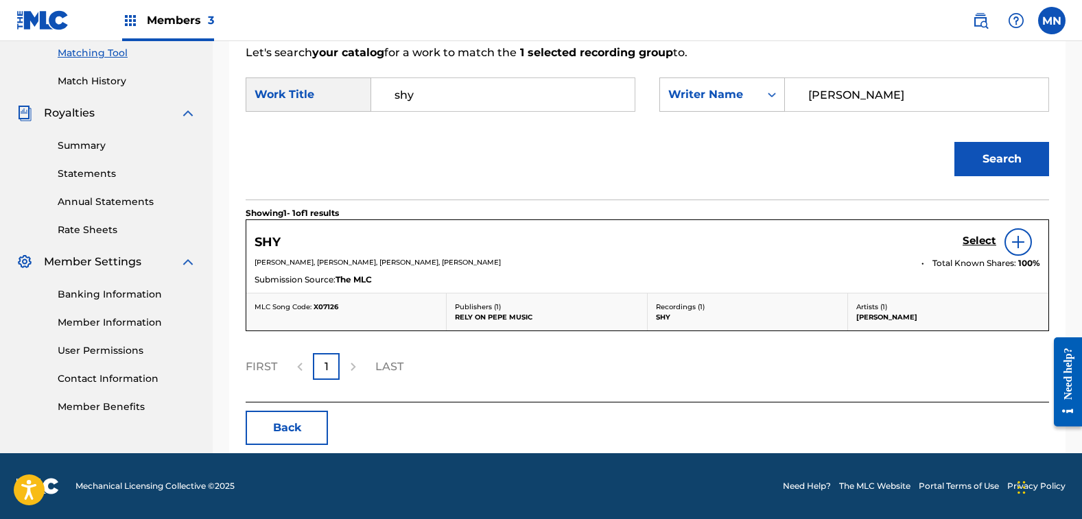
click at [970, 243] on h5 "Select" at bounding box center [980, 241] width 34 height 13
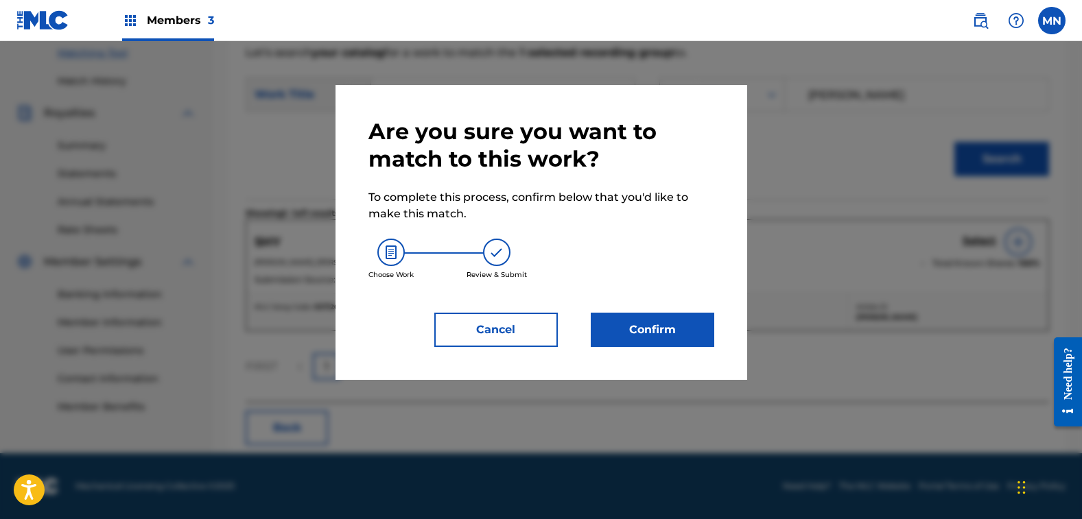
click at [643, 329] on button "Confirm" at bounding box center [653, 330] width 124 height 34
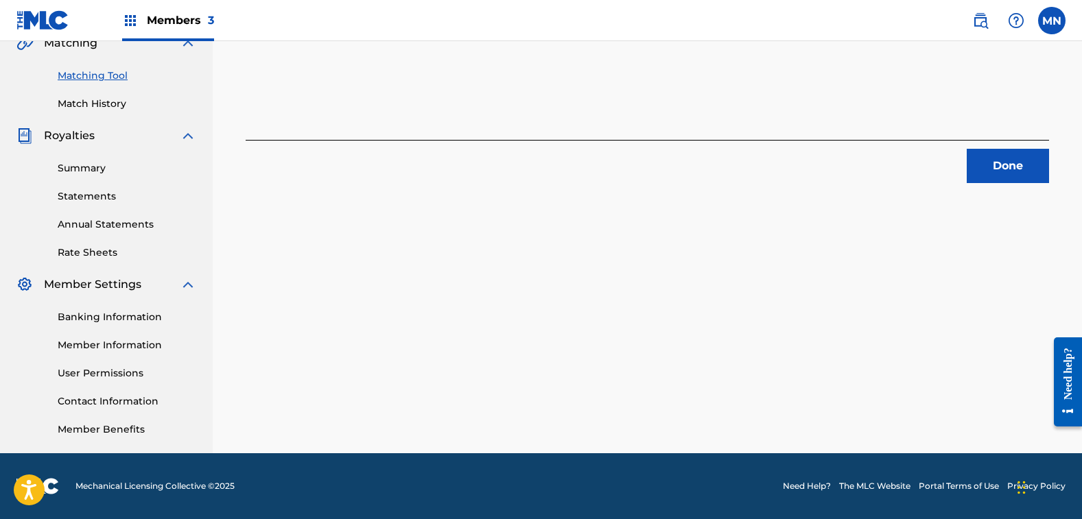
click at [1004, 164] on button "Done" at bounding box center [1008, 166] width 82 height 34
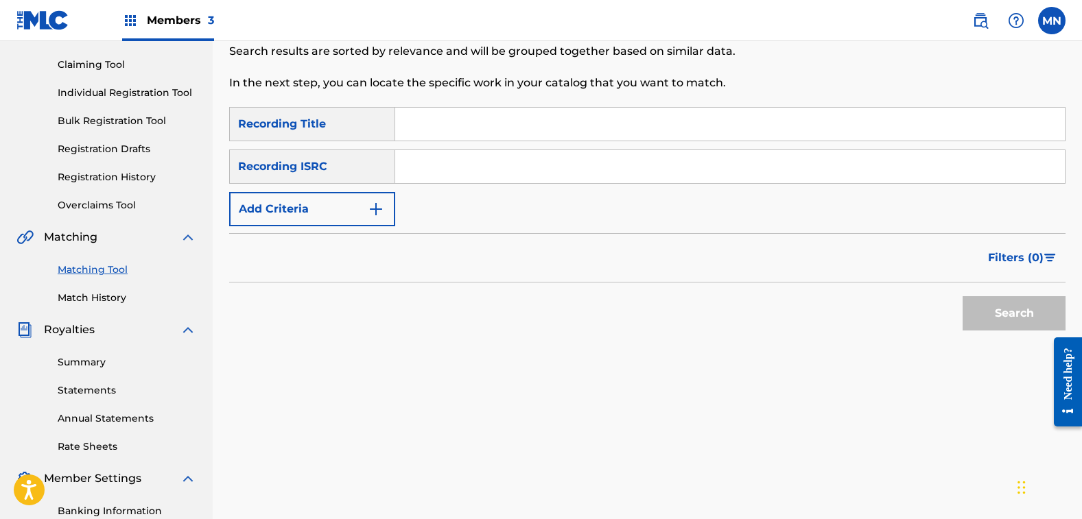
scroll to position [0, 0]
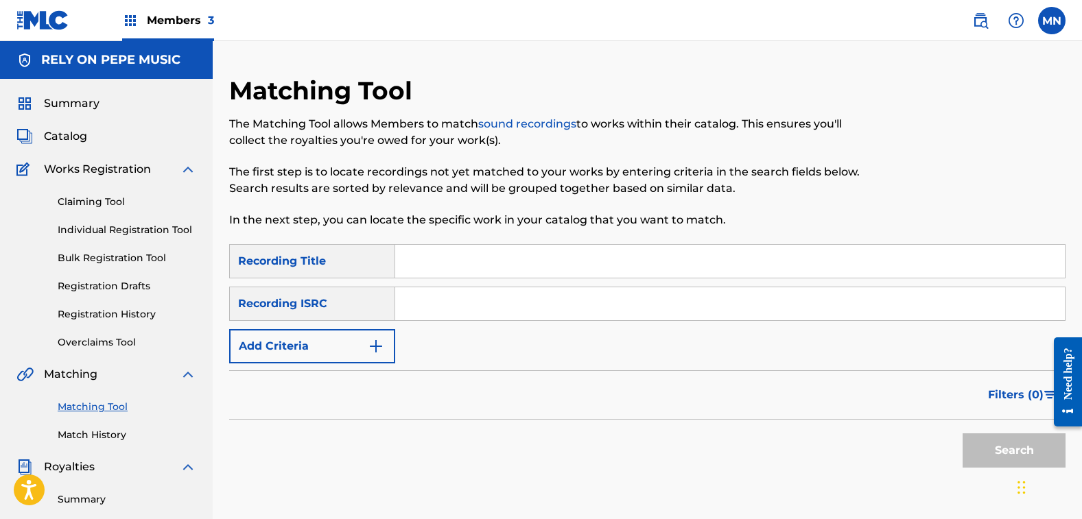
click at [550, 82] on div "Matching Tool The Matching Tool allows Members to match sound recordings to wor…" at bounding box center [551, 159] width 644 height 169
